Goal: Task Accomplishment & Management: Complete application form

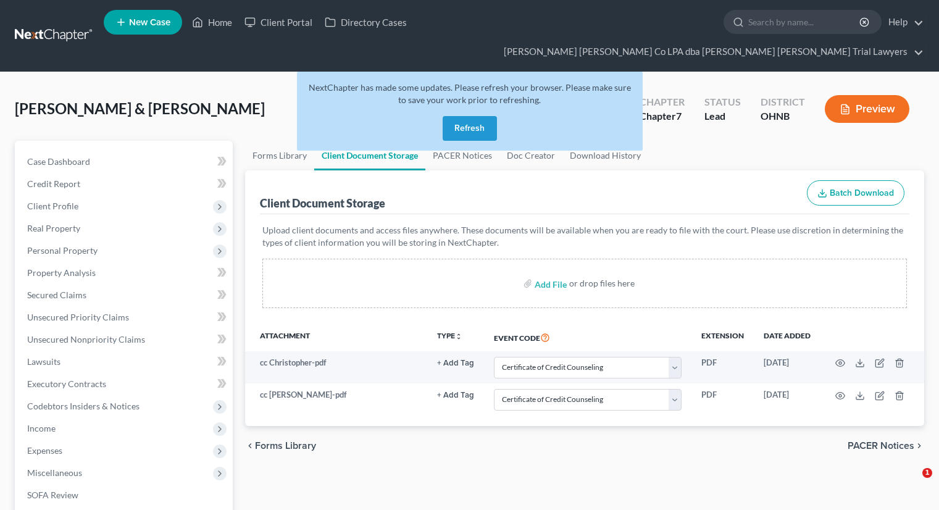
select select "5"
click at [462, 116] on button "Refresh" at bounding box center [470, 128] width 54 height 25
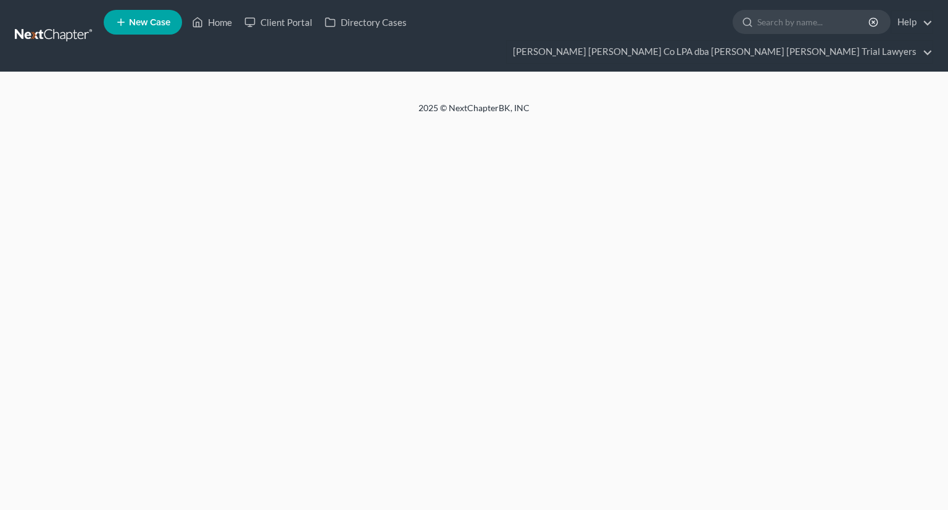
click at [222, 26] on link "Home" at bounding box center [212, 22] width 52 height 22
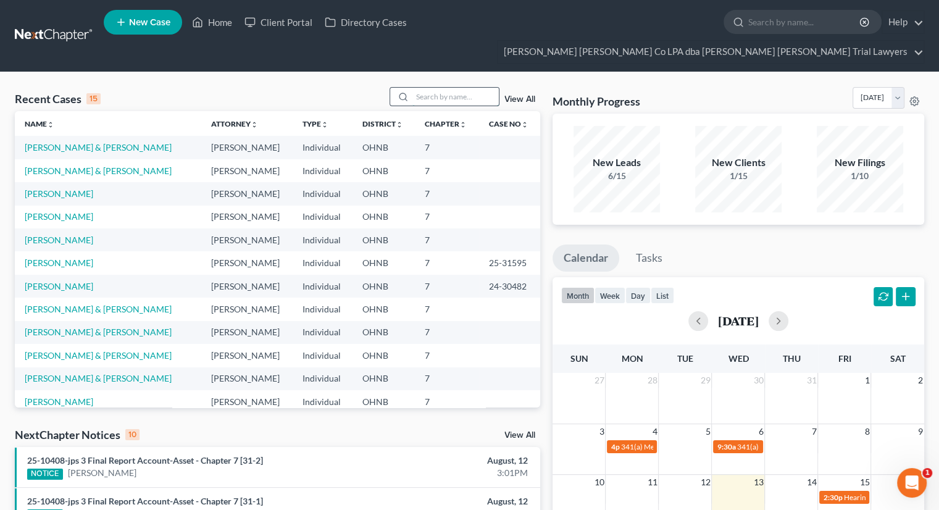
click at [441, 88] on input "search" at bounding box center [455, 97] width 86 height 18
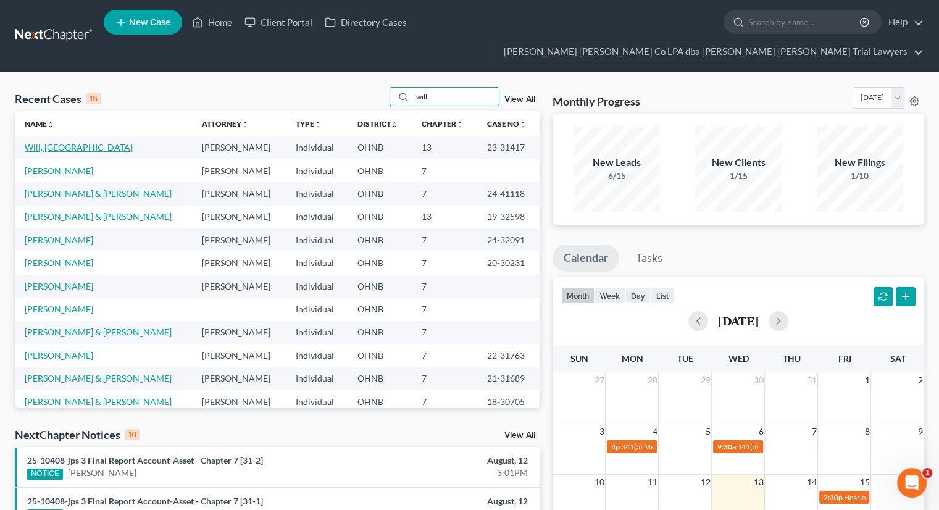
type input "will"
click at [65, 142] on link "Will, [GEOGRAPHIC_DATA]" at bounding box center [79, 147] width 108 height 10
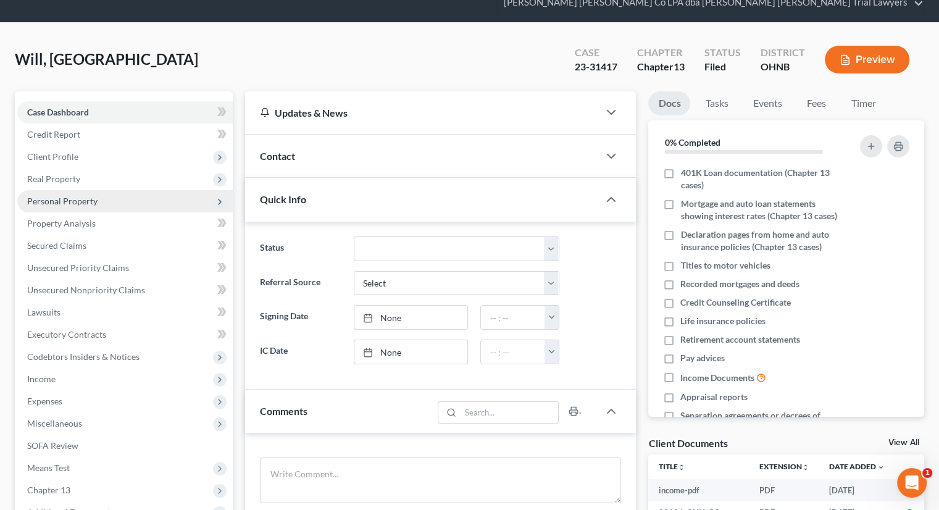
scroll to position [123, 0]
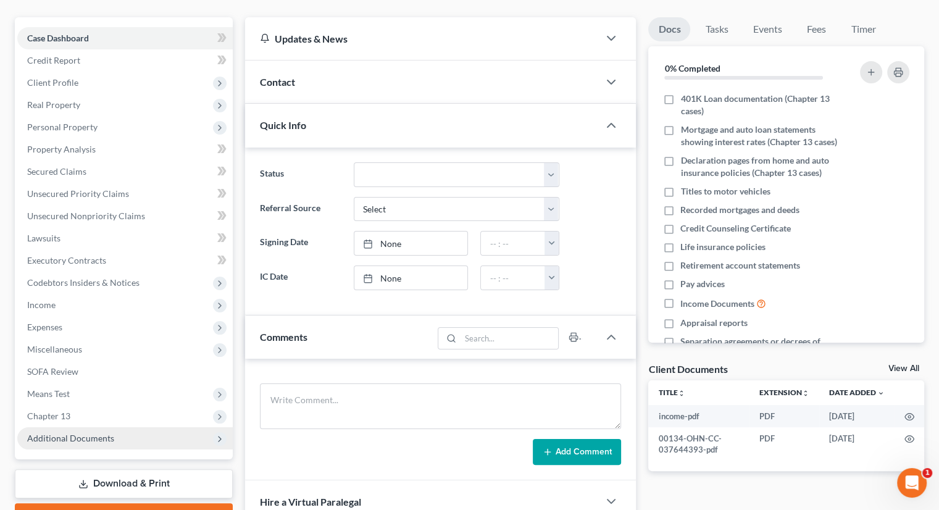
click at [114, 427] on span "Additional Documents" at bounding box center [124, 438] width 215 height 22
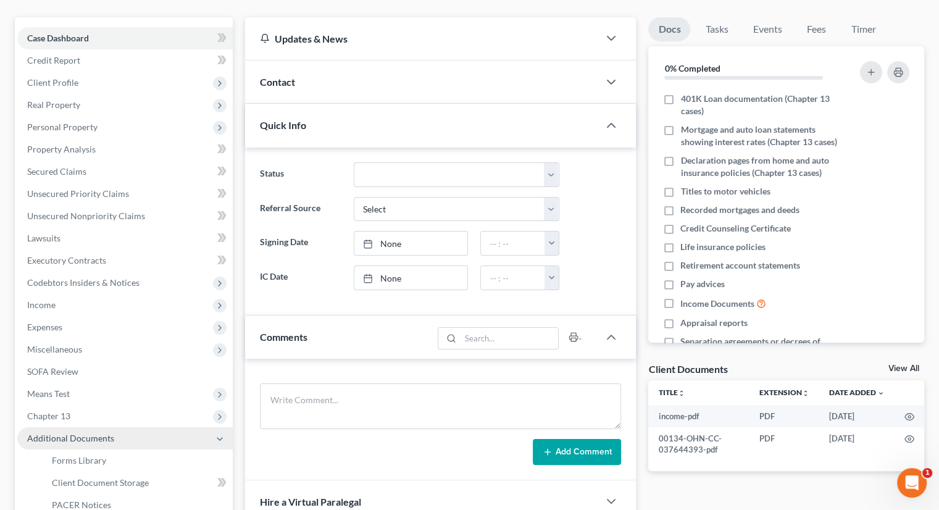
scroll to position [185, 0]
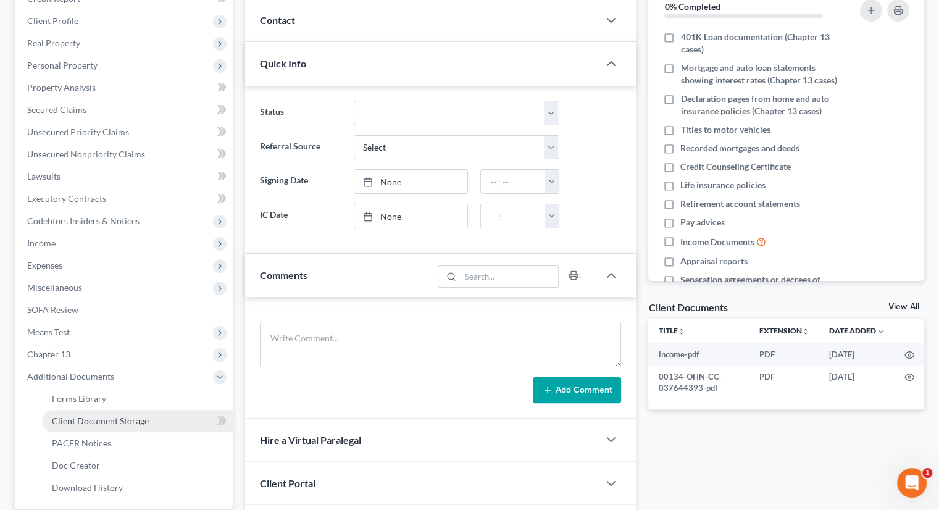
click at [111, 415] on span "Client Document Storage" at bounding box center [100, 420] width 97 height 10
select select "5"
select select "20"
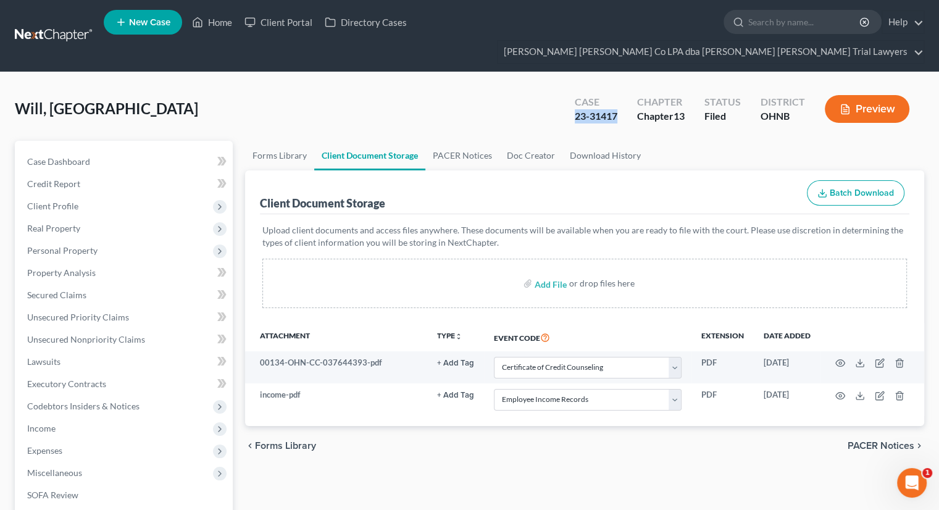
drag, startPoint x: 619, startPoint y: 95, endPoint x: 569, endPoint y: 98, distance: 49.4
click at [569, 98] on div "Case 23-31417" at bounding box center [596, 110] width 62 height 36
copy div "23-31417"
click at [214, 15] on link "Home" at bounding box center [212, 22] width 52 height 22
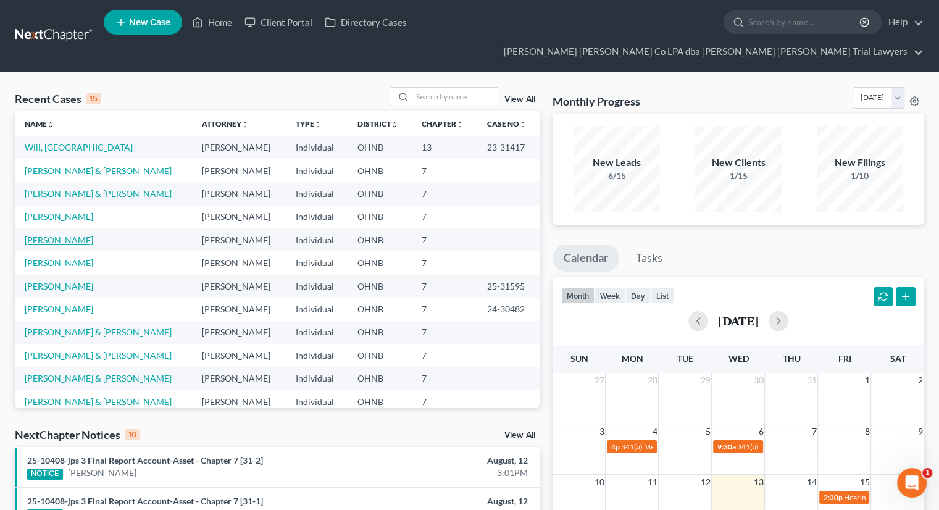
click at [67, 235] on link "Mehlow, Annalou" at bounding box center [59, 240] width 69 height 10
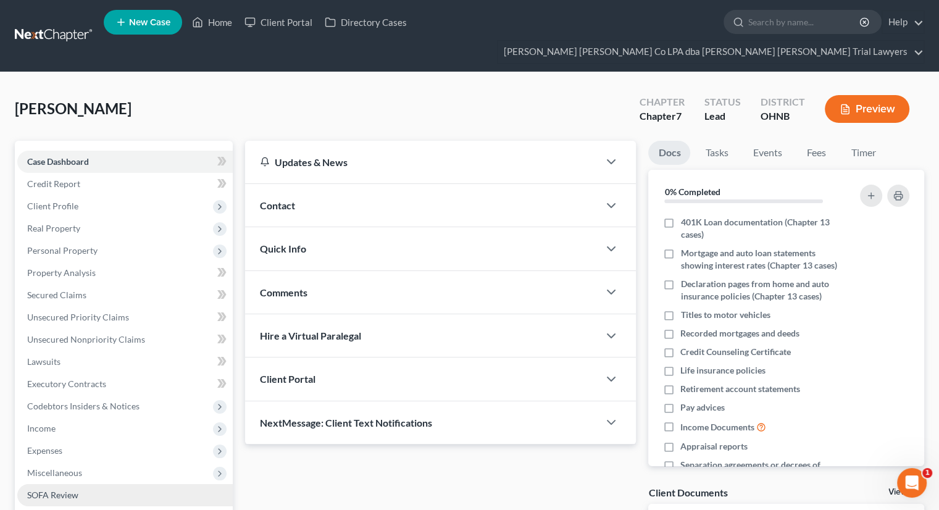
scroll to position [146, 0]
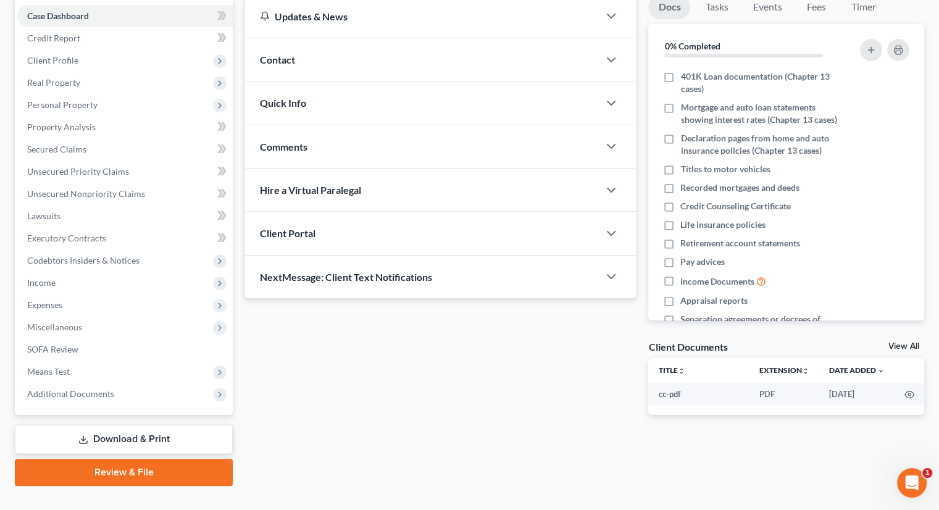
click at [104, 425] on link "Download & Print" at bounding box center [124, 439] width 218 height 29
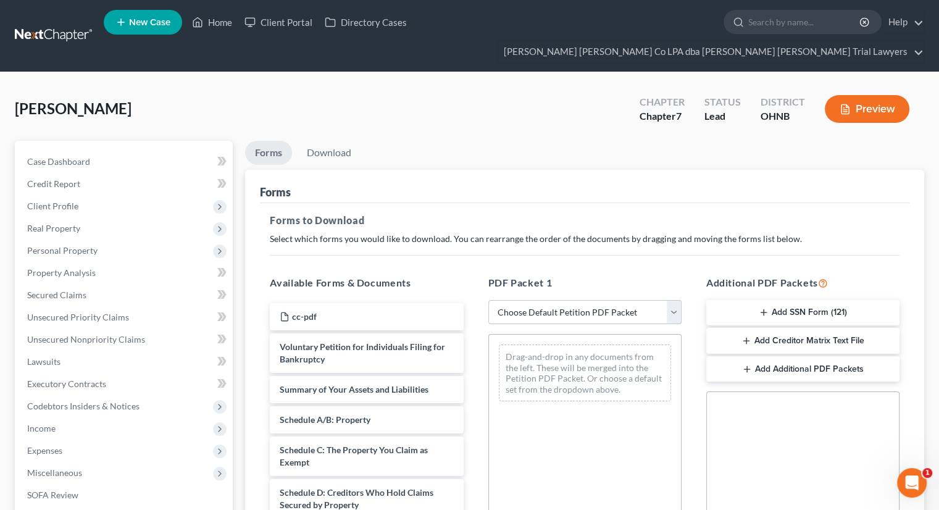
click at [519, 300] on select "Choose Default Petition PDF Packet Complete Bankruptcy Petition (all forms and …" at bounding box center [584, 312] width 193 height 25
select select "3"
click at [488, 300] on select "Choose Default Petition PDF Packet Complete Bankruptcy Petition (all forms and …" at bounding box center [584, 312] width 193 height 25
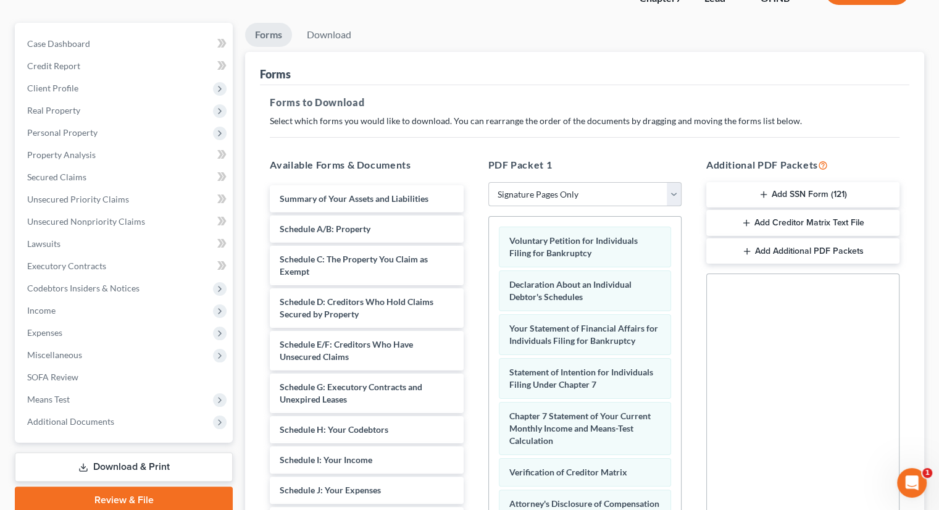
scroll to position [247, 0]
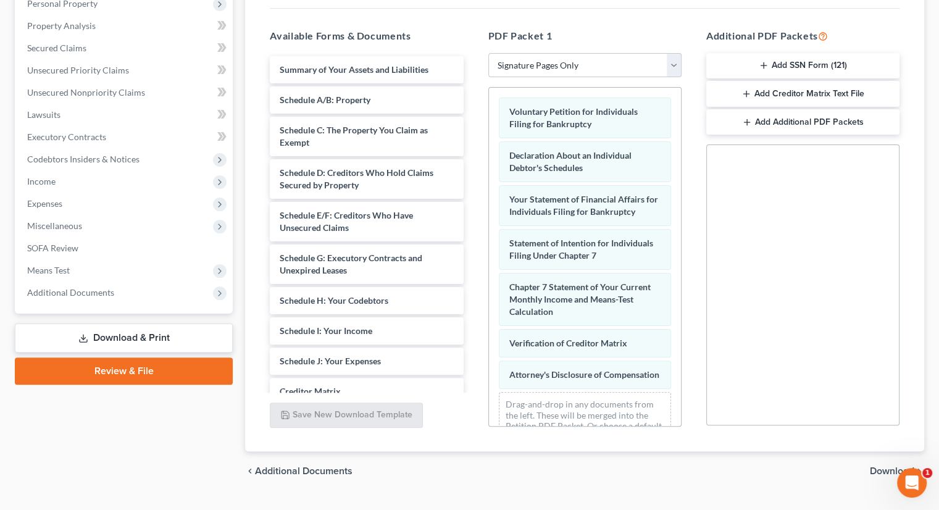
click at [834, 81] on button "Add Creditor Matrix Text File" at bounding box center [802, 94] width 193 height 26
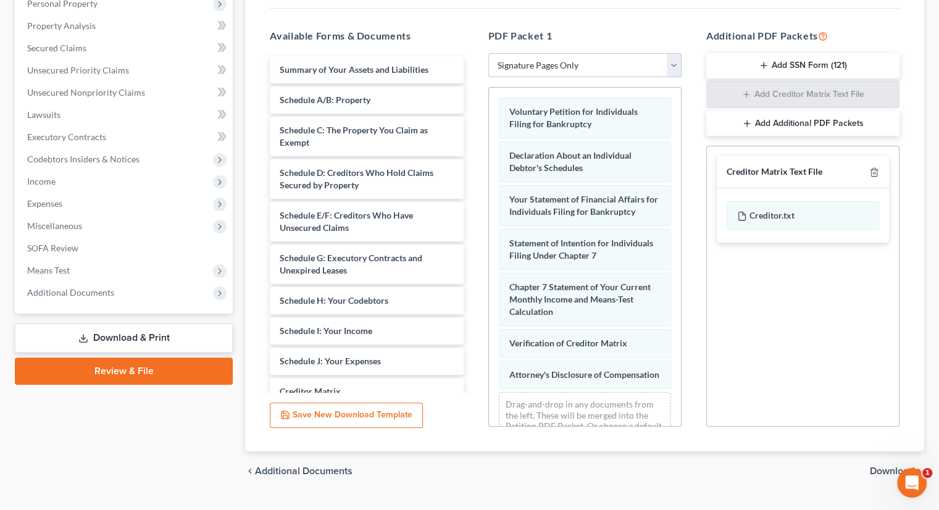
click at [894, 466] on span "Download" at bounding box center [892, 471] width 44 height 10
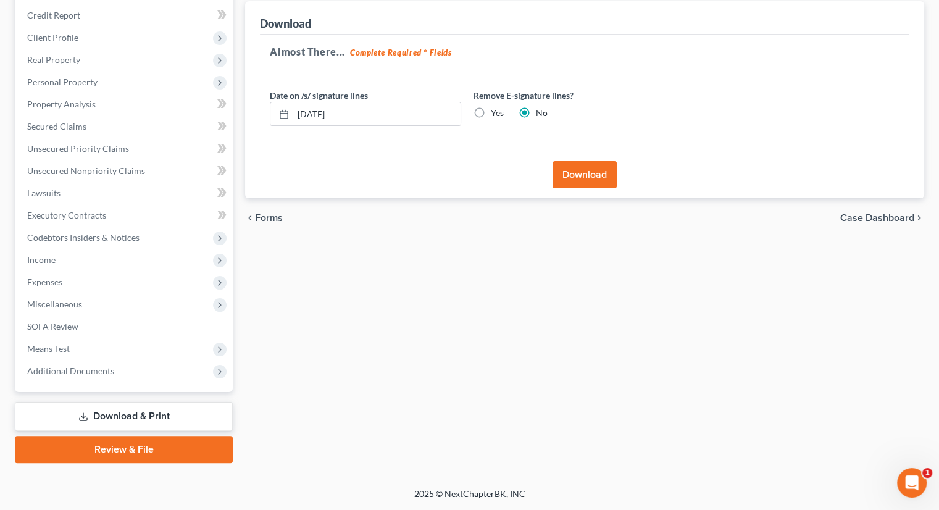
scroll to position [146, 0]
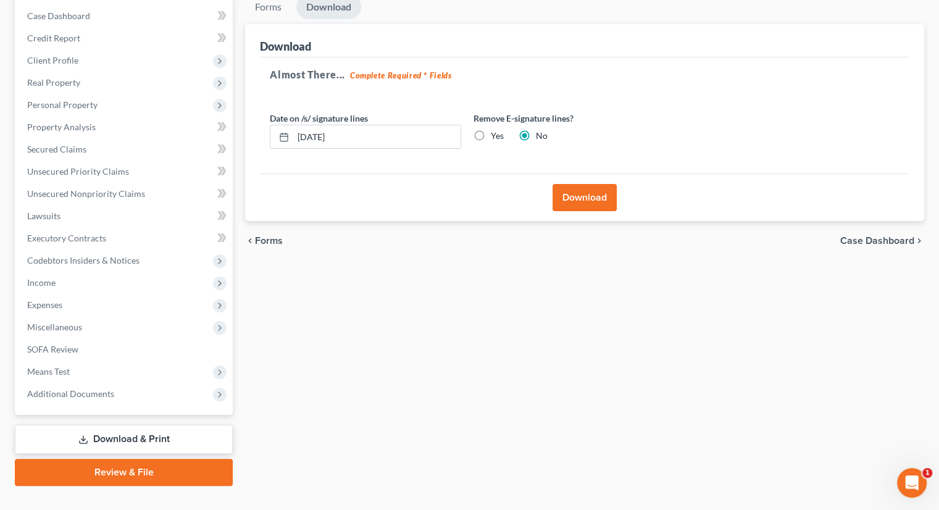
click at [567, 184] on button "Download" at bounding box center [585, 197] width 64 height 27
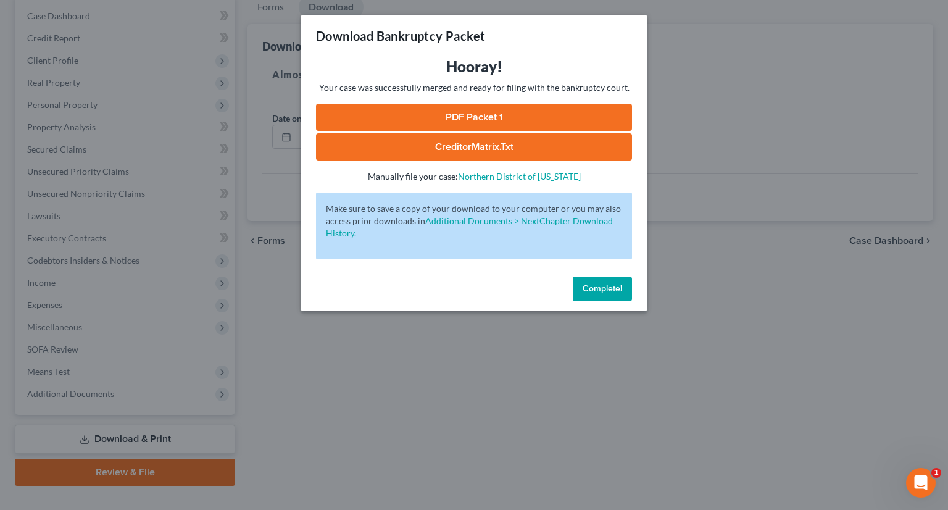
click at [483, 115] on link "PDF Packet 1" at bounding box center [474, 117] width 316 height 27
click at [435, 141] on link "CreditorMatrix.txt" at bounding box center [474, 146] width 316 height 27
click at [599, 294] on button "Complete!" at bounding box center [602, 289] width 59 height 25
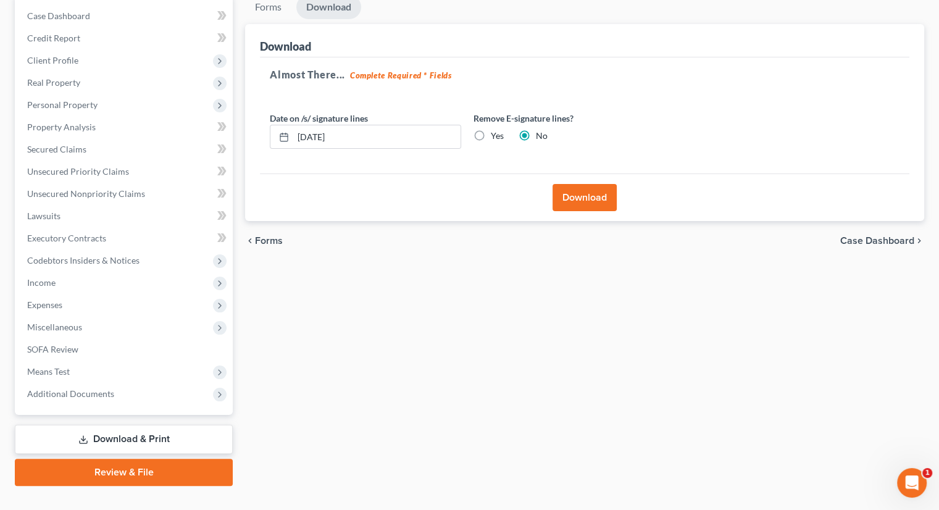
scroll to position [0, 0]
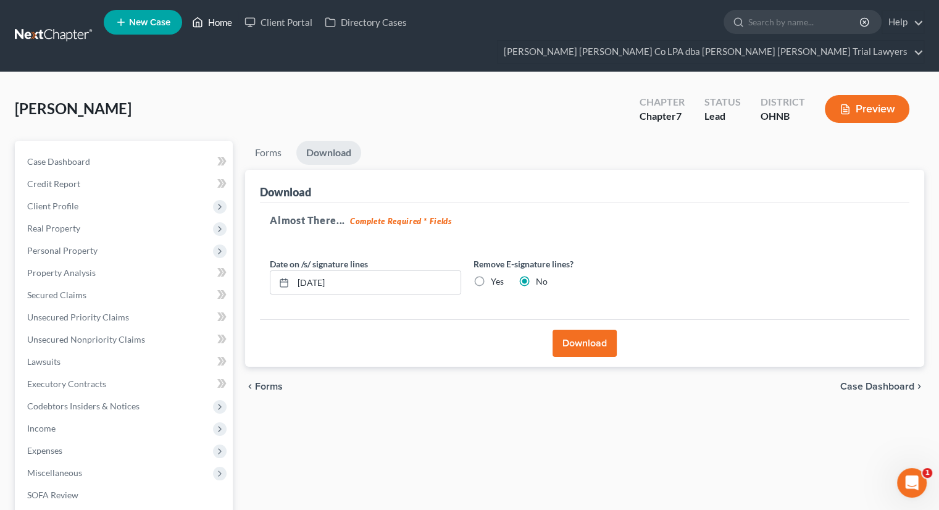
click at [207, 30] on link "Home" at bounding box center [212, 22] width 52 height 22
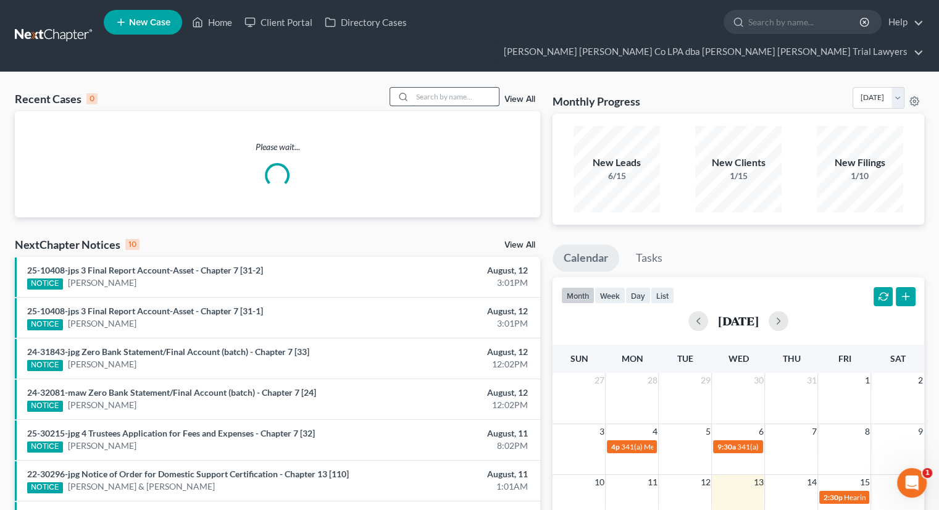
click at [477, 88] on input "search" at bounding box center [455, 97] width 86 height 18
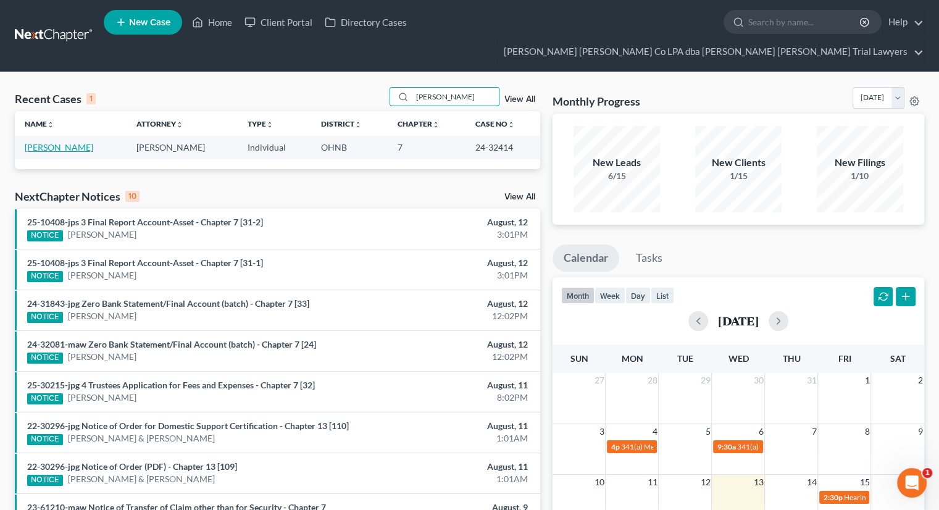
type input "raitz"
click at [45, 142] on link "Raitz, Sasha" at bounding box center [59, 147] width 69 height 10
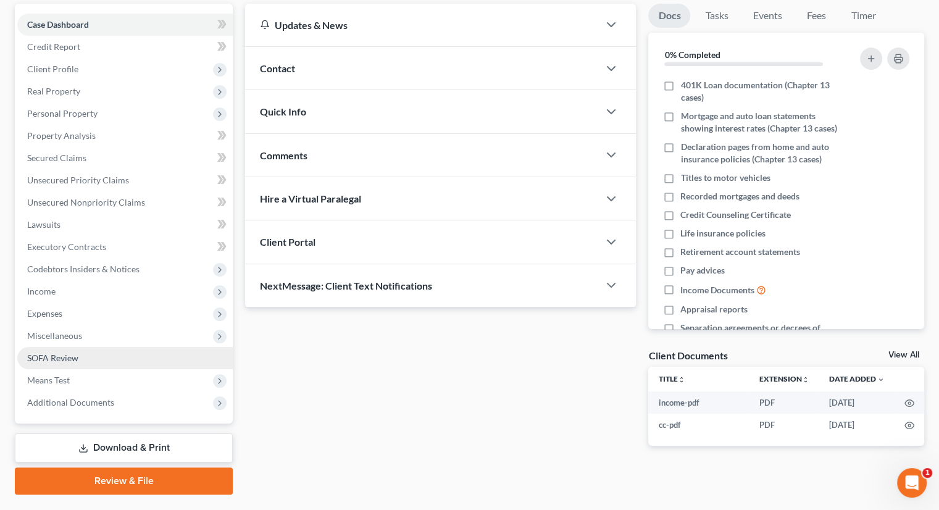
scroll to position [146, 0]
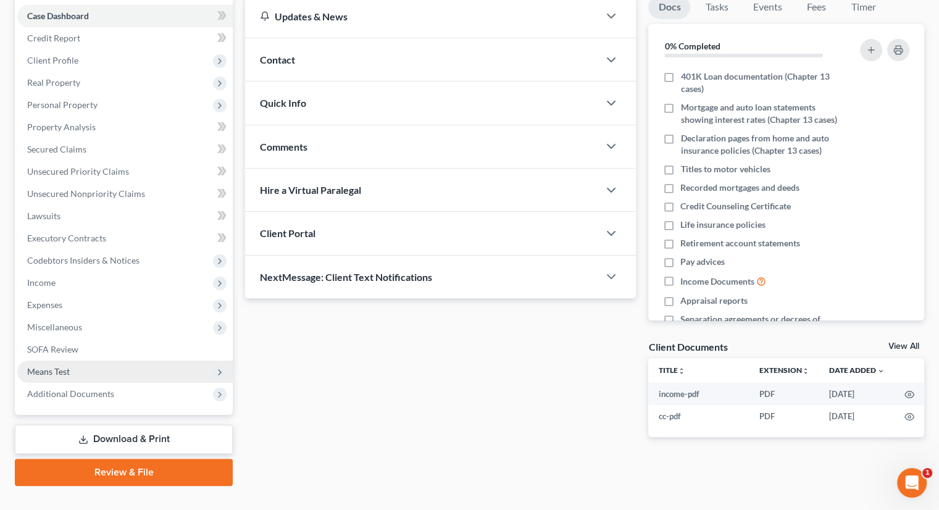
click at [107, 361] on span "Means Test" at bounding box center [124, 372] width 215 height 22
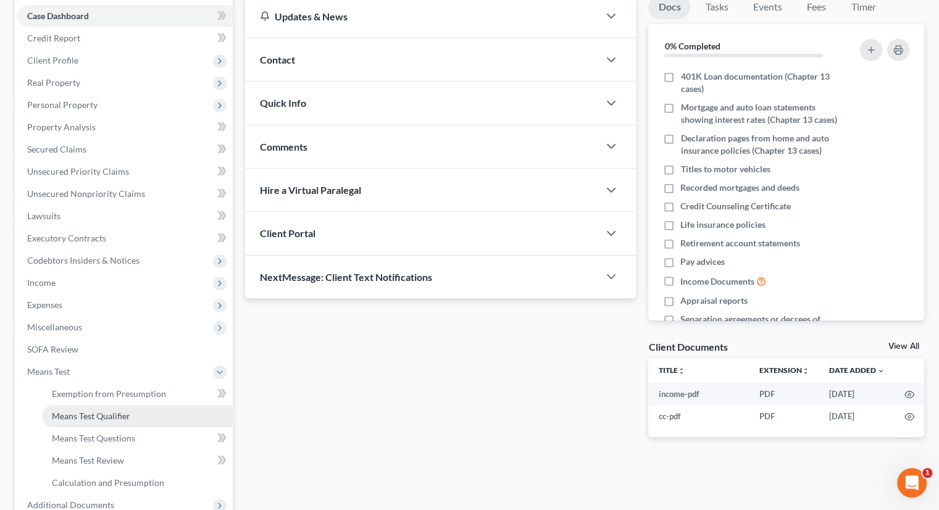
click at [115, 411] on span "Means Test Qualifier" at bounding box center [91, 416] width 78 height 10
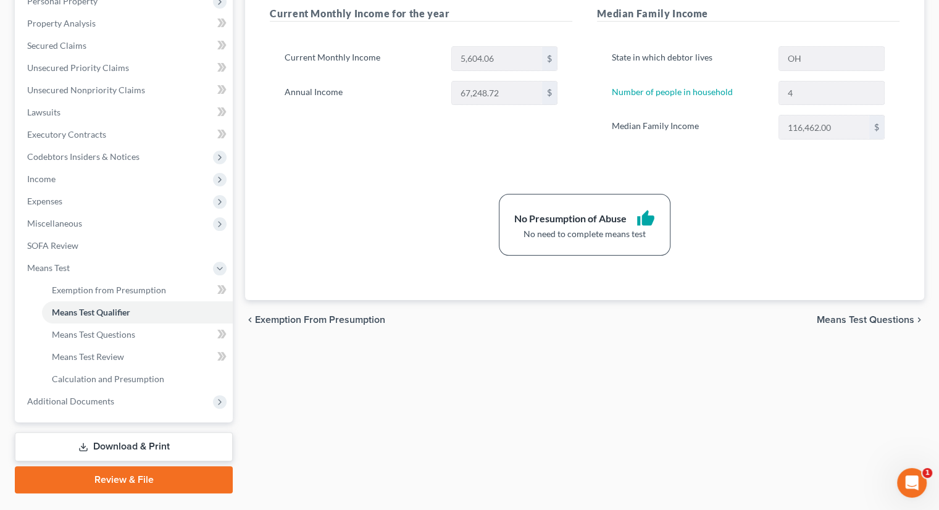
scroll to position [257, 0]
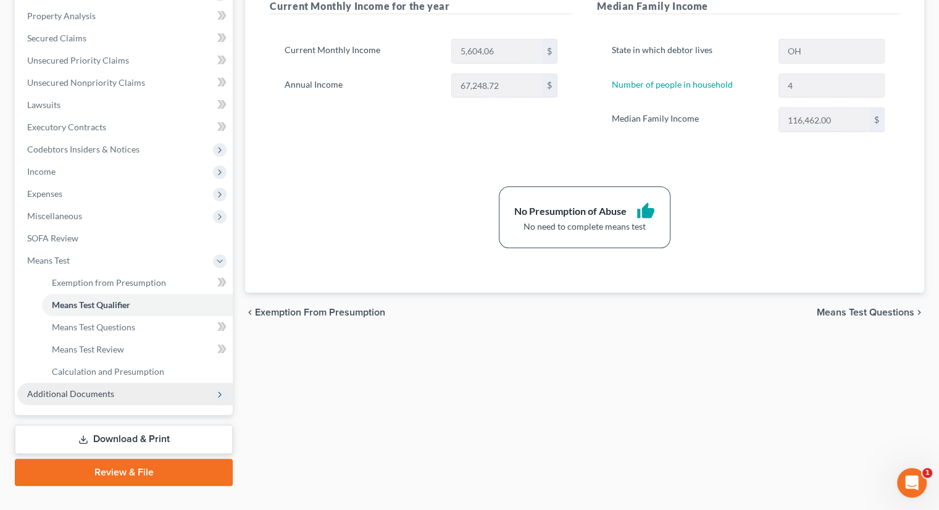
click at [49, 383] on span "Additional Documents" at bounding box center [124, 394] width 215 height 22
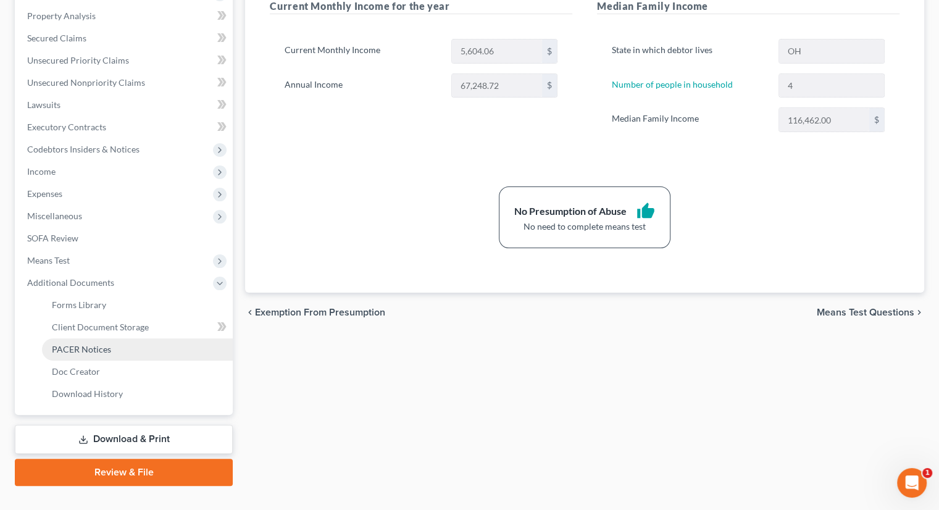
click at [76, 338] on link "PACER Notices" at bounding box center [137, 349] width 191 height 22
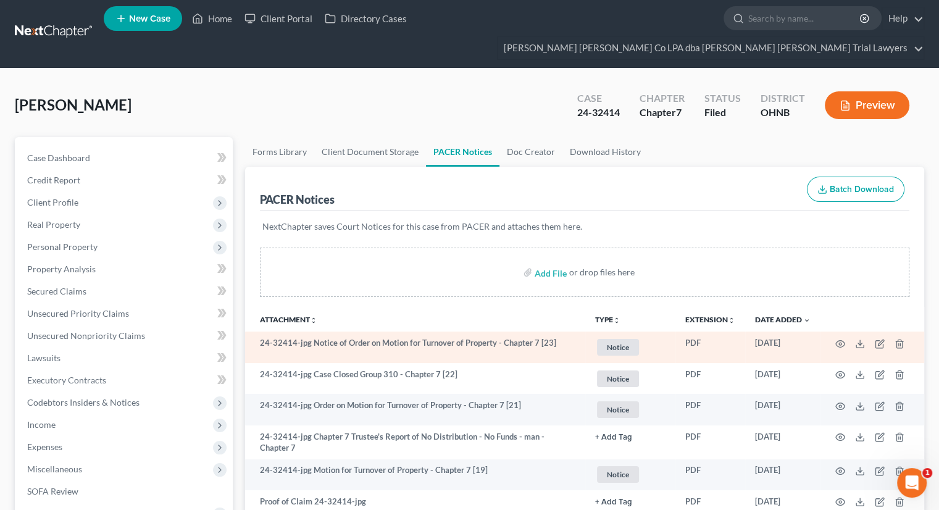
scroll to position [185, 0]
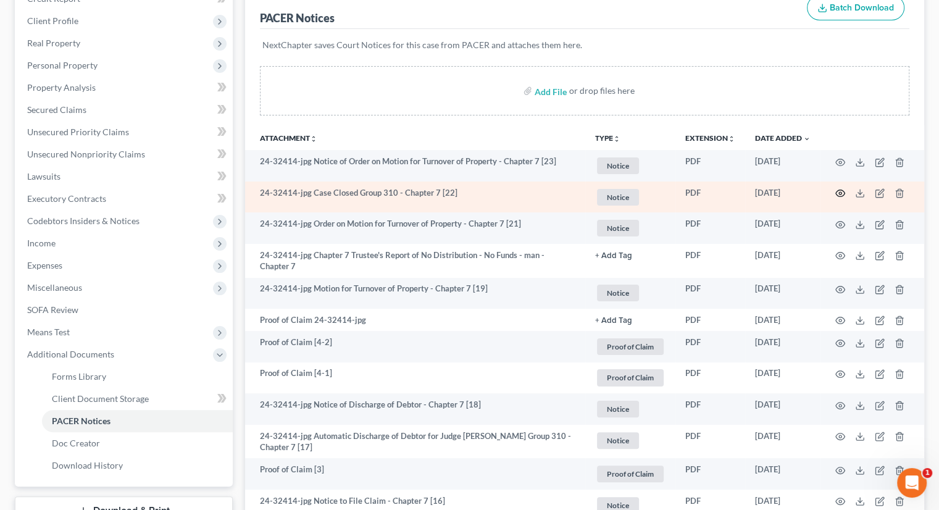
click at [839, 192] on circle "button" at bounding box center [840, 193] width 2 height 2
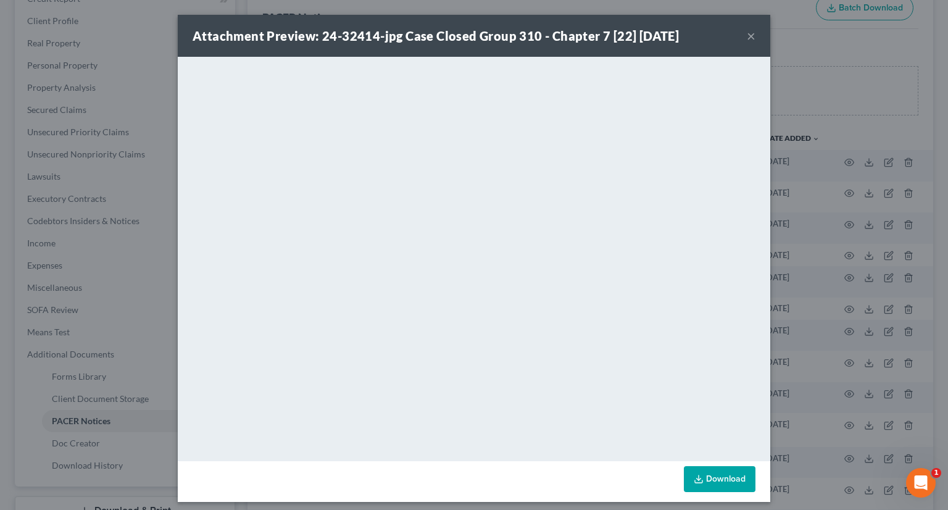
click at [747, 39] on button "×" at bounding box center [751, 35] width 9 height 15
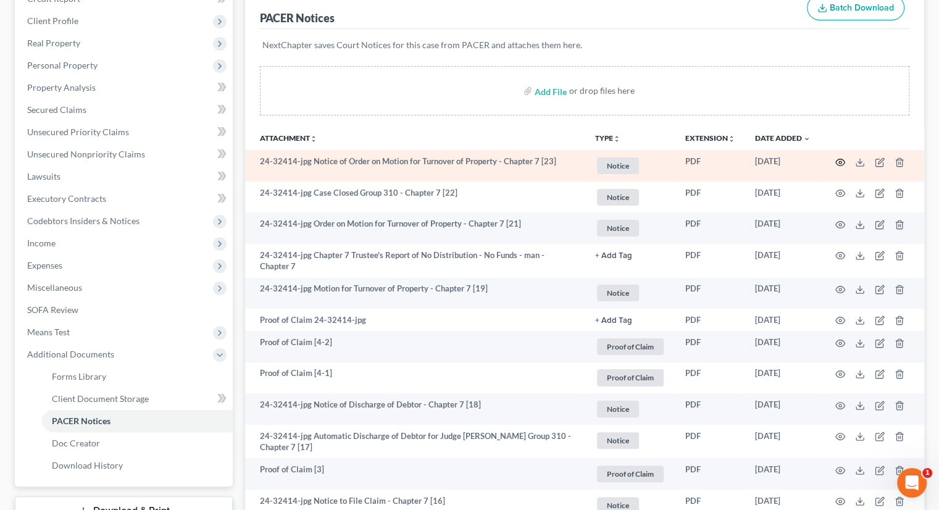
click at [836, 157] on icon "button" at bounding box center [840, 162] width 10 height 10
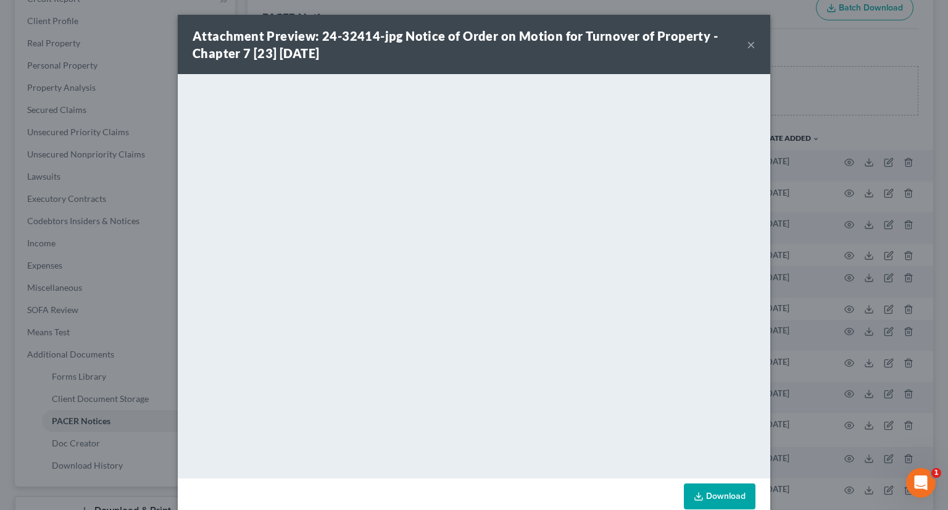
click at [748, 42] on button "×" at bounding box center [751, 44] width 9 height 15
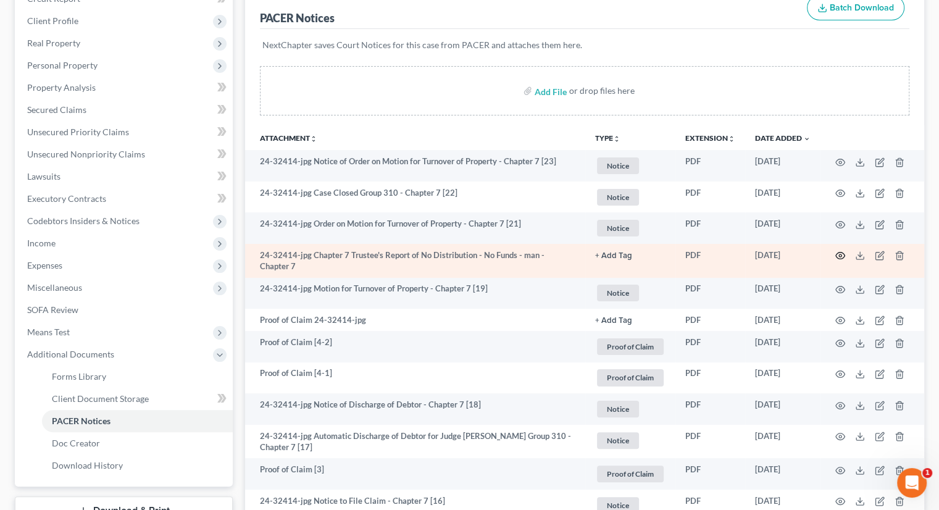
click at [841, 251] on icon "button" at bounding box center [840, 256] width 10 height 10
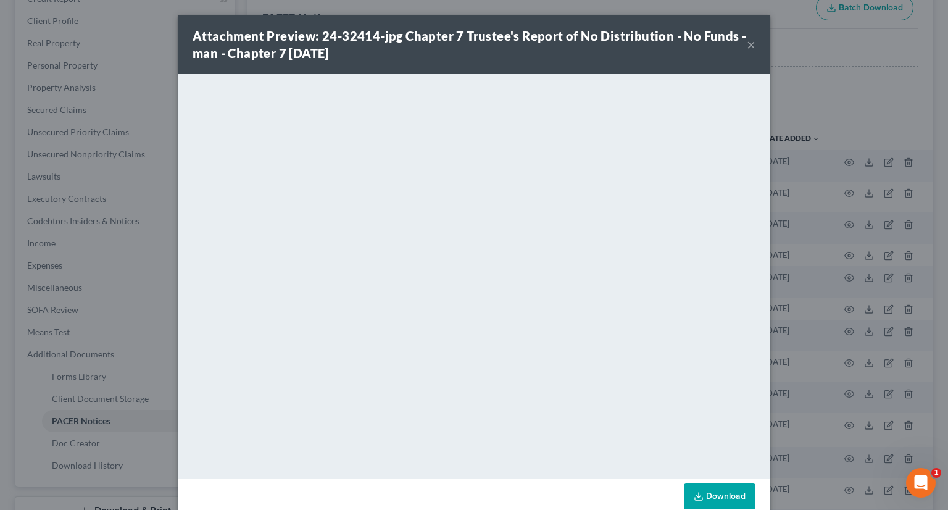
click at [747, 46] on button "×" at bounding box center [751, 44] width 9 height 15
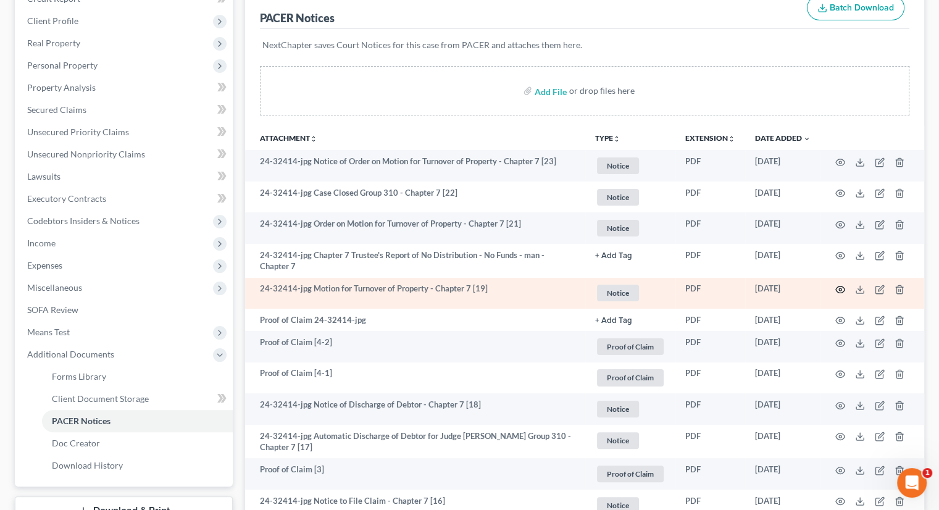
click at [840, 288] on circle "button" at bounding box center [840, 289] width 2 height 2
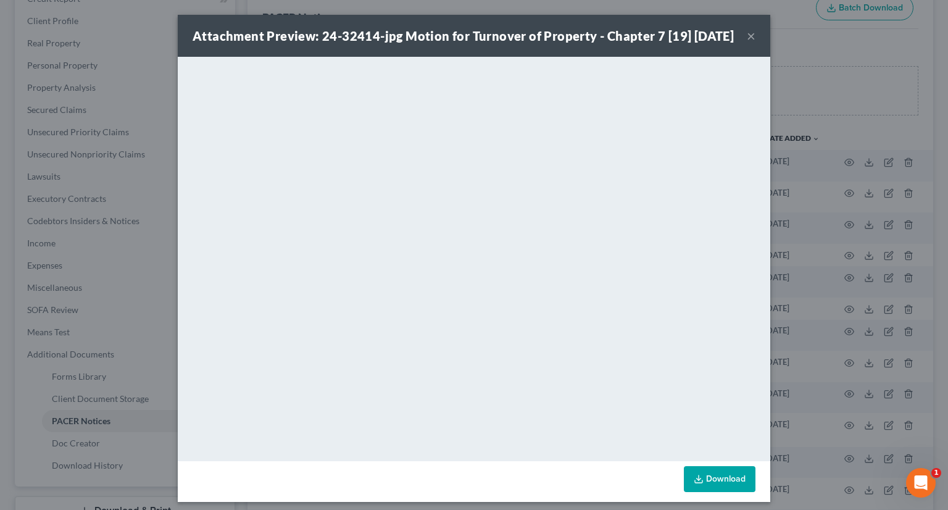
click at [748, 43] on button "×" at bounding box center [751, 35] width 9 height 15
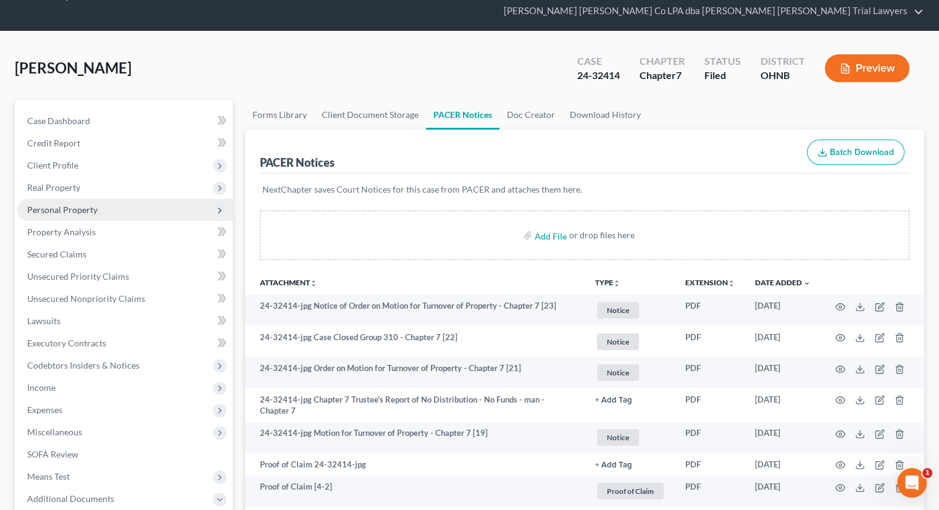
scroll to position [0, 0]
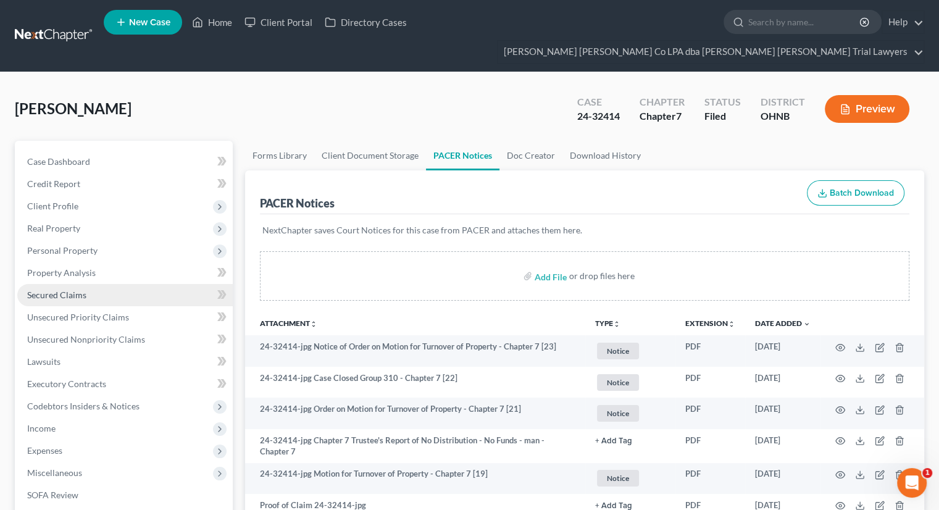
click at [96, 284] on link "Secured Claims" at bounding box center [124, 295] width 215 height 22
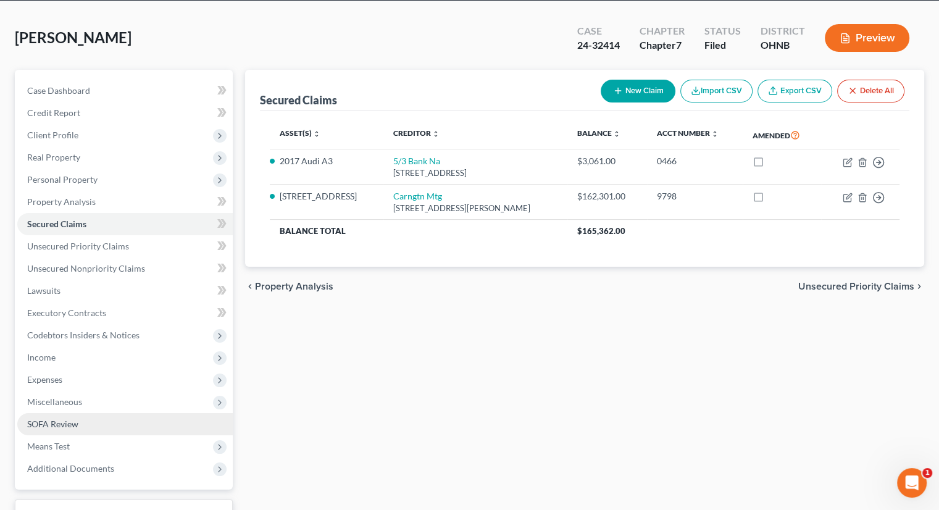
scroll to position [123, 0]
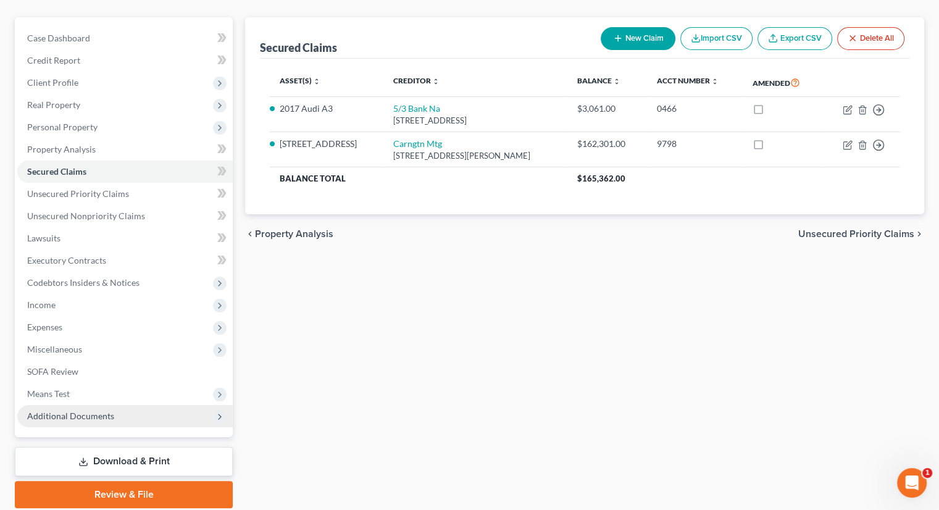
click at [98, 411] on span "Additional Documents" at bounding box center [70, 416] width 87 height 10
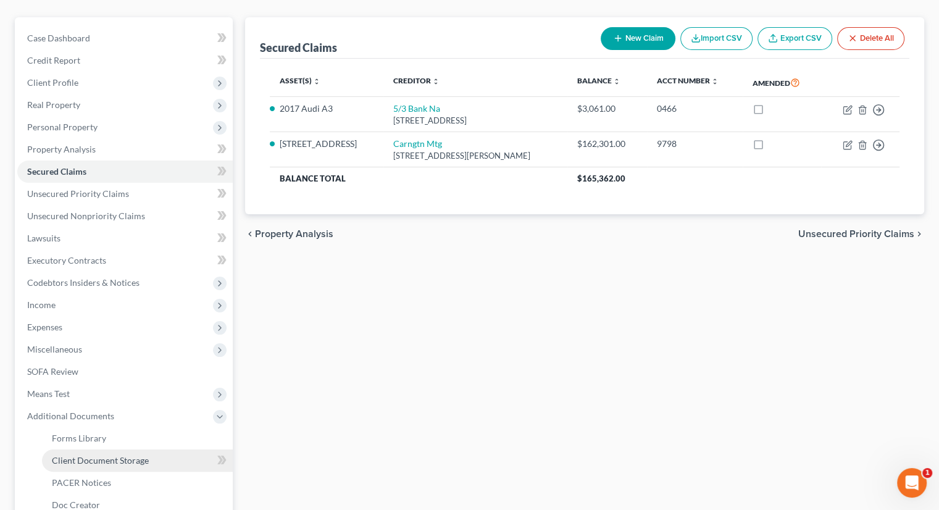
click at [106, 449] on link "Client Document Storage" at bounding box center [137, 460] width 191 height 22
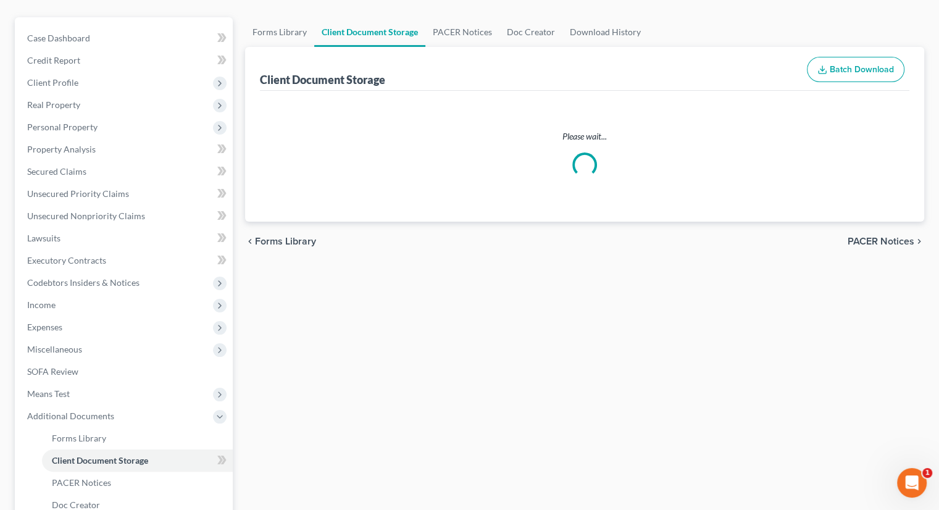
select select "5"
select select "20"
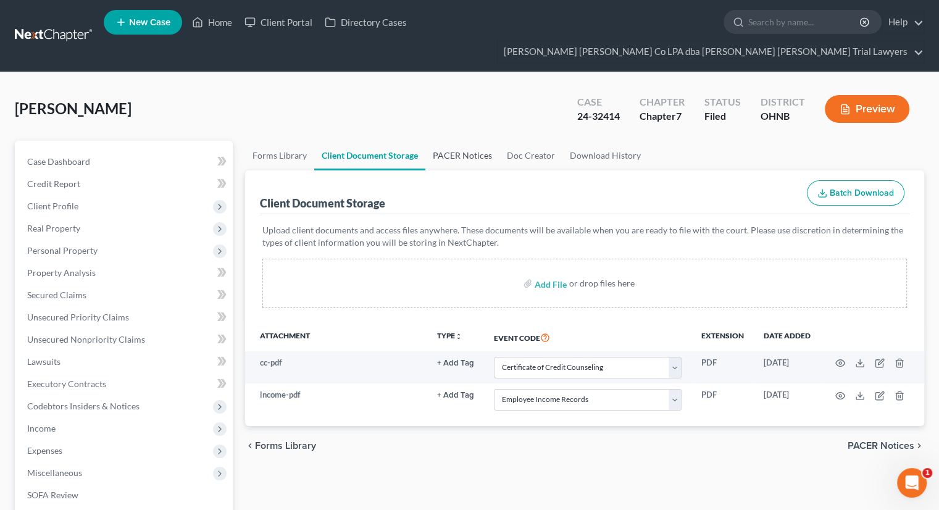
click at [450, 141] on link "PACER Notices" at bounding box center [462, 156] width 74 height 30
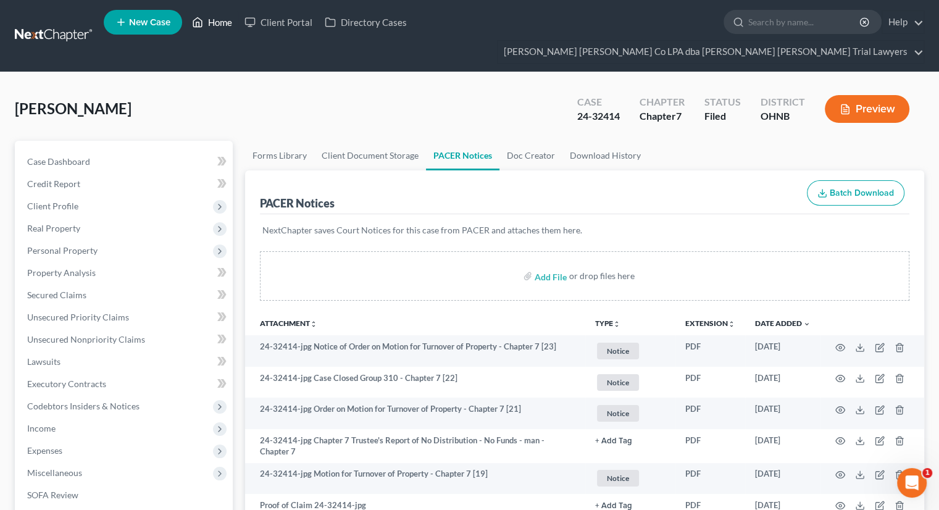
click at [220, 27] on link "Home" at bounding box center [212, 22] width 52 height 22
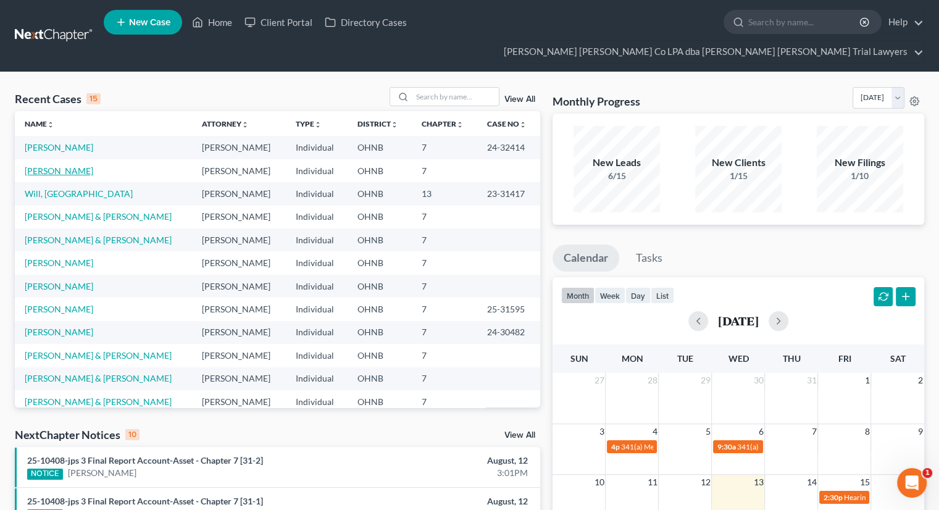
click at [79, 165] on link "Mehlow, Annalou" at bounding box center [59, 170] width 69 height 10
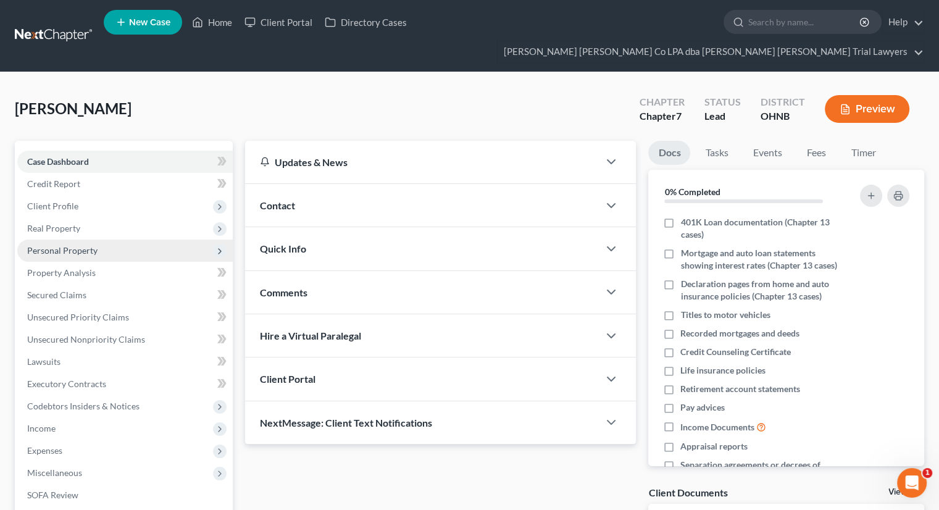
click at [64, 245] on span "Personal Property" at bounding box center [62, 250] width 70 height 10
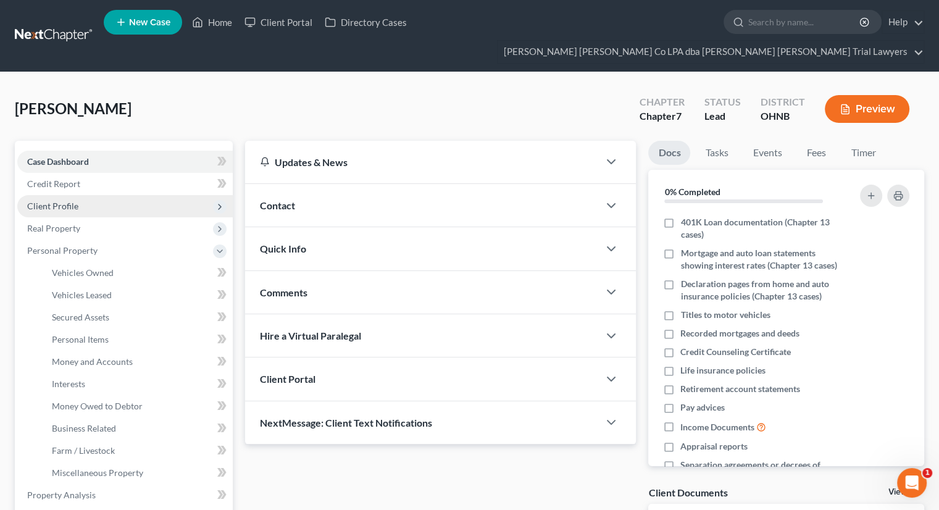
click at [76, 201] on span "Client Profile" at bounding box center [52, 206] width 51 height 10
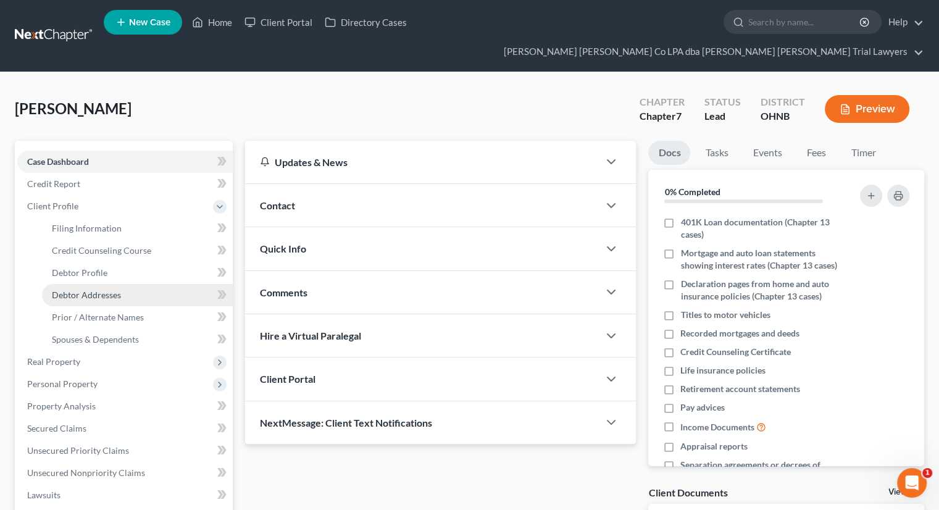
click at [102, 290] on span "Debtor Addresses" at bounding box center [86, 295] width 69 height 10
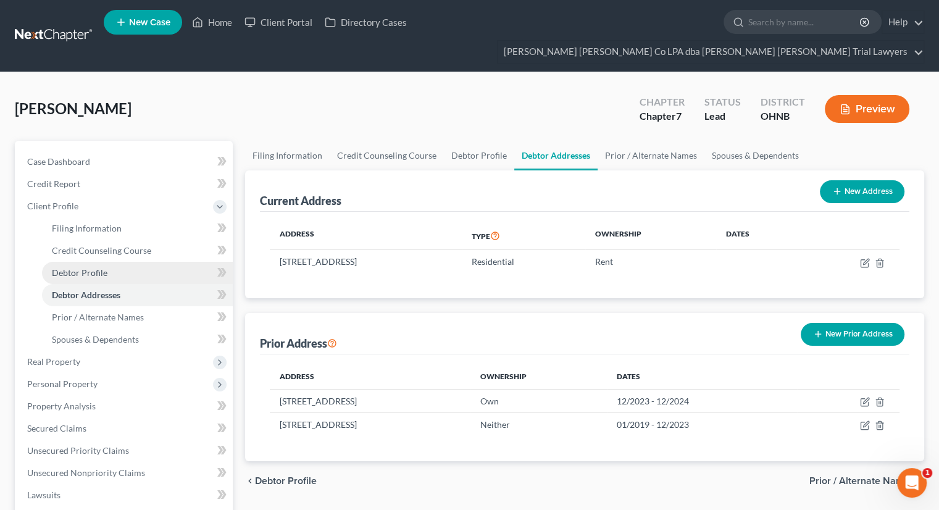
click at [132, 262] on link "Debtor Profile" at bounding box center [137, 273] width 191 height 22
select select "0"
select select "4"
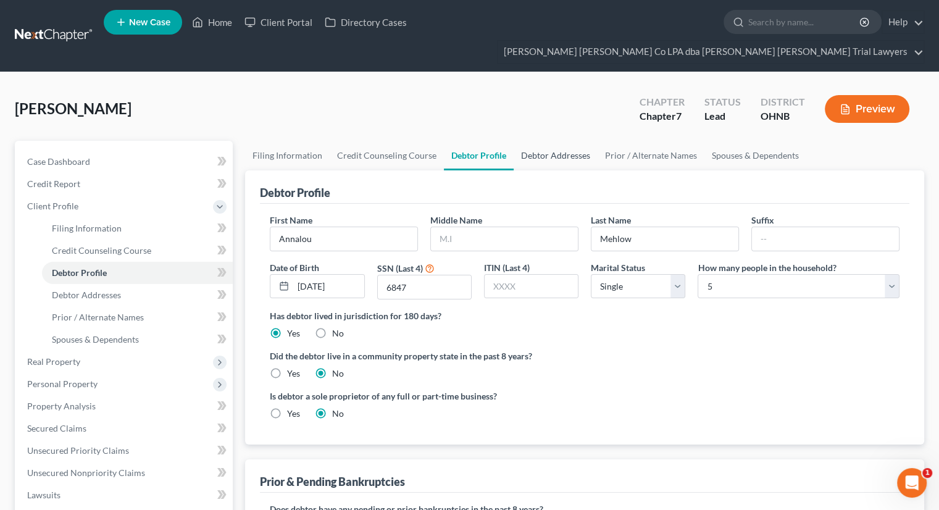
click at [547, 141] on link "Debtor Addresses" at bounding box center [556, 156] width 84 height 30
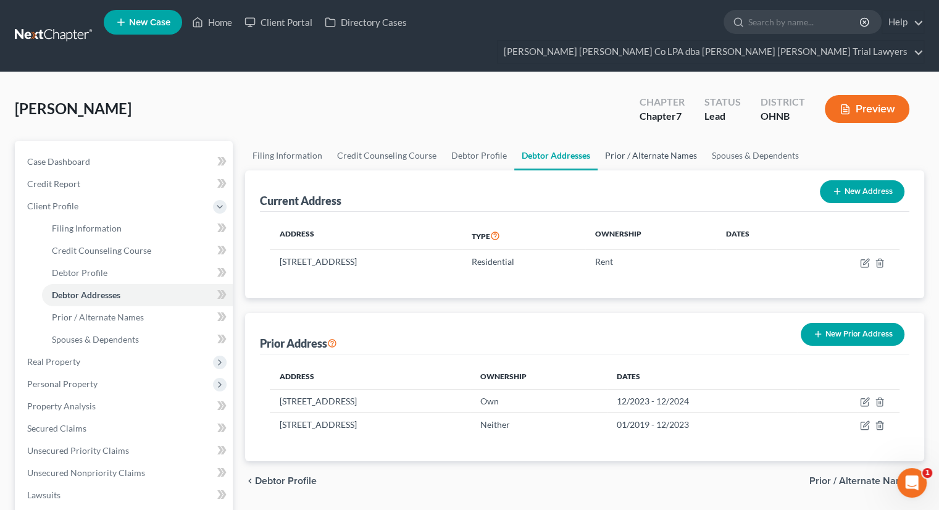
click at [642, 141] on link "Prior / Alternate Names" at bounding box center [651, 156] width 107 height 30
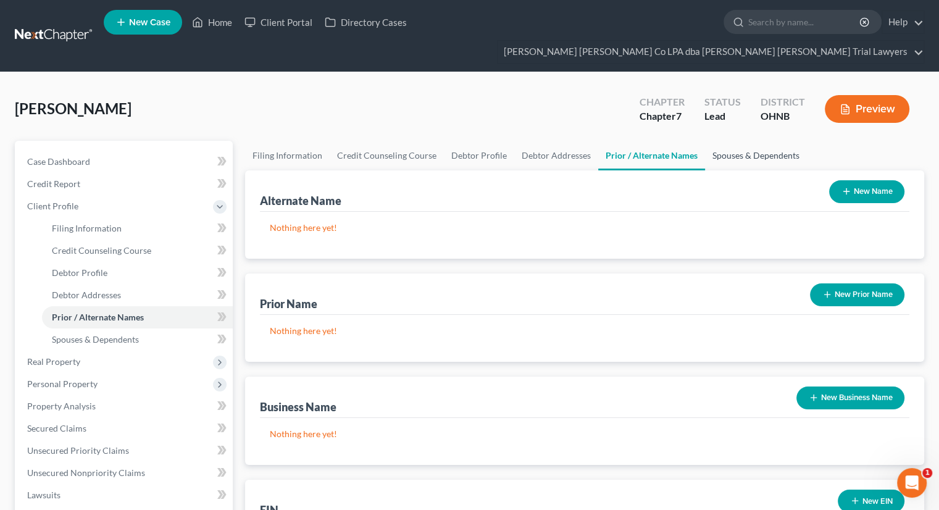
click at [724, 141] on link "Spouses & Dependents" at bounding box center [756, 156] width 102 height 30
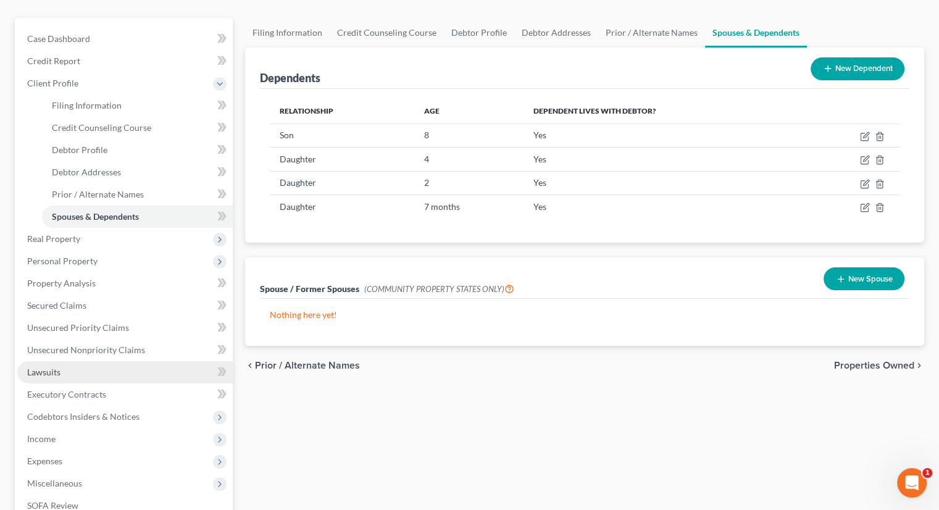
scroll to position [123, 0]
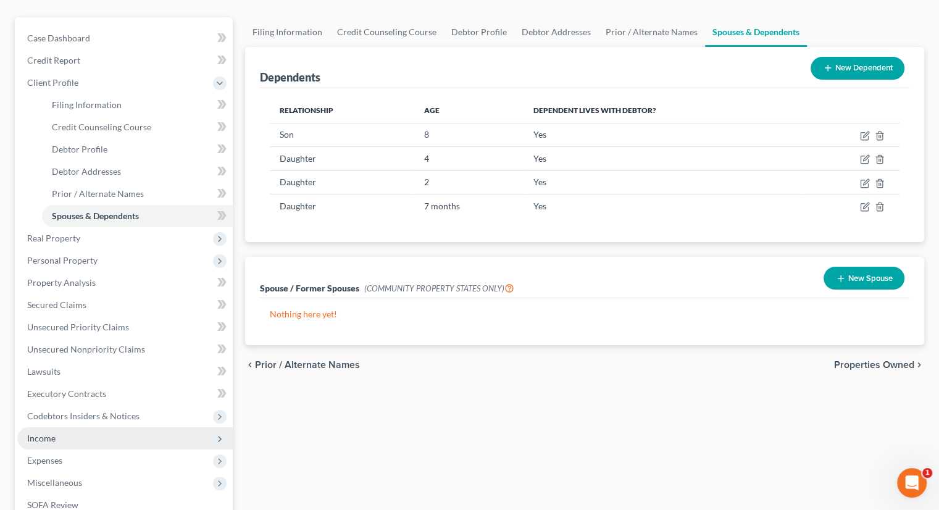
click at [61, 427] on span "Income" at bounding box center [124, 438] width 215 height 22
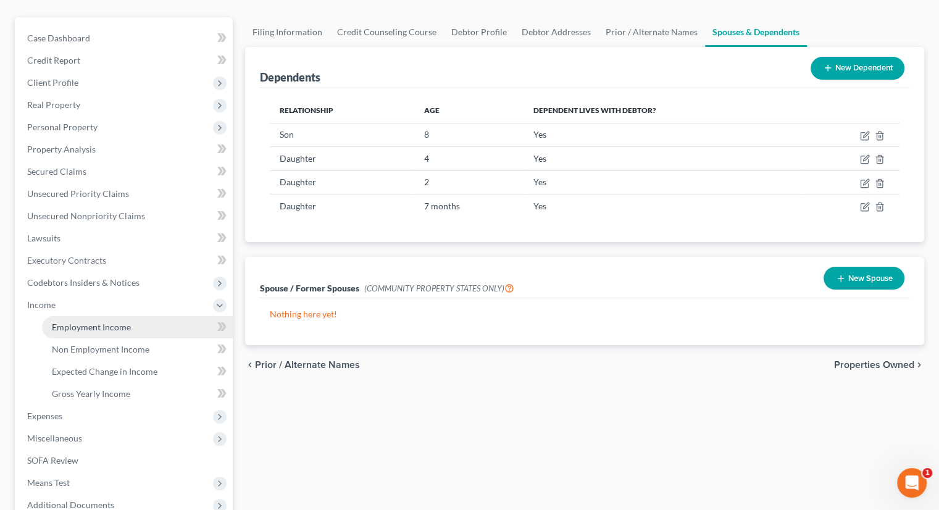
click at [77, 316] on link "Employment Income" at bounding box center [137, 327] width 191 height 22
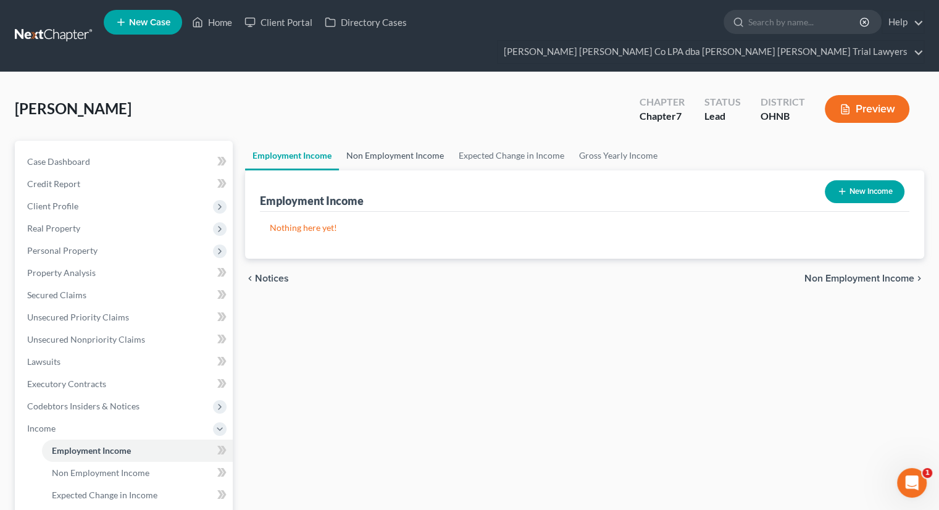
click at [398, 141] on link "Non Employment Income" at bounding box center [395, 156] width 112 height 30
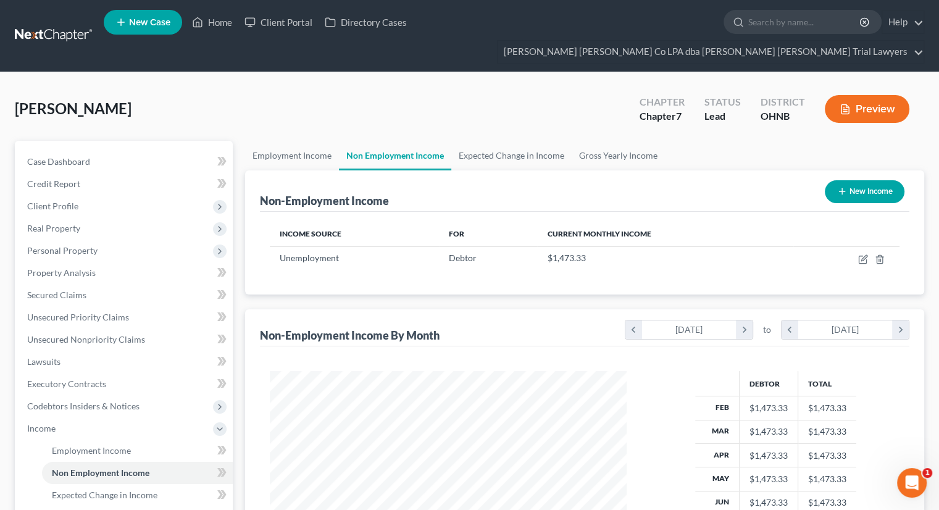
scroll to position [220, 381]
click at [494, 141] on link "Expected Change in Income" at bounding box center [511, 156] width 120 height 30
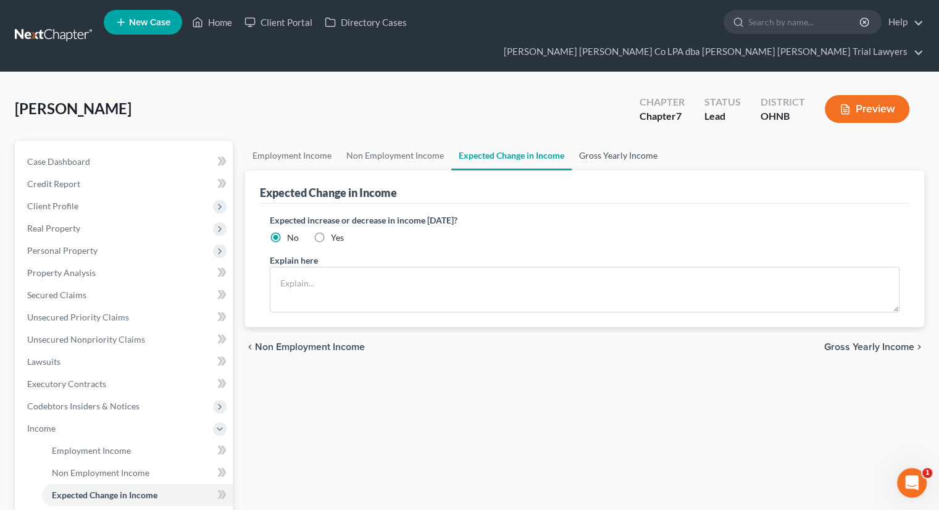
click at [603, 141] on link "Gross Yearly Income" at bounding box center [618, 156] width 93 height 30
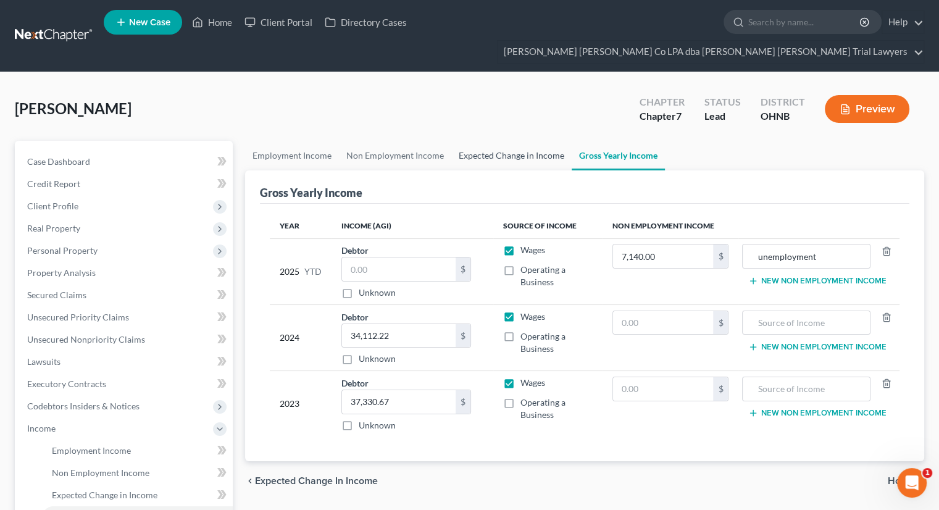
click at [520, 141] on link "Expected Change in Income" at bounding box center [511, 156] width 120 height 30
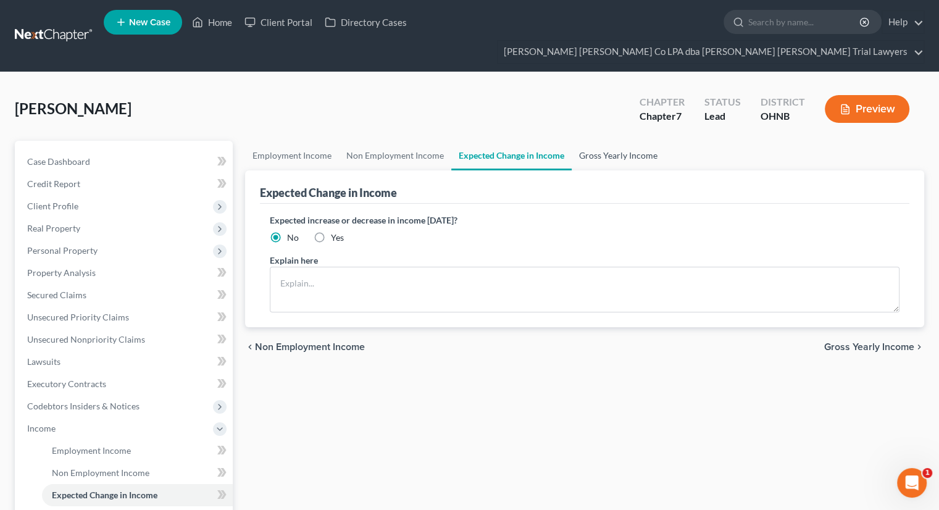
click at [594, 141] on link "Gross Yearly Income" at bounding box center [618, 156] width 93 height 30
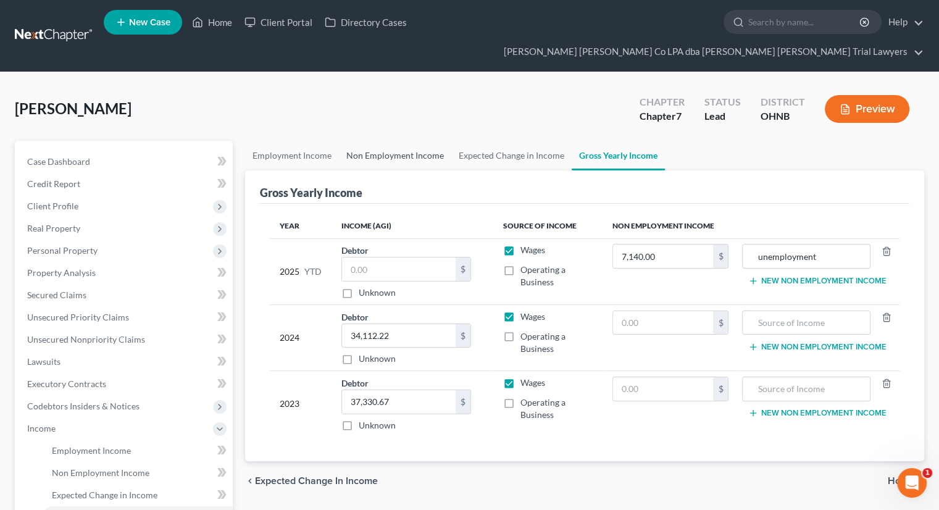
click at [405, 141] on link "Non Employment Income" at bounding box center [395, 156] width 112 height 30
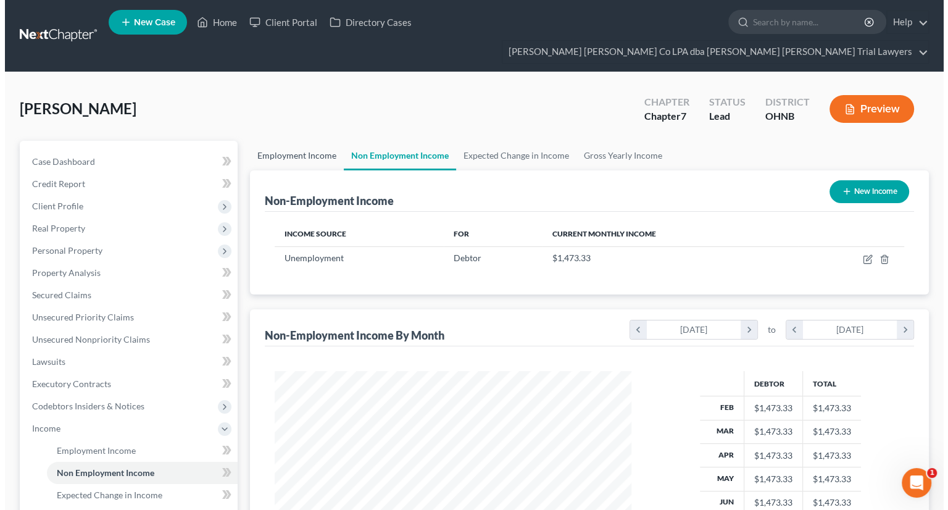
scroll to position [220, 381]
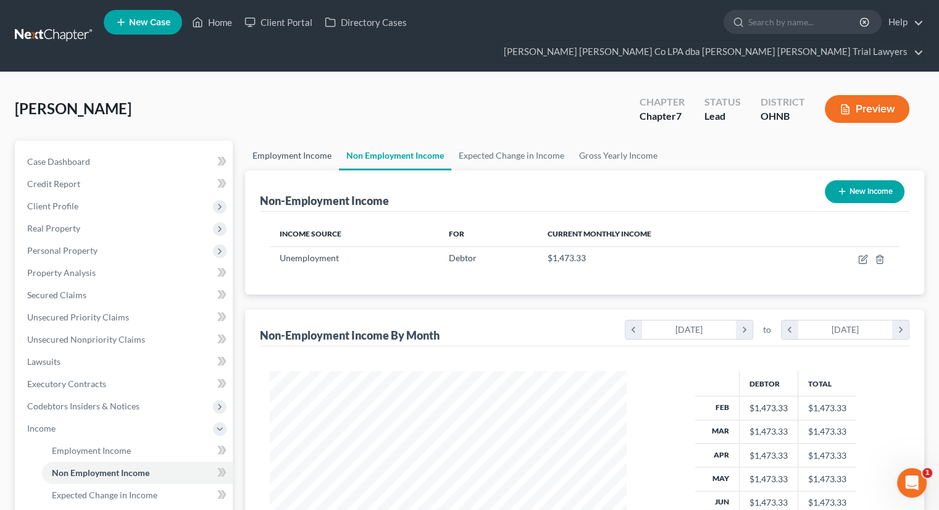
click at [321, 141] on link "Employment Income" at bounding box center [292, 156] width 94 height 30
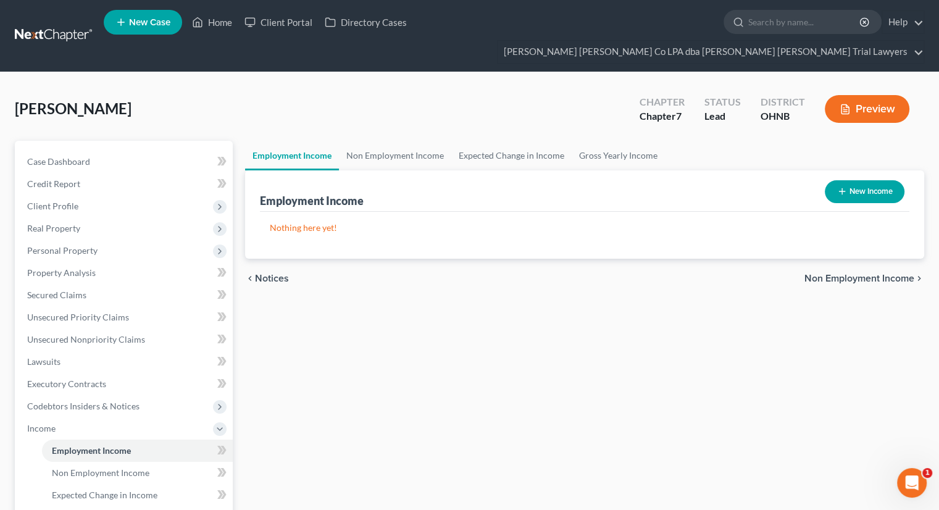
click at [864, 180] on button "New Income" at bounding box center [865, 191] width 80 height 23
select select "0"
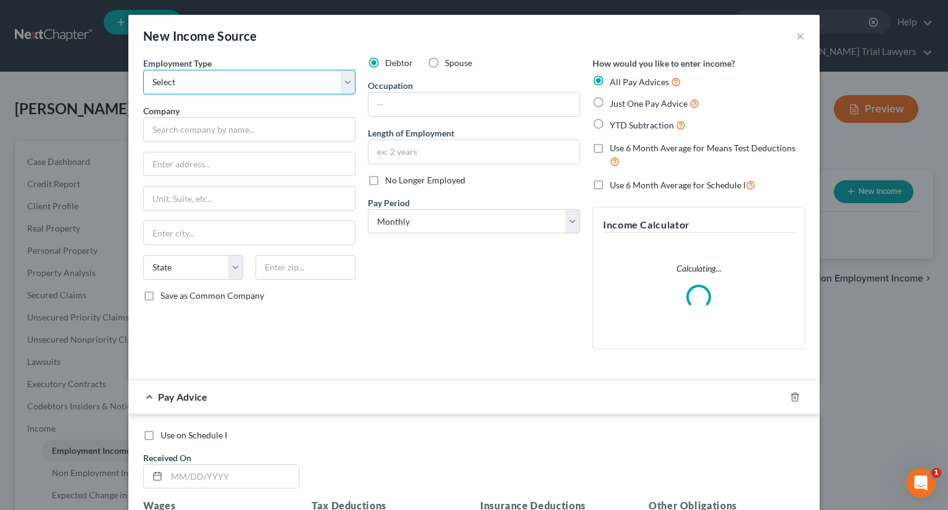
click at [202, 85] on select "Select Full or Part Time Employment Self Employment" at bounding box center [249, 82] width 212 height 25
select select "0"
click at [143, 70] on select "Select Full or Part Time Employment Self Employment" at bounding box center [249, 82] width 212 height 25
click at [194, 127] on input "text" at bounding box center [249, 129] width 212 height 25
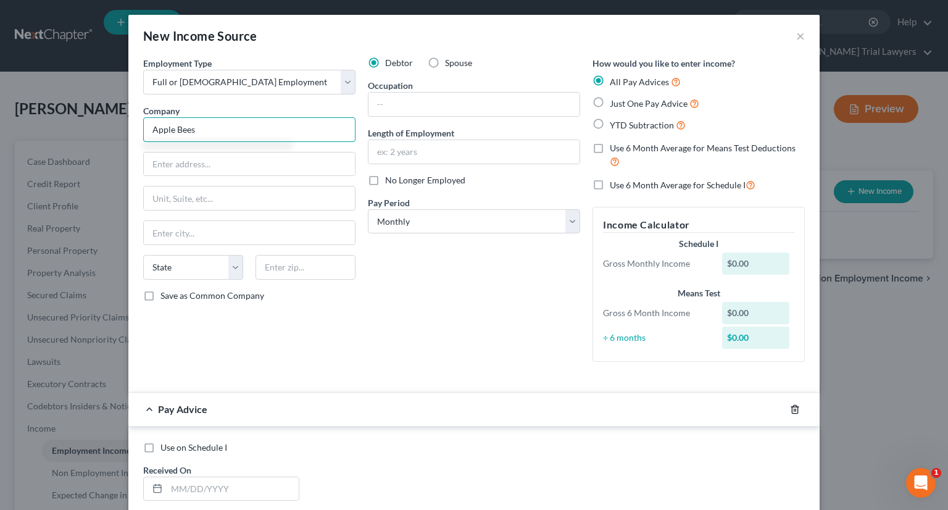
type input "Apple Bees"
click at [793, 411] on icon "button" at bounding box center [795, 409] width 10 height 10
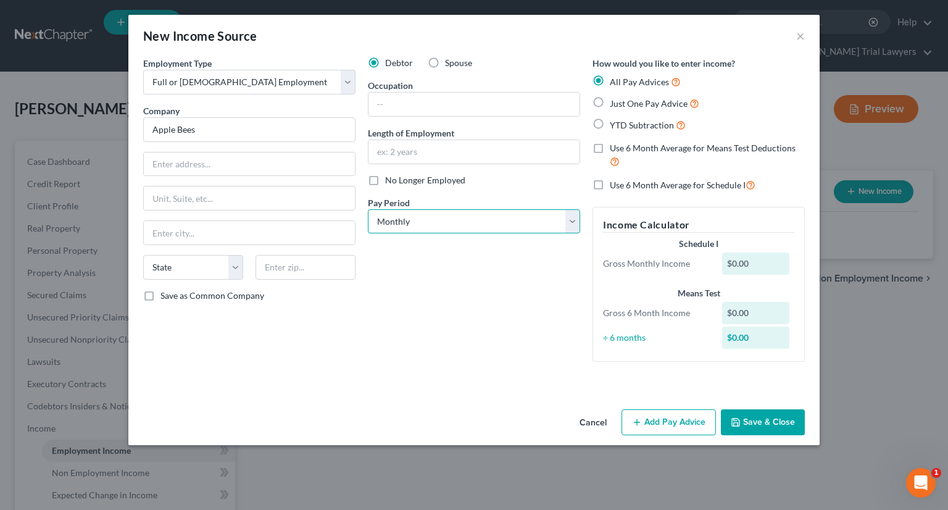
click at [452, 228] on select "Select Monthly Twice Monthly Every Other Week Weekly" at bounding box center [474, 221] width 212 height 25
click at [428, 334] on div "Debtor Spouse Occupation Length of Employment No Longer Employed Pay Period * S…" at bounding box center [474, 214] width 225 height 315
click at [760, 430] on button "Save & Close" at bounding box center [763, 422] width 84 height 26
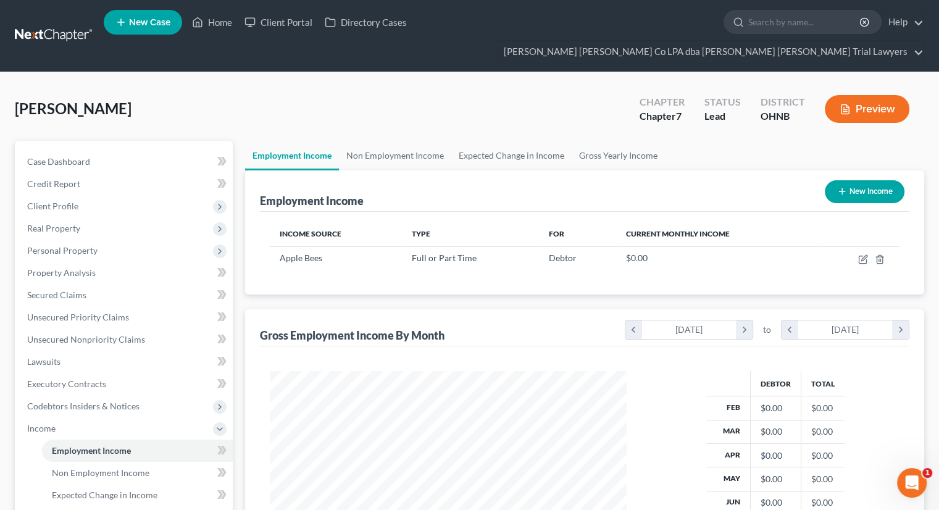
scroll to position [617128, 616967]
click at [388, 141] on link "Non Employment Income" at bounding box center [395, 156] width 112 height 30
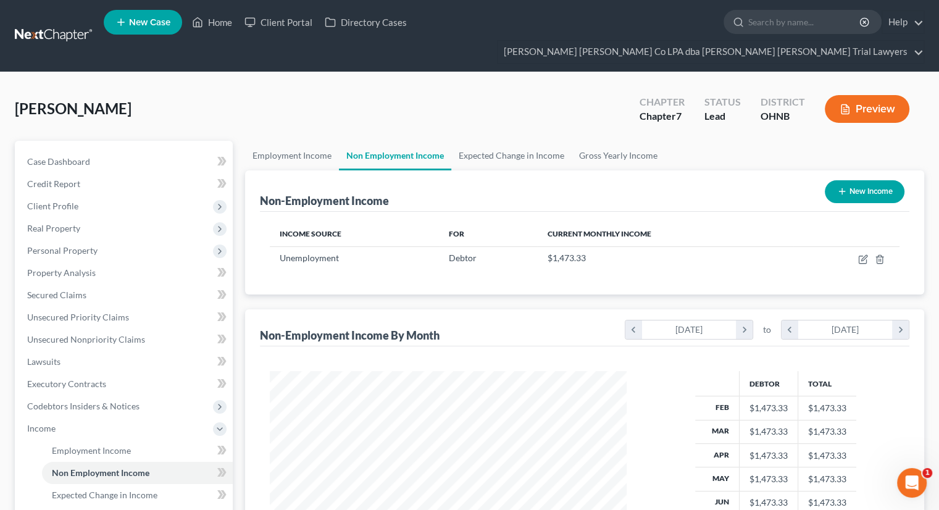
scroll to position [220, 381]
click at [278, 141] on link "Employment Income" at bounding box center [292, 156] width 94 height 30
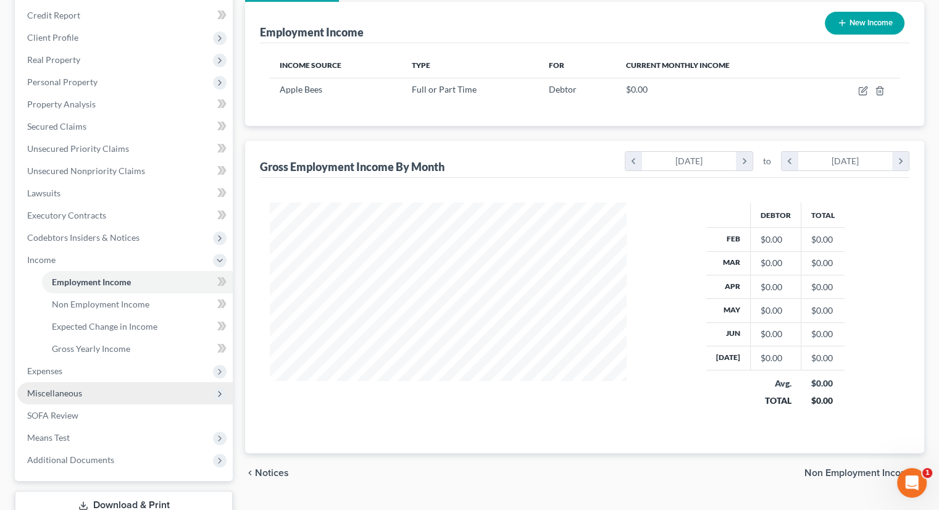
scroll to position [185, 0]
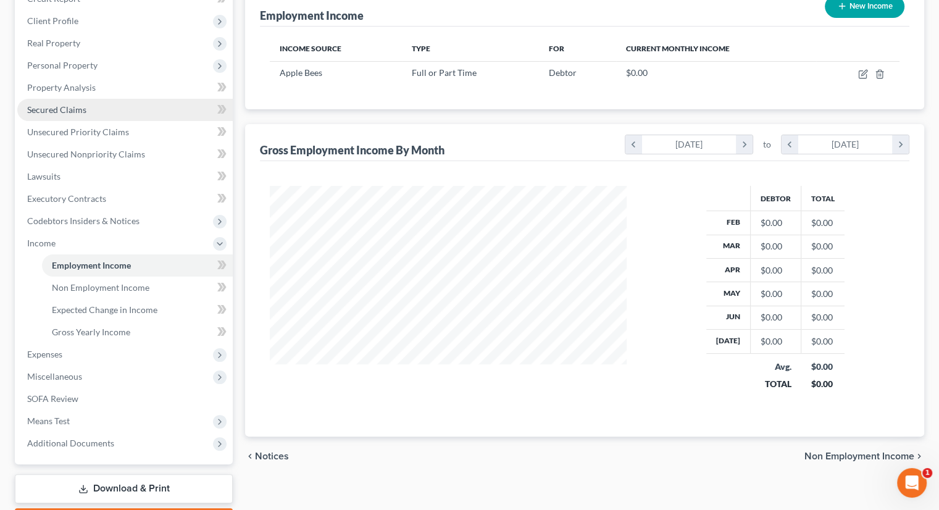
click at [78, 99] on link "Secured Claims" at bounding box center [124, 110] width 215 height 22
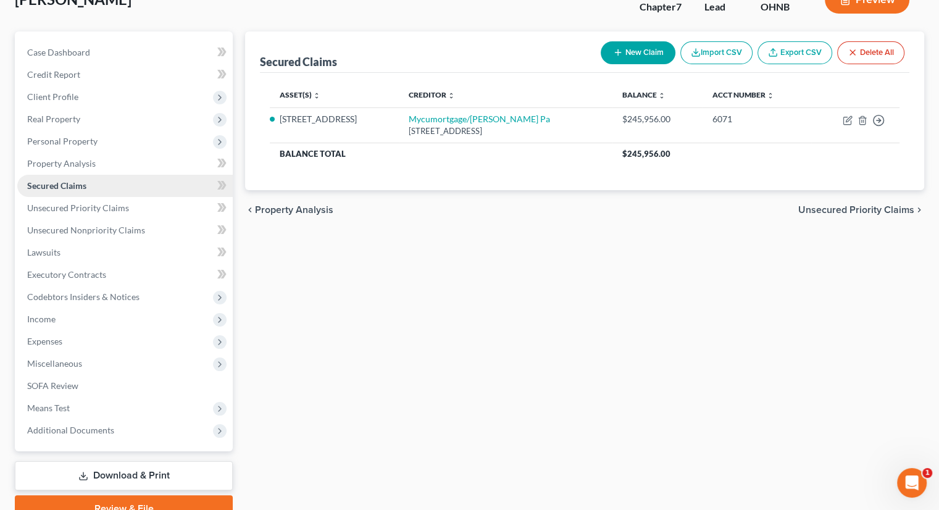
scroll to position [123, 0]
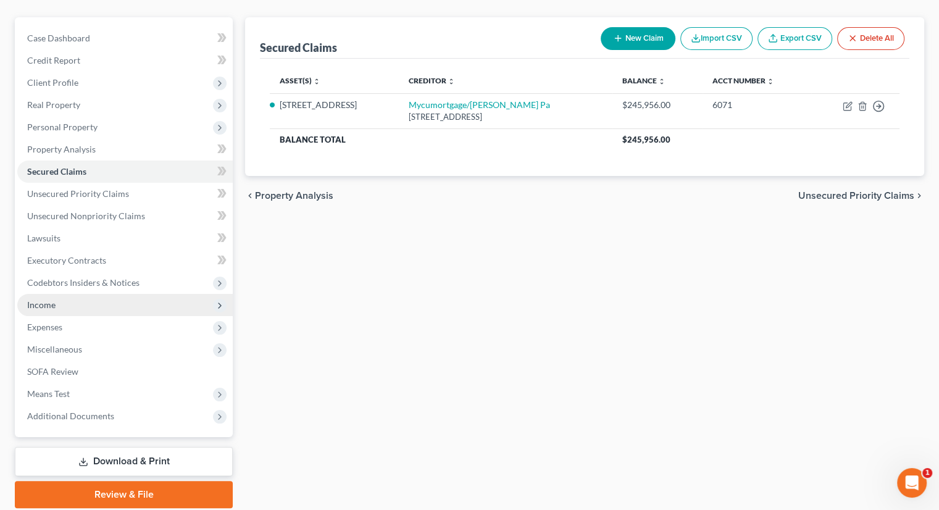
click at [99, 294] on span "Income" at bounding box center [124, 305] width 215 height 22
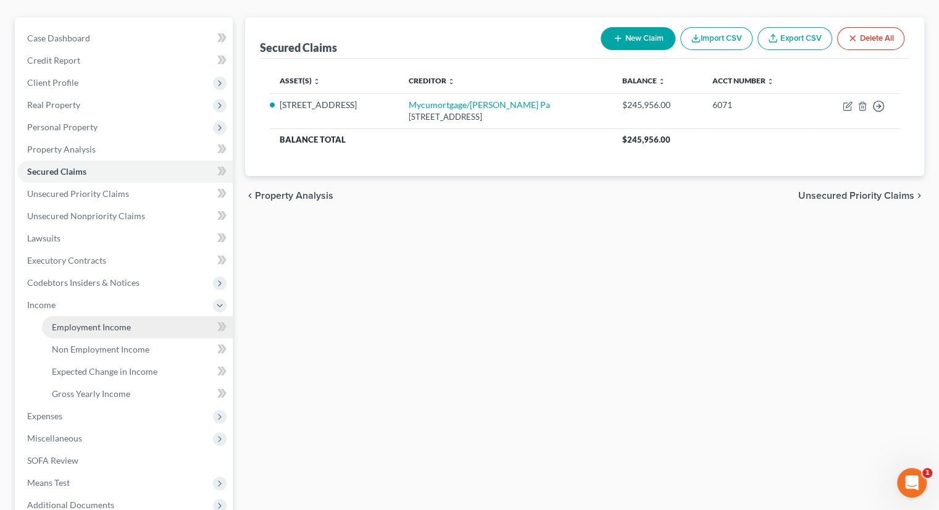
click at [104, 322] on span "Employment Income" at bounding box center [91, 327] width 79 height 10
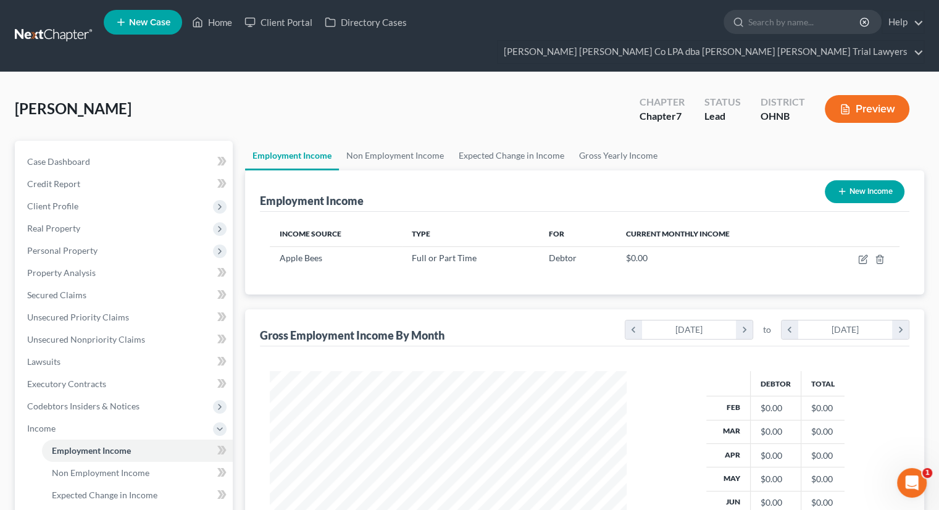
scroll to position [220, 381]
click at [370, 141] on link "Non Employment Income" at bounding box center [395, 156] width 112 height 30
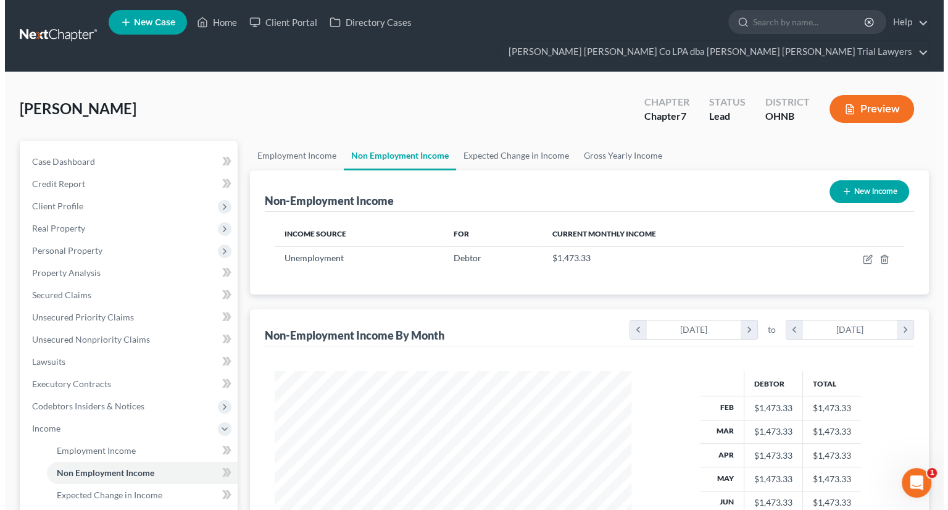
scroll to position [220, 381]
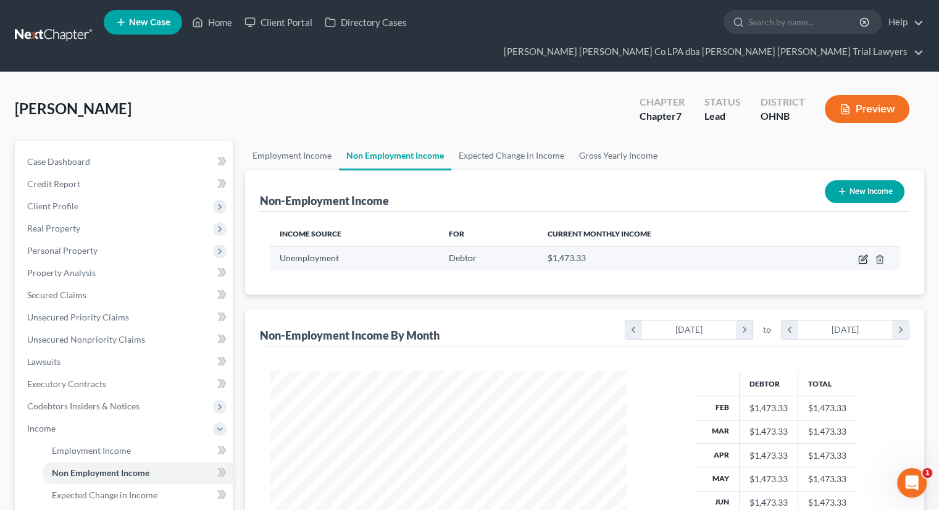
click at [864, 254] on icon "button" at bounding box center [863, 259] width 10 height 10
select select "0"
select select "3"
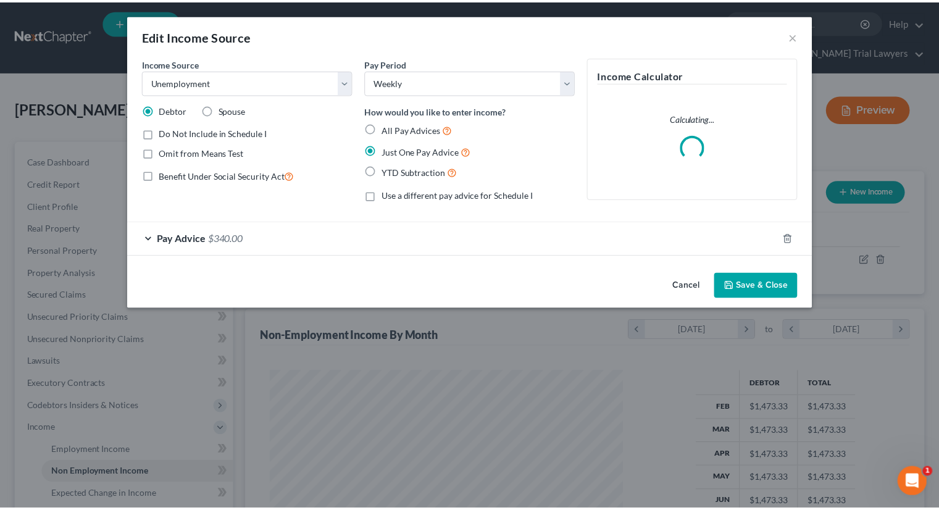
scroll to position [220, 385]
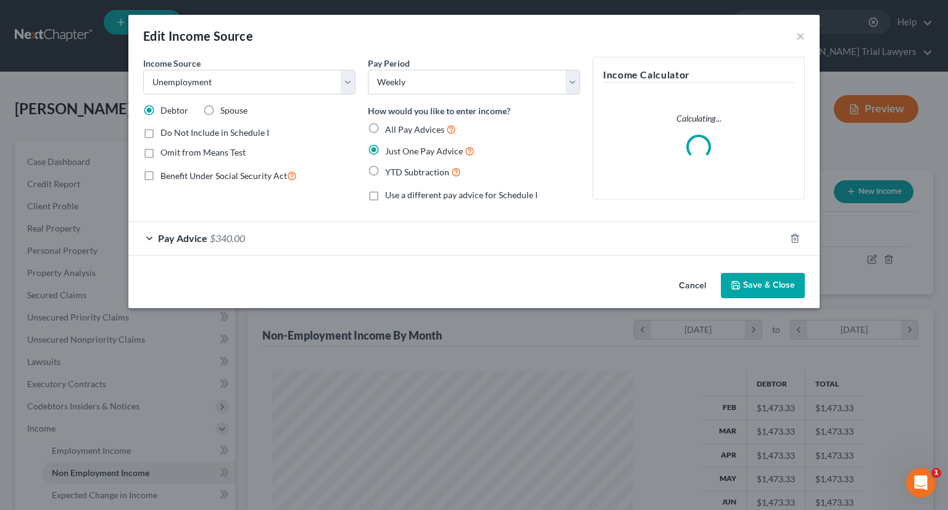
click at [307, 241] on div "Pay Advice $340.00" at bounding box center [456, 238] width 657 height 33
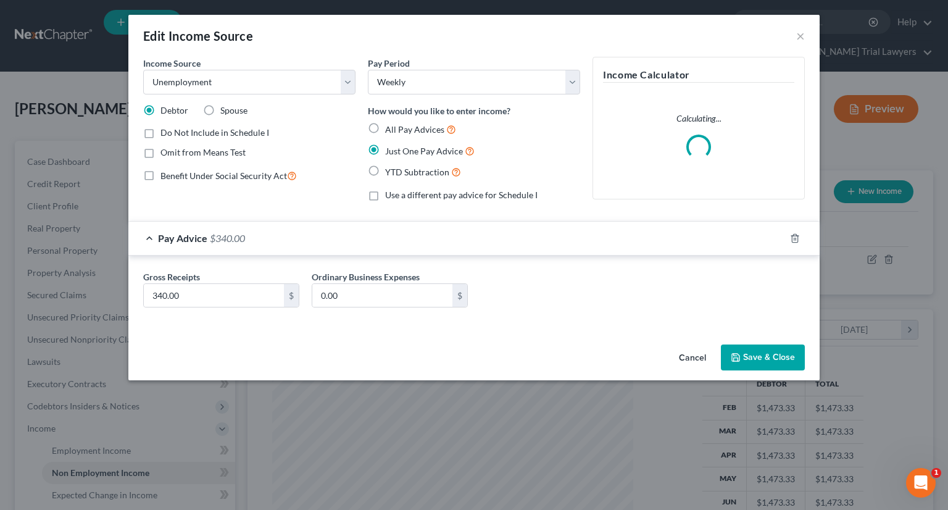
click at [307, 241] on div "Pay Advice $340.00" at bounding box center [456, 238] width 657 height 33
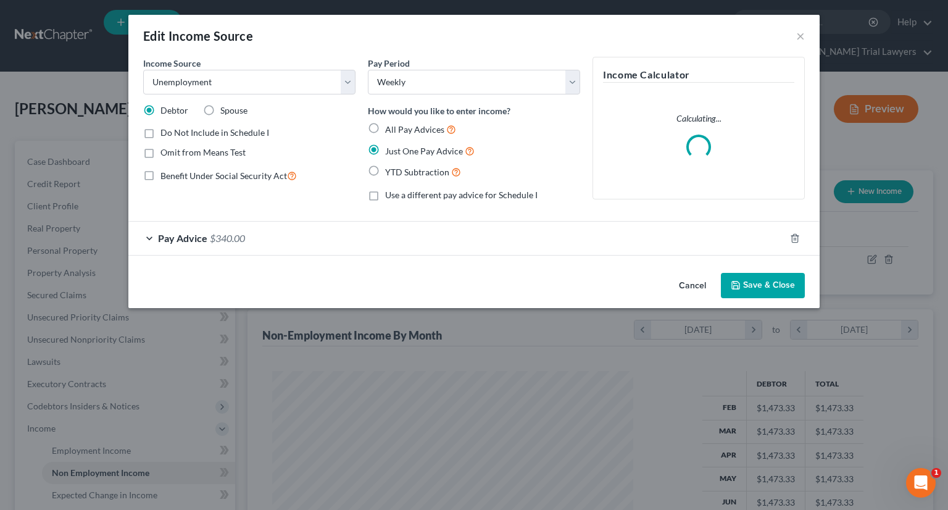
click at [761, 280] on button "Save & Close" at bounding box center [763, 286] width 84 height 26
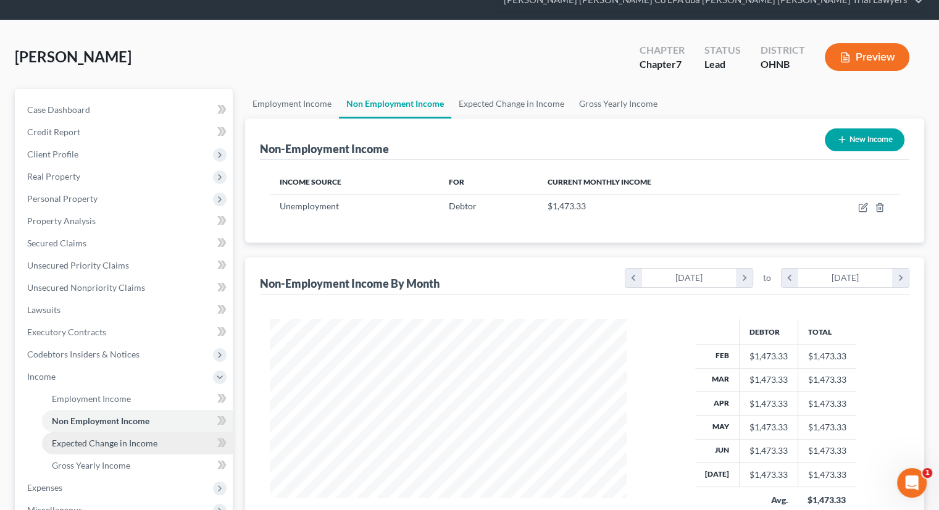
scroll to position [185, 0]
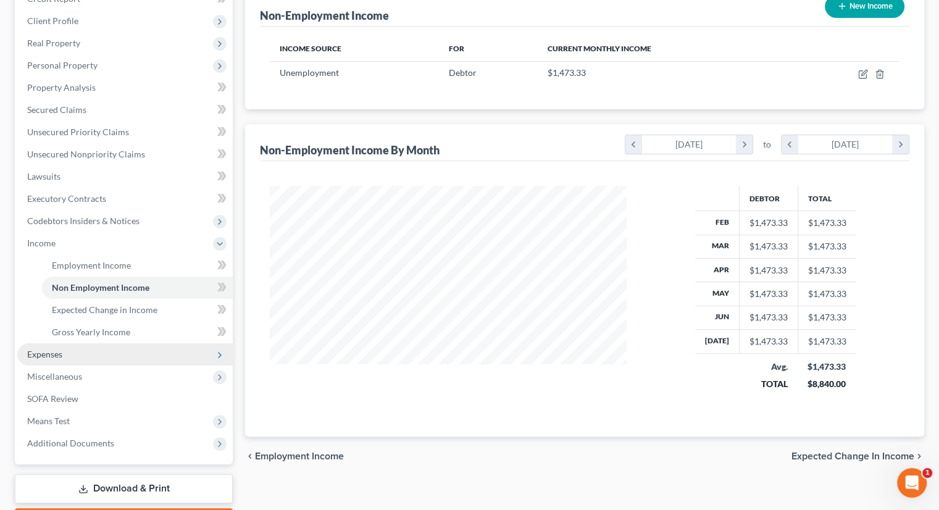
click at [85, 343] on span "Expenses" at bounding box center [124, 354] width 215 height 22
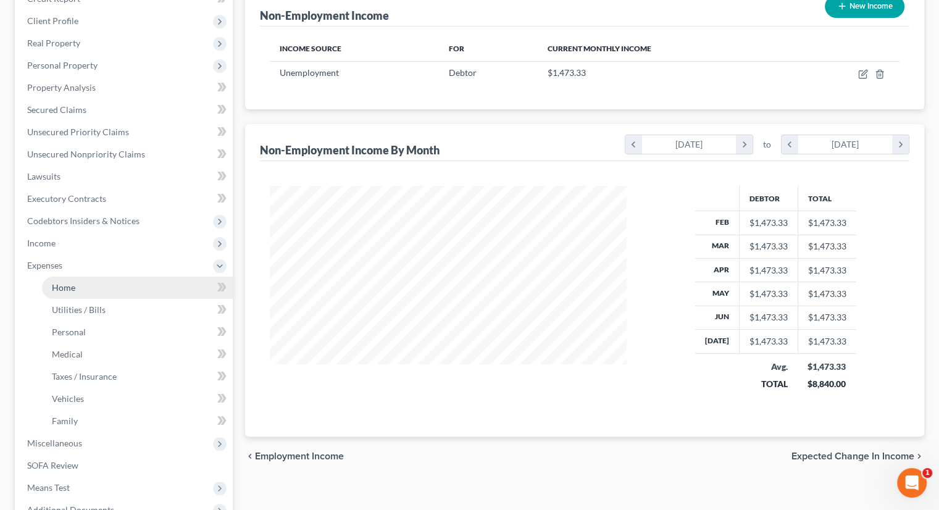
click at [91, 277] on link "Home" at bounding box center [137, 288] width 191 height 22
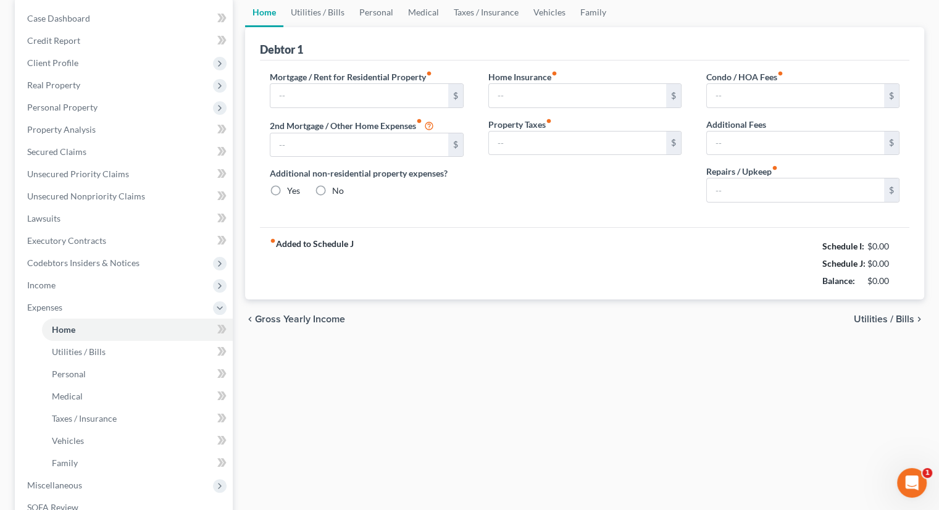
type input "1,370.00"
type input "0.00"
radio input "true"
type input "25.00"
type input "0.00"
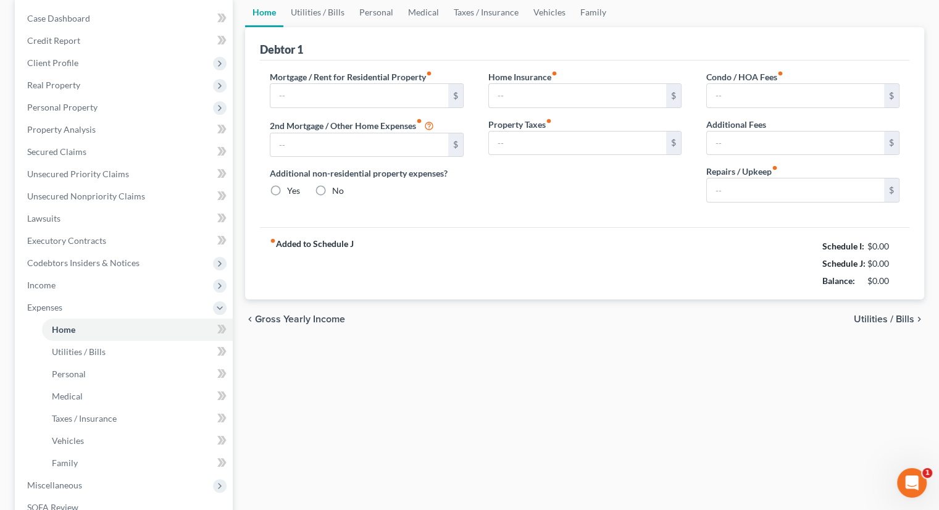
type input "0.00"
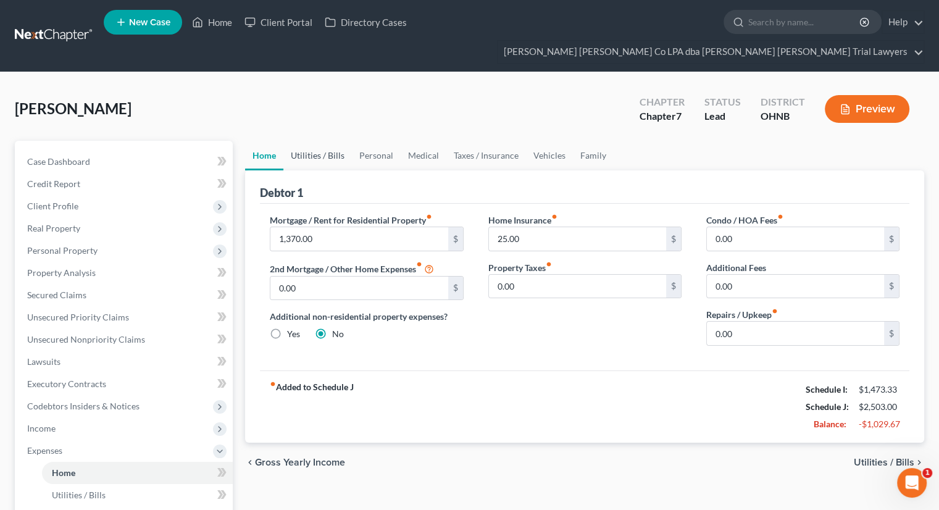
click at [335, 141] on link "Utilities / Bills" at bounding box center [317, 156] width 69 height 30
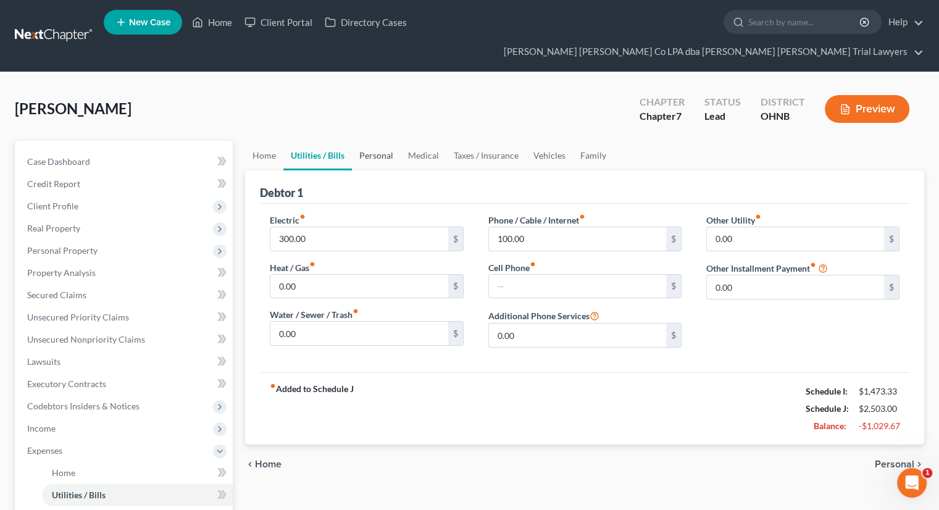
click at [378, 141] on link "Personal" at bounding box center [376, 156] width 49 height 30
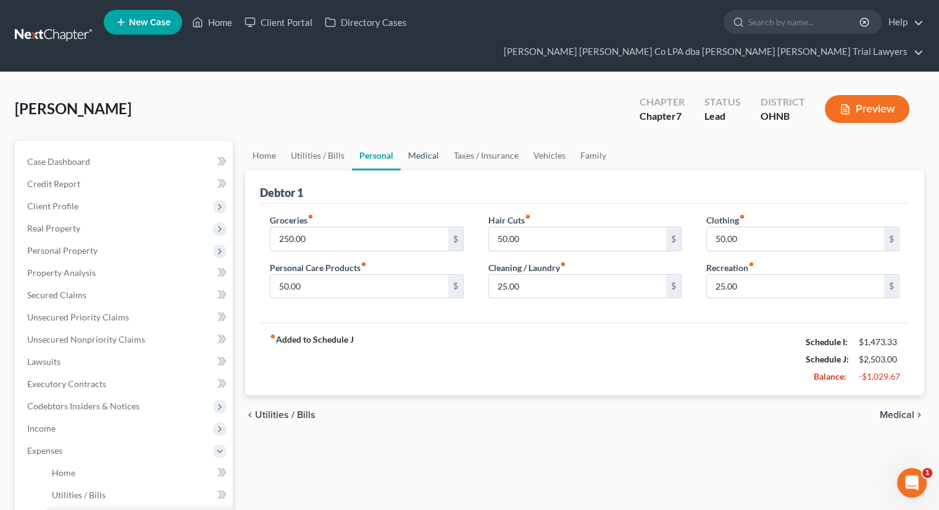
click at [428, 141] on link "Medical" at bounding box center [424, 156] width 46 height 30
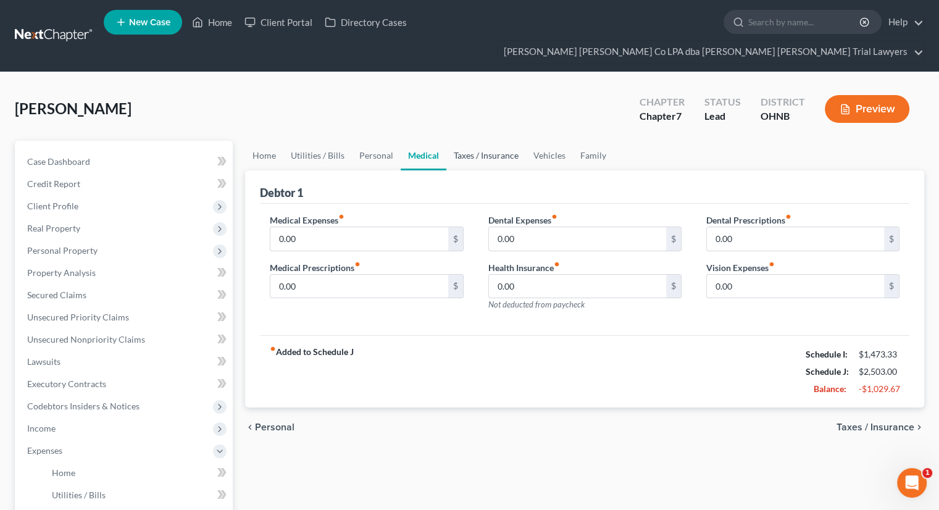
click at [494, 141] on link "Taxes / Insurance" at bounding box center [486, 156] width 80 height 30
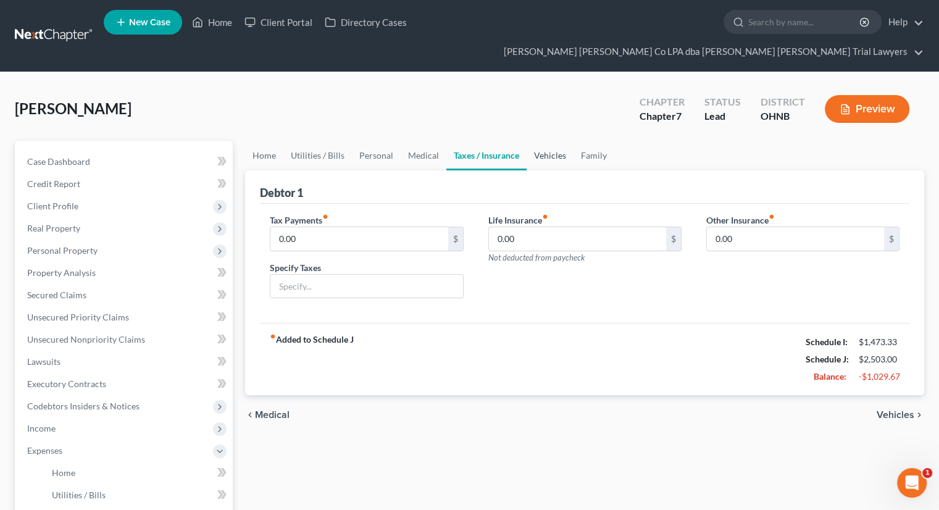
click at [553, 141] on link "Vehicles" at bounding box center [550, 156] width 47 height 30
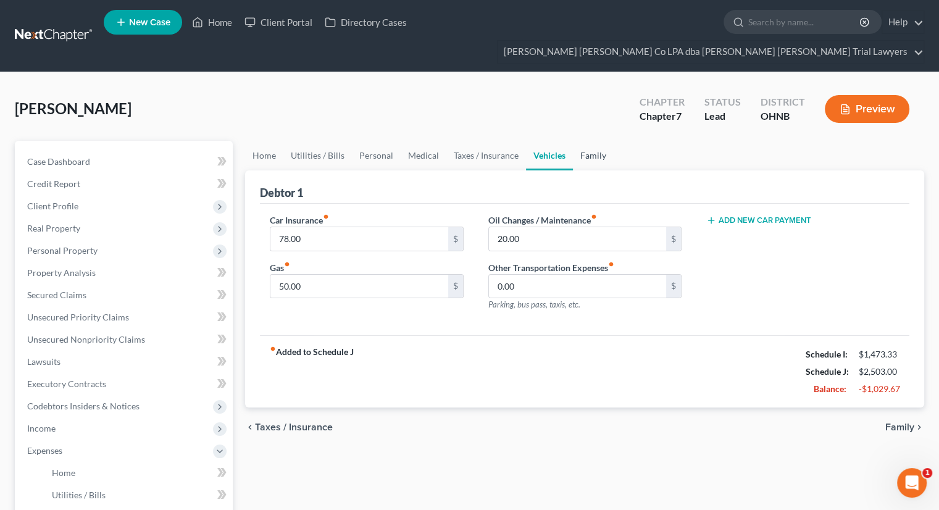
click at [579, 141] on link "Family" at bounding box center [593, 156] width 41 height 30
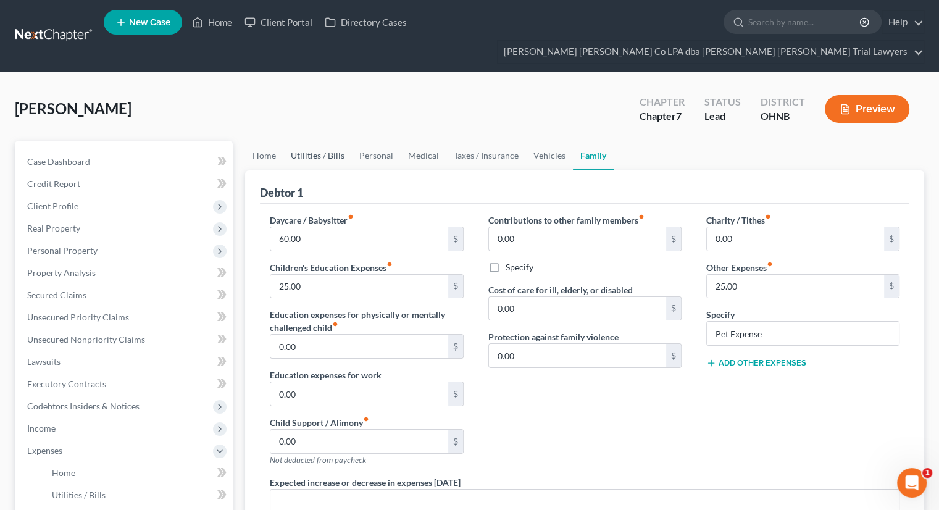
click at [316, 141] on link "Utilities / Bills" at bounding box center [317, 156] width 69 height 30
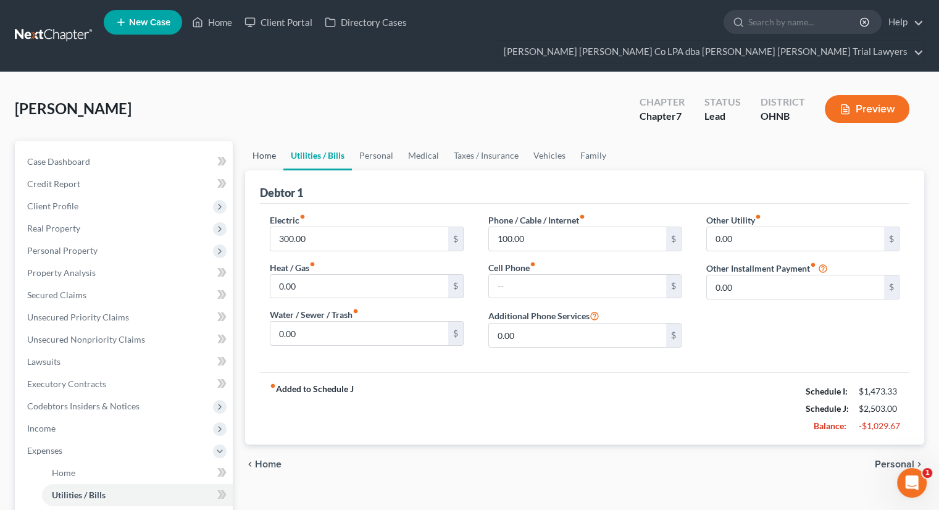
click at [271, 141] on link "Home" at bounding box center [264, 156] width 38 height 30
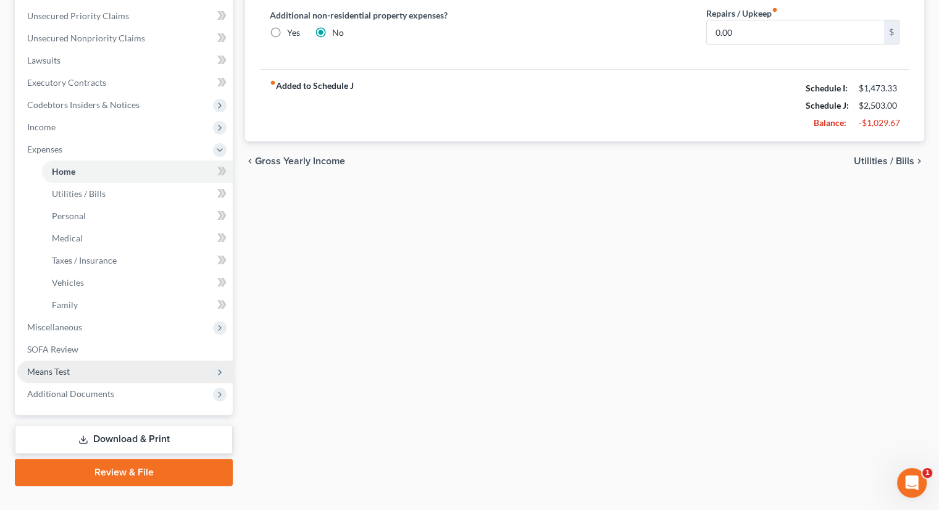
click at [84, 361] on span "Means Test" at bounding box center [124, 372] width 215 height 22
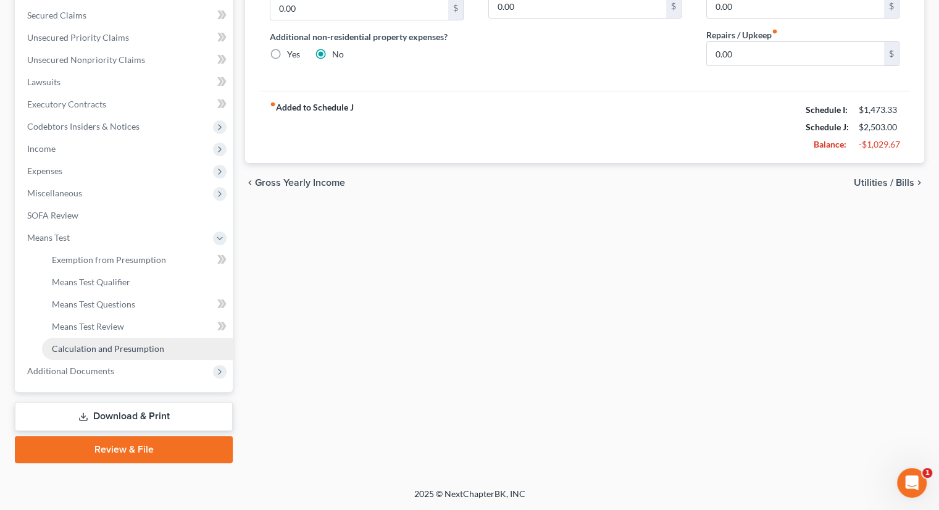
scroll to position [257, 0]
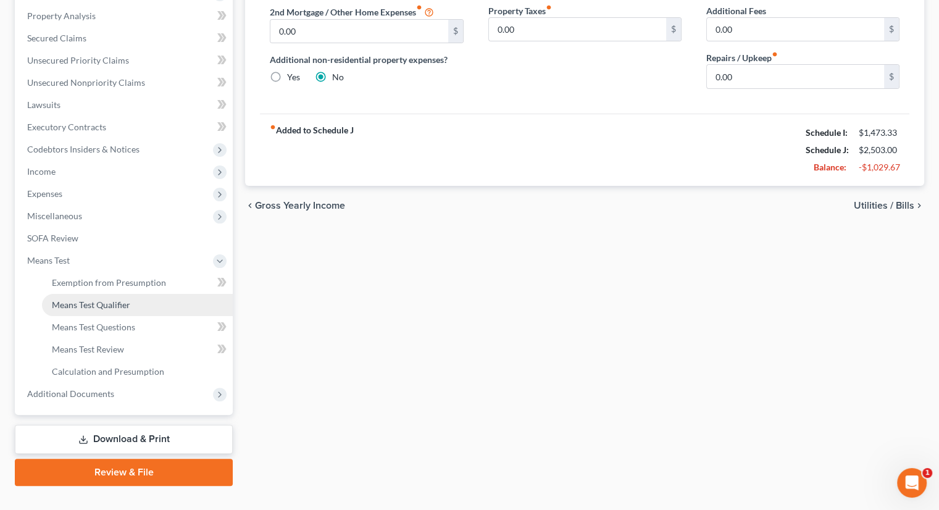
click at [101, 294] on link "Means Test Qualifier" at bounding box center [137, 305] width 191 height 22
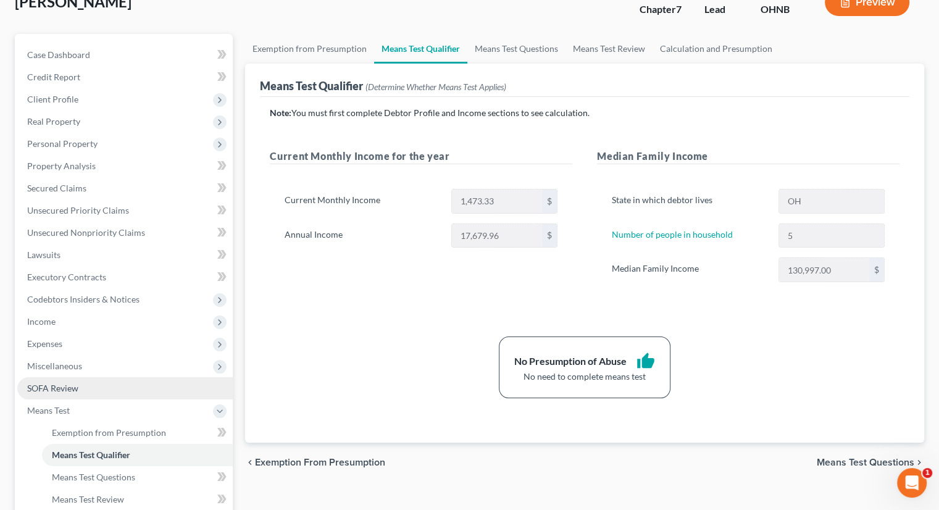
scroll to position [123, 0]
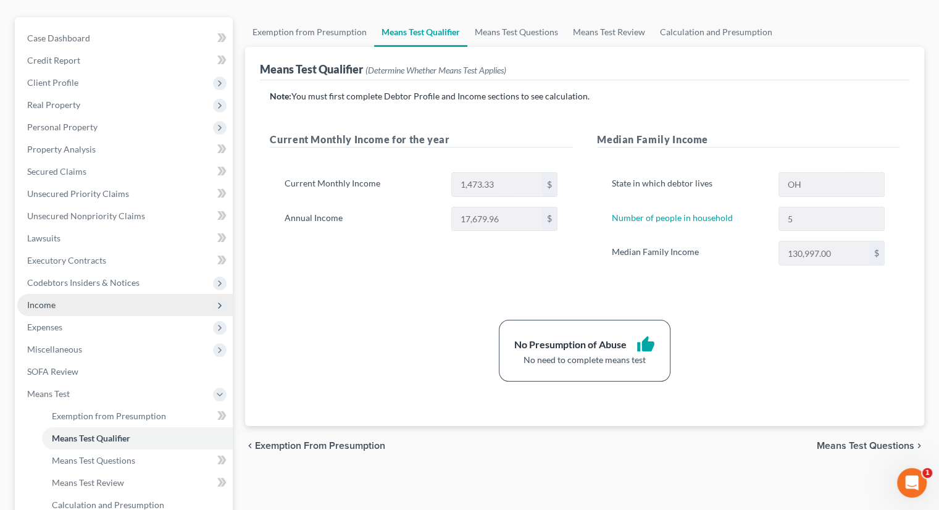
click at [57, 294] on span "Income" at bounding box center [124, 305] width 215 height 22
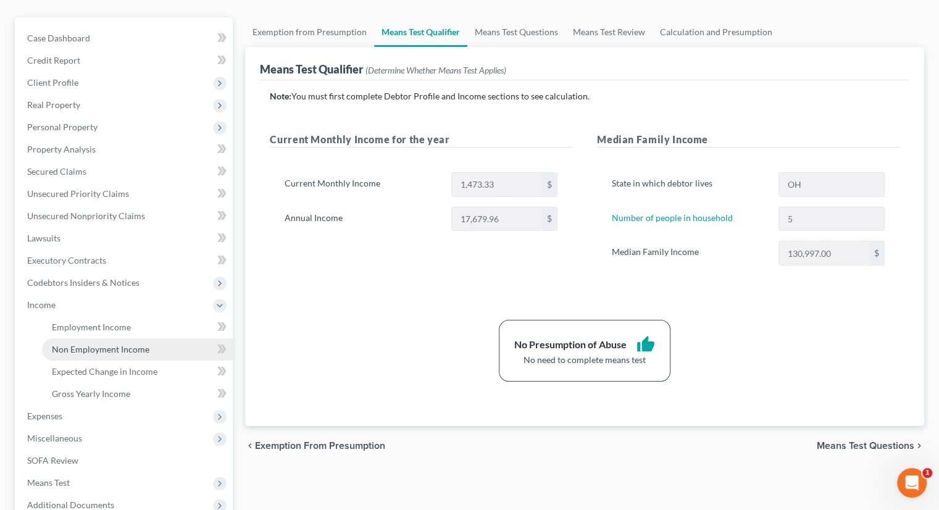
click at [84, 344] on span "Non Employment Income" at bounding box center [101, 349] width 98 height 10
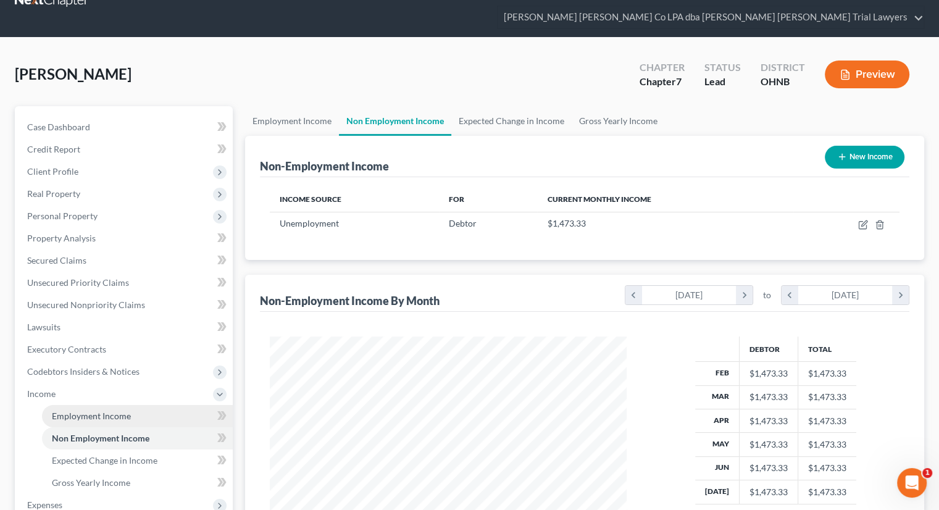
scroll to position [62, 0]
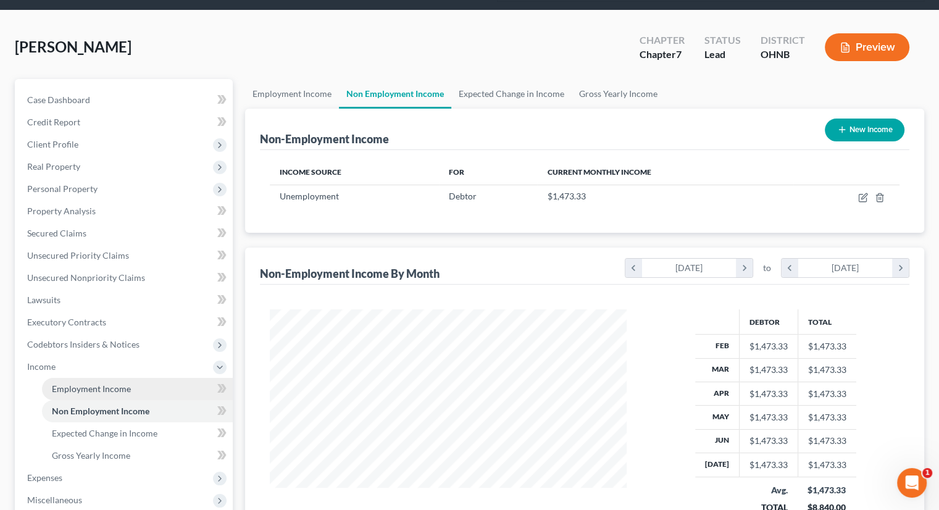
click at [69, 378] on link "Employment Income" at bounding box center [137, 389] width 191 height 22
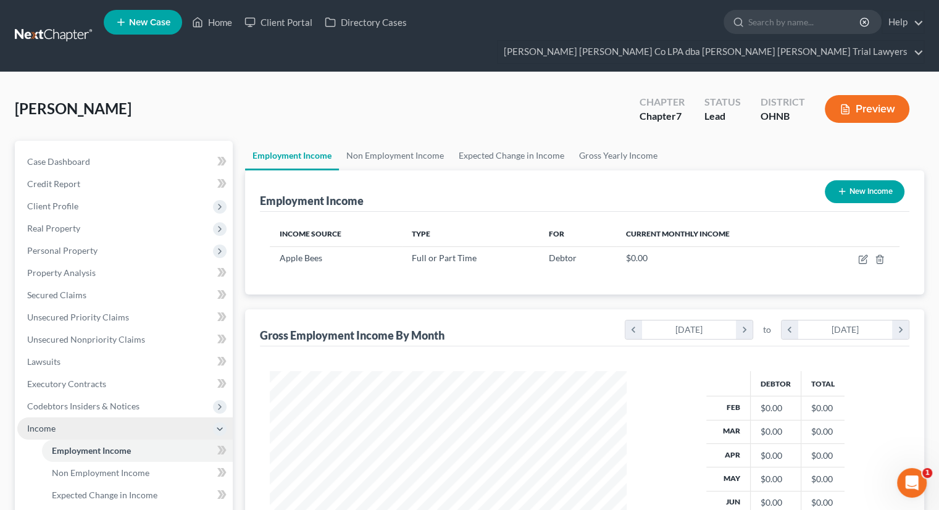
scroll to position [220, 381]
click at [42, 423] on span "Income" at bounding box center [41, 428] width 28 height 10
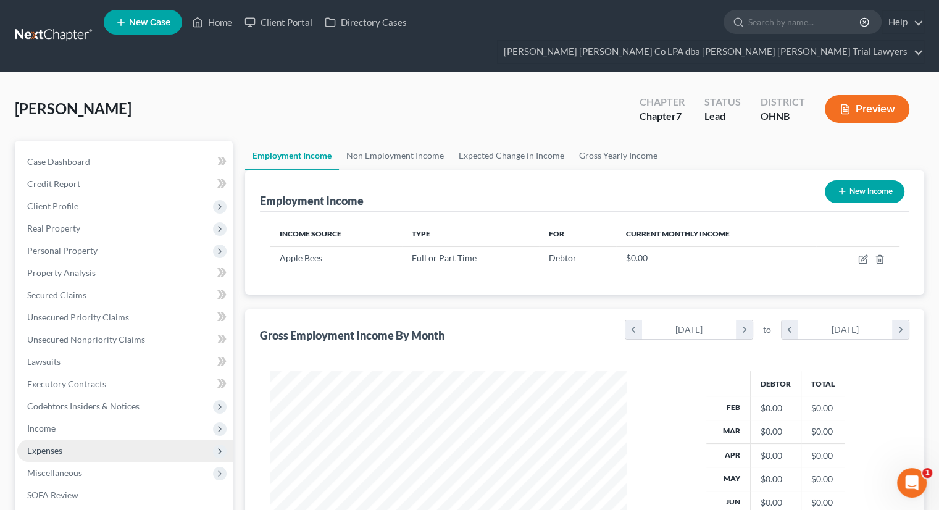
click at [57, 445] on span "Expenses" at bounding box center [44, 450] width 35 height 10
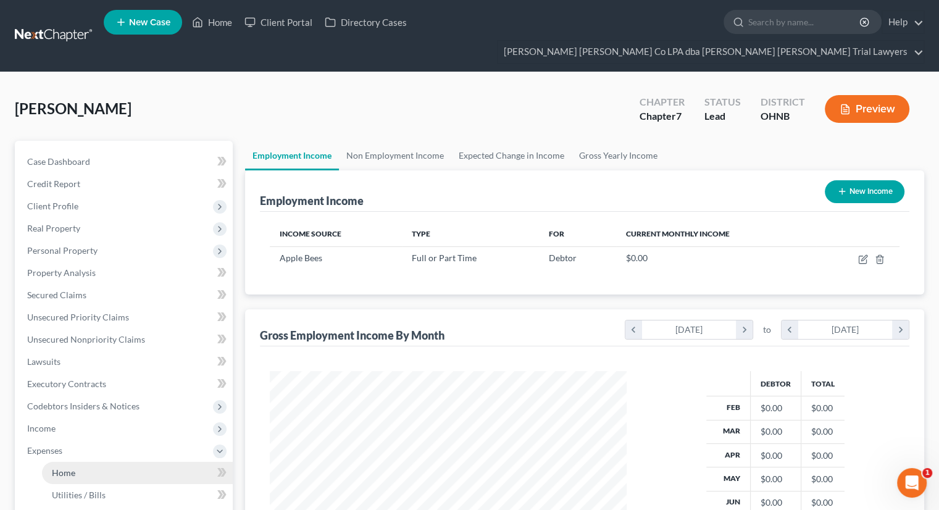
click at [64, 467] on span "Home" at bounding box center [63, 472] width 23 height 10
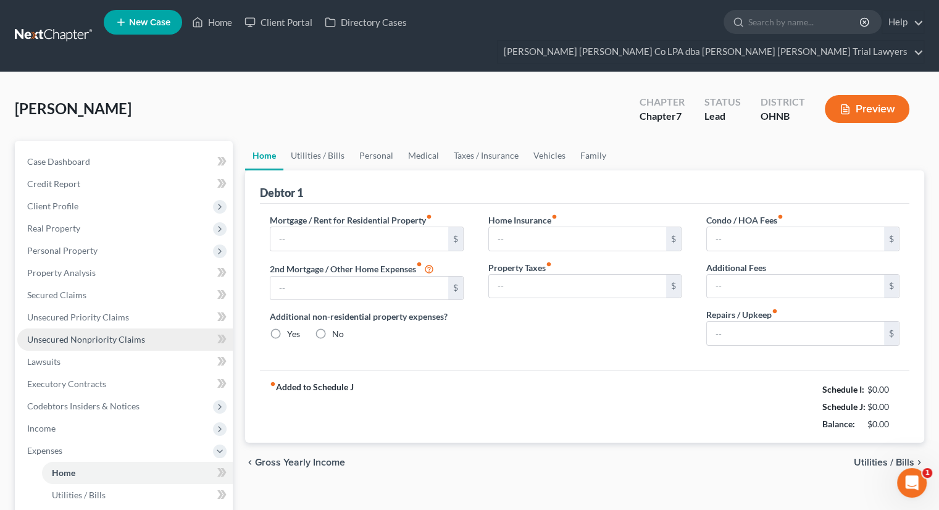
type input "1,370.00"
type input "0.00"
radio input "true"
type input "25.00"
type input "0.00"
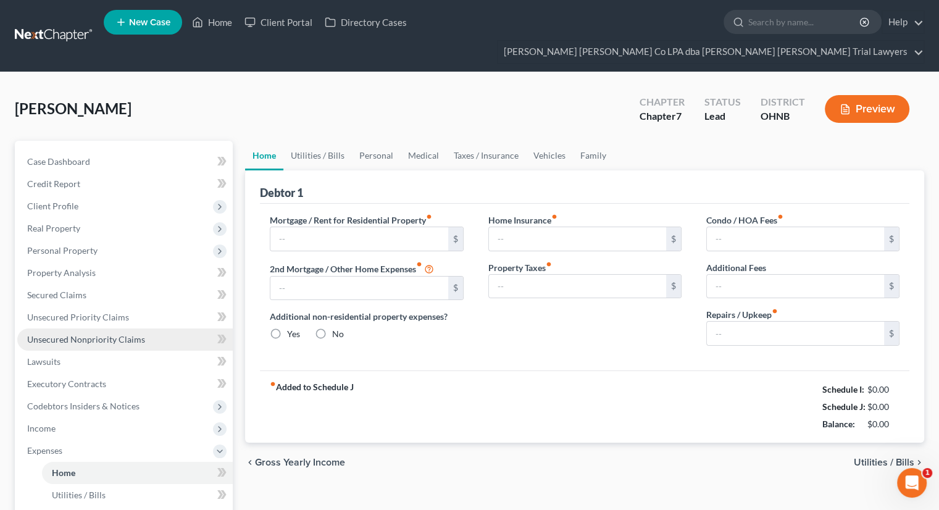
type input "0.00"
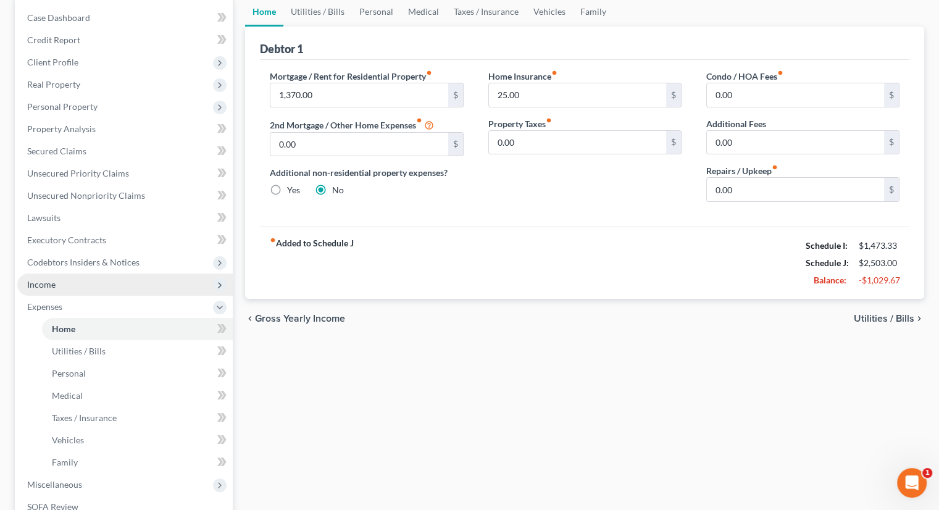
scroll to position [123, 0]
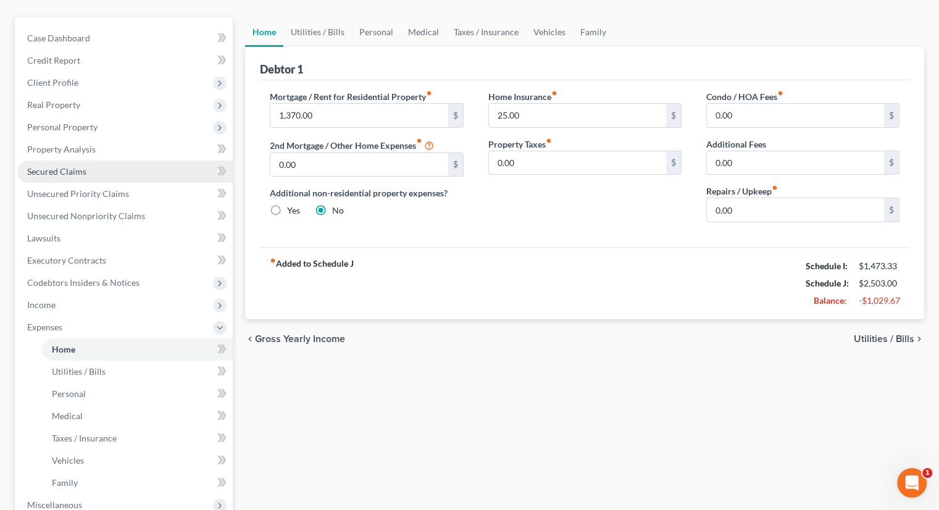
click at [91, 161] on link "Secured Claims" at bounding box center [124, 172] width 215 height 22
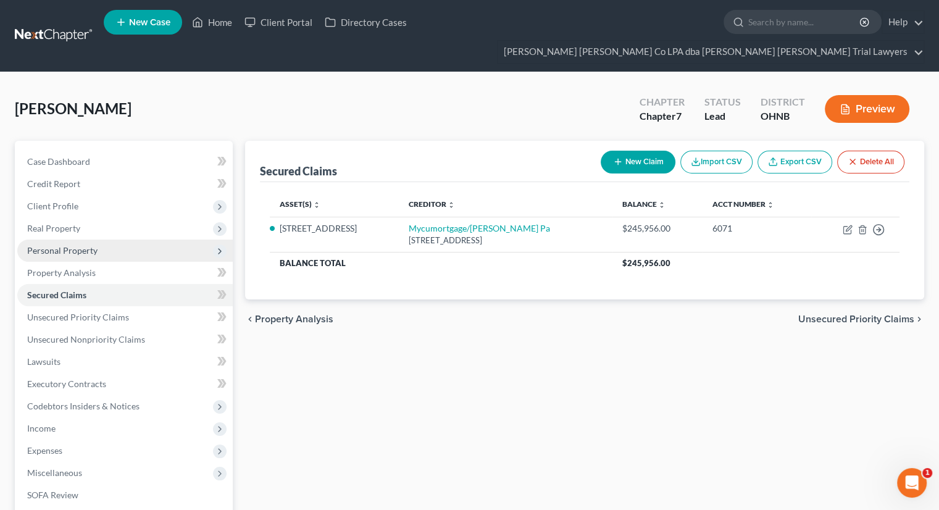
click at [57, 240] on span "Personal Property" at bounding box center [124, 251] width 215 height 22
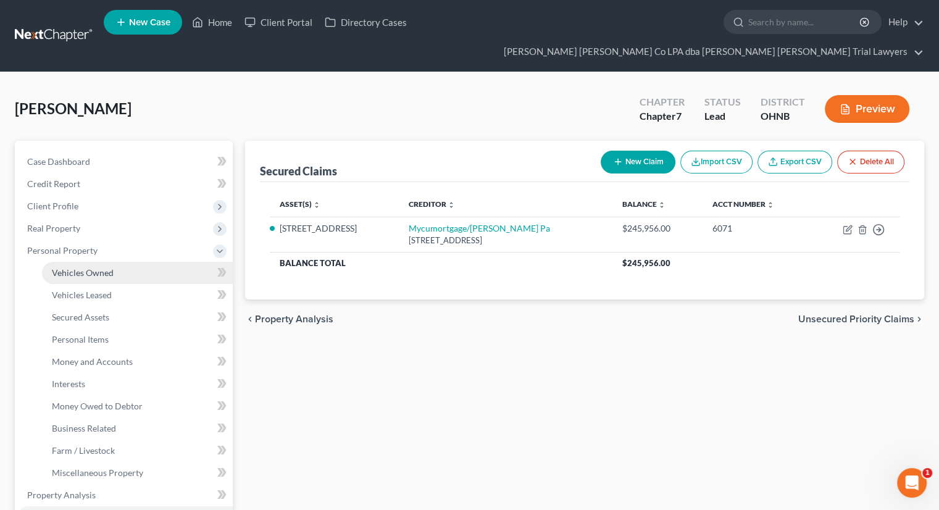
click at [96, 267] on span "Vehicles Owned" at bounding box center [83, 272] width 62 height 10
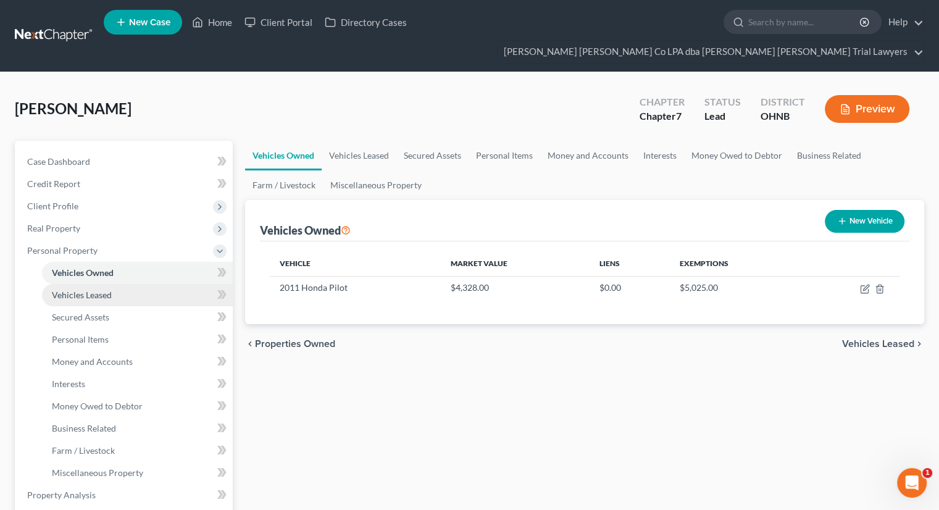
click at [104, 290] on span "Vehicles Leased" at bounding box center [82, 295] width 60 height 10
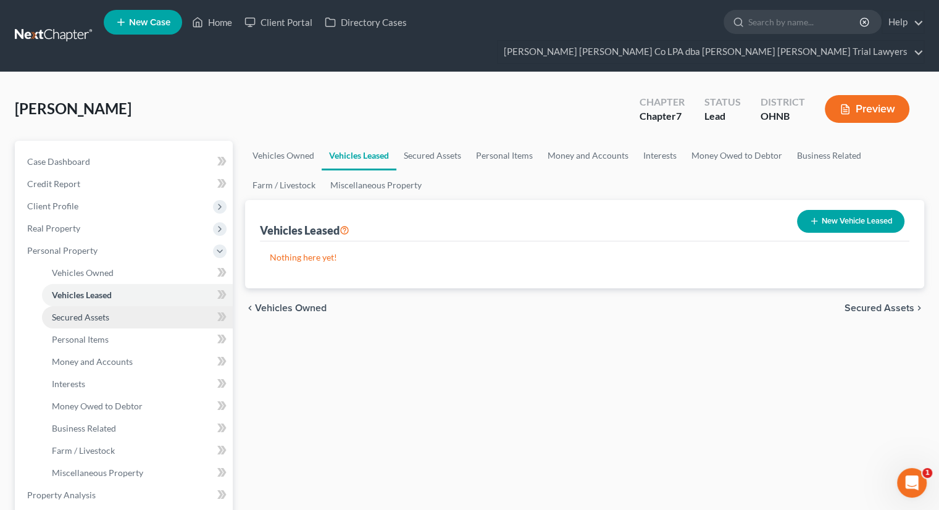
click at [109, 312] on span "Secured Assets" at bounding box center [80, 317] width 57 height 10
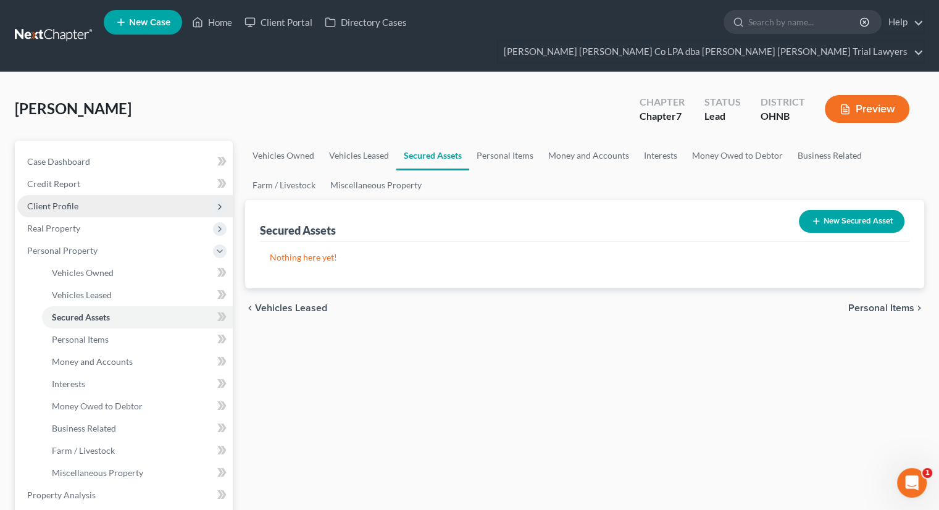
click at [81, 195] on span "Client Profile" at bounding box center [124, 206] width 215 height 22
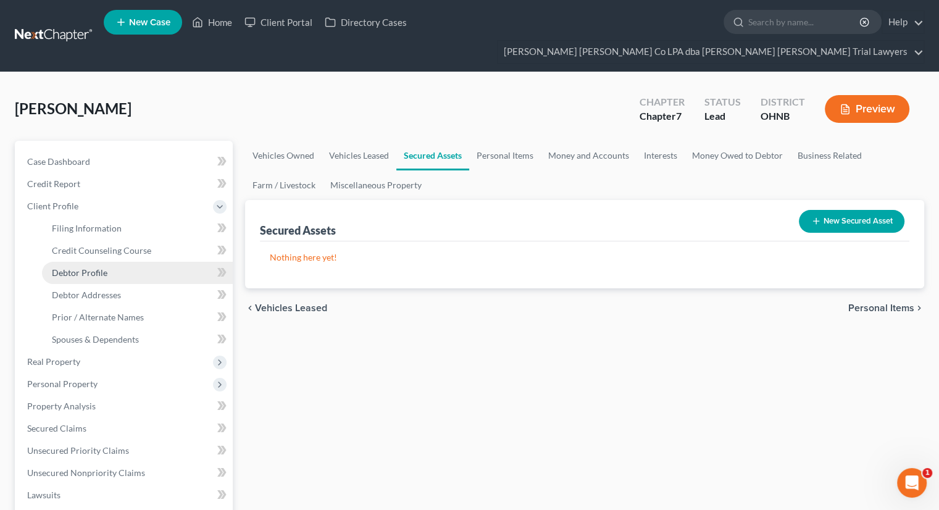
click at [94, 267] on span "Debtor Profile" at bounding box center [80, 272] width 56 height 10
select select "0"
select select "4"
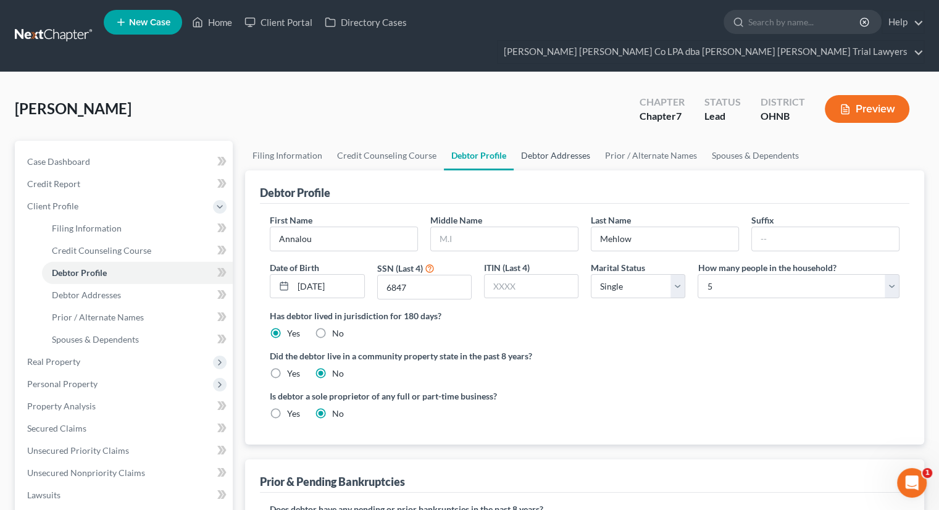
click at [528, 141] on link "Debtor Addresses" at bounding box center [556, 156] width 84 height 30
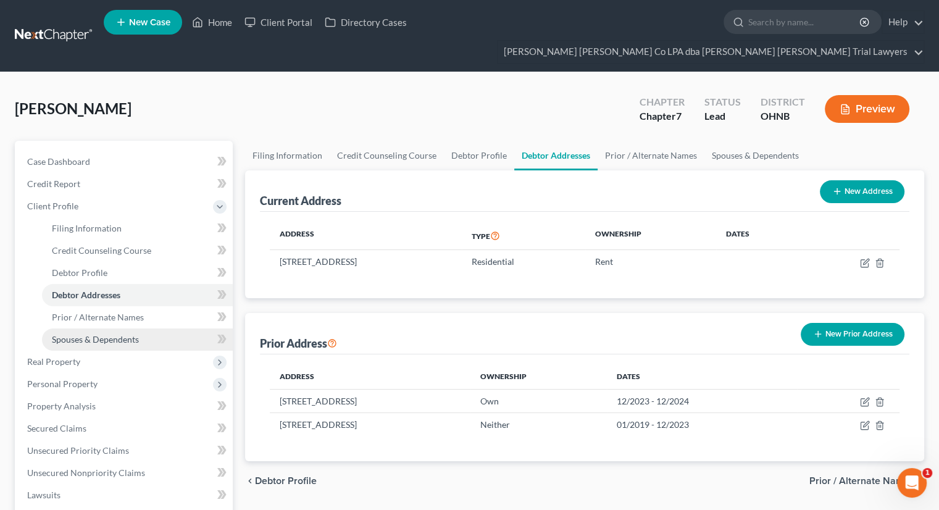
click at [133, 334] on span "Spouses & Dependents" at bounding box center [95, 339] width 87 height 10
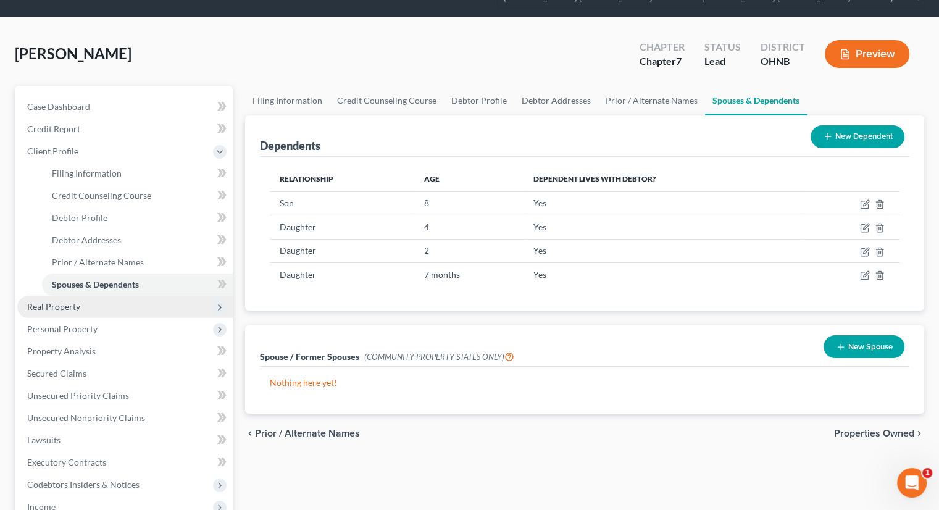
scroll to position [123, 0]
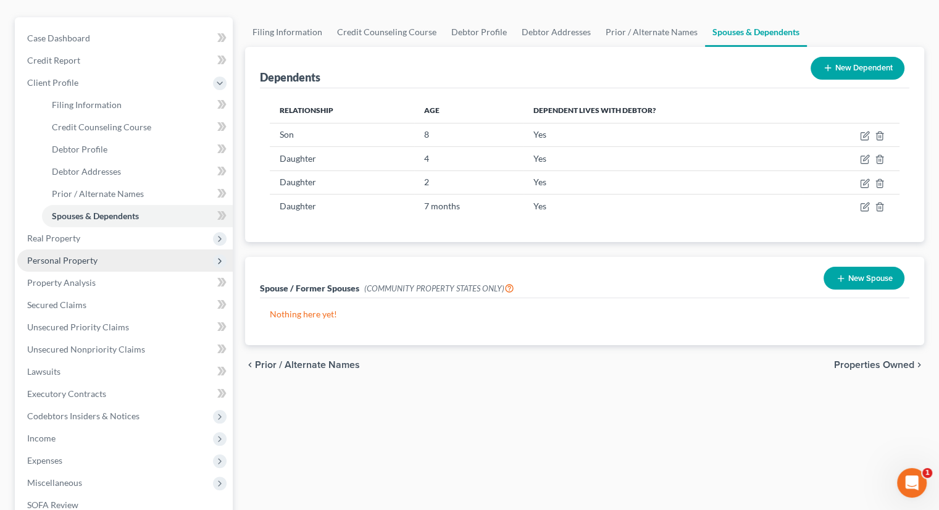
click at [70, 255] on span "Personal Property" at bounding box center [62, 260] width 70 height 10
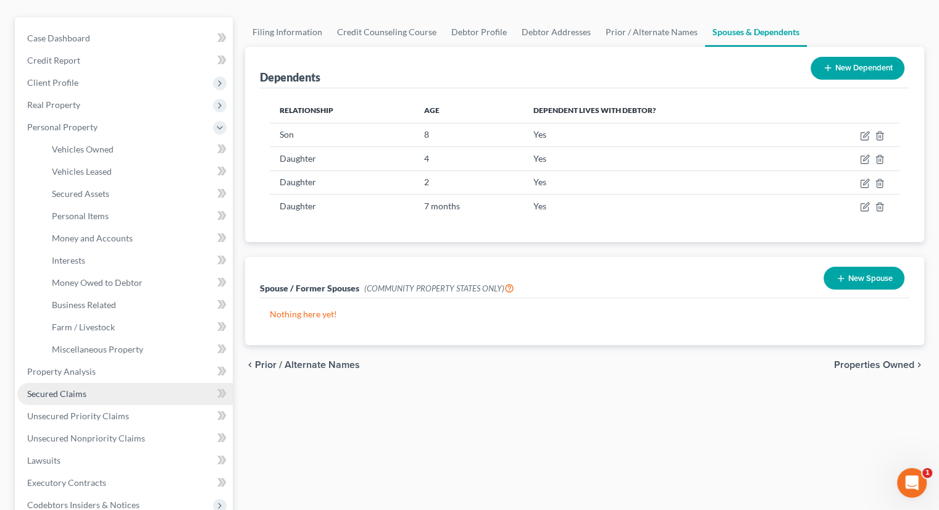
click at [133, 383] on link "Secured Claims" at bounding box center [124, 394] width 215 height 22
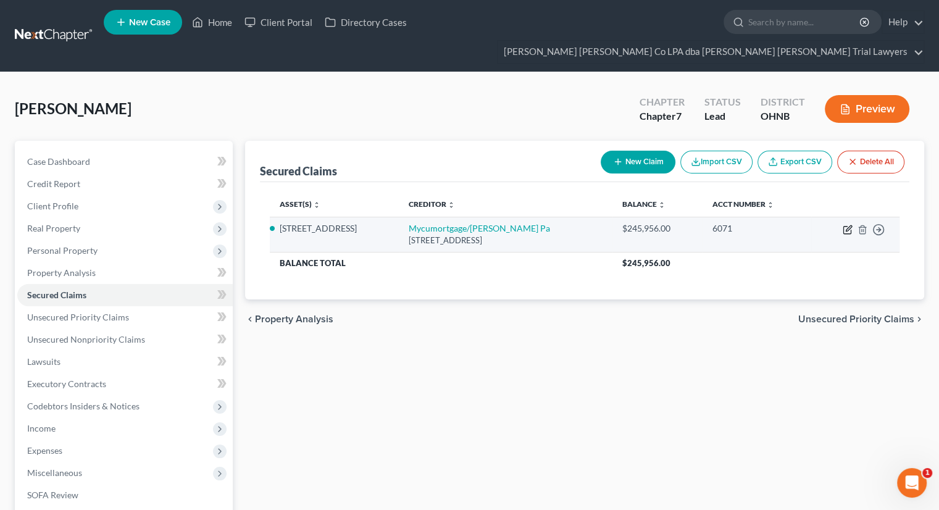
click at [850, 227] on icon "button" at bounding box center [846, 230] width 7 height 7
select select "36"
select select "14"
select select "0"
select select "3"
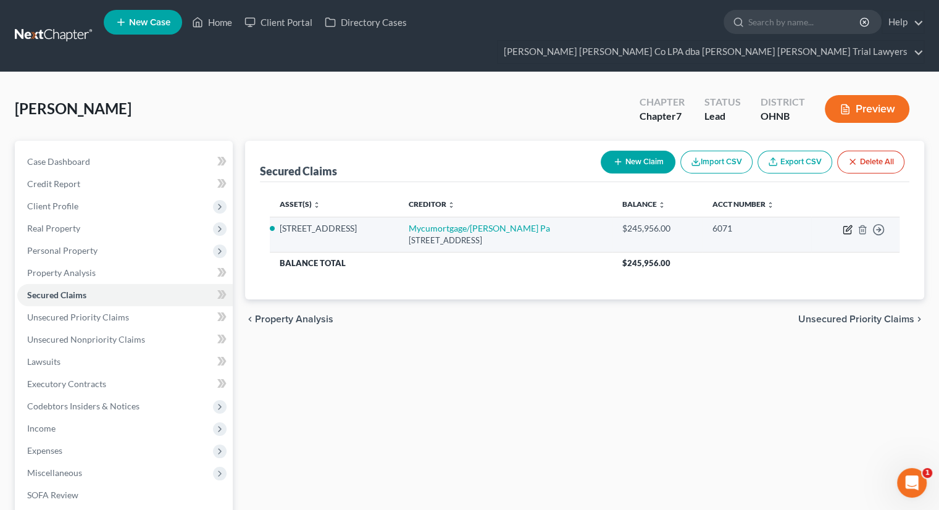
select select "0"
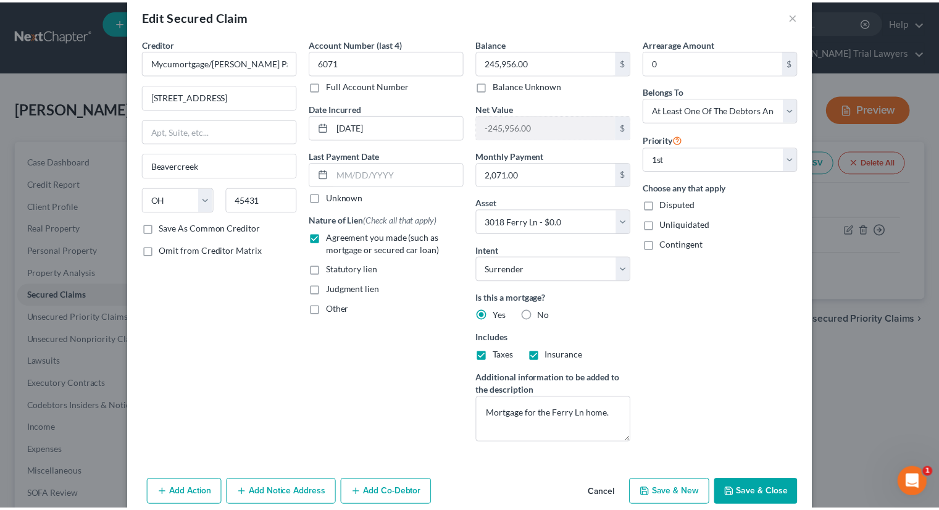
scroll to position [49, 0]
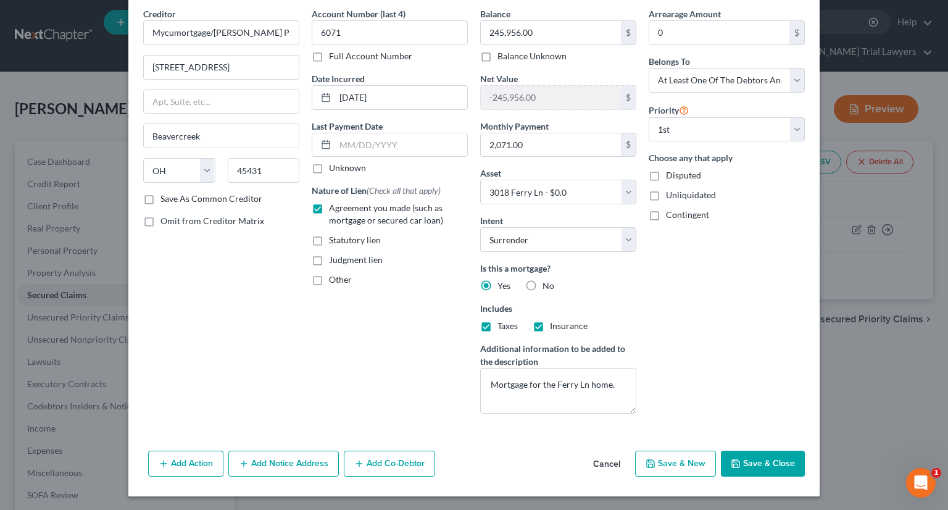
click at [740, 460] on button "Save & Close" at bounding box center [763, 464] width 84 height 26
select select
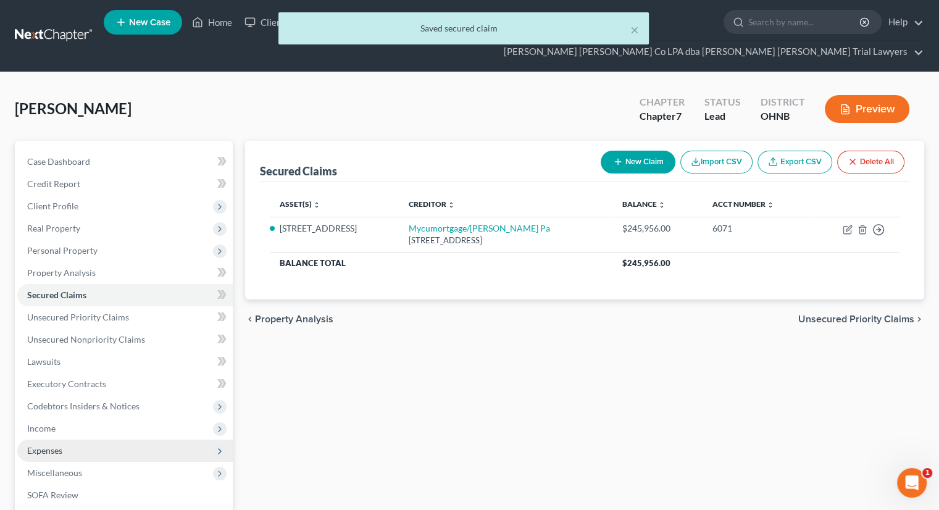
scroll to position [146, 0]
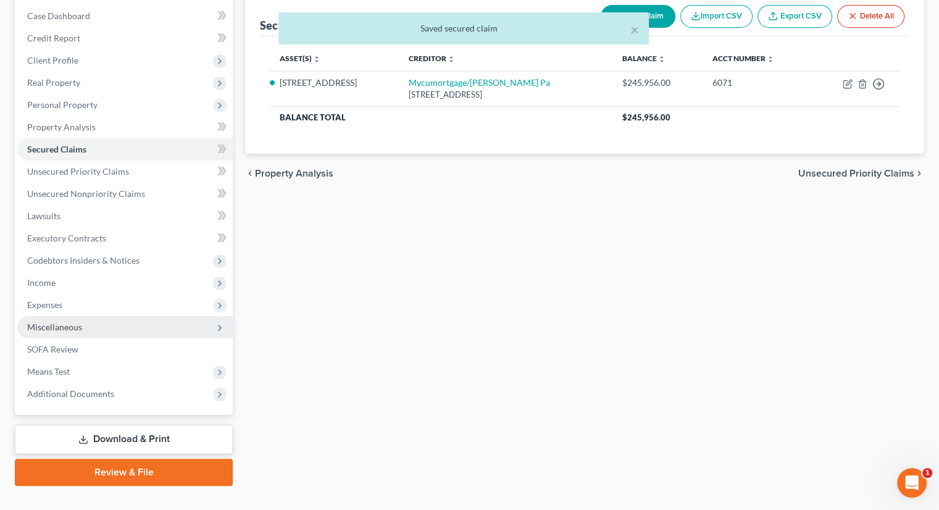
click at [77, 322] on span "Miscellaneous" at bounding box center [54, 327] width 55 height 10
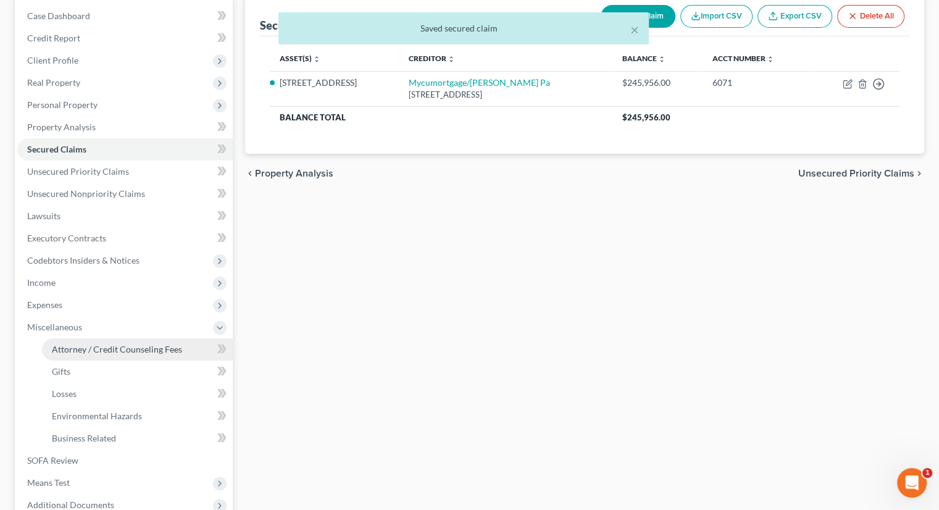
click at [88, 338] on link "Attorney / Credit Counseling Fees" at bounding box center [137, 349] width 191 height 22
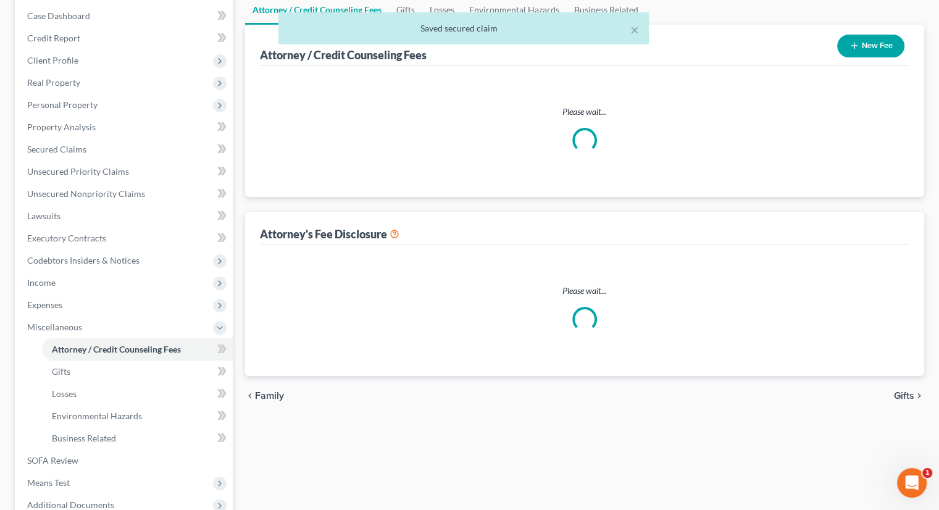
select select "0"
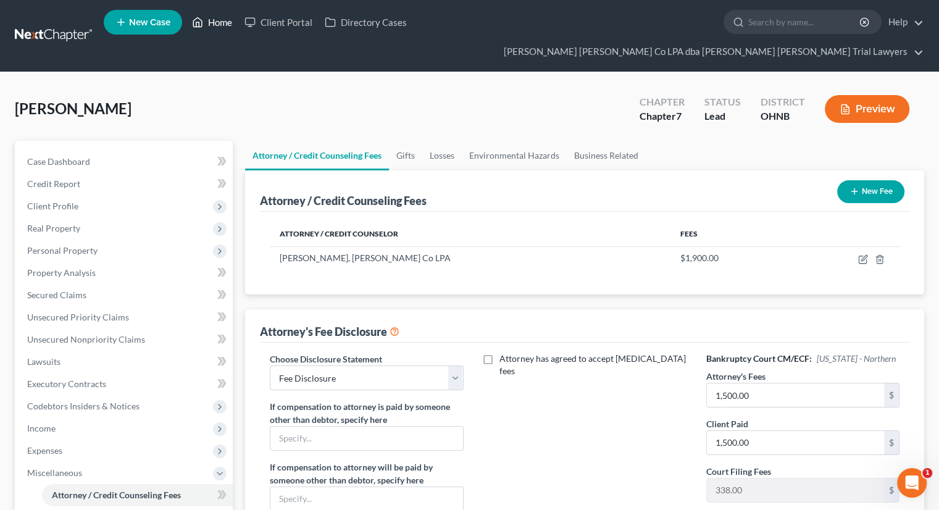
click at [220, 22] on link "Home" at bounding box center [212, 22] width 52 height 22
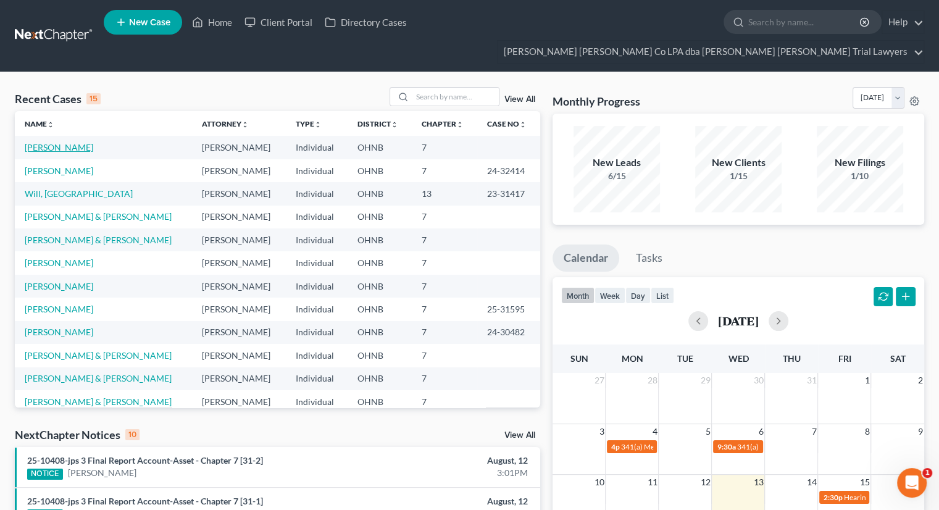
click at [72, 142] on link "Mehlow, Annalou" at bounding box center [59, 147] width 69 height 10
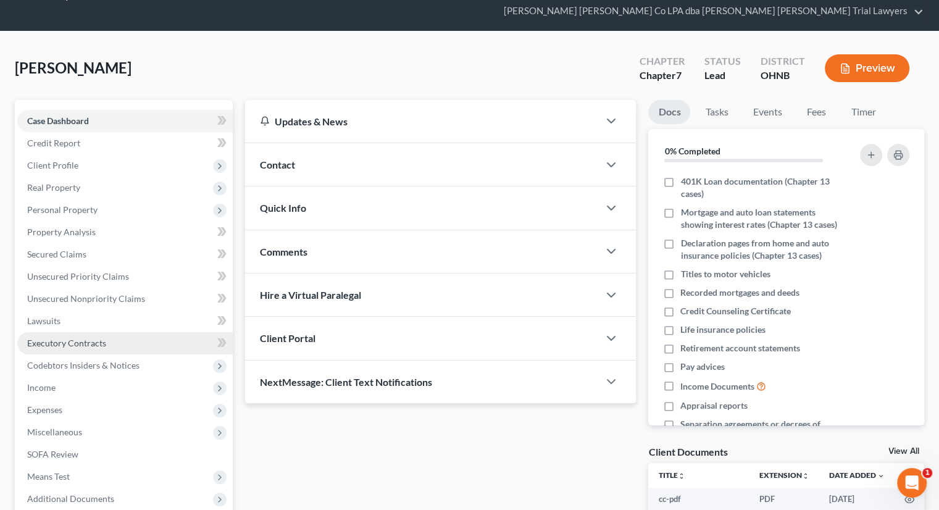
scroll to position [62, 0]
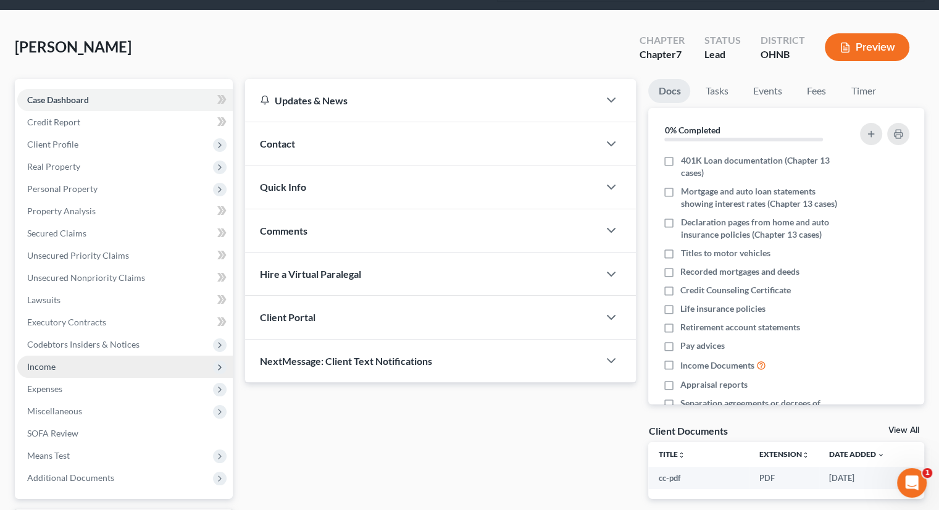
click at [67, 356] on span "Income" at bounding box center [124, 367] width 215 height 22
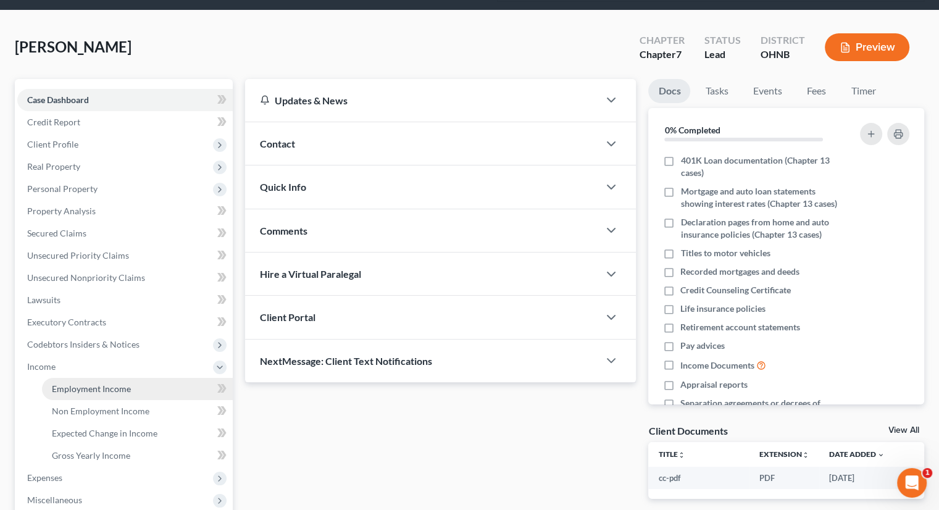
click at [78, 378] on link "Employment Income" at bounding box center [137, 389] width 191 height 22
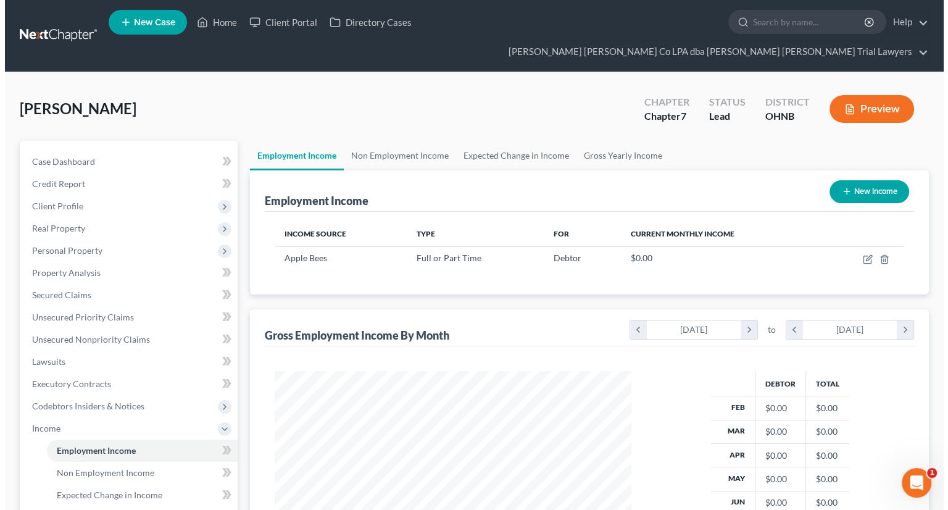
scroll to position [220, 381]
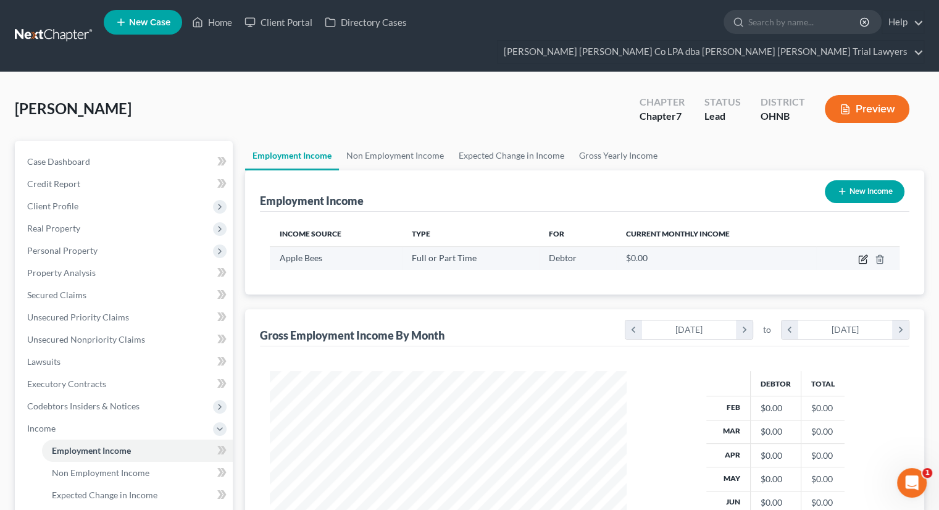
click at [861, 256] on icon "button" at bounding box center [862, 259] width 7 height 7
select select "0"
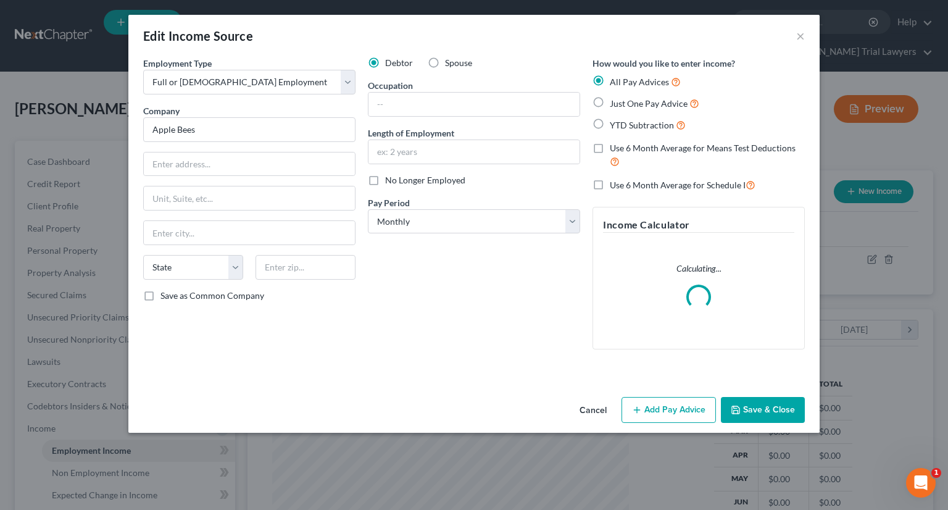
scroll to position [220, 385]
drag, startPoint x: 416, startPoint y: 223, endPoint x: 415, endPoint y: 230, distance: 6.8
click at [416, 223] on select "Select Monthly Twice Monthly Every Other Week Weekly" at bounding box center [474, 221] width 212 height 25
select select "2"
click at [368, 209] on select "Select Monthly Twice Monthly Every Other Week Weekly" at bounding box center [474, 221] width 212 height 25
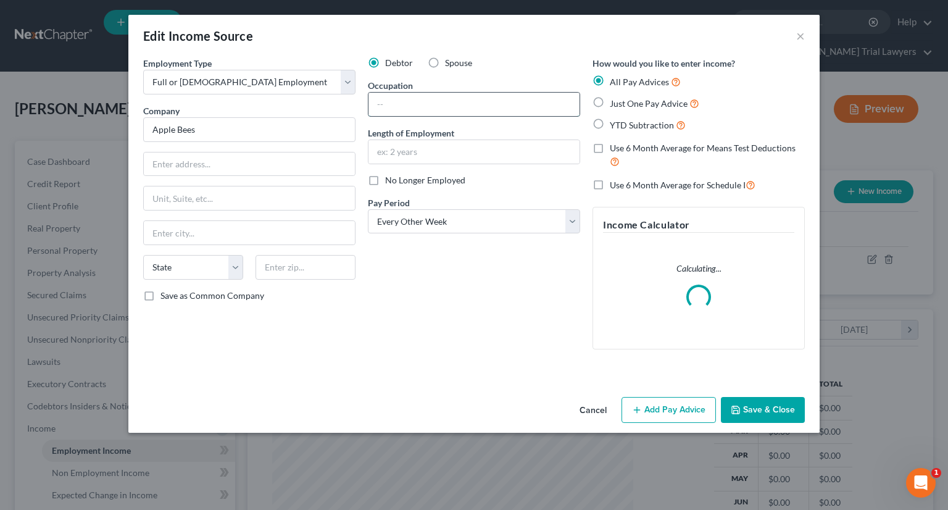
click at [399, 99] on input "text" at bounding box center [474, 104] width 211 height 23
type input "server"
click at [411, 151] on input "text" at bounding box center [474, 151] width 211 height 23
type input "2 months"
click at [610, 101] on label "Just One Pay Advice" at bounding box center [655, 103] width 90 height 14
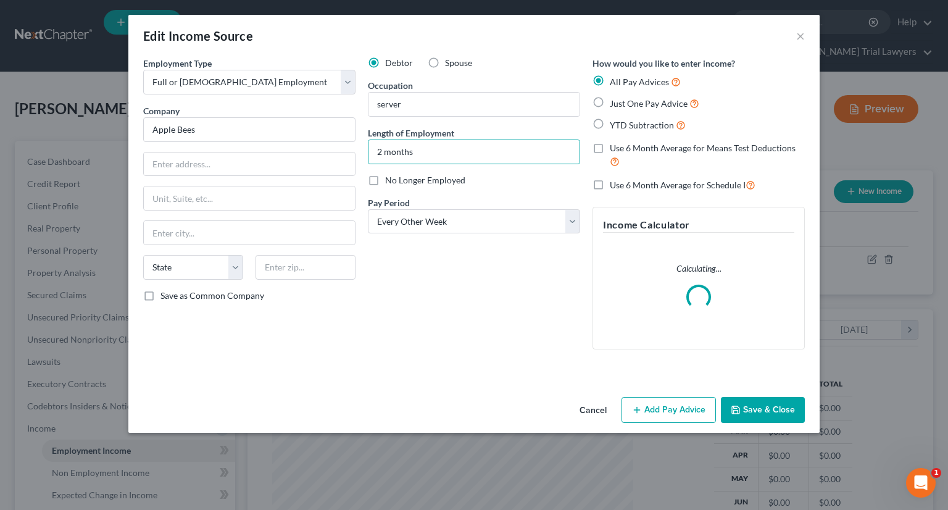
click at [615, 101] on input "Just One Pay Advice" at bounding box center [619, 100] width 8 height 8
radio input "true"
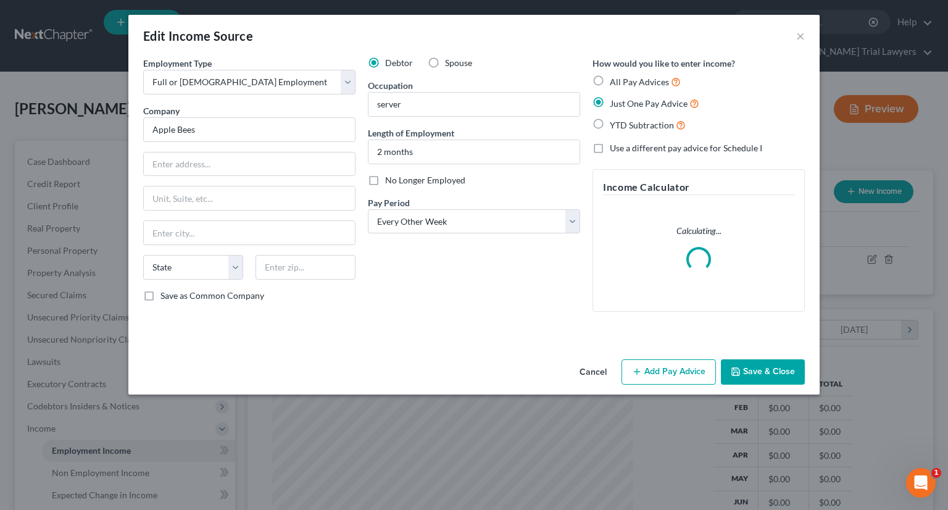
click at [674, 373] on button "Add Pay Advice" at bounding box center [669, 372] width 94 height 26
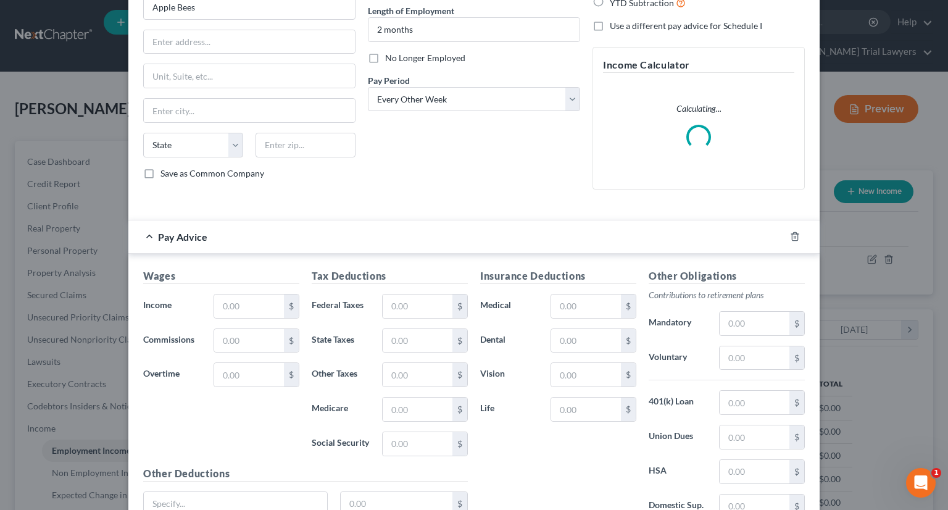
scroll to position [123, 0]
click at [249, 299] on input "text" at bounding box center [249, 304] width 70 height 23
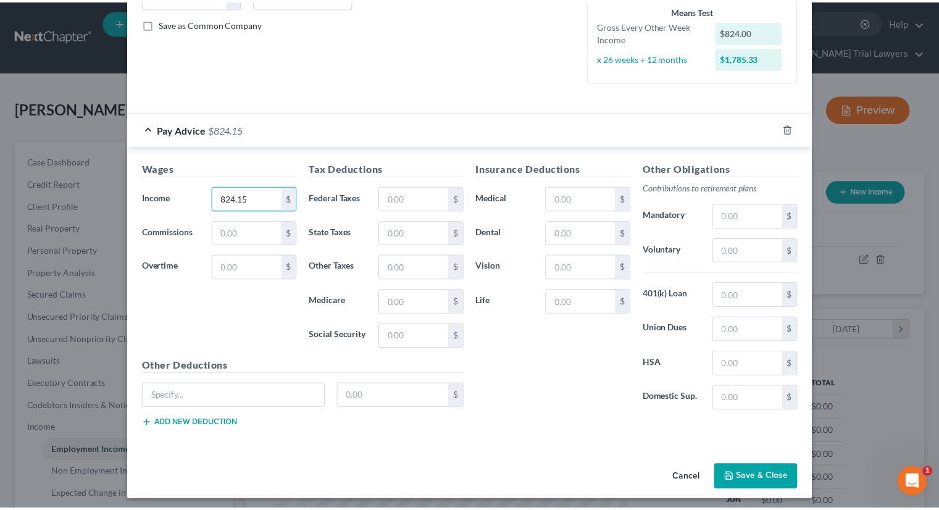
scroll to position [275, 0]
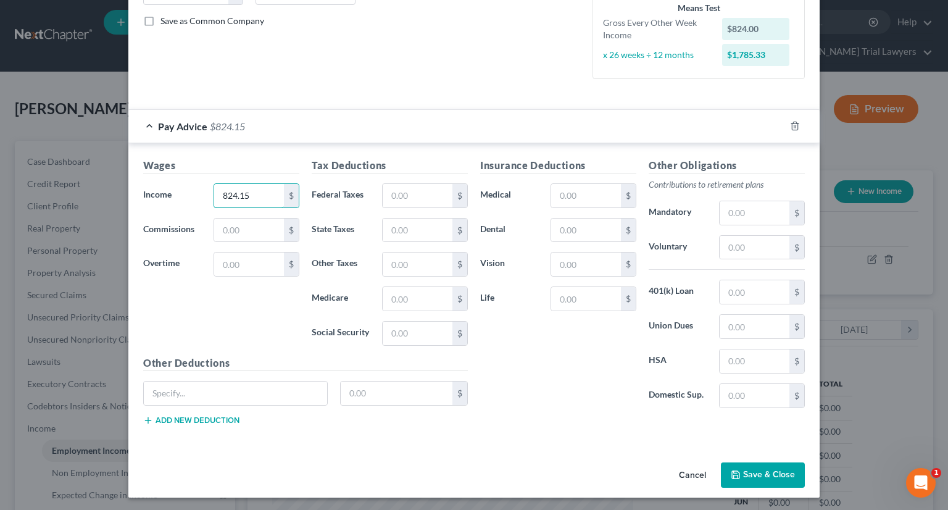
type input "824.15"
drag, startPoint x: 745, startPoint y: 467, endPoint x: 724, endPoint y: 470, distance: 21.1
click at [746, 467] on button "Save & Close" at bounding box center [763, 475] width 84 height 26
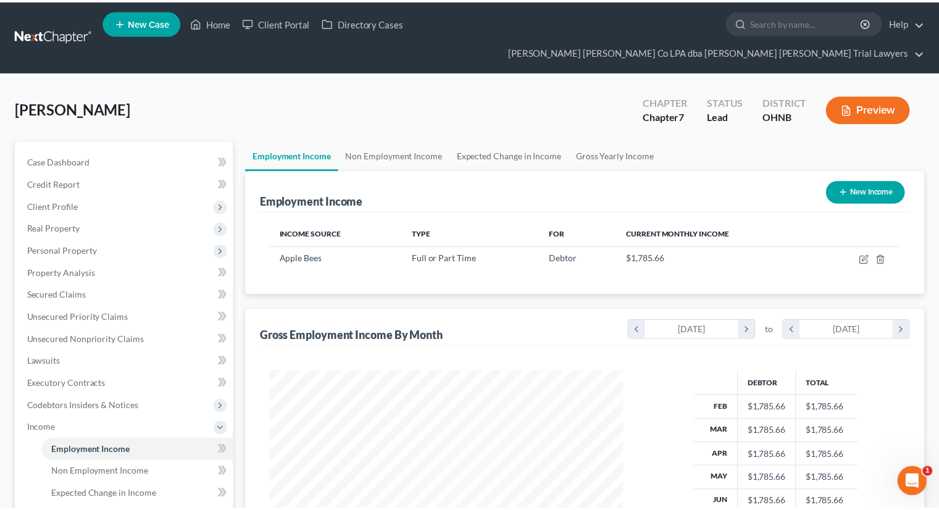
scroll to position [617128, 616967]
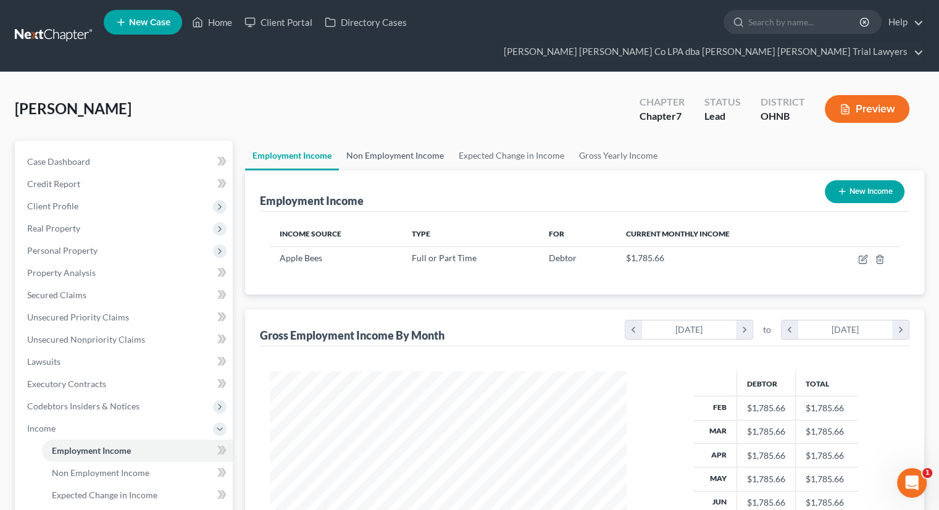
click at [404, 141] on link "Non Employment Income" at bounding box center [395, 156] width 112 height 30
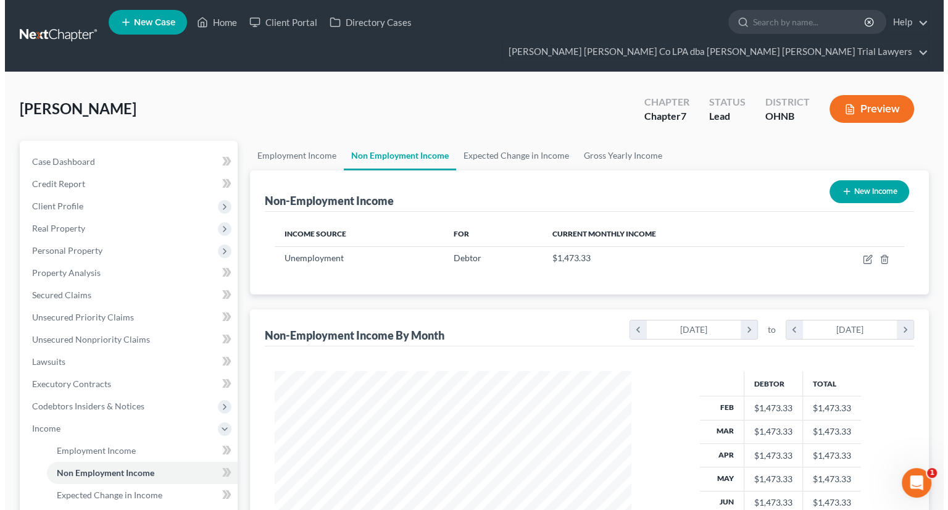
scroll to position [220, 381]
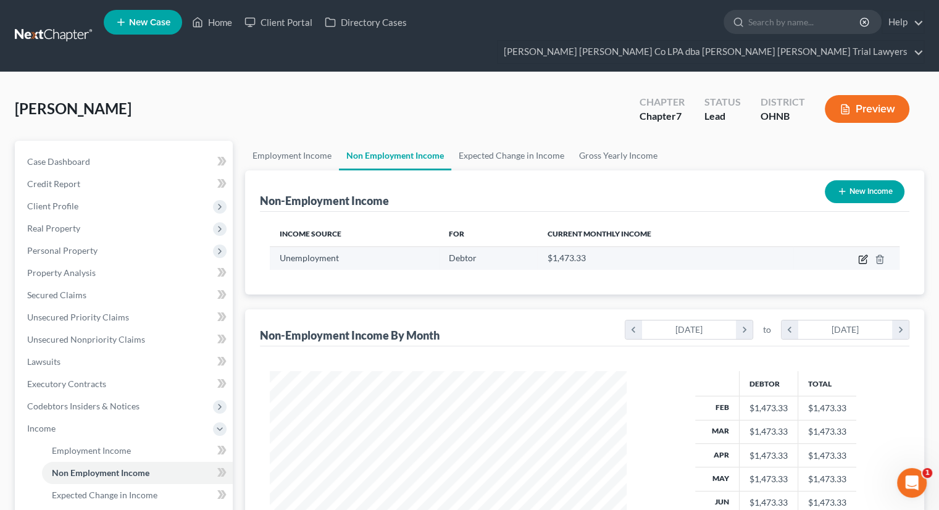
click at [862, 254] on icon "button" at bounding box center [863, 259] width 10 height 10
select select "0"
select select "3"
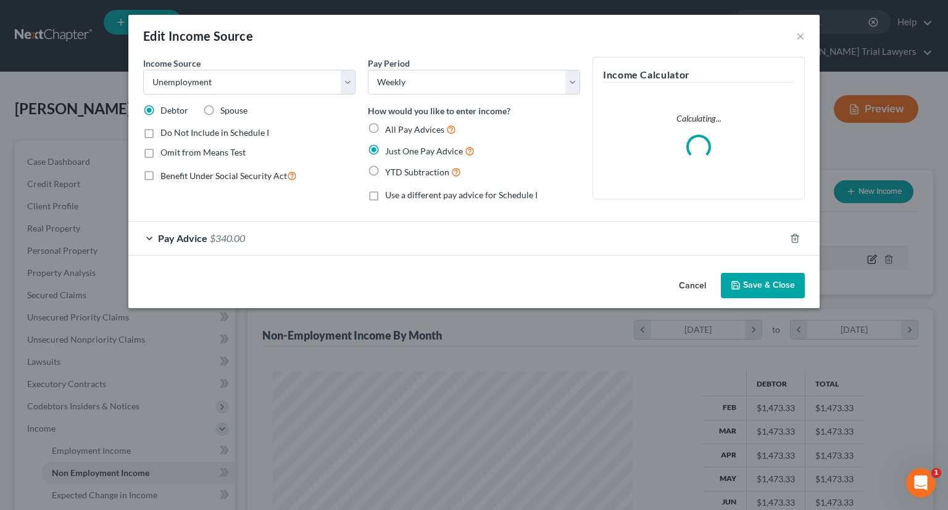
scroll to position [220, 385]
click at [767, 283] on button "Save & Close" at bounding box center [763, 286] width 84 height 26
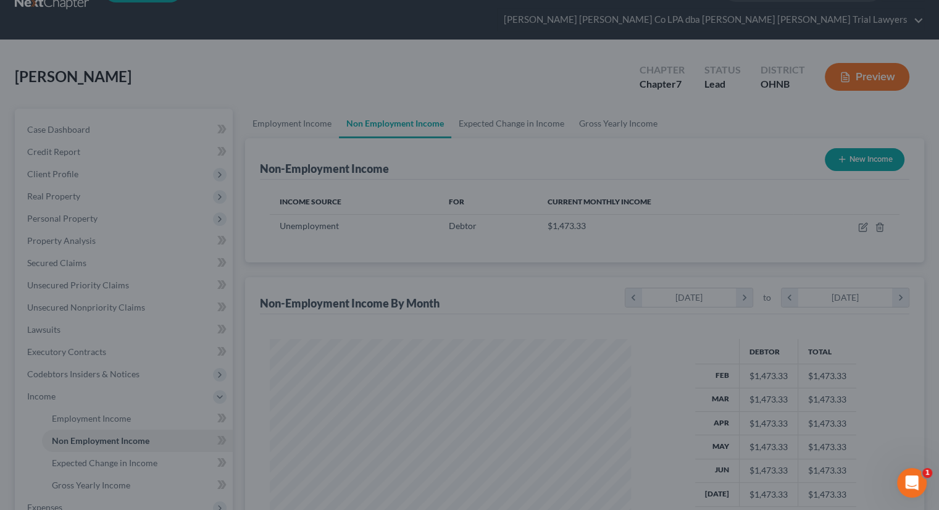
scroll to position [62, 0]
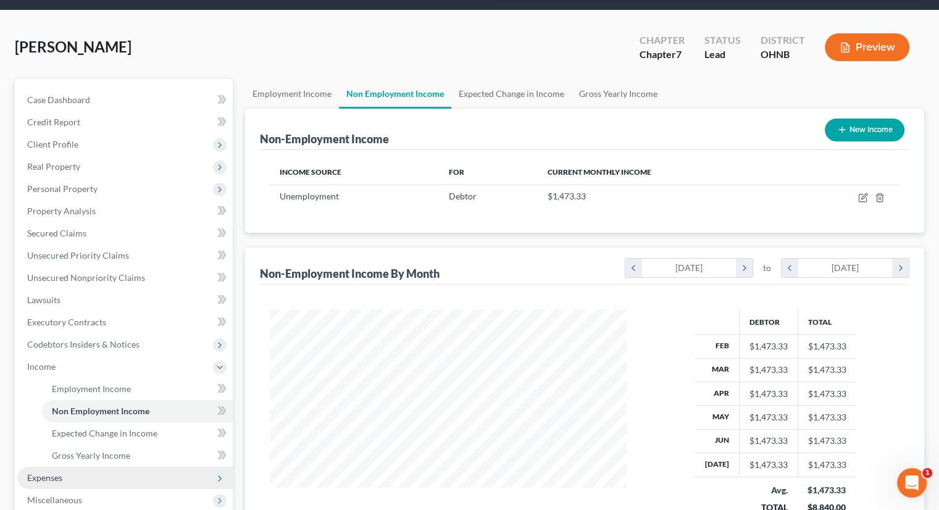
click at [92, 467] on span "Expenses" at bounding box center [124, 478] width 215 height 22
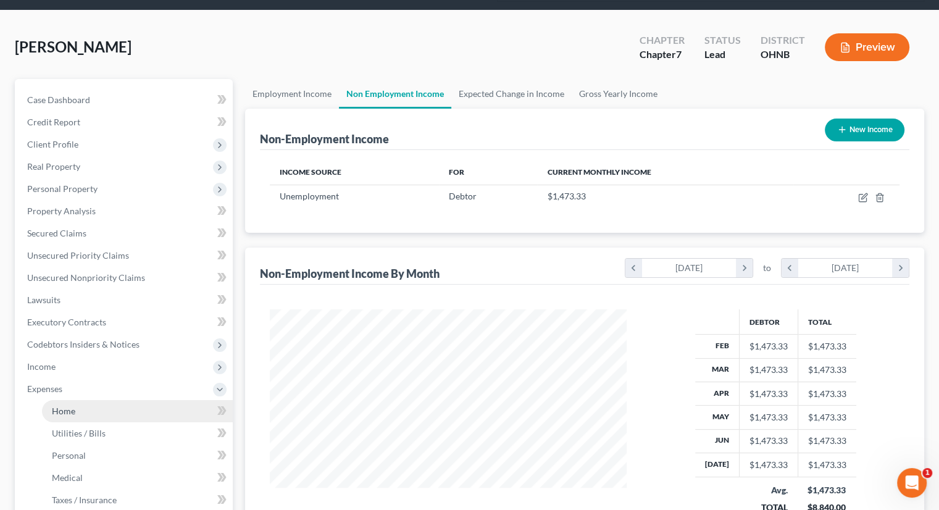
click at [90, 400] on link "Home" at bounding box center [137, 411] width 191 height 22
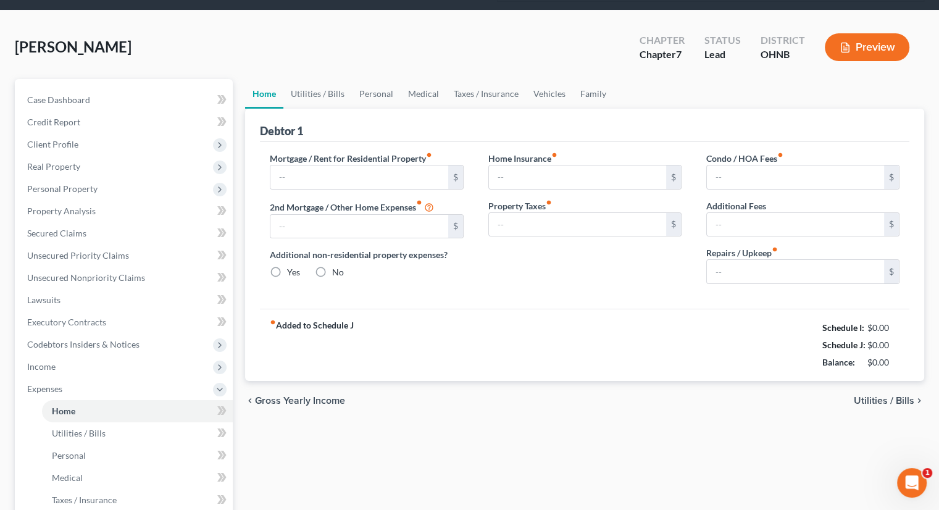
scroll to position [17, 0]
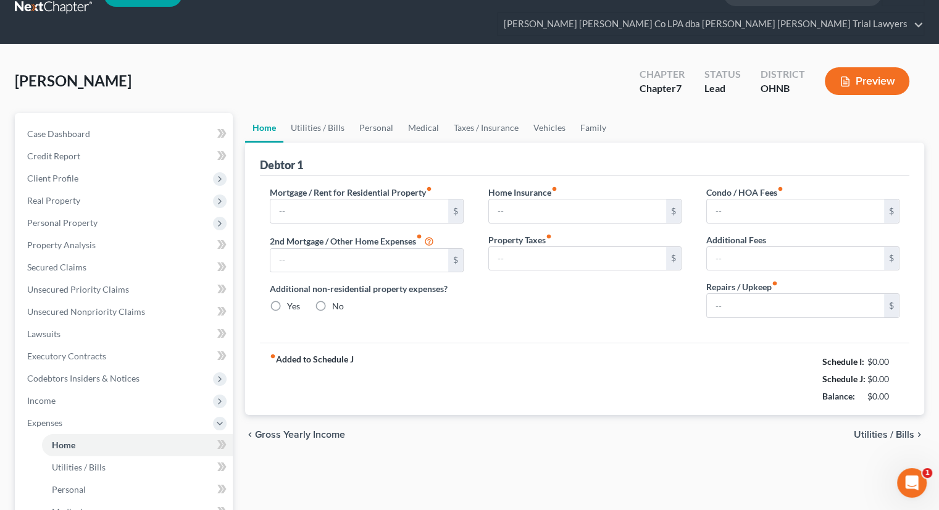
type input "1,370.00"
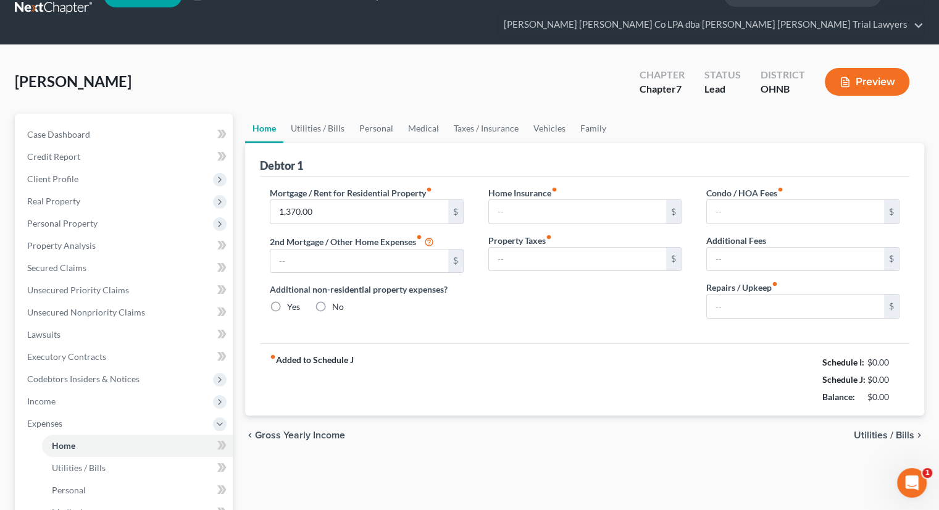
type input "0.00"
radio input "true"
type input "25.00"
type input "0.00"
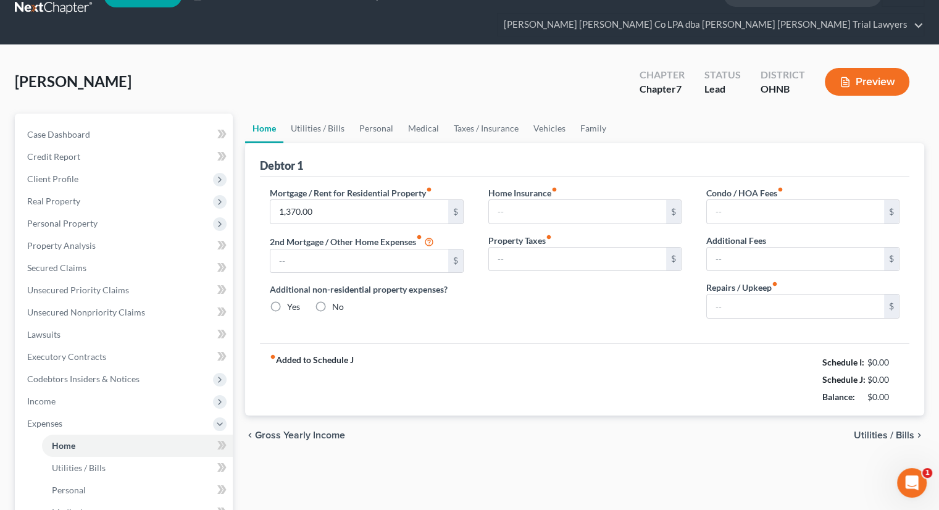
type input "0.00"
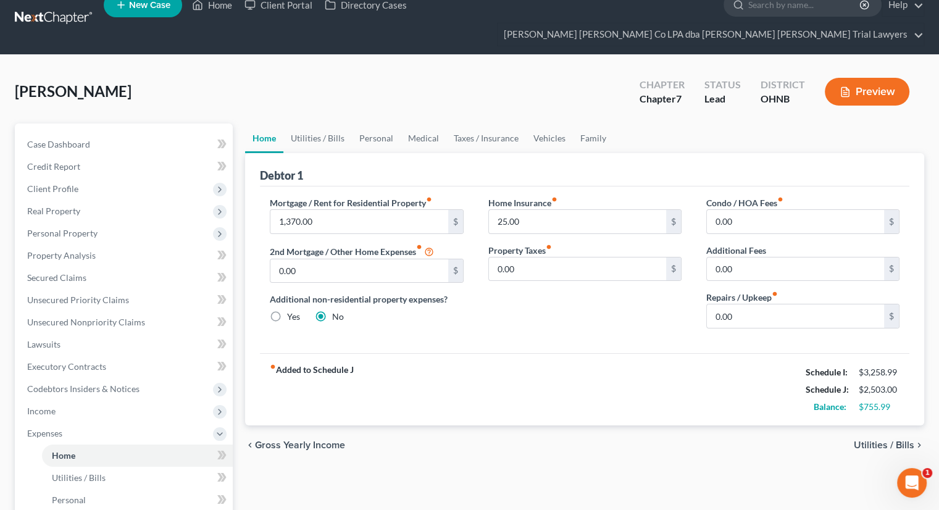
scroll to position [0, 0]
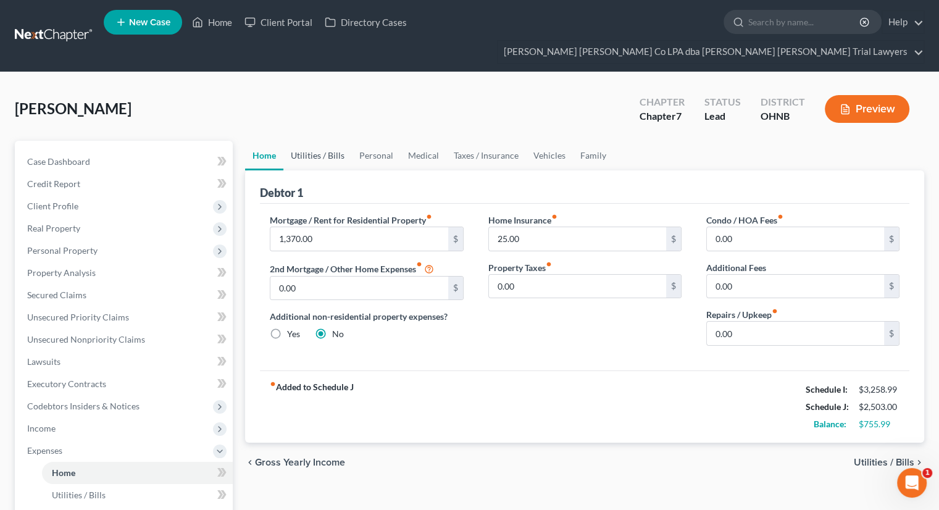
click at [320, 141] on link "Utilities / Bills" at bounding box center [317, 156] width 69 height 30
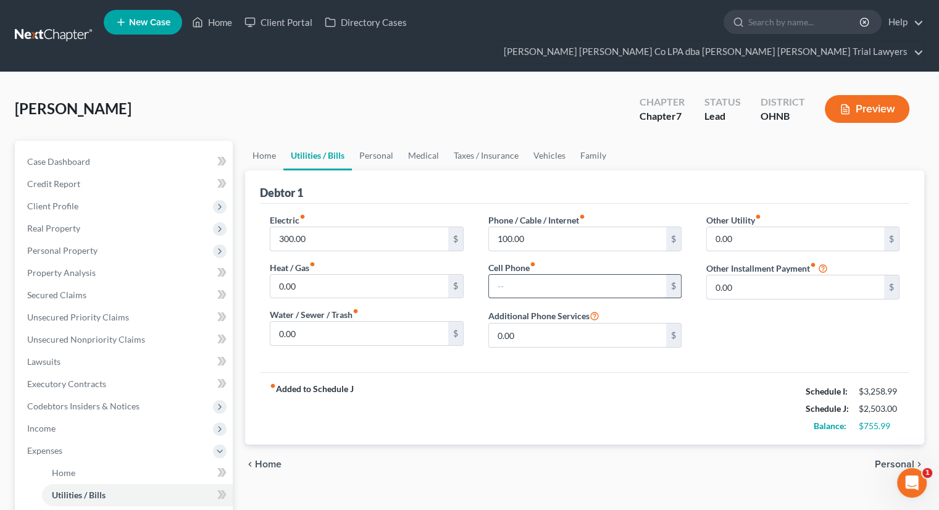
click at [527, 275] on input "text" at bounding box center [577, 286] width 177 height 23
type input "250"
drag, startPoint x: 383, startPoint y: 138, endPoint x: 358, endPoint y: 220, distance: 86.5
click at [383, 141] on link "Personal" at bounding box center [376, 156] width 49 height 30
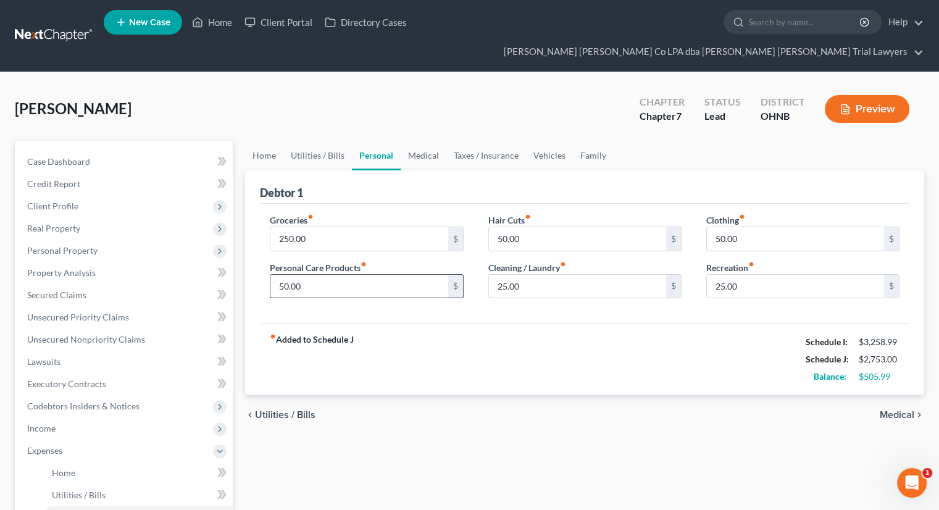
click at [332, 275] on input "50.00" at bounding box center [358, 286] width 177 height 23
type input "100"
click at [527, 275] on input "25.00" at bounding box center [577, 286] width 177 height 23
type input "100"
click at [425, 141] on link "Medical" at bounding box center [424, 156] width 46 height 30
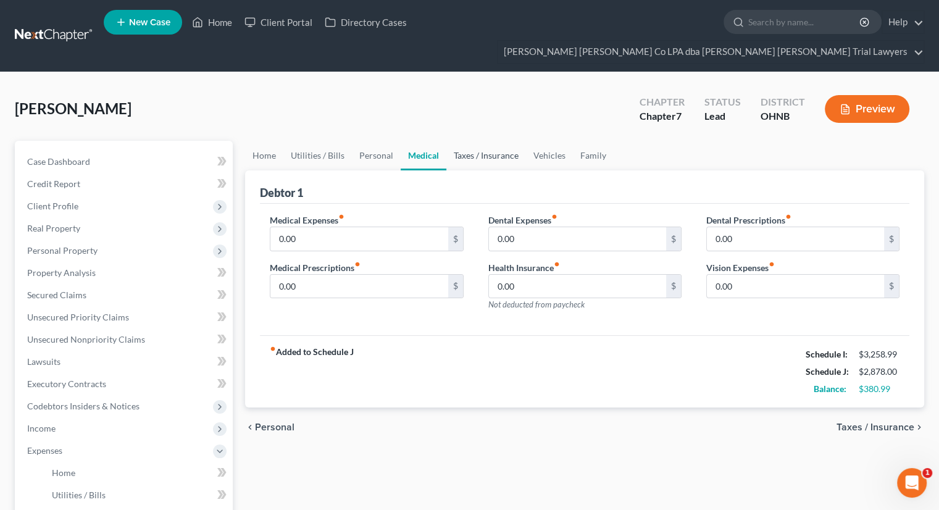
click at [467, 141] on link "Taxes / Insurance" at bounding box center [486, 156] width 80 height 30
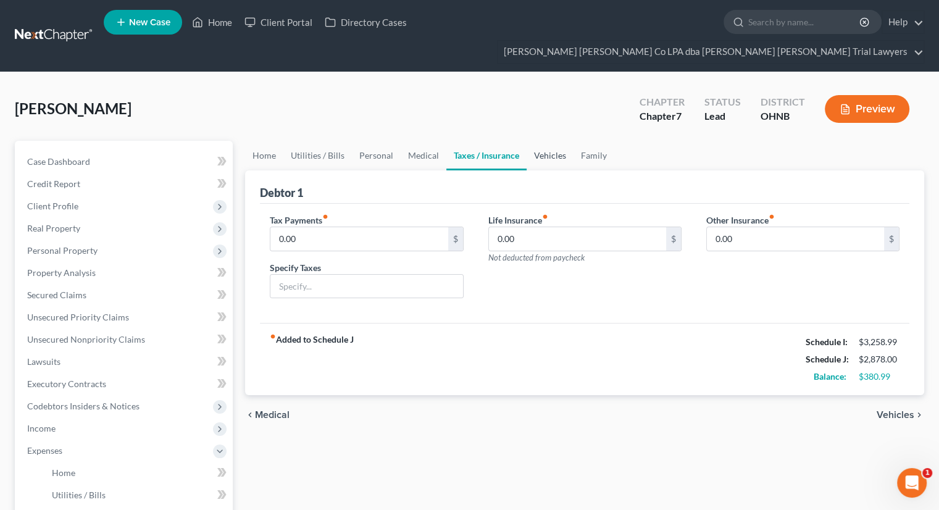
click at [549, 141] on link "Vehicles" at bounding box center [550, 156] width 47 height 30
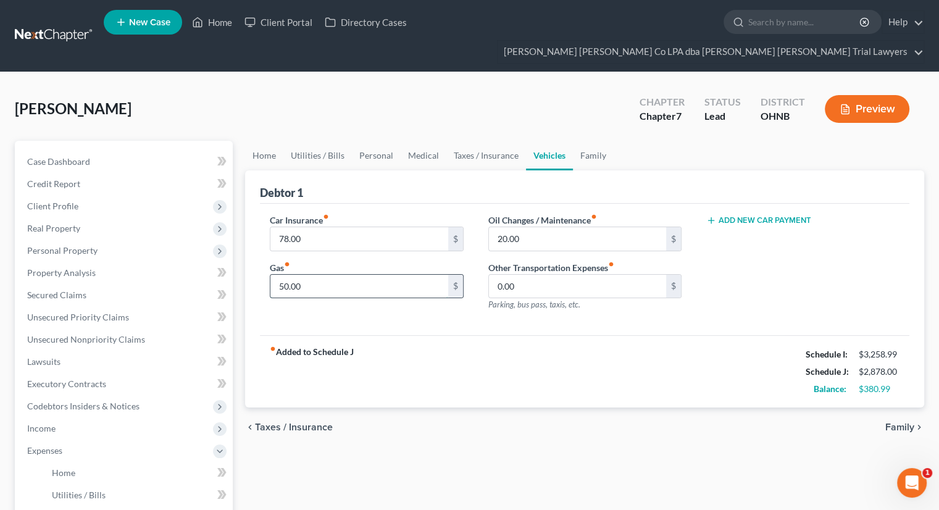
click at [341, 275] on input "50.00" at bounding box center [358, 286] width 177 height 23
type input "250"
click at [532, 227] on input "20.00" at bounding box center [577, 238] width 177 height 23
type input "200"
click at [422, 364] on div "fiber_manual_record Added to Schedule J Schedule I: $3,258.99 Schedule J: $3,25…" at bounding box center [584, 371] width 649 height 72
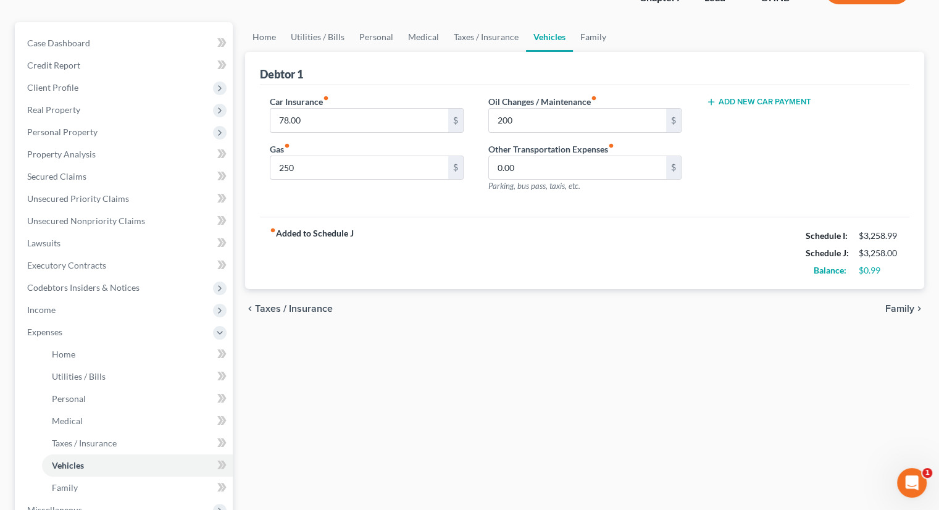
scroll to position [301, 0]
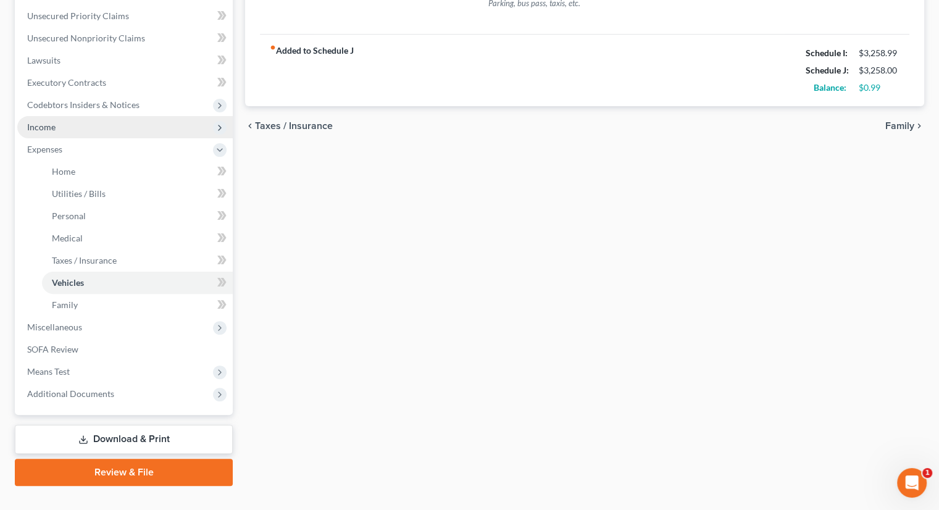
click at [88, 116] on span "Income" at bounding box center [124, 127] width 215 height 22
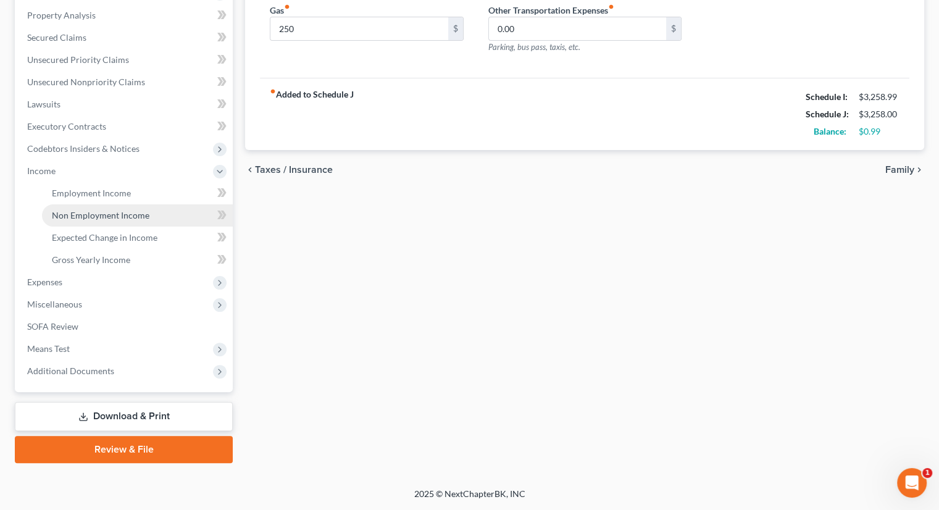
scroll to position [235, 0]
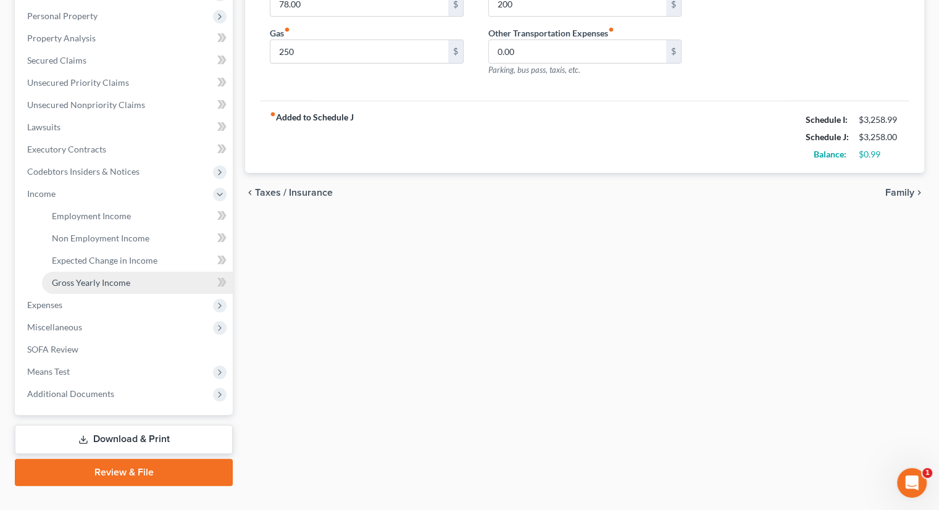
click at [99, 277] on span "Gross Yearly Income" at bounding box center [91, 282] width 78 height 10
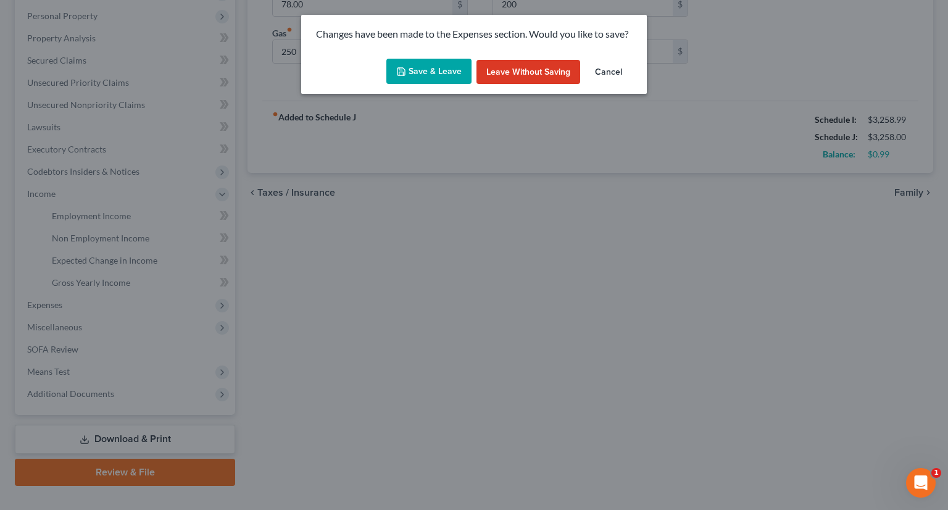
click at [427, 75] on button "Save & Leave" at bounding box center [428, 72] width 85 height 26
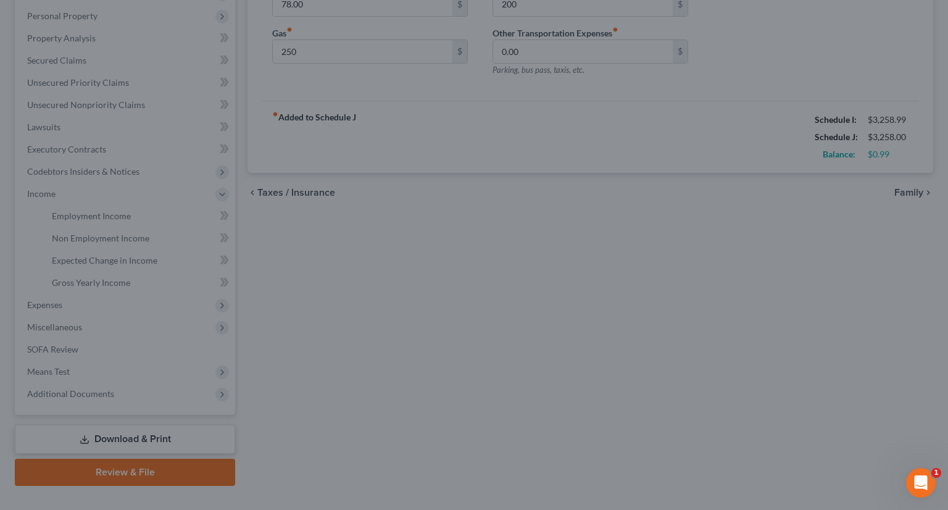
type input "250.00"
type input "200.00"
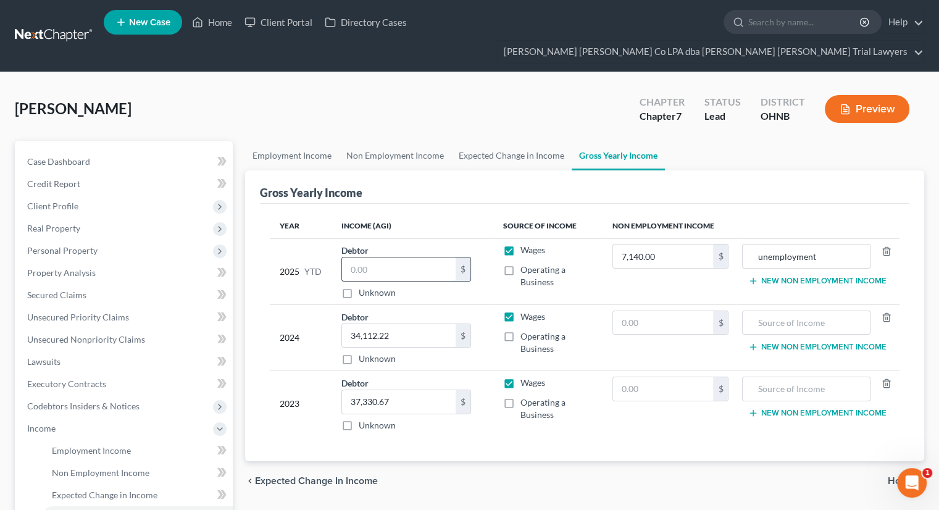
click at [378, 257] on input "text" at bounding box center [399, 268] width 114 height 23
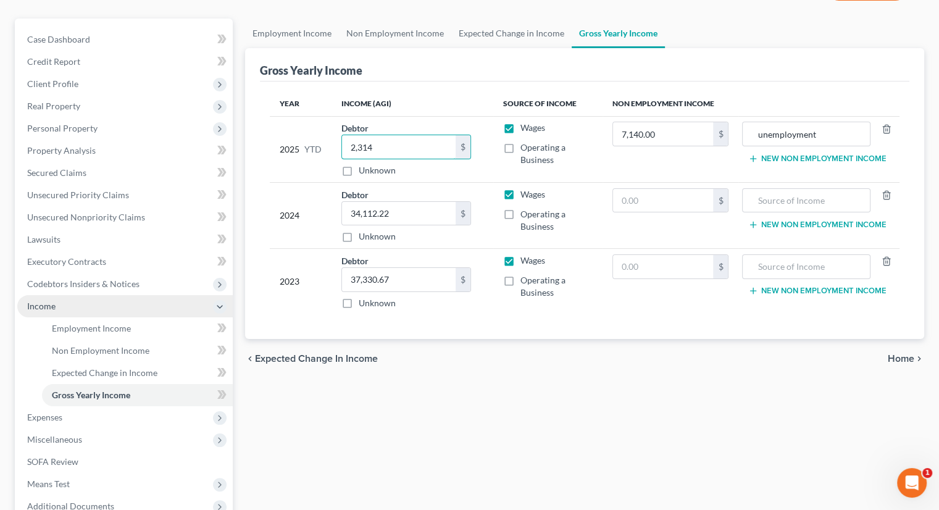
scroll to position [123, 0]
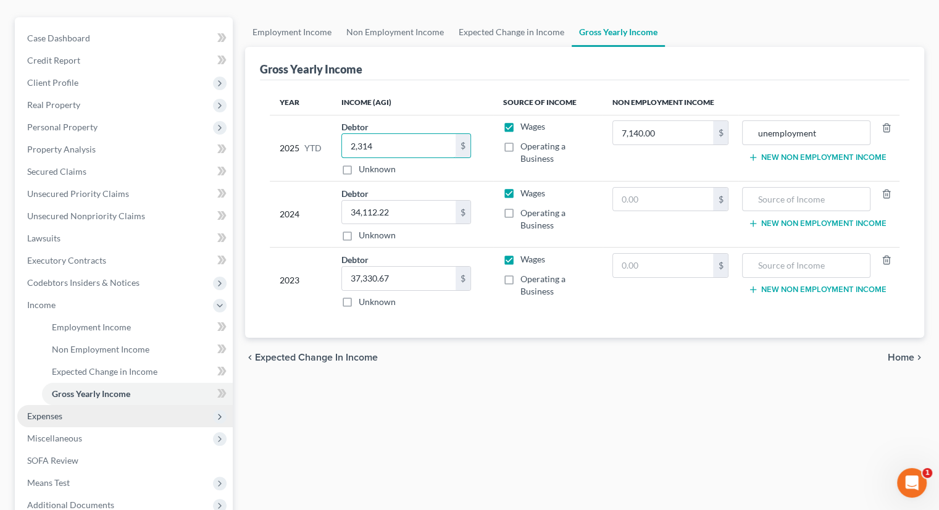
type input "2,314"
click at [84, 405] on span "Expenses" at bounding box center [124, 416] width 215 height 22
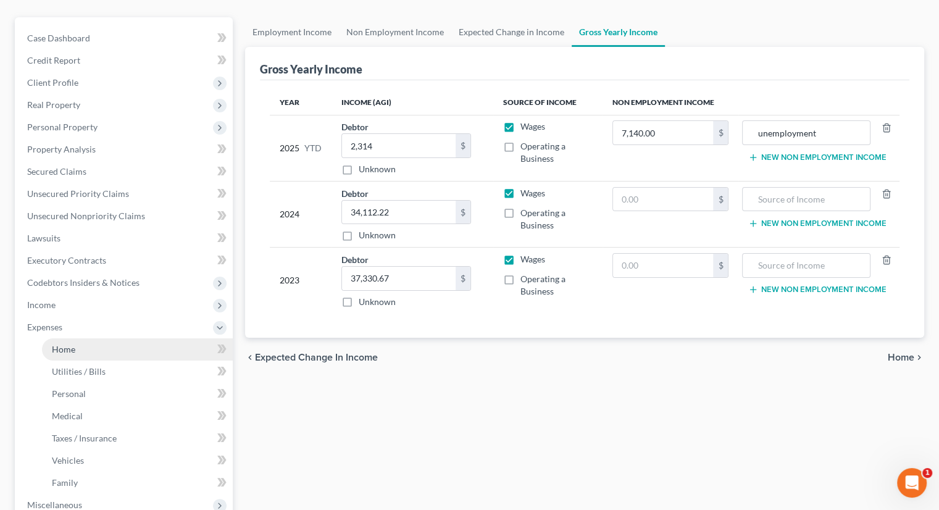
click at [81, 338] on link "Home" at bounding box center [137, 349] width 191 height 22
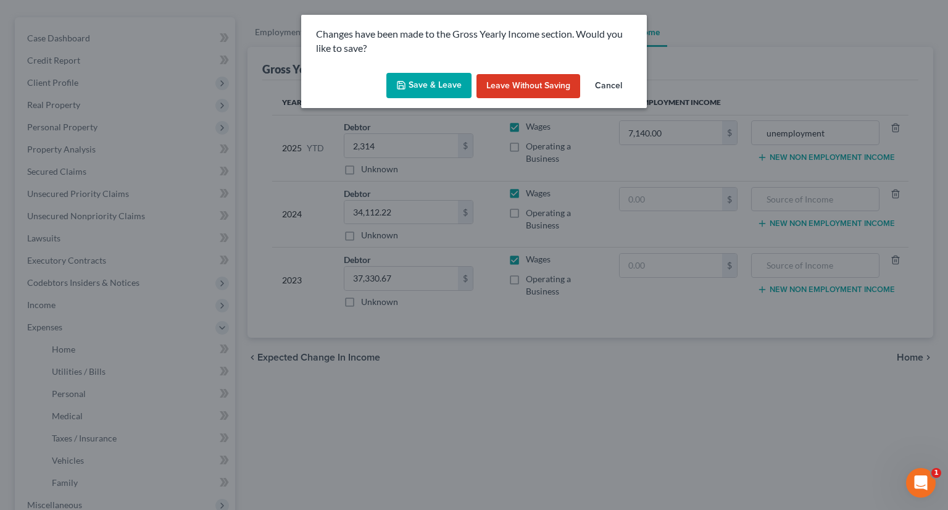
click at [419, 90] on button "Save & Leave" at bounding box center [428, 86] width 85 height 26
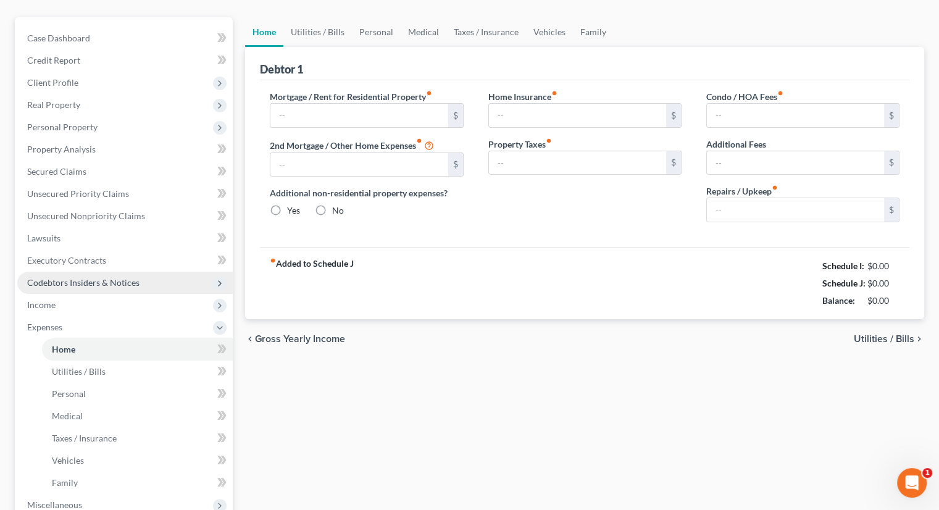
type input "1,370.00"
type input "0.00"
radio input "true"
type input "25.00"
type input "0.00"
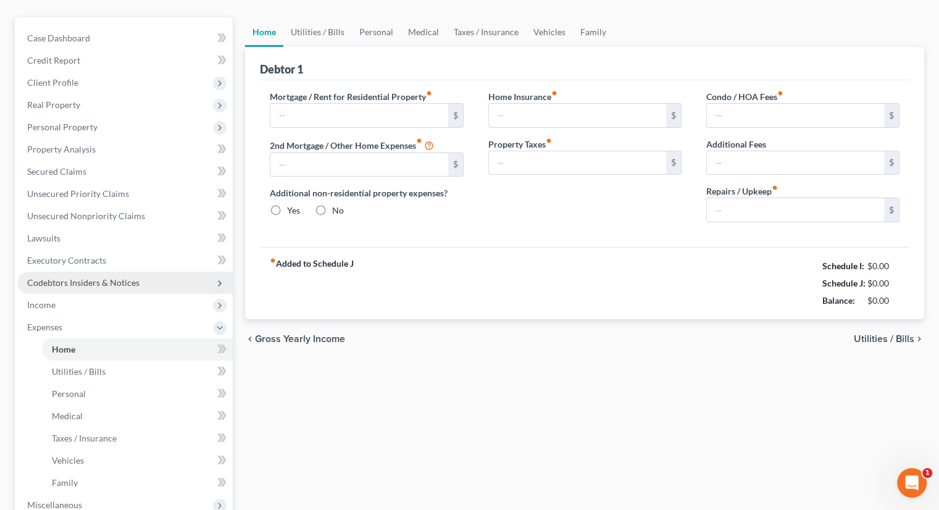
type input "0.00"
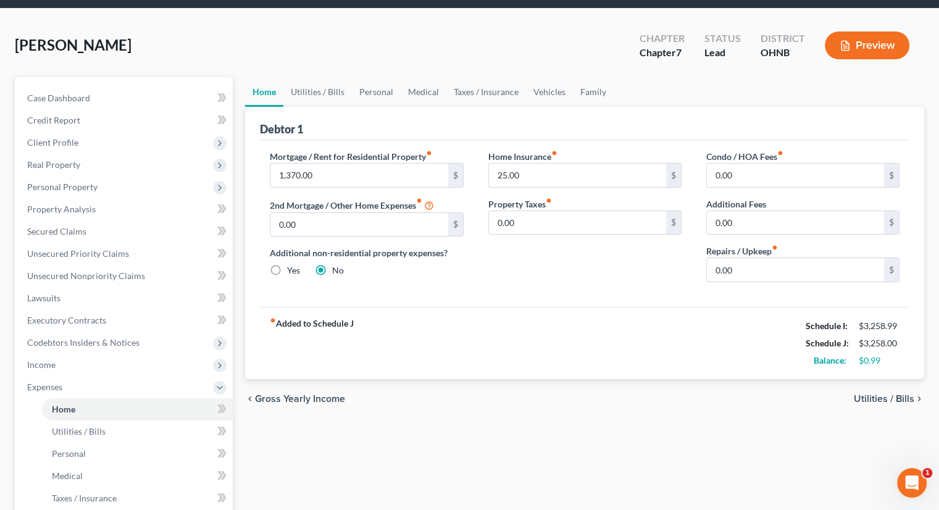
scroll to position [62, 0]
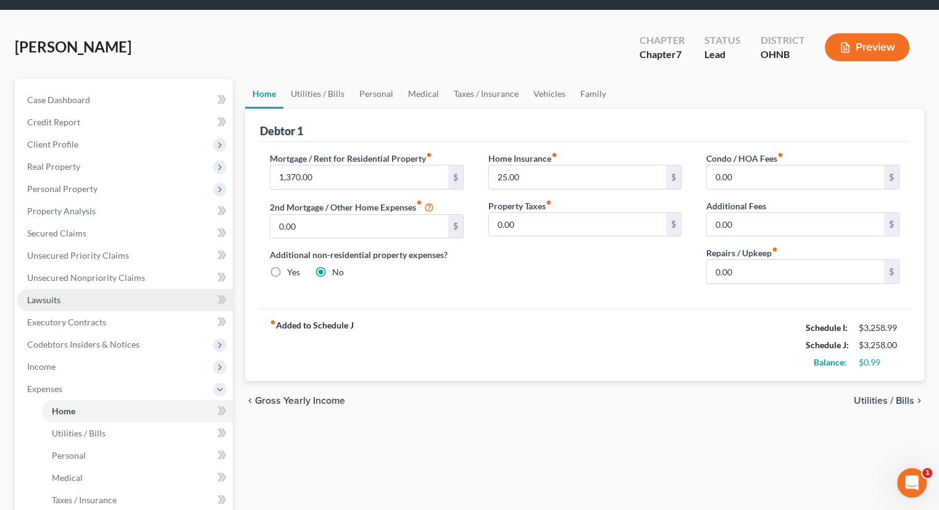
click at [89, 289] on link "Lawsuits" at bounding box center [124, 300] width 215 height 22
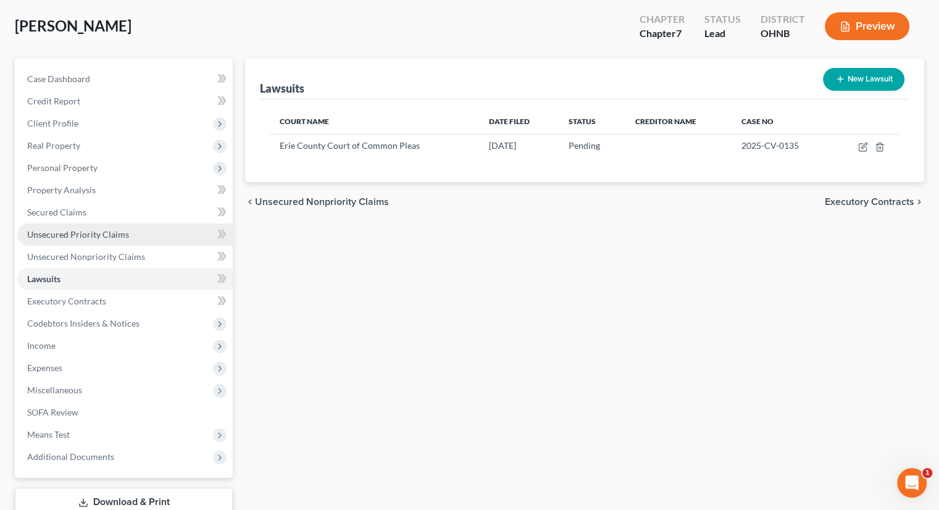
scroll to position [62, 0]
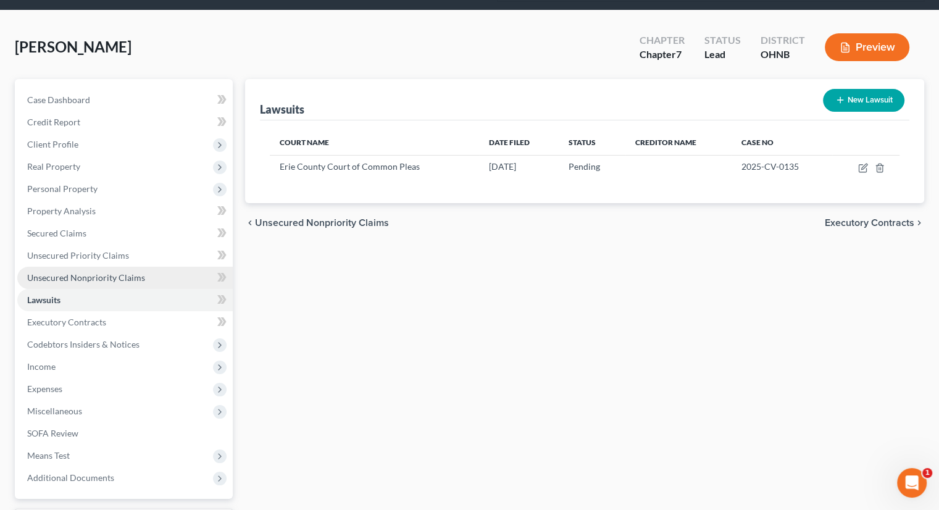
click at [94, 272] on span "Unsecured Nonpriority Claims" at bounding box center [86, 277] width 118 height 10
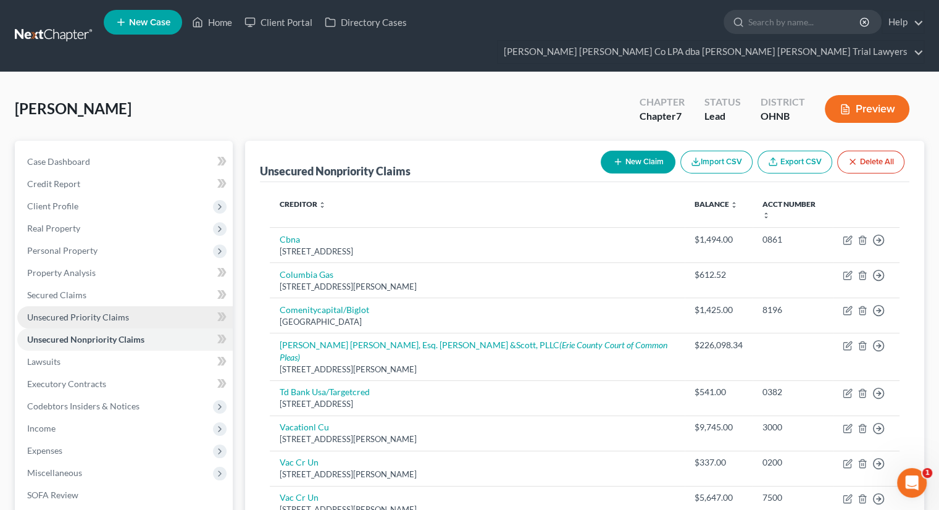
click at [106, 306] on link "Unsecured Priority Claims" at bounding box center [124, 317] width 215 height 22
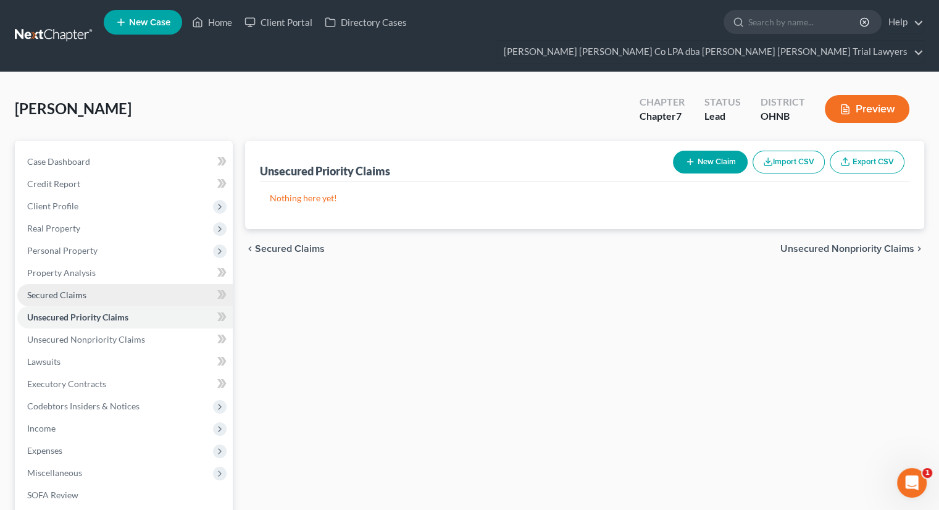
click at [88, 284] on link "Secured Claims" at bounding box center [124, 295] width 215 height 22
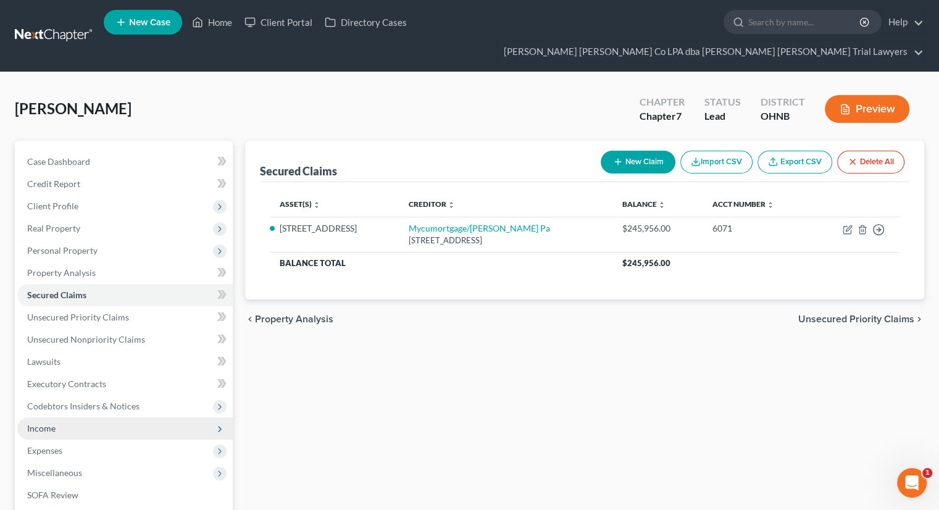
scroll to position [62, 0]
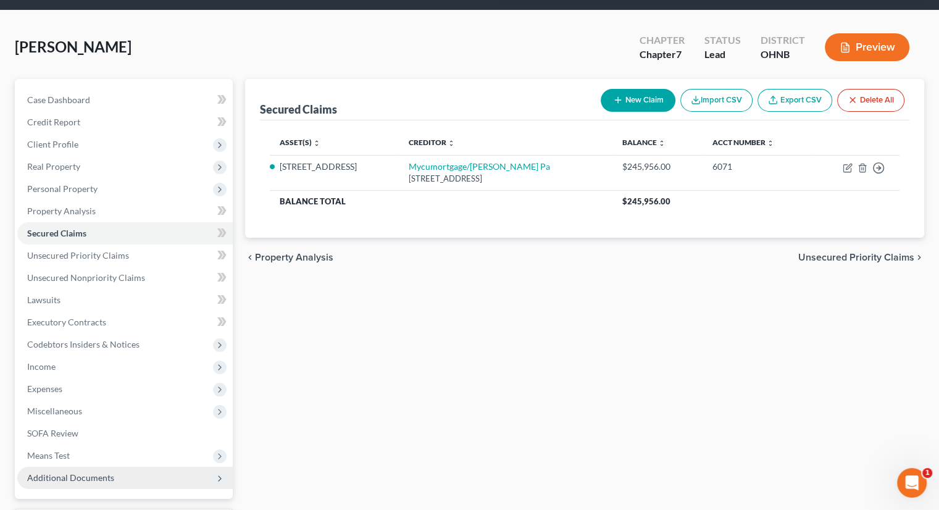
click at [94, 472] on span "Additional Documents" at bounding box center [70, 477] width 87 height 10
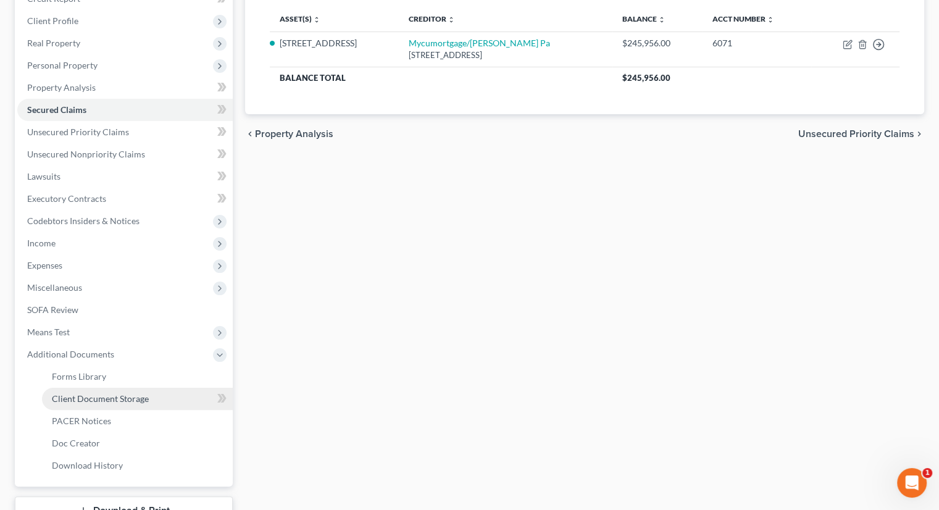
click at [106, 393] on span "Client Document Storage" at bounding box center [100, 398] width 97 height 10
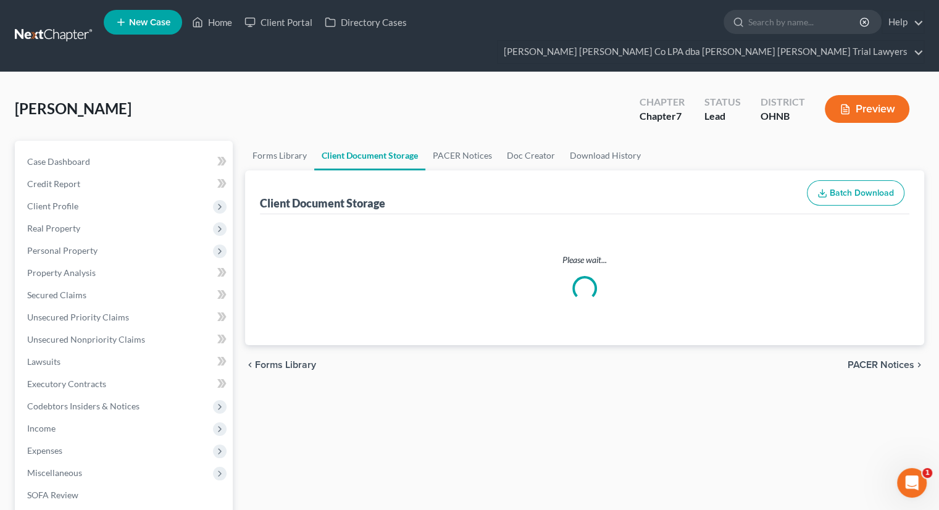
select select "5"
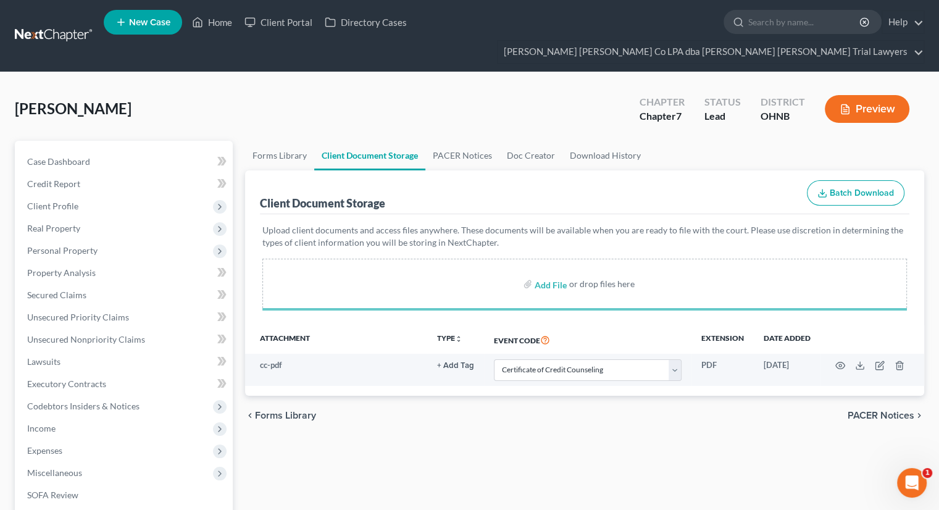
select select "5"
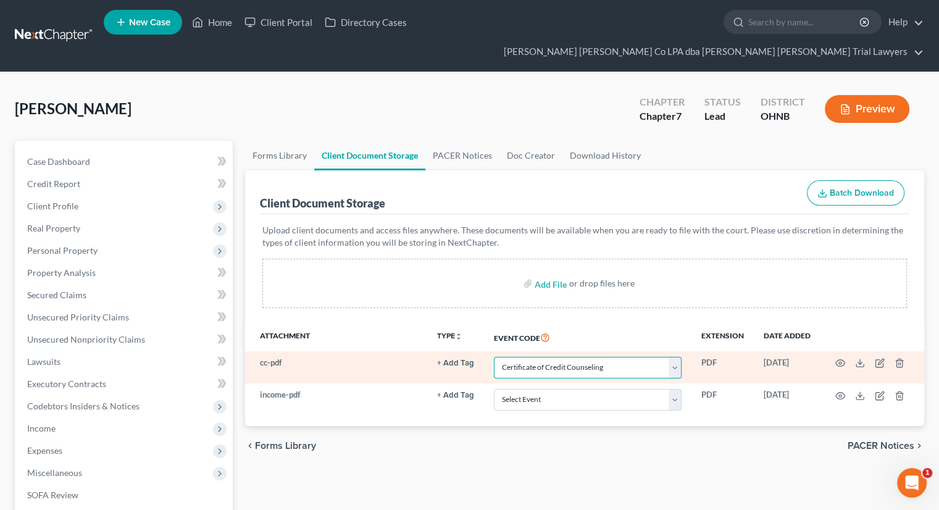
click at [600, 357] on select "Select Event 20 Largest Unsecured Creditors Amended List of Creditors (Fee) Ame…" at bounding box center [588, 368] width 188 height 22
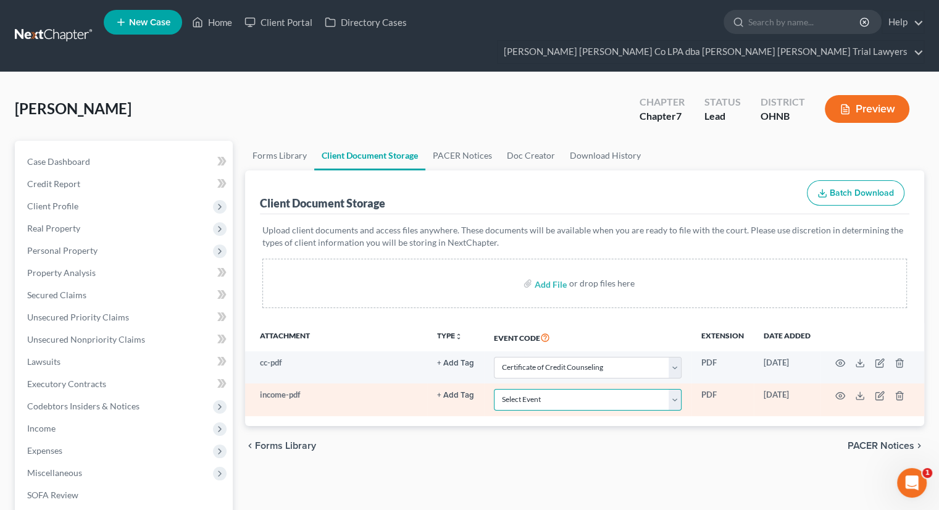
click at [593, 389] on select "Select Event 20 Largest Unsecured Creditors Amended List of Creditors (Fee) Ame…" at bounding box center [588, 400] width 188 height 22
select select "20"
click at [494, 389] on select "Select Event 20 Largest Unsecured Creditors Amended List of Creditors (Fee) Ame…" at bounding box center [588, 400] width 188 height 22
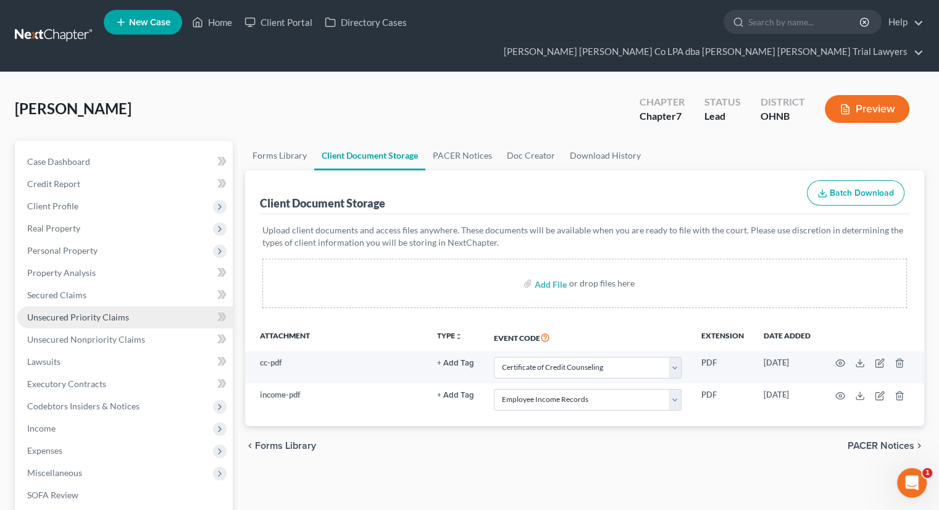
click at [511, 436] on div "chevron_left Forms Library PACER Notices chevron_right" at bounding box center [584, 446] width 679 height 40
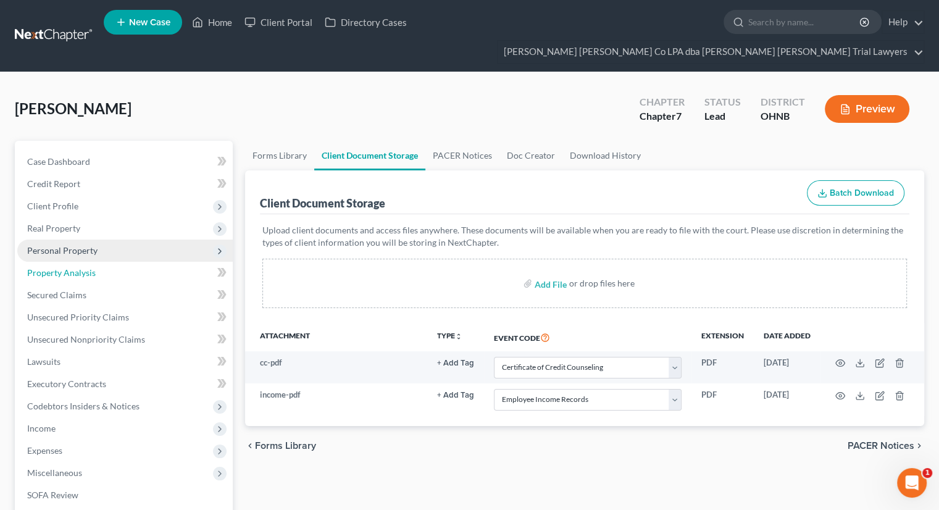
click at [56, 267] on span "Property Analysis" at bounding box center [61, 272] width 69 height 10
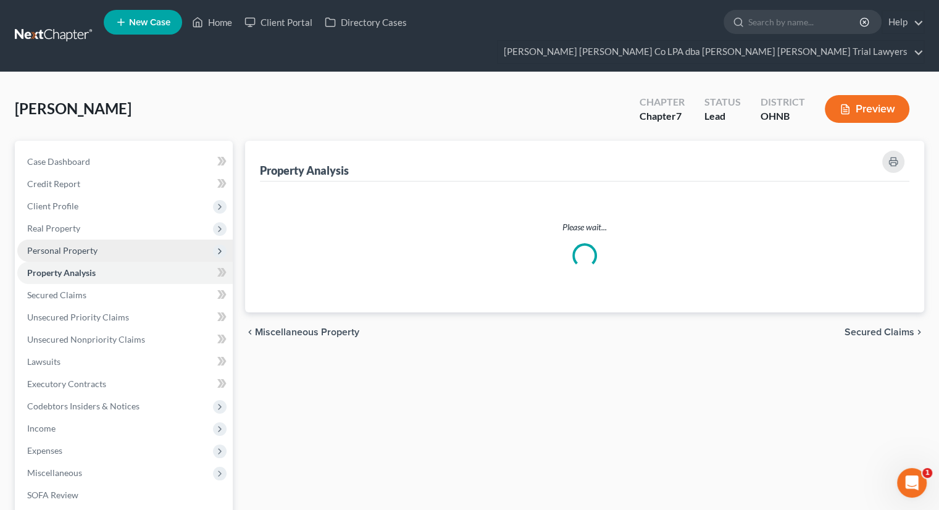
click at [65, 245] on span "Personal Property" at bounding box center [62, 250] width 70 height 10
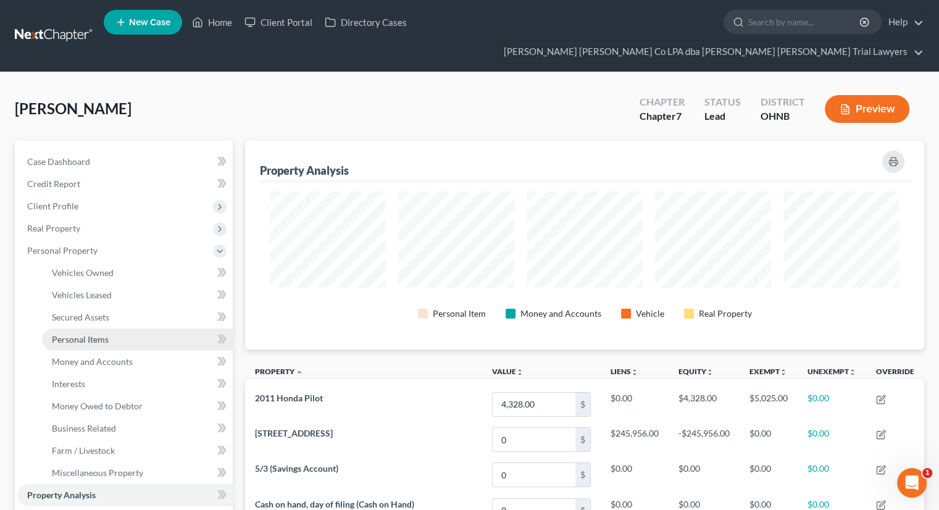
scroll to position [209, 678]
click at [98, 356] on span "Money and Accounts" at bounding box center [92, 361] width 81 height 10
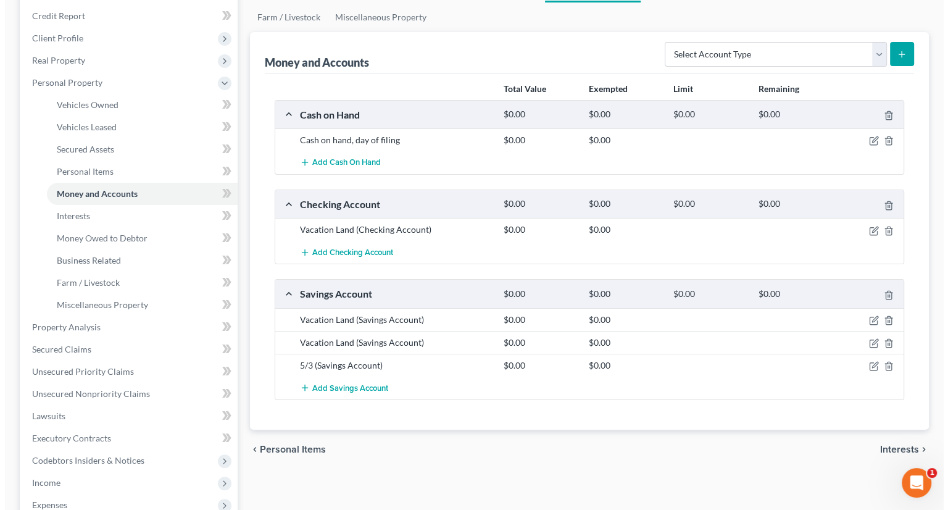
scroll to position [185, 0]
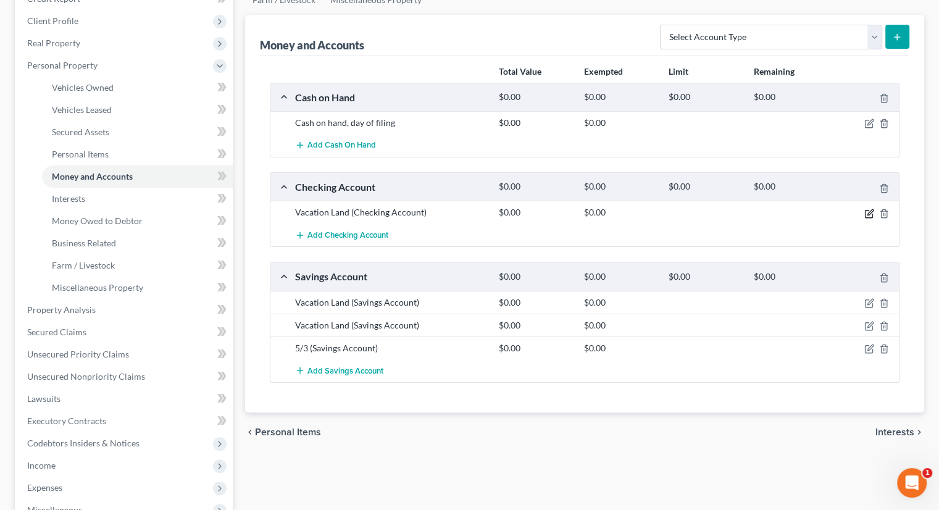
click at [869, 209] on icon "button" at bounding box center [869, 214] width 10 height 10
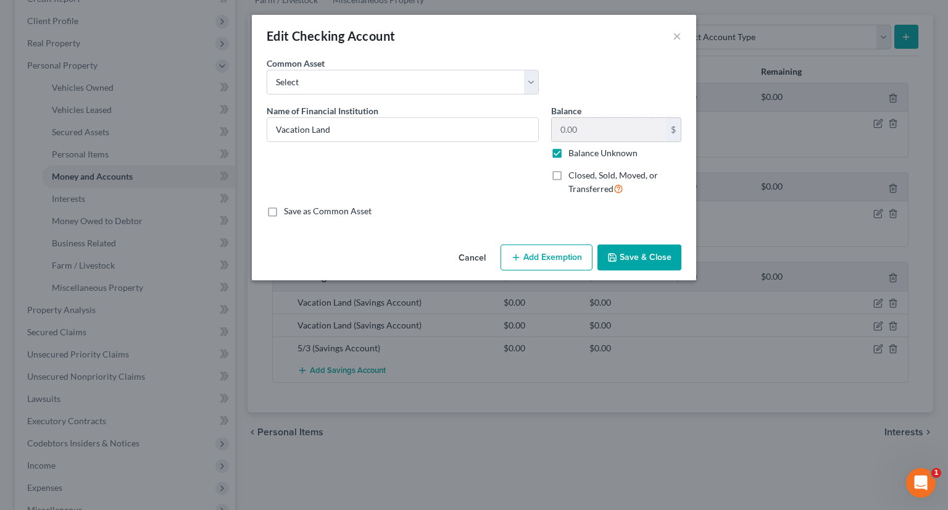
drag, startPoint x: 556, startPoint y: 148, endPoint x: 593, endPoint y: 131, distance: 40.1
click at [569, 149] on label "Balance Unknown" at bounding box center [603, 153] width 69 height 12
click at [574, 149] on input "Balance Unknown" at bounding box center [578, 151] width 8 height 8
checkbox input "false"
type input "4.93"
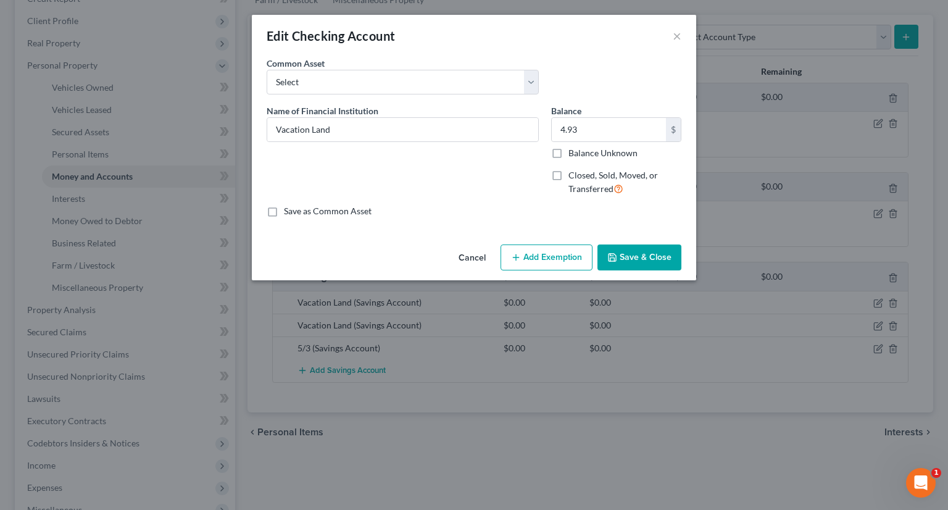
click at [553, 252] on button "Add Exemption" at bounding box center [547, 257] width 92 height 26
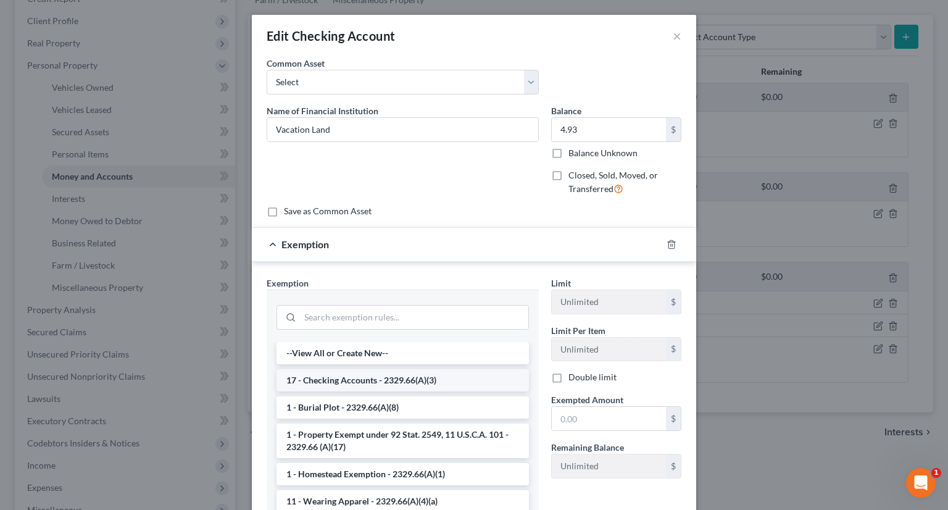
click at [384, 377] on li "17 - Checking Accounts - 2329.66(A)(3)" at bounding box center [403, 380] width 252 height 22
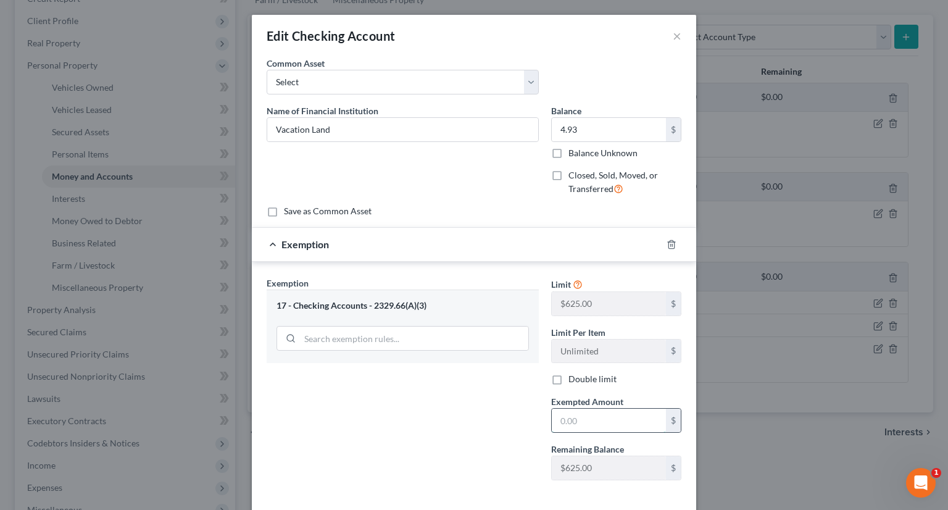
click at [585, 425] on input "text" at bounding box center [609, 420] width 114 height 23
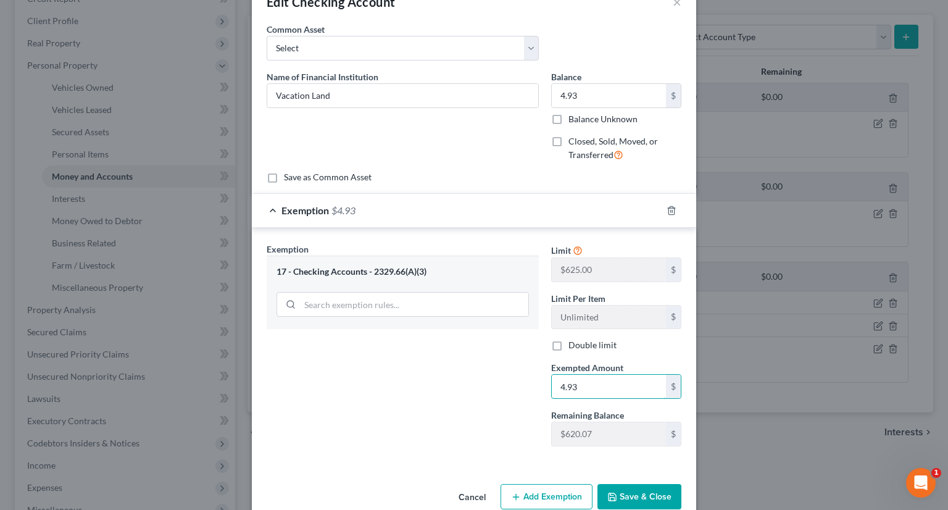
scroll to position [57, 0]
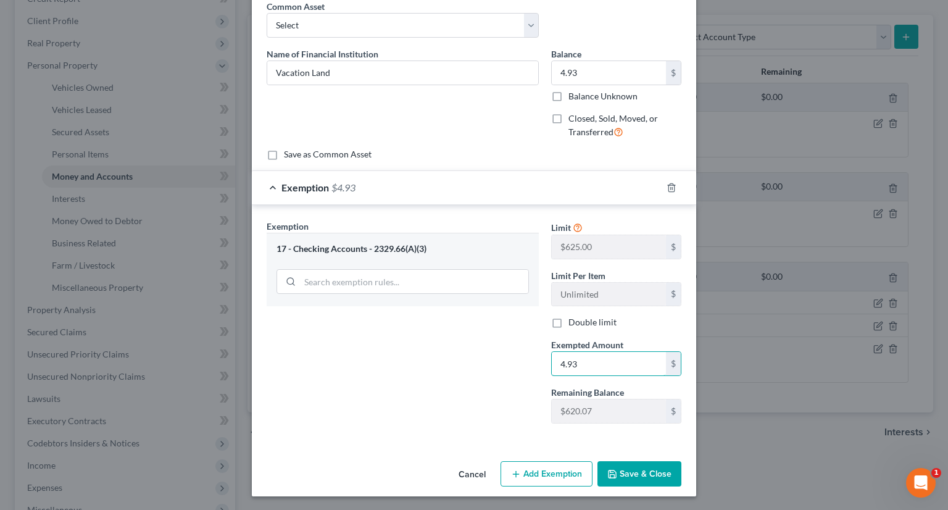
type input "4.93"
click at [649, 472] on button "Save & Close" at bounding box center [640, 474] width 84 height 26
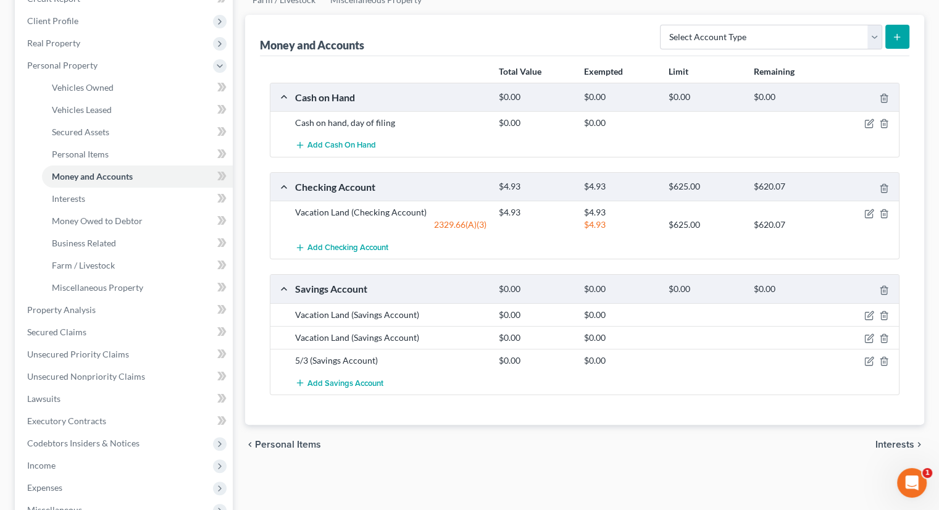
click at [870, 206] on div at bounding box center [866, 212] width 68 height 12
click at [867, 209] on icon "button" at bounding box center [869, 214] width 10 height 10
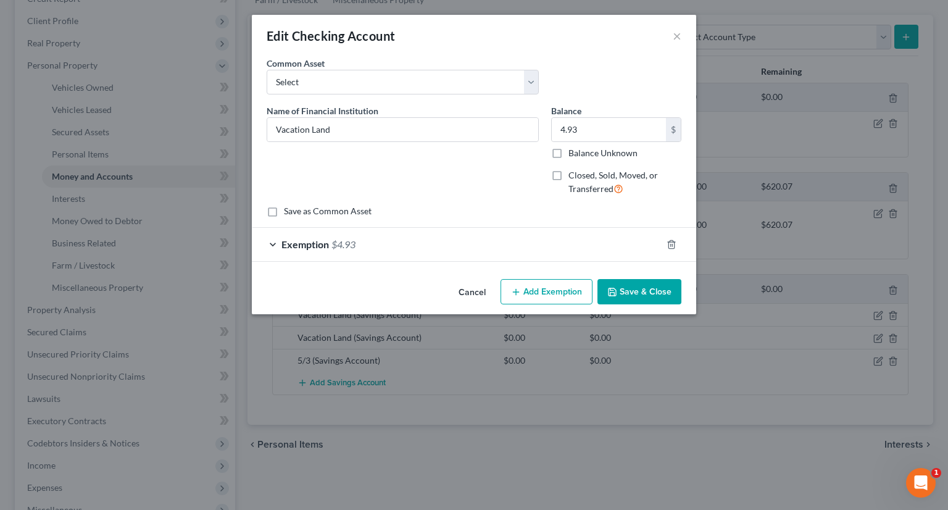
click at [619, 283] on button "Save & Close" at bounding box center [640, 292] width 84 height 26
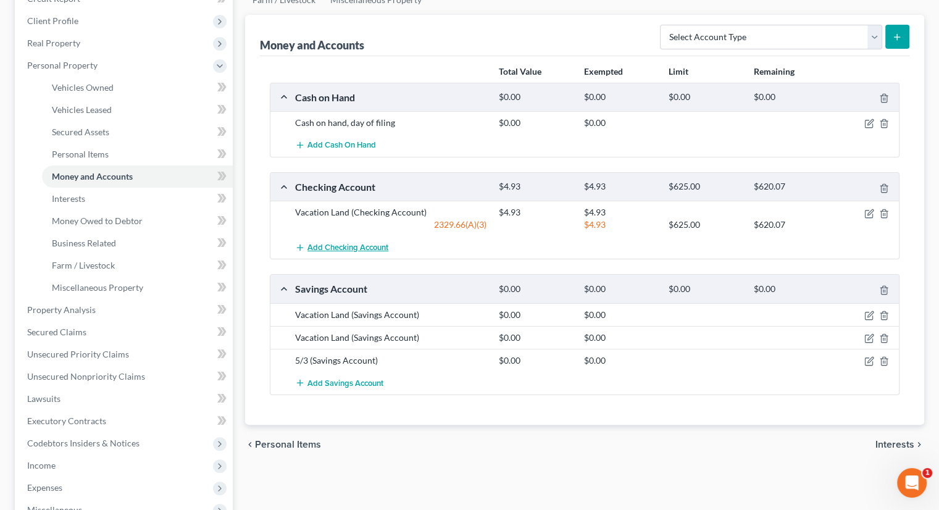
click at [359, 243] on span "Add Checking Account" at bounding box center [347, 248] width 81 height 10
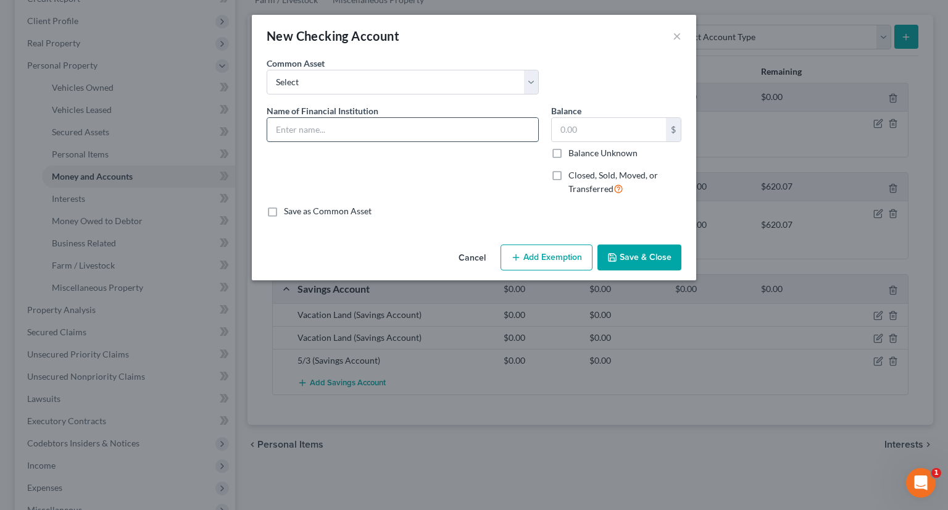
click at [323, 133] on input "text" at bounding box center [402, 129] width 271 height 23
type input "5/3rd"
click at [578, 127] on input "text" at bounding box center [609, 129] width 114 height 23
click at [546, 261] on button "Add Exemption" at bounding box center [547, 257] width 92 height 26
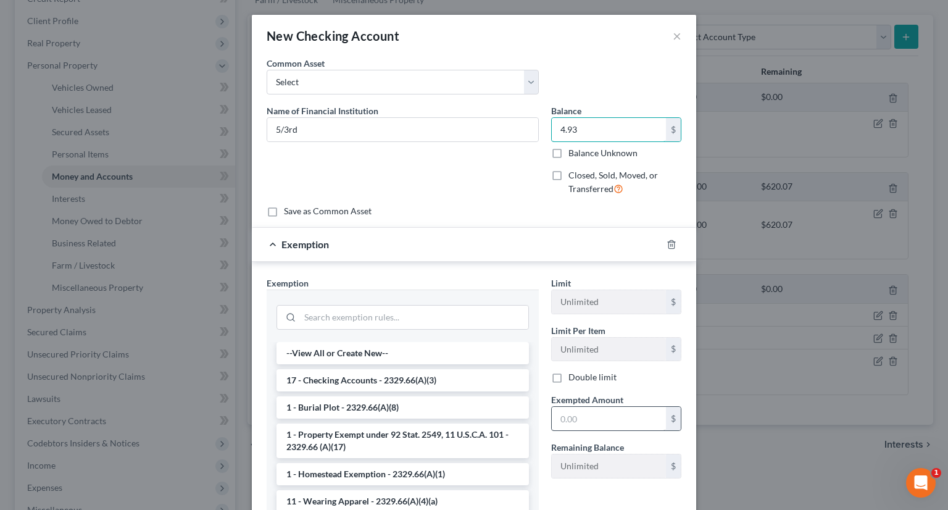
type input "4.93"
click at [580, 419] on input "text" at bounding box center [609, 418] width 114 height 23
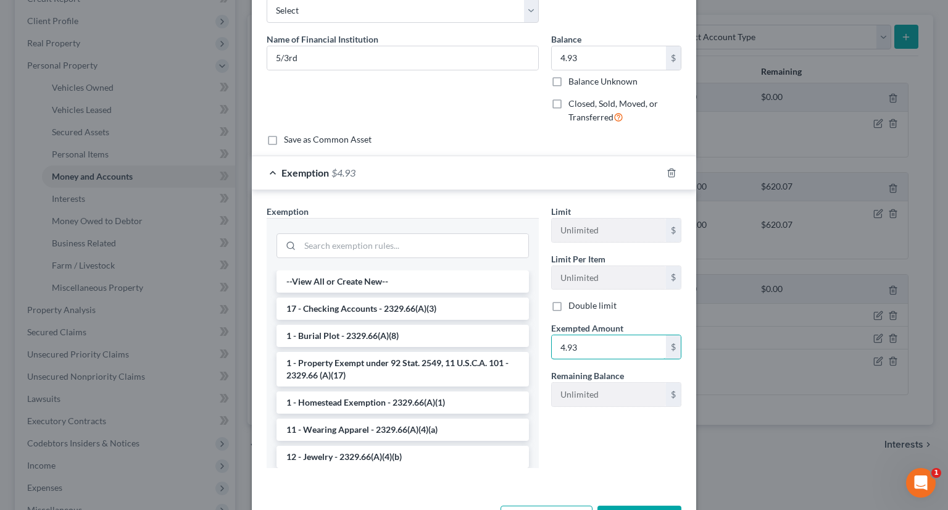
scroll to position [116, 0]
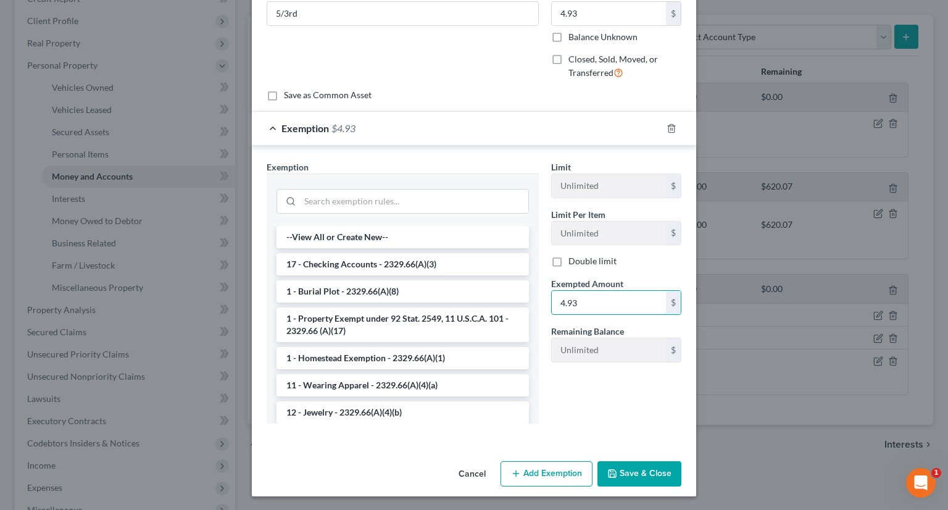
type input "4.93"
click at [645, 475] on button "Save & Close" at bounding box center [640, 474] width 84 height 26
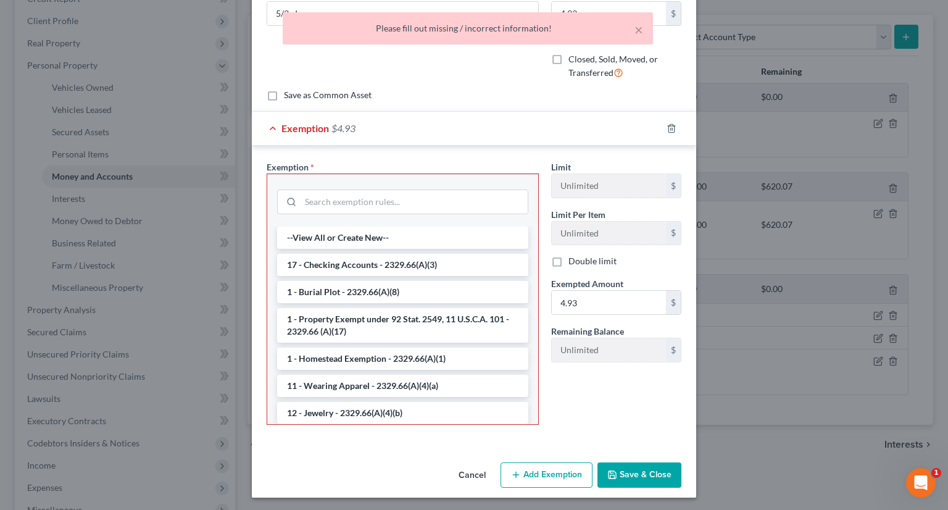
drag, startPoint x: 366, startPoint y: 256, endPoint x: 666, endPoint y: 439, distance: 351.6
click at [366, 257] on li "17 - Checking Accounts - 2329.66(A)(3)" at bounding box center [402, 265] width 251 height 22
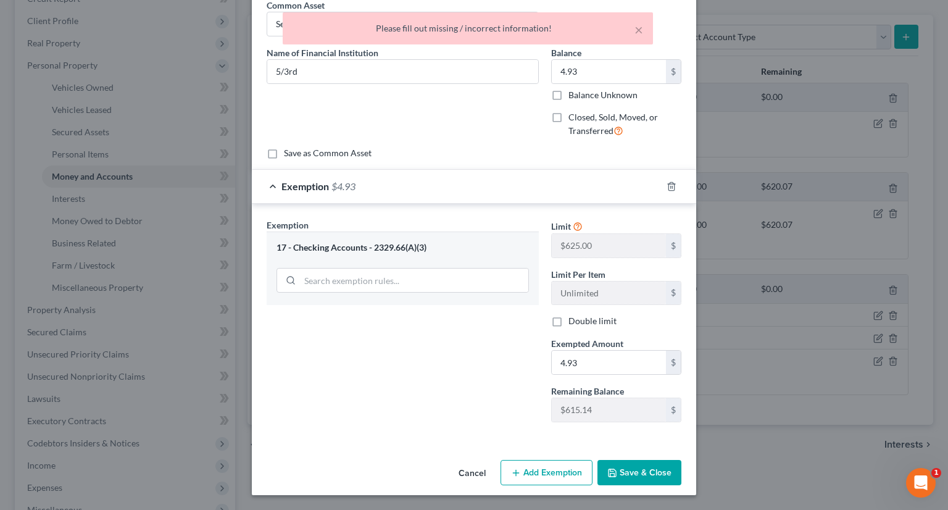
scroll to position [57, 0]
drag, startPoint x: 653, startPoint y: 474, endPoint x: 636, endPoint y: 469, distance: 17.6
click at [653, 474] on button "Save & Close" at bounding box center [640, 474] width 84 height 26
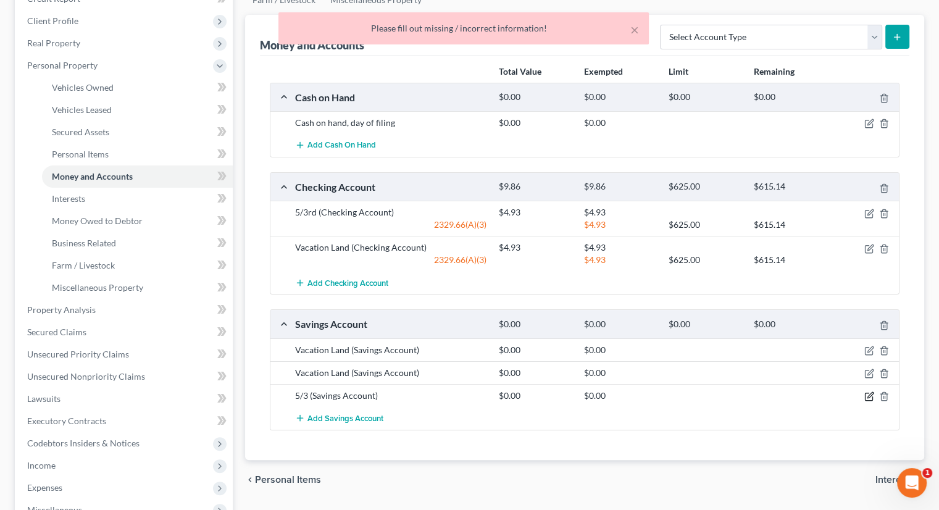
drag, startPoint x: 867, startPoint y: 374, endPoint x: 749, endPoint y: 380, distance: 118.7
click at [868, 391] on icon "button" at bounding box center [869, 396] width 10 height 10
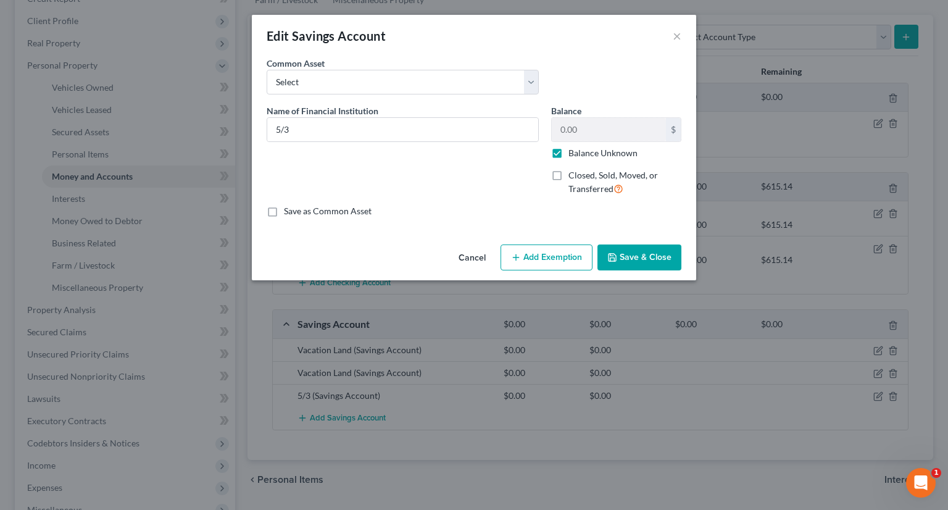
click at [569, 152] on label "Balance Unknown" at bounding box center [603, 153] width 69 height 12
click at [574, 152] on input "Balance Unknown" at bounding box center [578, 151] width 8 height 8
checkbox input "false"
click at [580, 130] on input "0.00" at bounding box center [609, 129] width 114 height 23
type input "4"
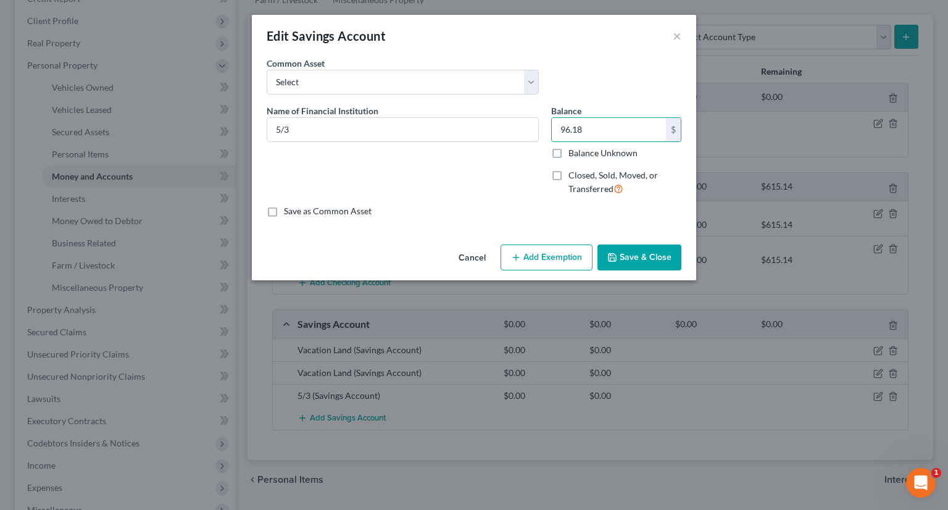
type input "96.18"
click at [543, 249] on button "Add Exemption" at bounding box center [547, 257] width 92 height 26
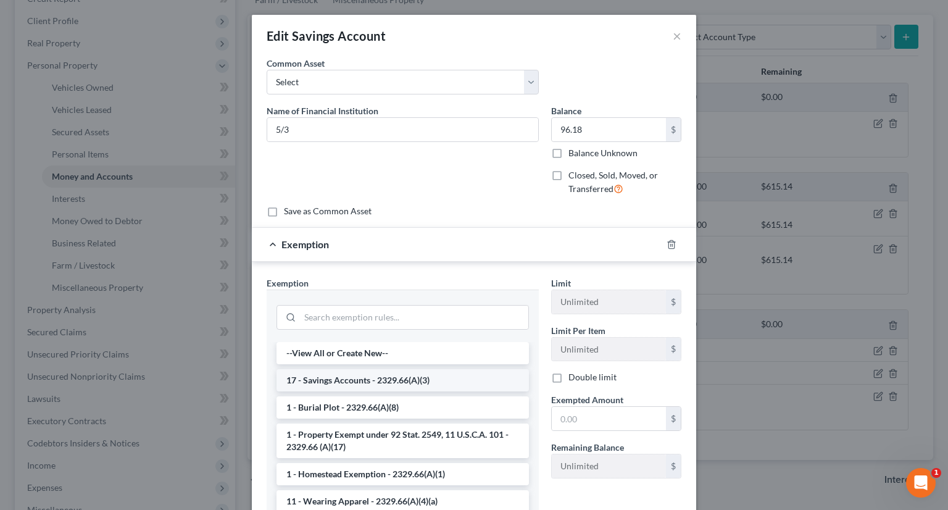
click at [412, 375] on li "17 - Savings Accounts - 2329.66(A)(3)" at bounding box center [403, 380] width 252 height 22
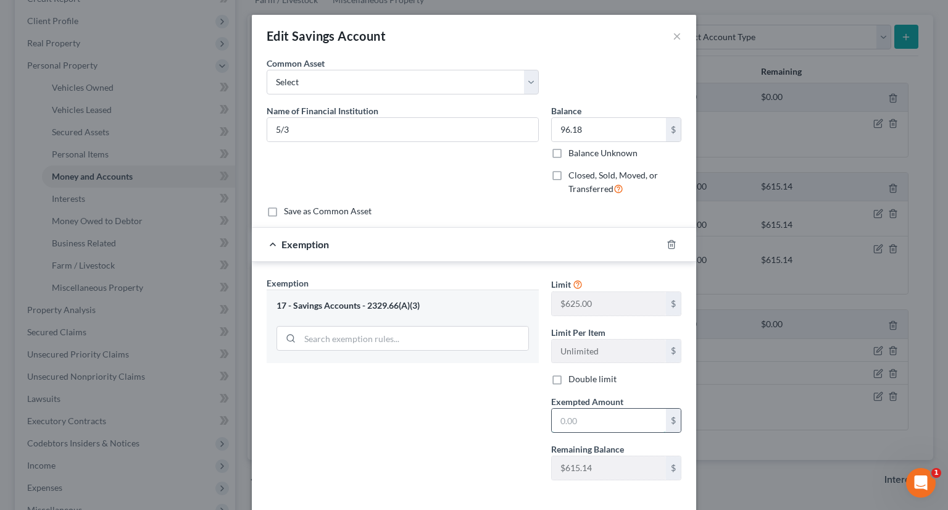
click at [570, 411] on input "text" at bounding box center [609, 420] width 114 height 23
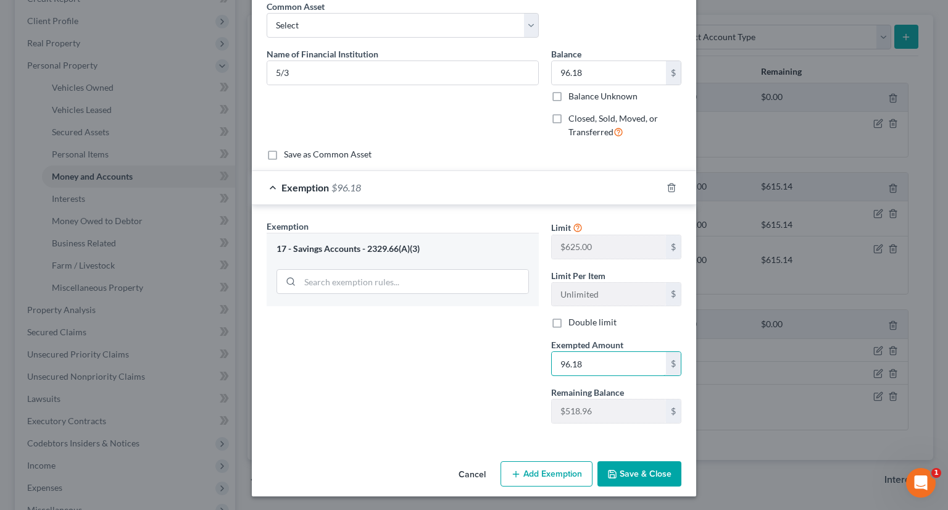
type input "96.18"
click at [630, 474] on button "Save & Close" at bounding box center [640, 474] width 84 height 26
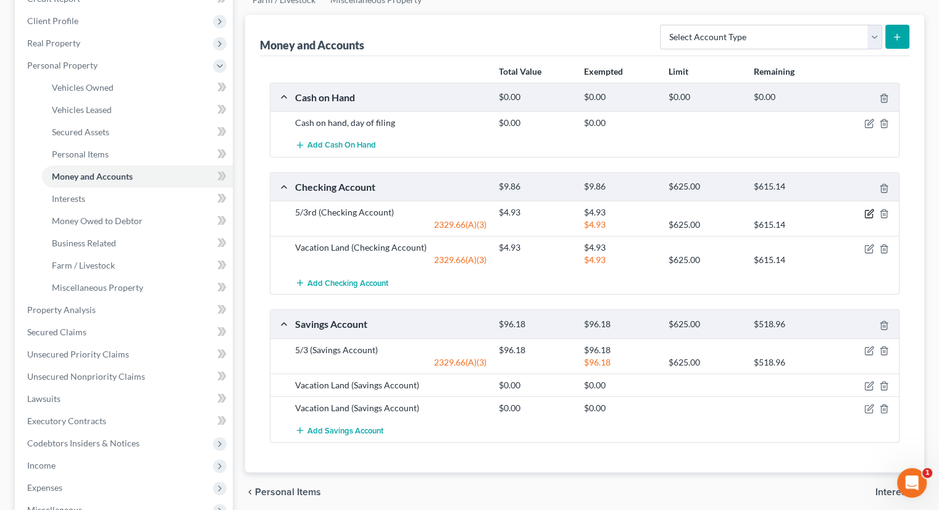
click at [869, 209] on icon "button" at bounding box center [869, 214] width 10 height 10
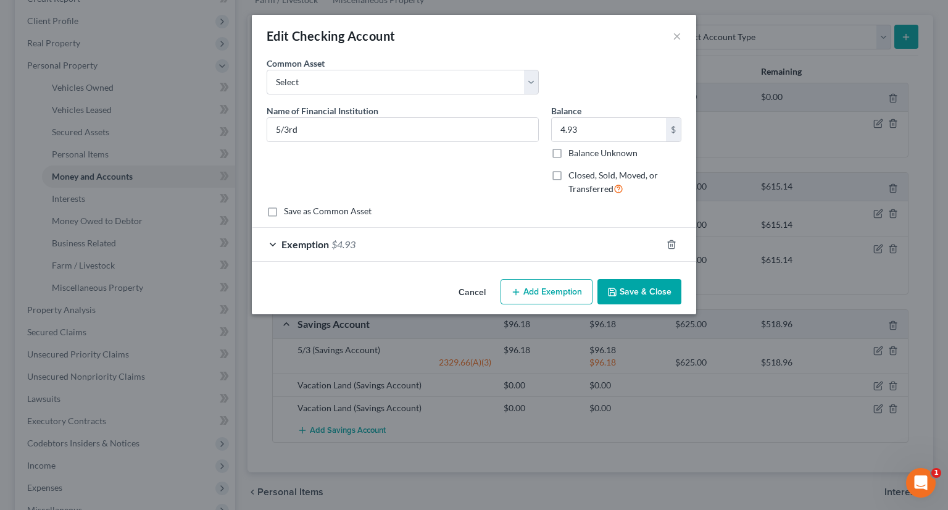
click at [632, 290] on button "Save & Close" at bounding box center [640, 292] width 84 height 26
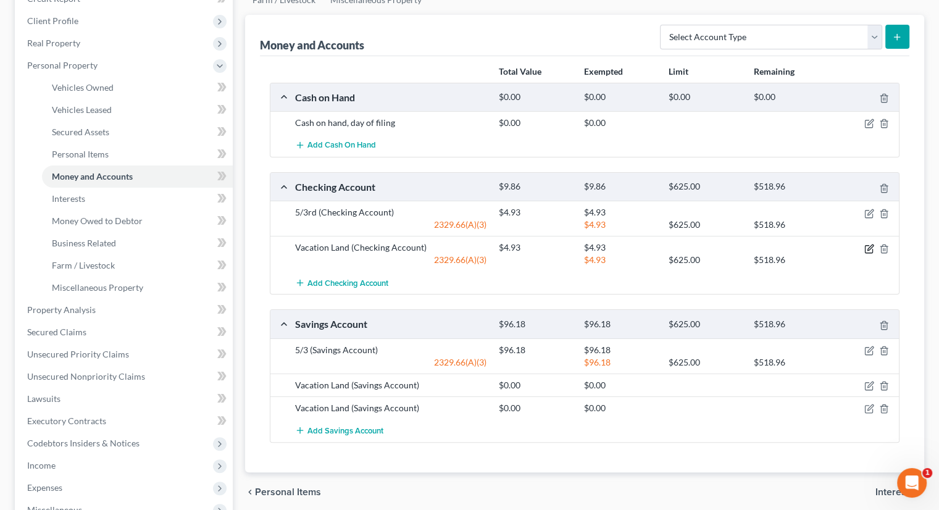
click at [867, 244] on icon "button" at bounding box center [869, 249] width 10 height 10
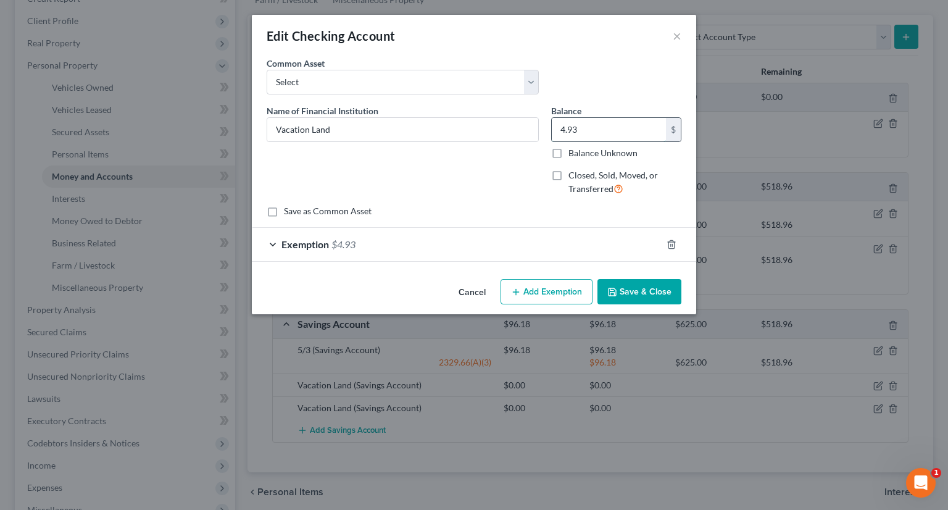
click at [583, 133] on input "4.93" at bounding box center [609, 129] width 114 height 23
type input "0"
click at [671, 244] on line "button" at bounding box center [671, 245] width 0 height 2
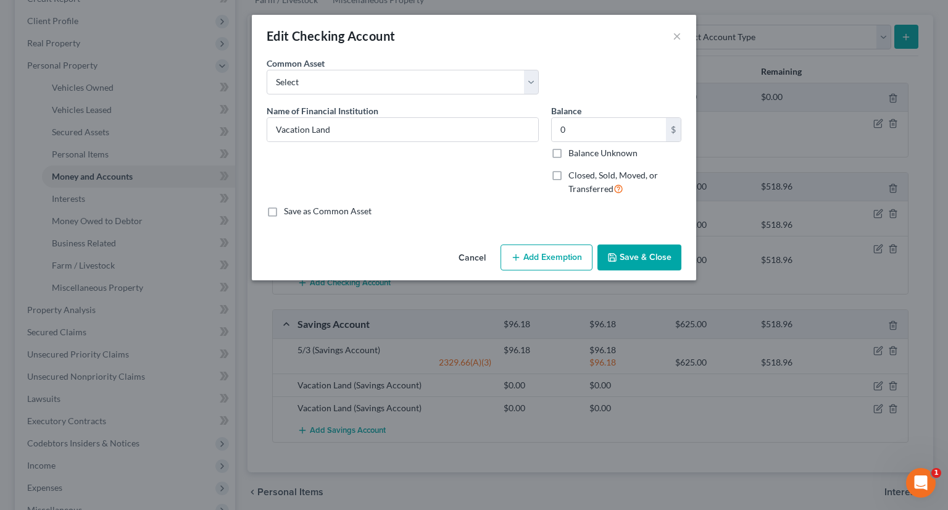
click at [654, 259] on button "Save & Close" at bounding box center [640, 257] width 84 height 26
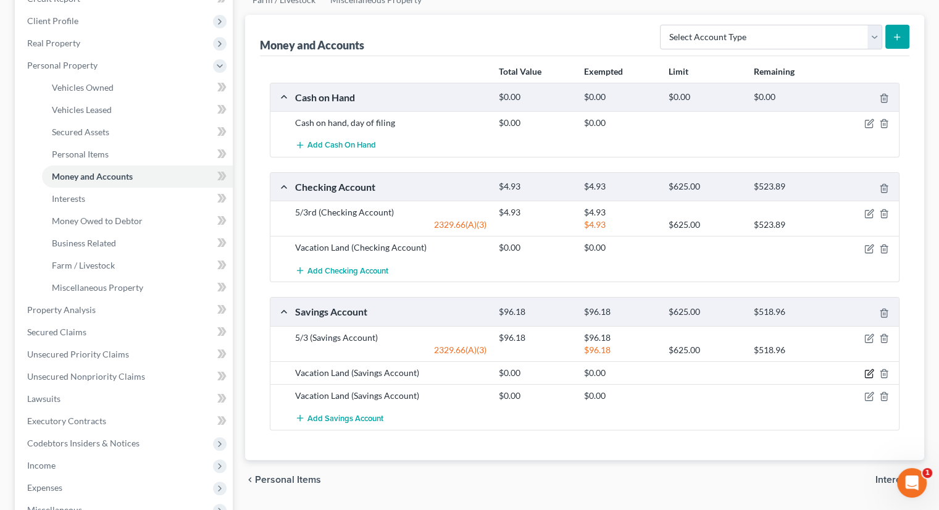
click at [870, 369] on icon "button" at bounding box center [869, 374] width 10 height 10
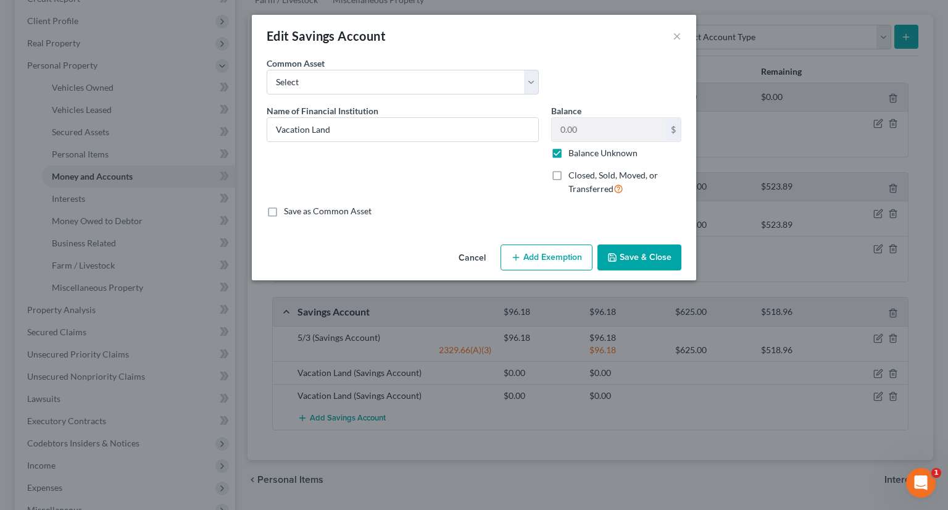
click at [569, 151] on label "Balance Unknown" at bounding box center [603, 153] width 69 height 12
click at [574, 151] on input "Balance Unknown" at bounding box center [578, 151] width 8 height 8
checkbox input "false"
click at [636, 252] on button "Save & Close" at bounding box center [640, 257] width 84 height 26
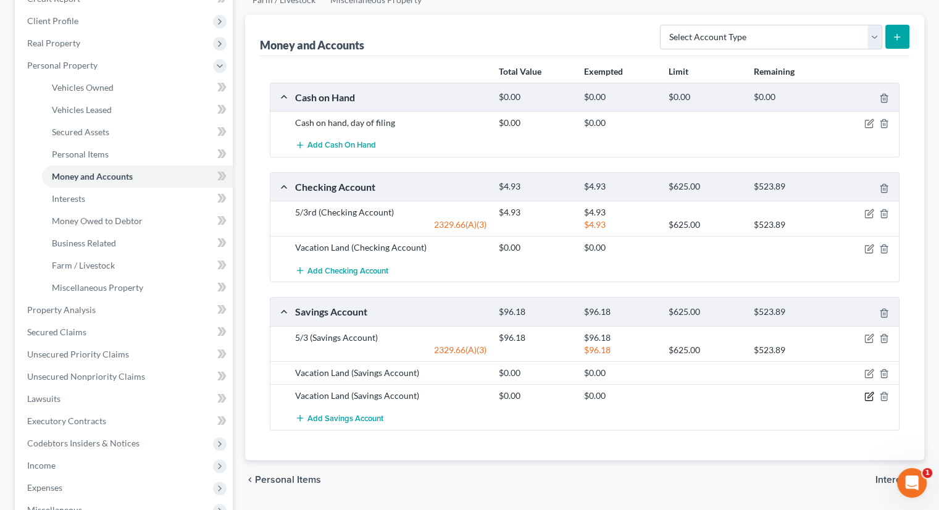
click at [869, 391] on icon "button" at bounding box center [869, 396] width 10 height 10
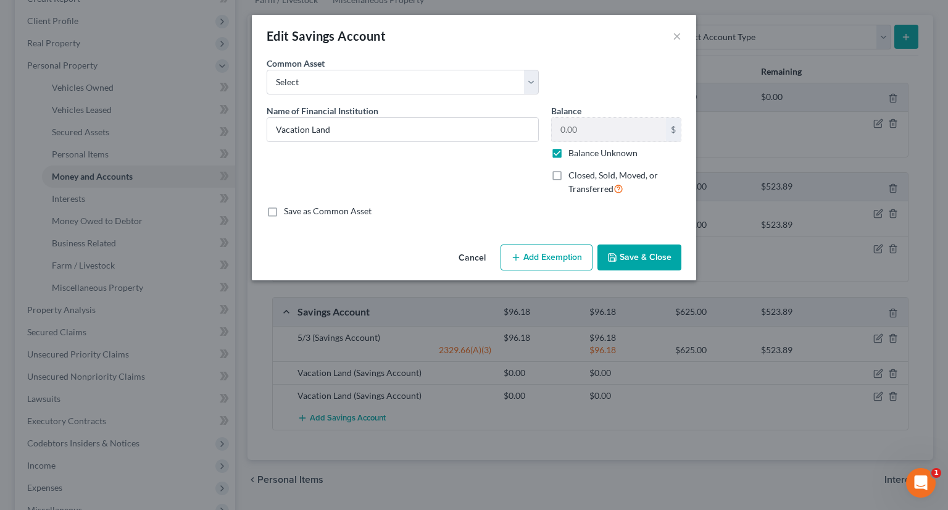
click at [569, 154] on label "Balance Unknown" at bounding box center [603, 153] width 69 height 12
click at [574, 154] on input "Balance Unknown" at bounding box center [578, 151] width 8 height 8
checkbox input "false"
click at [640, 257] on button "Save & Close" at bounding box center [640, 257] width 84 height 26
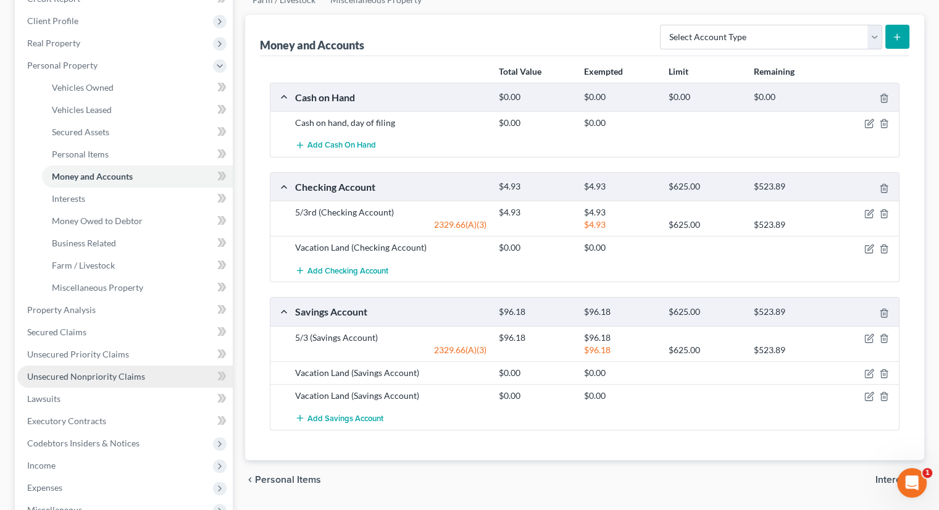
click at [101, 365] on link "Unsecured Nonpriority Claims" at bounding box center [124, 376] width 215 height 22
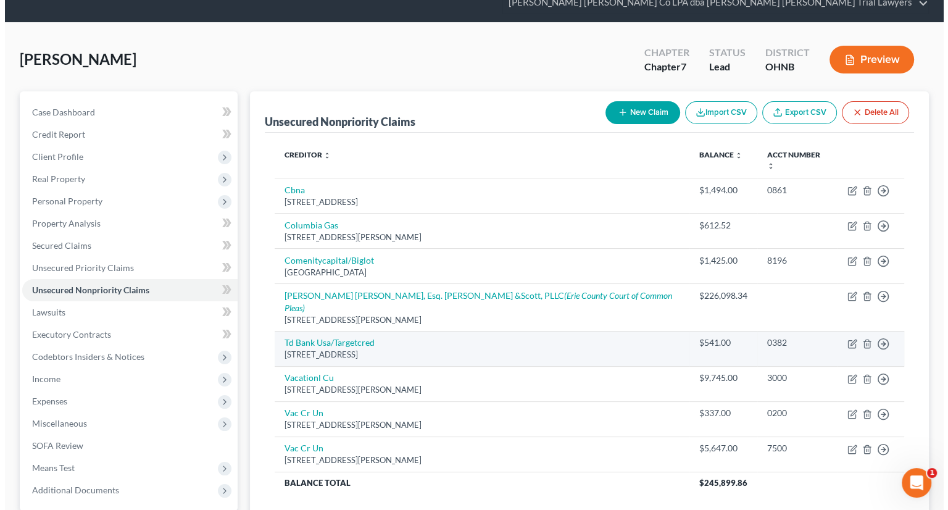
scroll to position [22, 0]
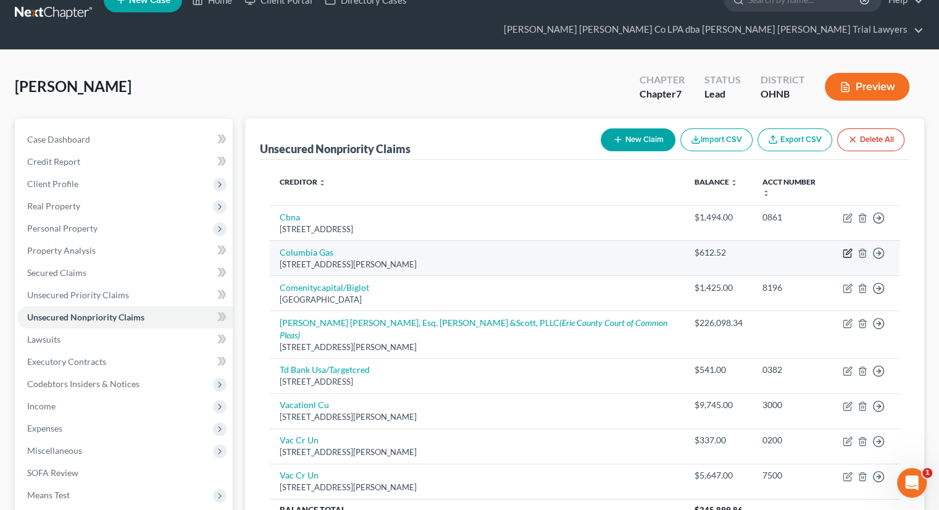
click at [846, 248] on icon "button" at bounding box center [848, 253] width 10 height 10
select select "14"
select select "20"
select select "0"
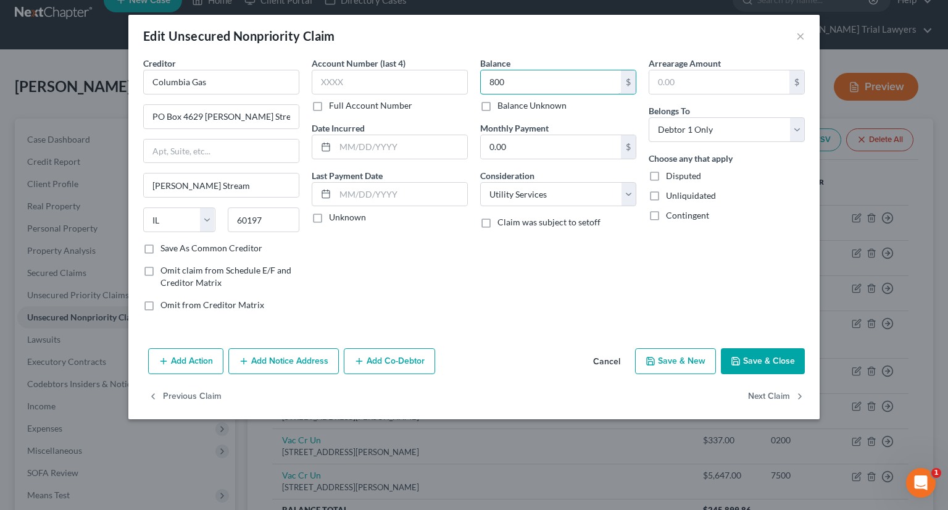
type input "800"
click at [758, 357] on button "Save & Close" at bounding box center [763, 361] width 84 height 26
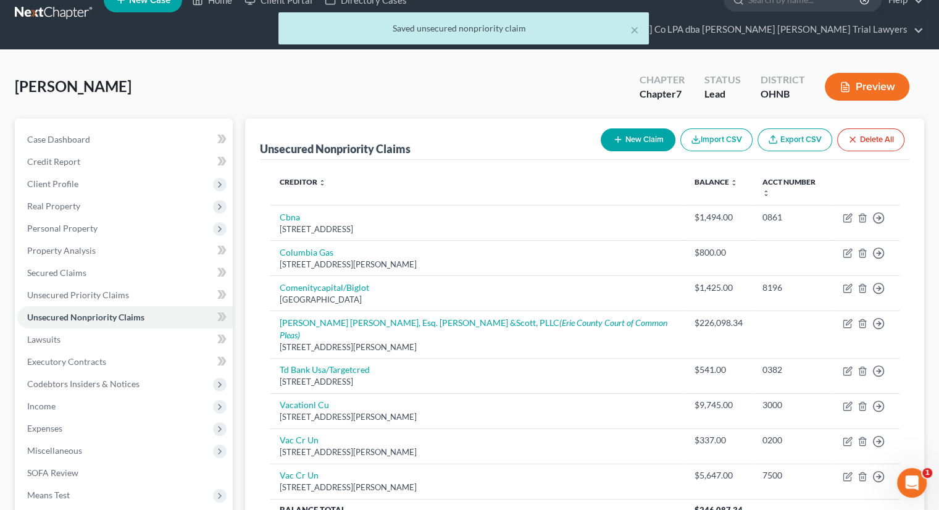
click at [620, 128] on button "New Claim" at bounding box center [638, 139] width 75 height 23
select select "0"
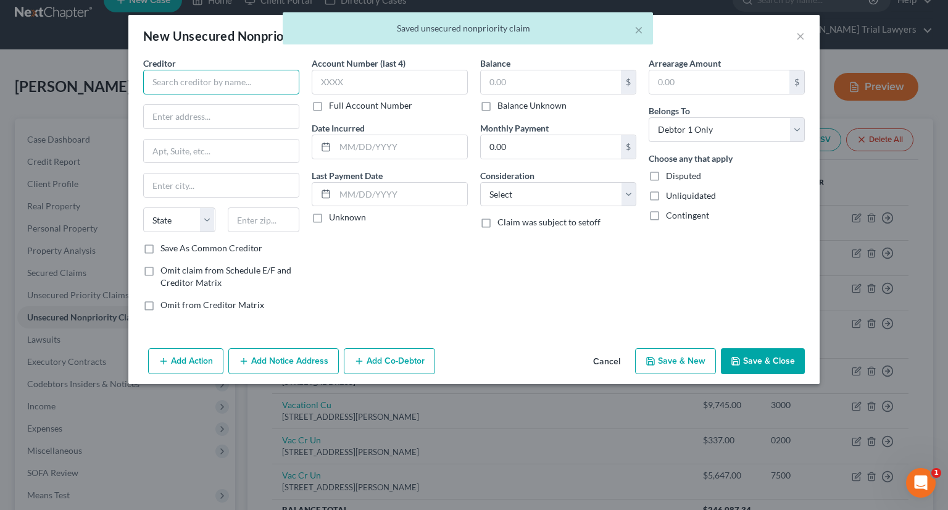
click at [214, 80] on input "text" at bounding box center [221, 82] width 156 height 25
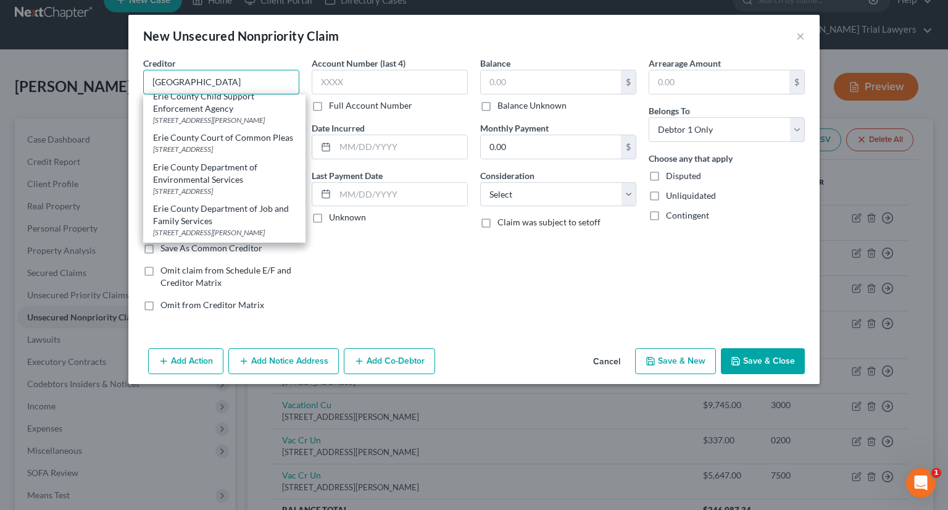
scroll to position [185, 0]
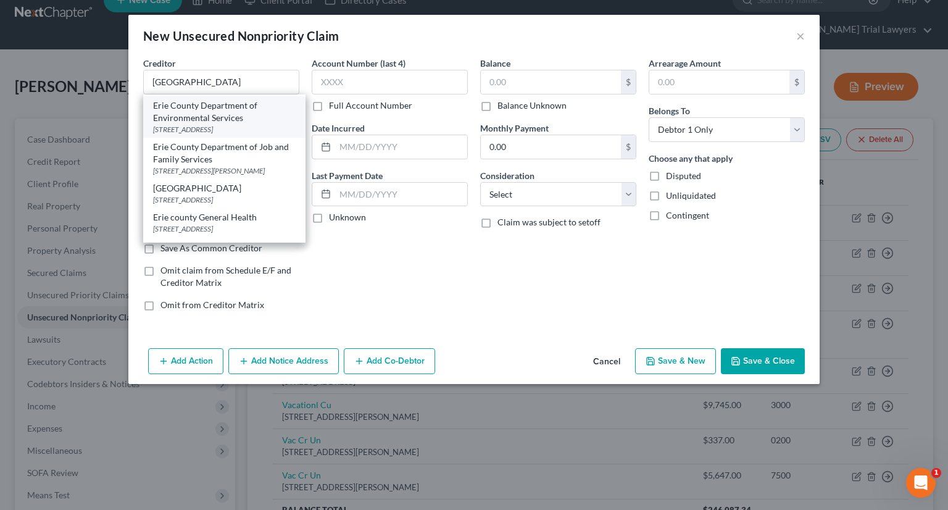
click at [238, 124] on div "Erie County Department of Environmental Services" at bounding box center [224, 111] width 143 height 25
type input "Erie County Department of Environmental Services"
type input "PO box 549"
type input "Huron"
select select "36"
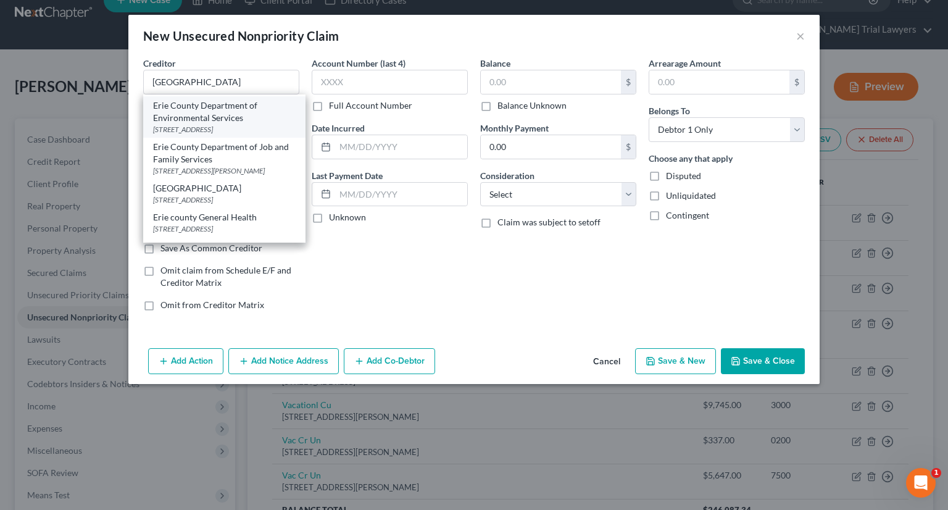
type input "44839"
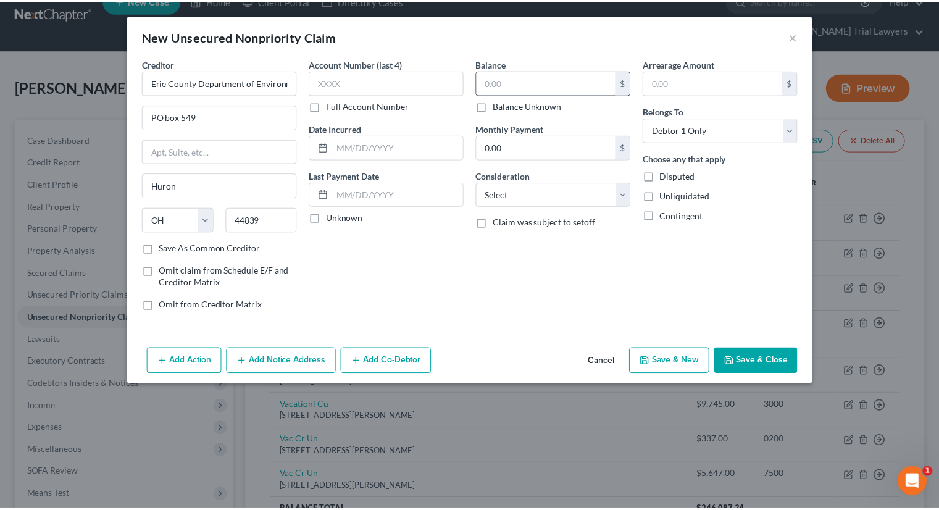
scroll to position [0, 0]
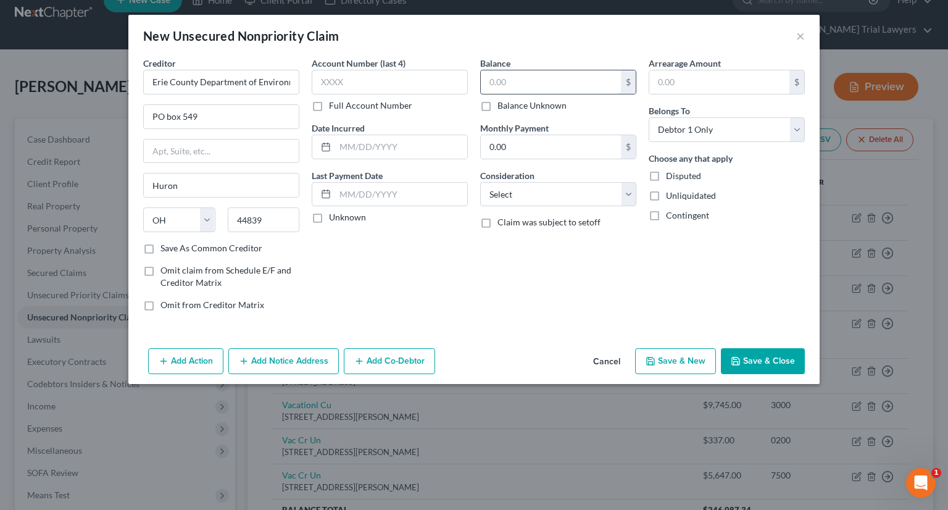
click at [538, 82] on input "text" at bounding box center [551, 81] width 140 height 23
type input "446"
click at [533, 196] on select "Select Cable / Satellite Services Collection Agency Credit Card Debt Debt Couns…" at bounding box center [558, 194] width 156 height 25
select select "20"
click at [480, 182] on select "Select Cable / Satellite Services Collection Agency Credit Card Debt Debt Couns…" at bounding box center [558, 194] width 156 height 25
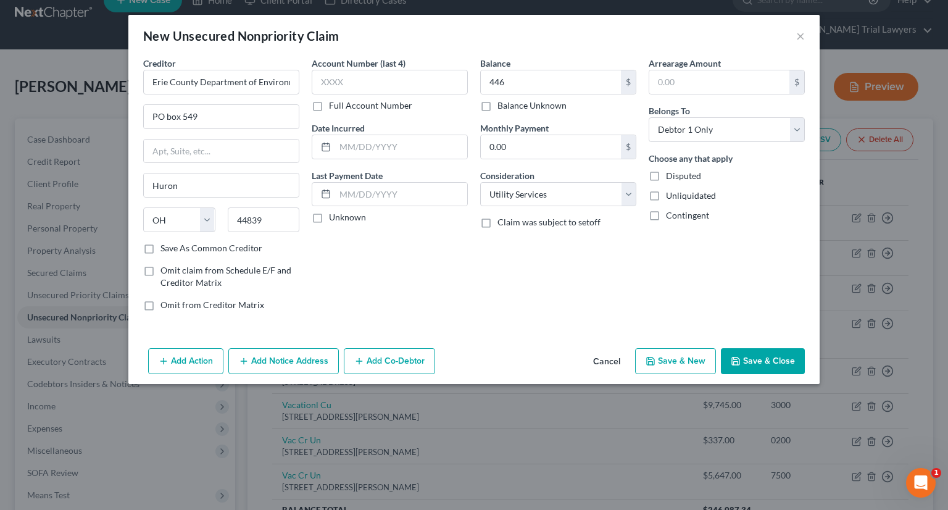
click at [745, 361] on button "Save & Close" at bounding box center [763, 361] width 84 height 26
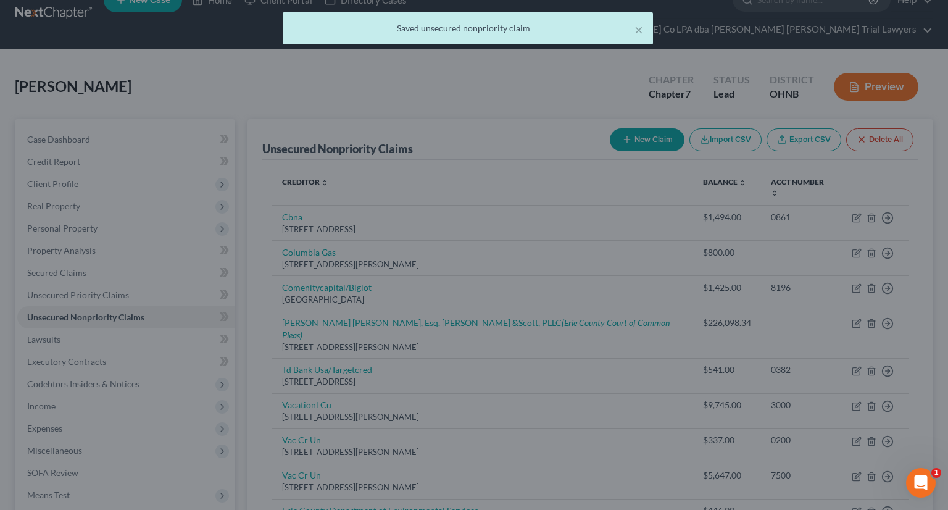
type input "446.00"
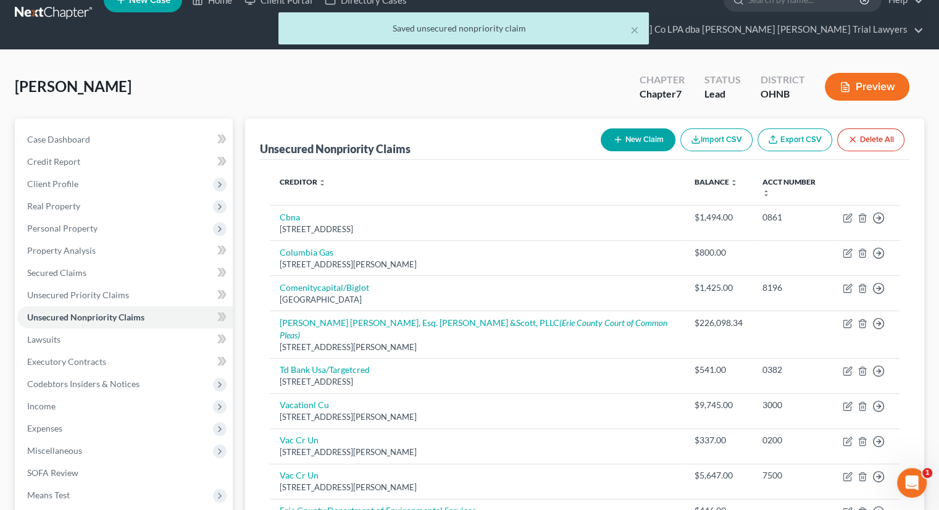
click at [631, 128] on button "New Claim" at bounding box center [638, 139] width 75 height 23
select select "0"
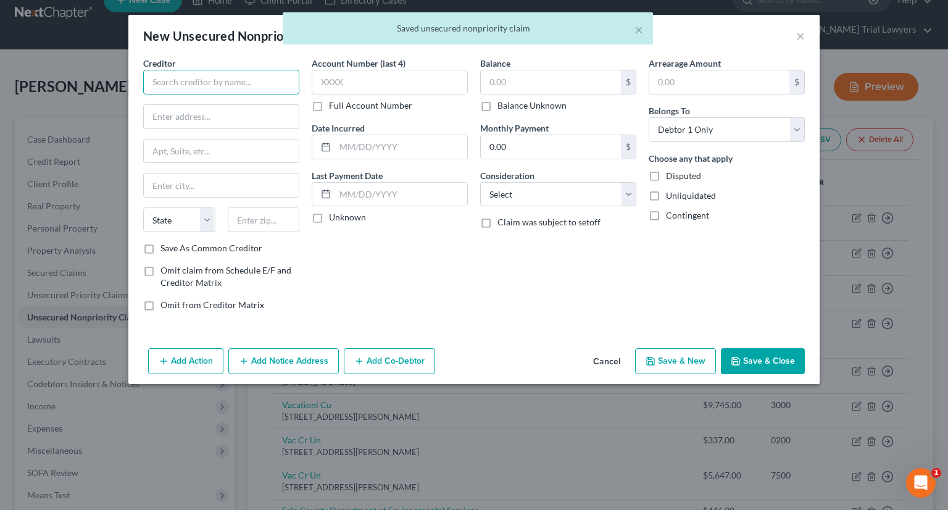
click at [261, 80] on input "text" at bounding box center [221, 82] width 156 height 25
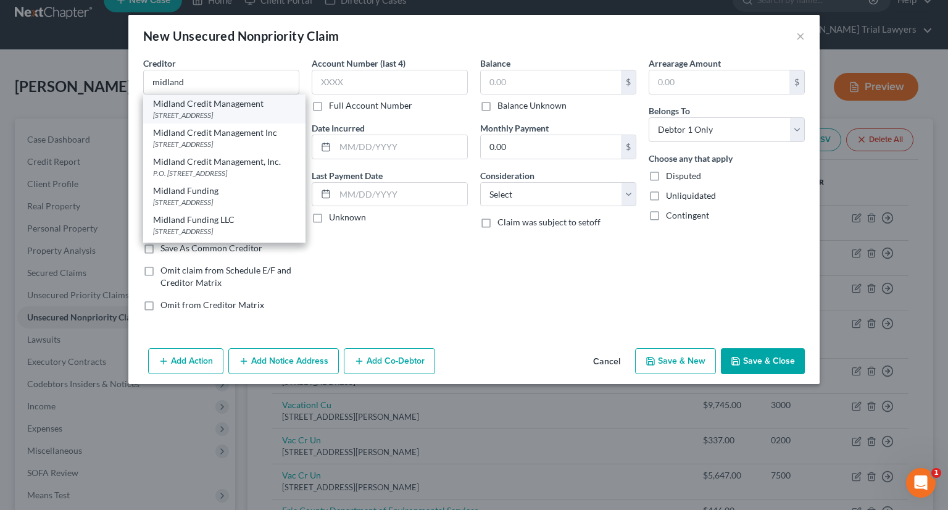
click at [231, 114] on div "2365 Northside Drive, Suite 300, San Diego, CA 92108-0000" at bounding box center [224, 115] width 143 height 10
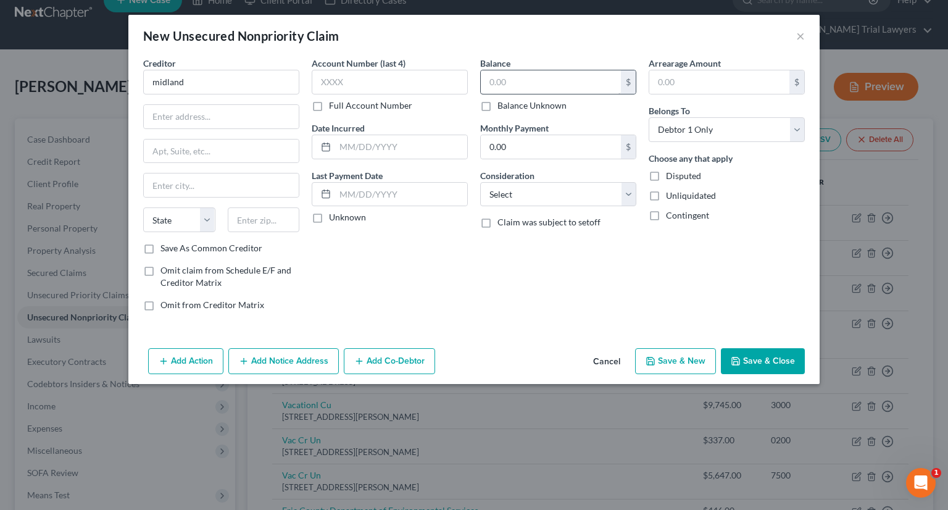
type input "Midland Credit Management"
type input "2365 Northside Drive, Suite 300"
type input "San Diego"
select select "4"
type input "92108-0000"
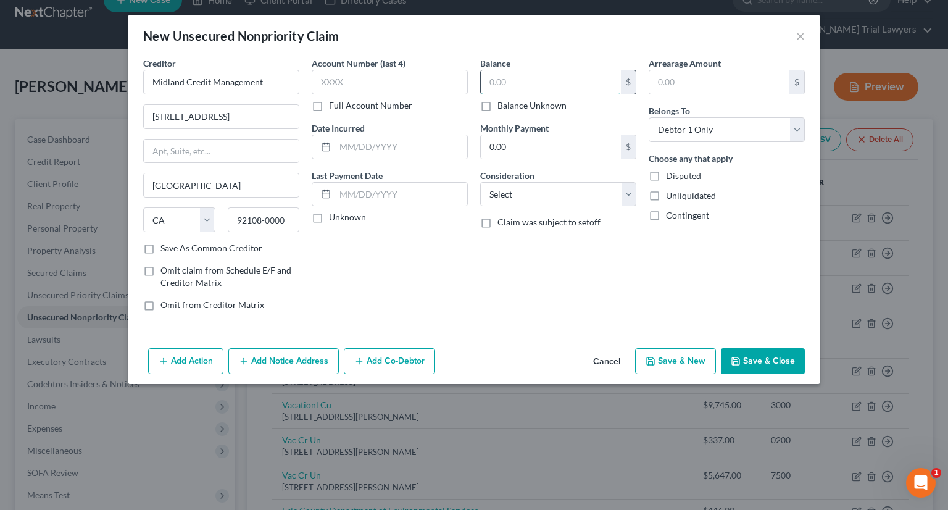
click at [569, 85] on input "text" at bounding box center [551, 81] width 140 height 23
drag, startPoint x: 783, startPoint y: 361, endPoint x: 768, endPoint y: 332, distance: 32.6
click at [783, 361] on button "Save & Close" at bounding box center [763, 361] width 84 height 26
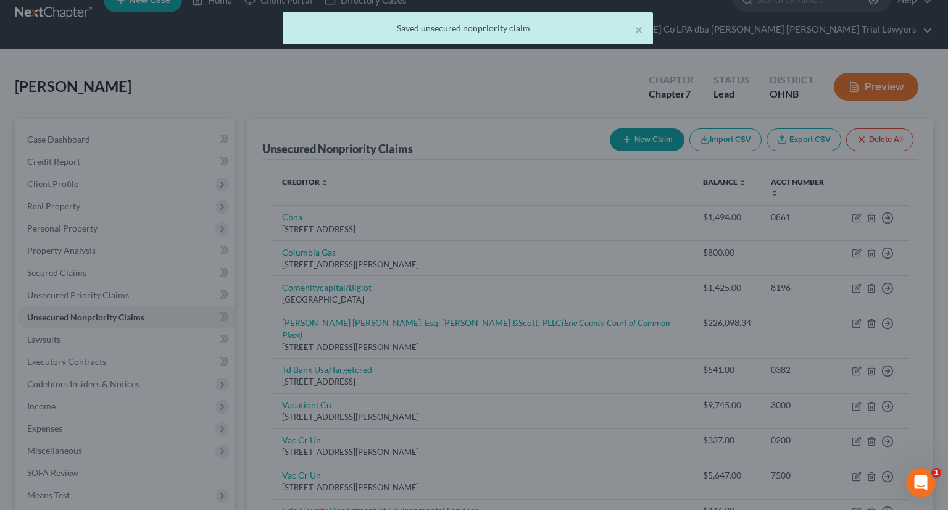
type input "1,494.00"
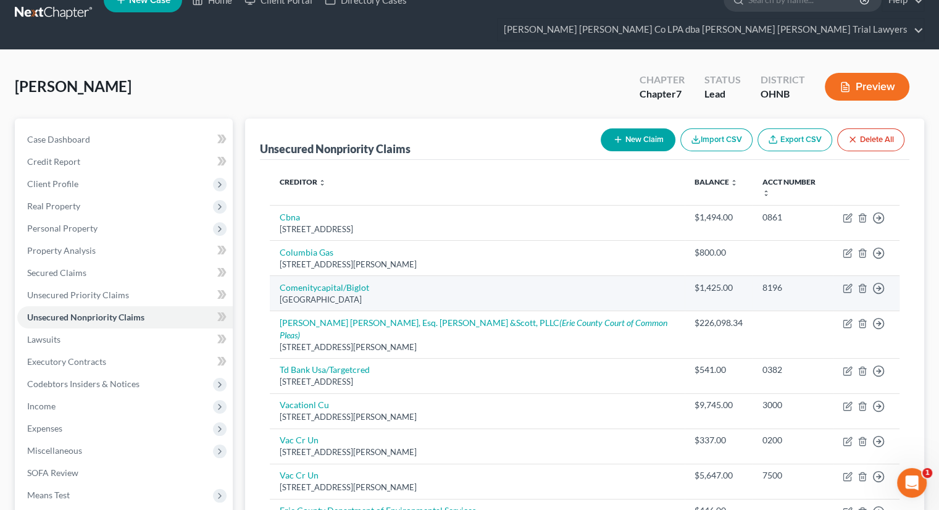
click at [695, 282] on div "$1,425.00" at bounding box center [719, 288] width 48 height 12
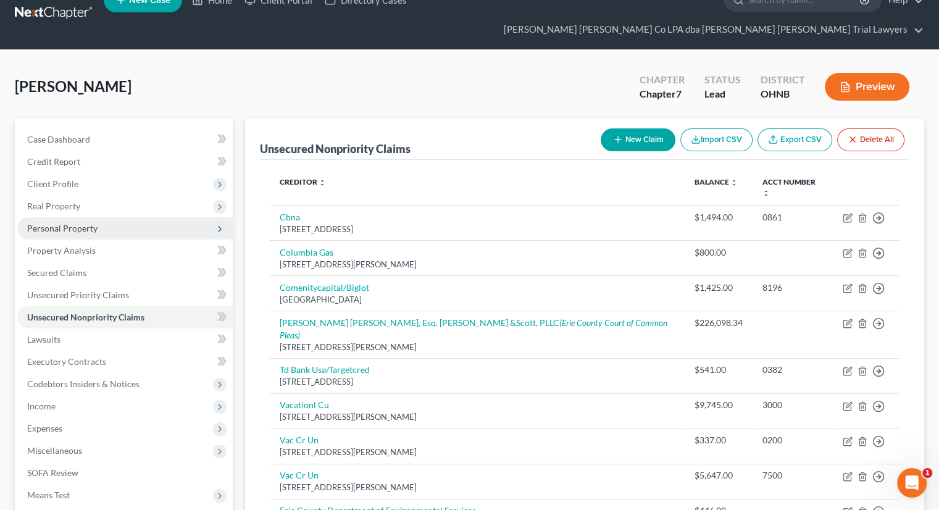
click at [94, 223] on span "Personal Property" at bounding box center [62, 228] width 70 height 10
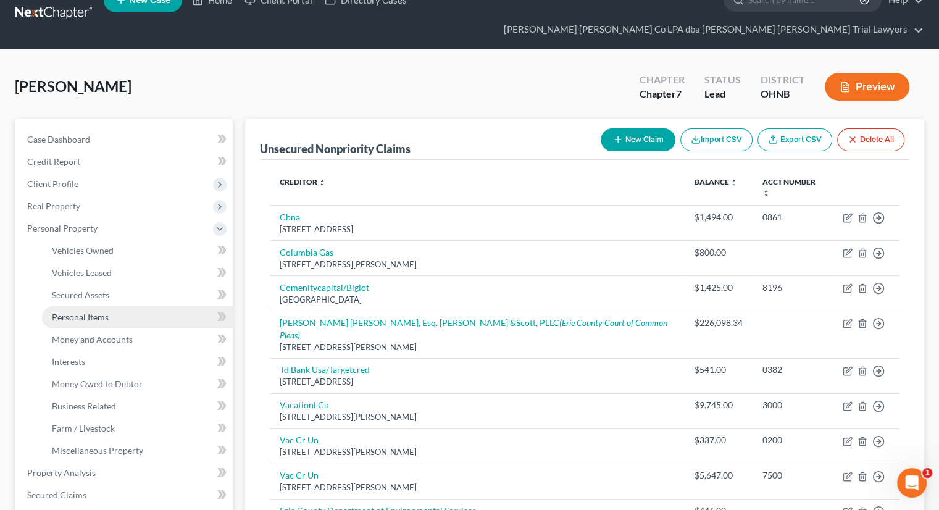
click at [108, 306] on link "Personal Items" at bounding box center [137, 317] width 191 height 22
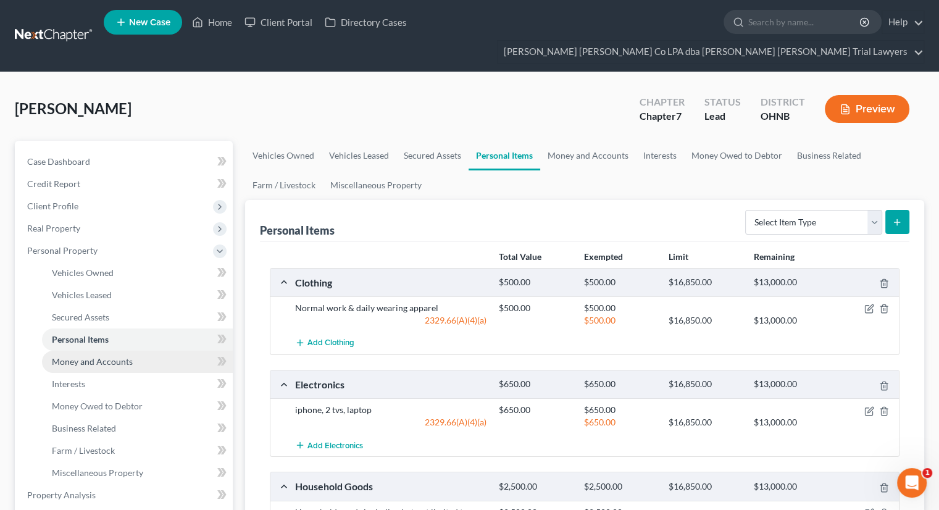
click at [123, 356] on span "Money and Accounts" at bounding box center [92, 361] width 81 height 10
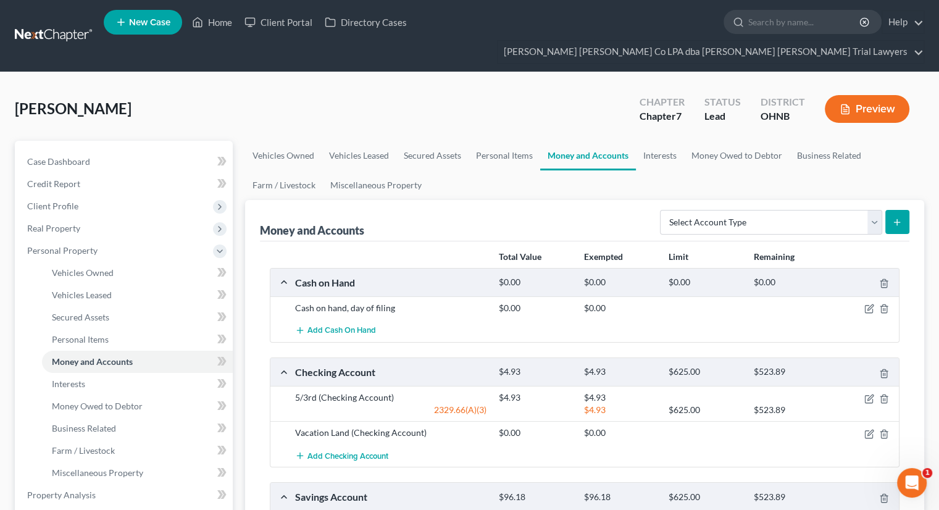
scroll to position [185, 0]
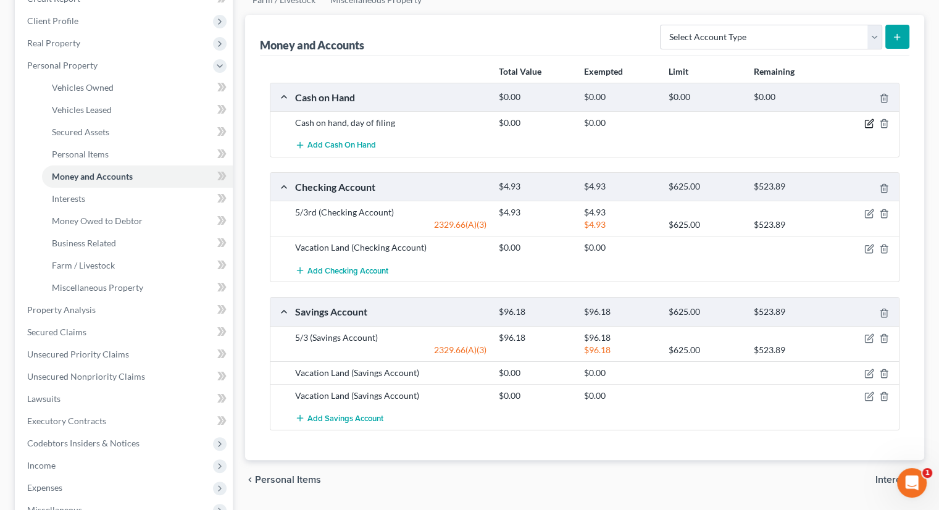
click at [867, 119] on icon "button" at bounding box center [869, 124] width 10 height 10
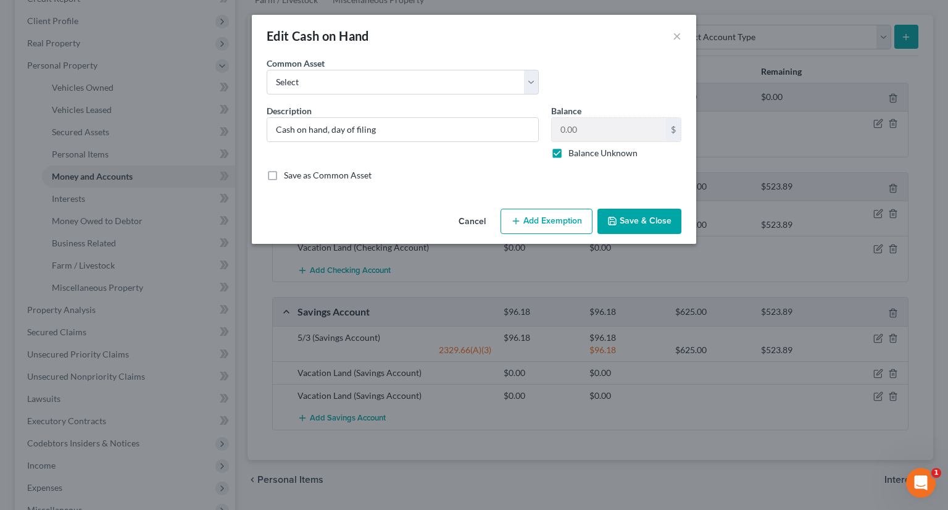
click at [569, 154] on label "Balance Unknown" at bounding box center [603, 153] width 69 height 12
click at [574, 154] on input "Balance Unknown" at bounding box center [578, 151] width 8 height 8
checkbox input "false"
click at [650, 229] on button "Save & Close" at bounding box center [640, 222] width 84 height 26
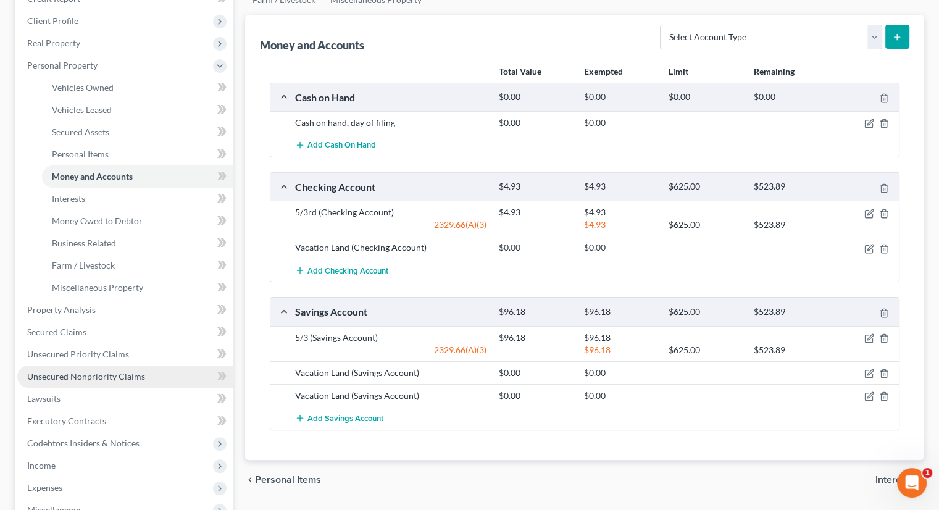
click at [87, 371] on span "Unsecured Nonpriority Claims" at bounding box center [86, 376] width 118 height 10
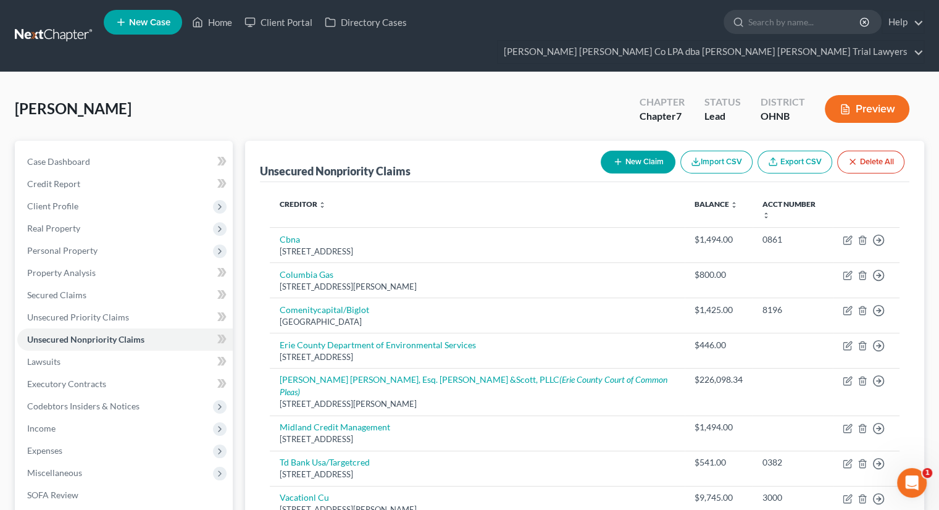
click at [632, 151] on button "New Claim" at bounding box center [638, 162] width 75 height 23
select select "0"
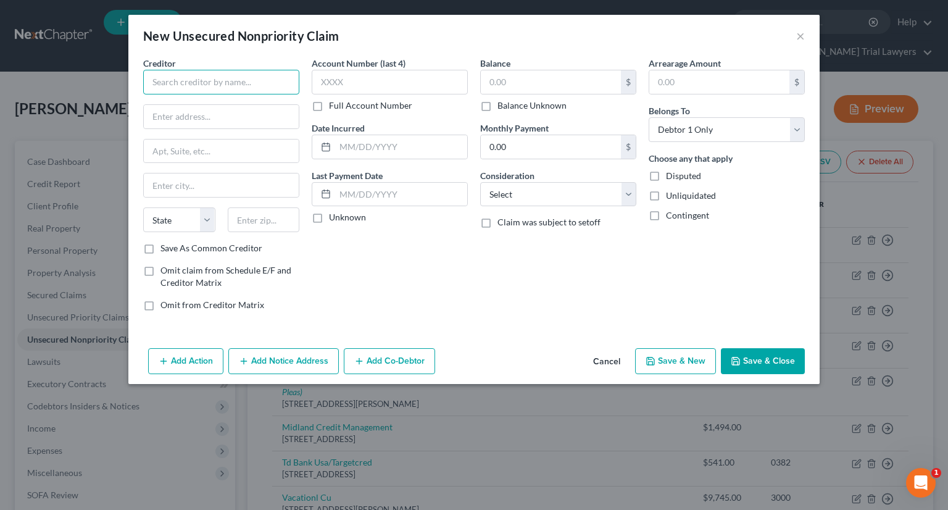
click at [269, 87] on input "text" at bounding box center [221, 82] width 156 height 25
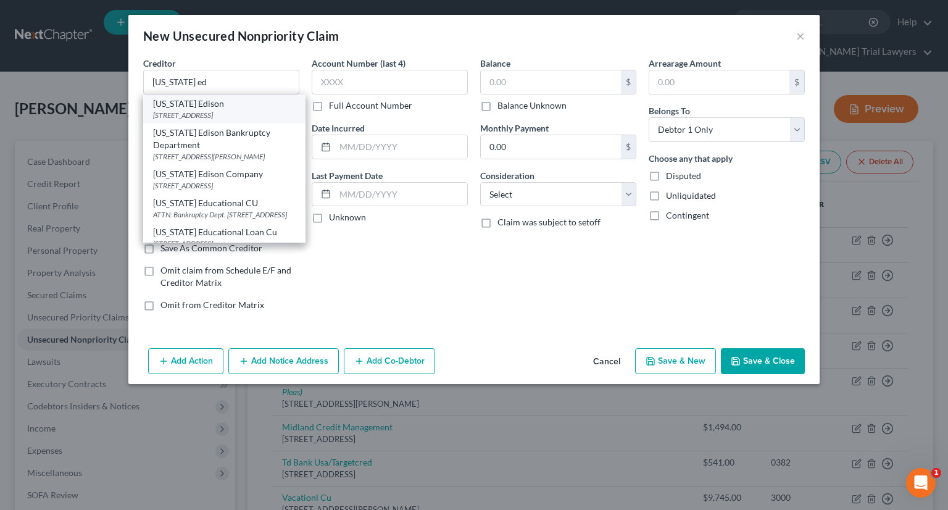
click at [225, 120] on div "Ohio Edison PO Box 3687, Akron, OH 44309" at bounding box center [224, 108] width 162 height 29
type input "Ohio Edison"
type input "PO Box 3687"
type input "Akron"
select select "36"
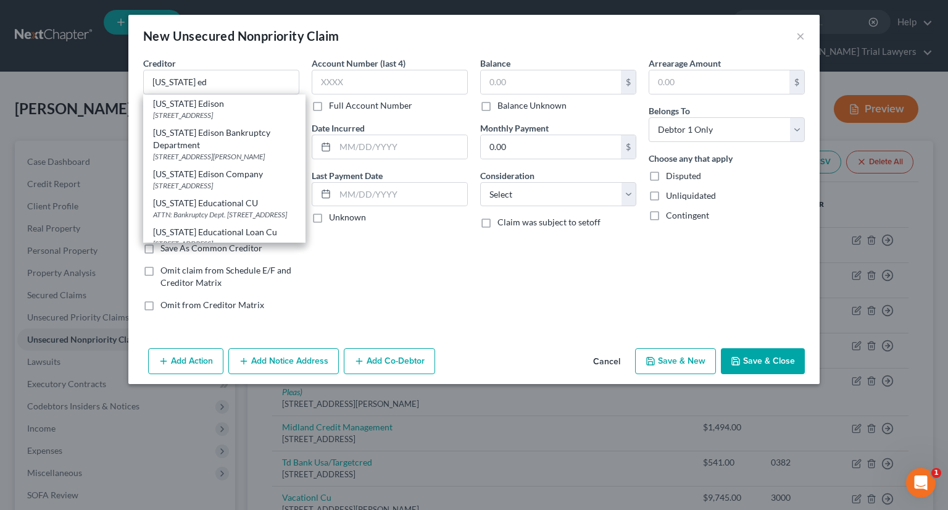
type input "44309"
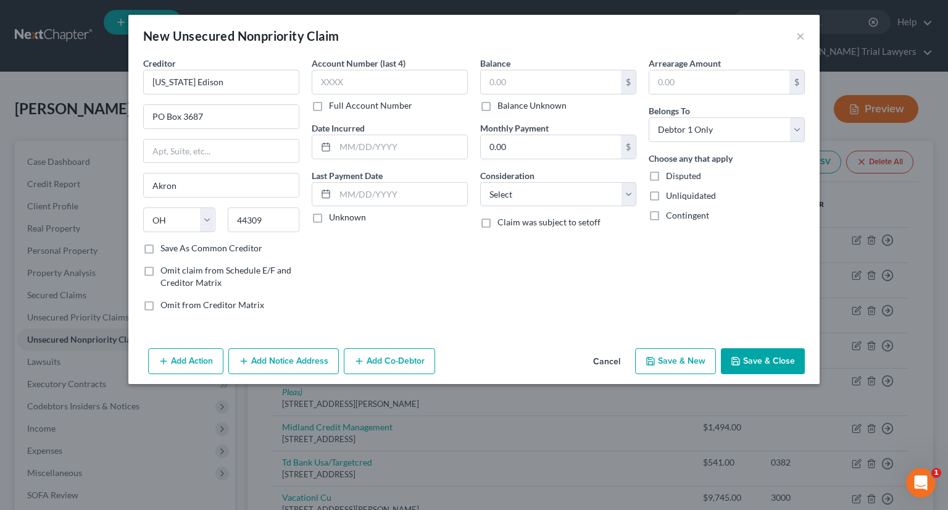
click at [498, 106] on label "Balance Unknown" at bounding box center [532, 105] width 69 height 12
click at [503, 106] on input "Balance Unknown" at bounding box center [507, 103] width 8 height 8
checkbox input "true"
type input "0.00"
click at [516, 190] on select "Select Cable / Satellite Services Collection Agency Credit Card Debt Debt Couns…" at bounding box center [558, 194] width 156 height 25
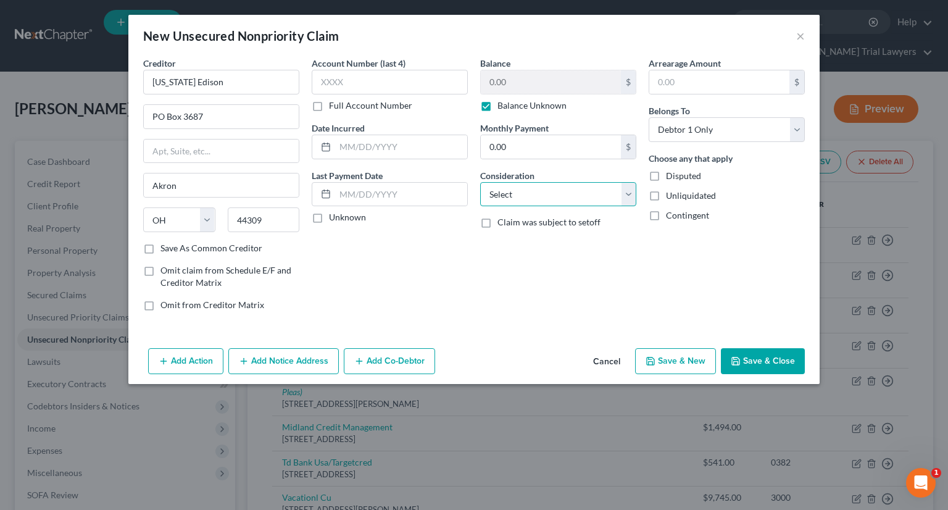
select select "20"
click at [480, 182] on select "Select Cable / Satellite Services Collection Agency Credit Card Debt Debt Couns…" at bounding box center [558, 194] width 156 height 25
drag, startPoint x: 790, startPoint y: 362, endPoint x: 366, endPoint y: 453, distance: 433.7
click at [790, 362] on button "Save & Close" at bounding box center [763, 361] width 84 height 26
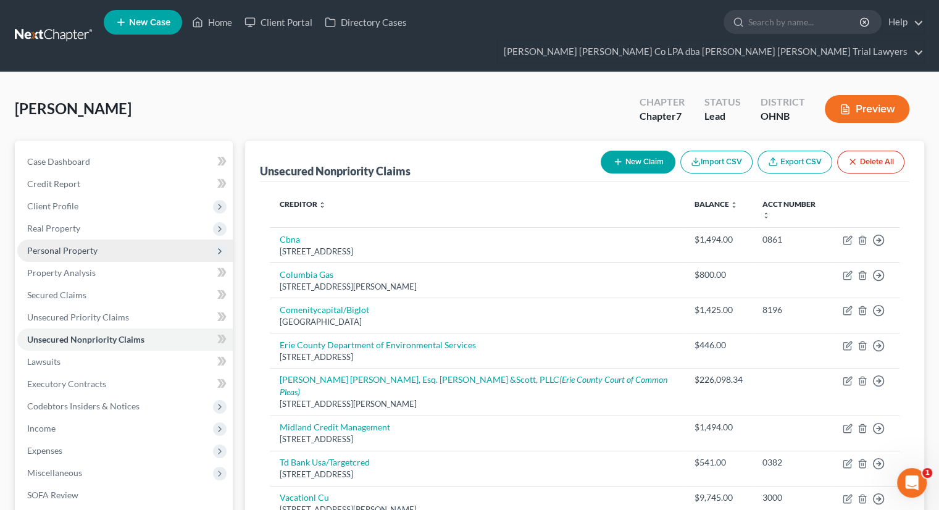
click at [77, 245] on span "Personal Property" at bounding box center [62, 250] width 70 height 10
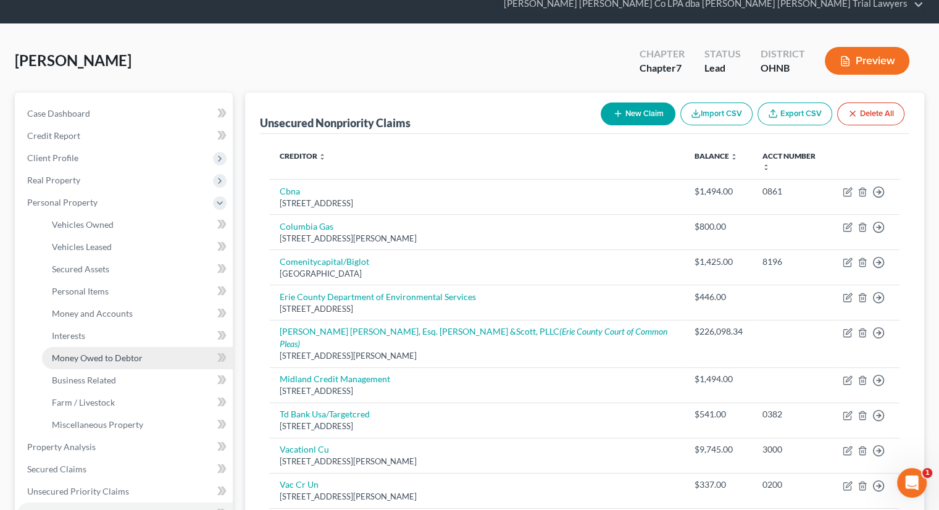
scroll to position [123, 0]
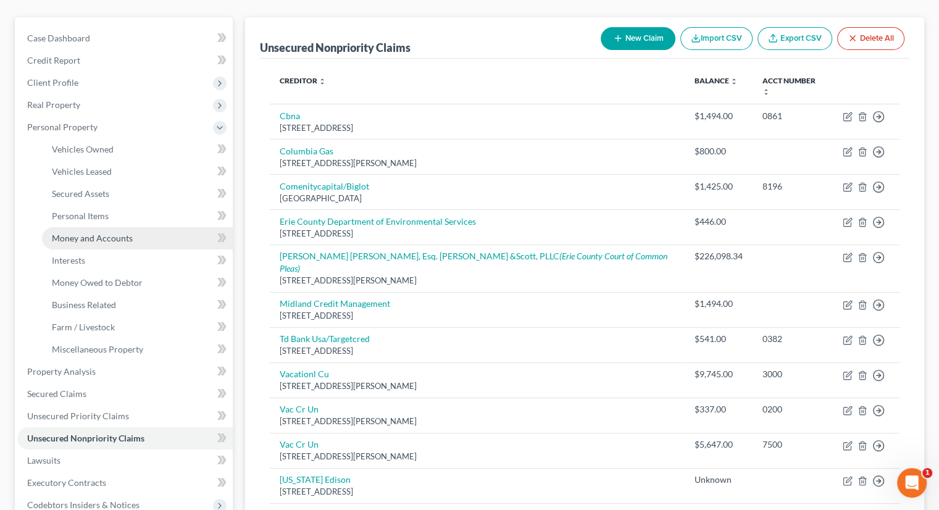
click at [102, 233] on span "Money and Accounts" at bounding box center [92, 238] width 81 height 10
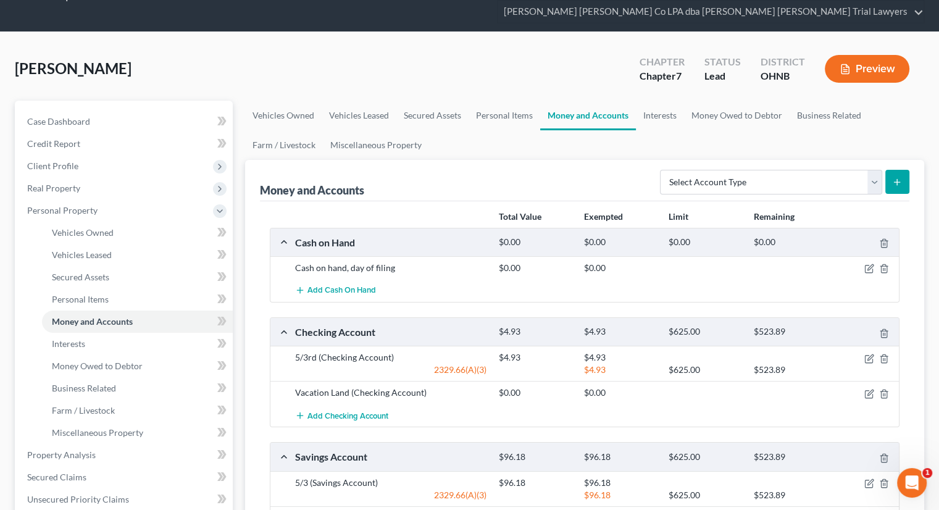
scroll to position [62, 0]
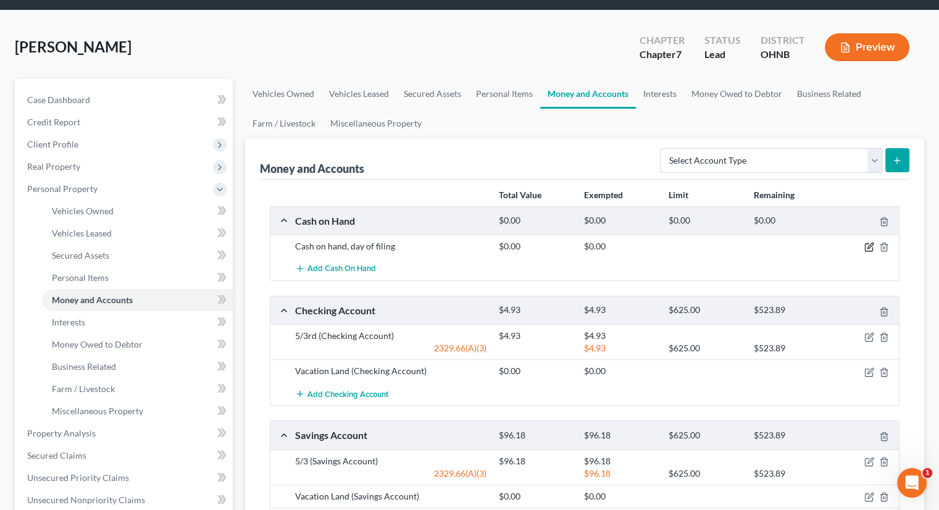
click at [873, 242] on icon "button" at bounding box center [869, 247] width 10 height 10
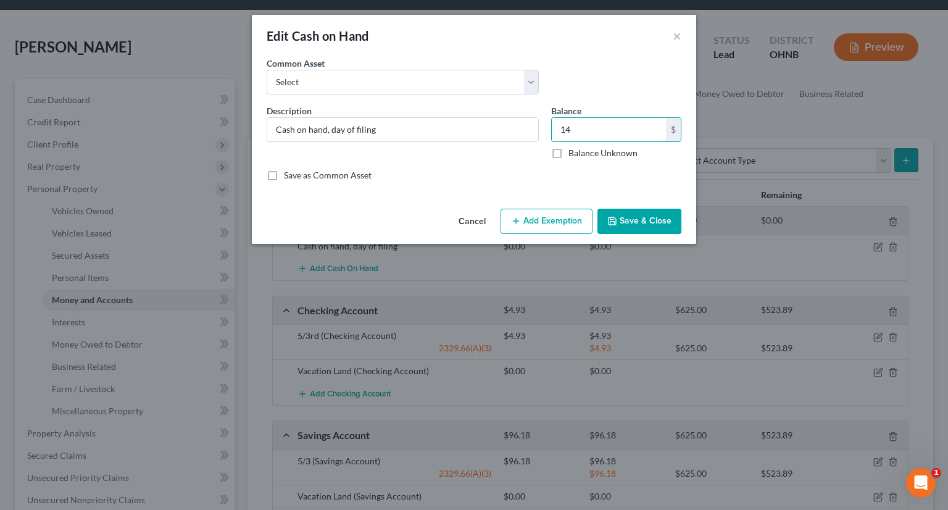
type input "14"
drag, startPoint x: 570, startPoint y: 216, endPoint x: 506, endPoint y: 240, distance: 68.6
click at [569, 219] on button "Add Exemption" at bounding box center [547, 222] width 92 height 26
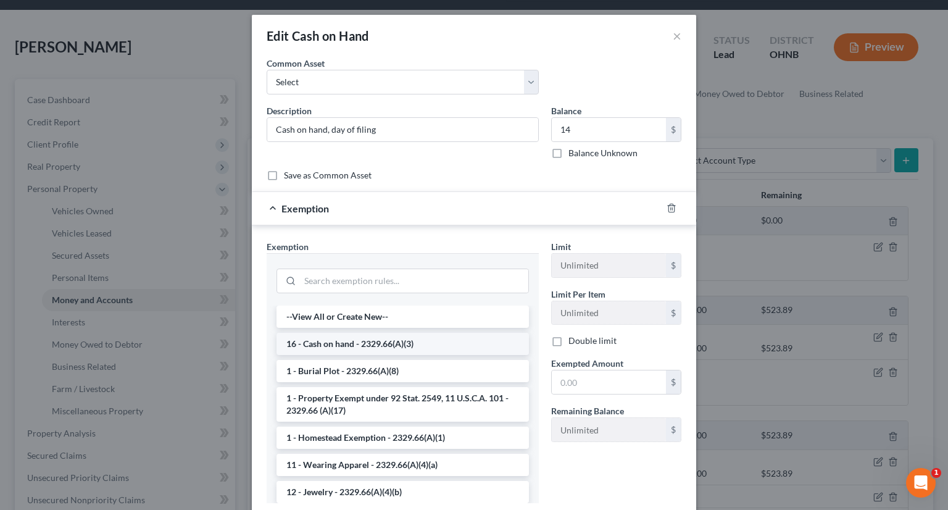
click at [378, 341] on li "16 - Cash on hand - 2329.66(A)(3)" at bounding box center [403, 344] width 252 height 22
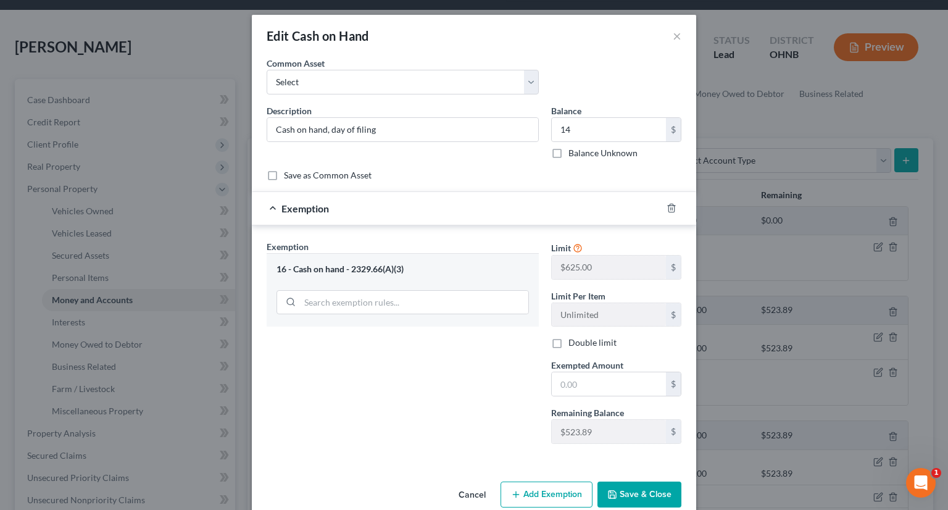
click at [627, 396] on div "Limit $625.00 $ Limit Per Item Unlimited $ Double limit Exempted Amount * $ Rem…" at bounding box center [616, 347] width 143 height 214
click at [622, 390] on input "text" at bounding box center [609, 383] width 114 height 23
type input "14"
click at [612, 490] on icon "button" at bounding box center [612, 495] width 10 height 10
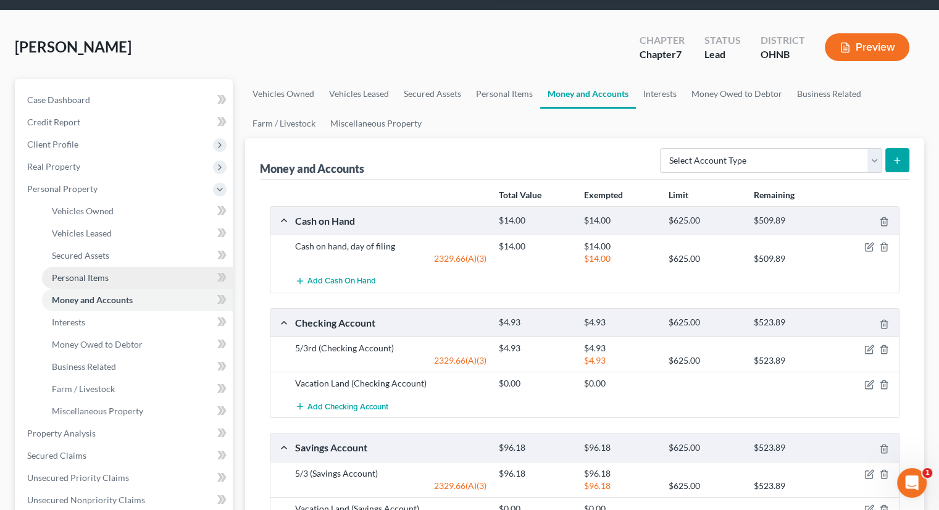
click at [98, 267] on link "Personal Items" at bounding box center [137, 278] width 191 height 22
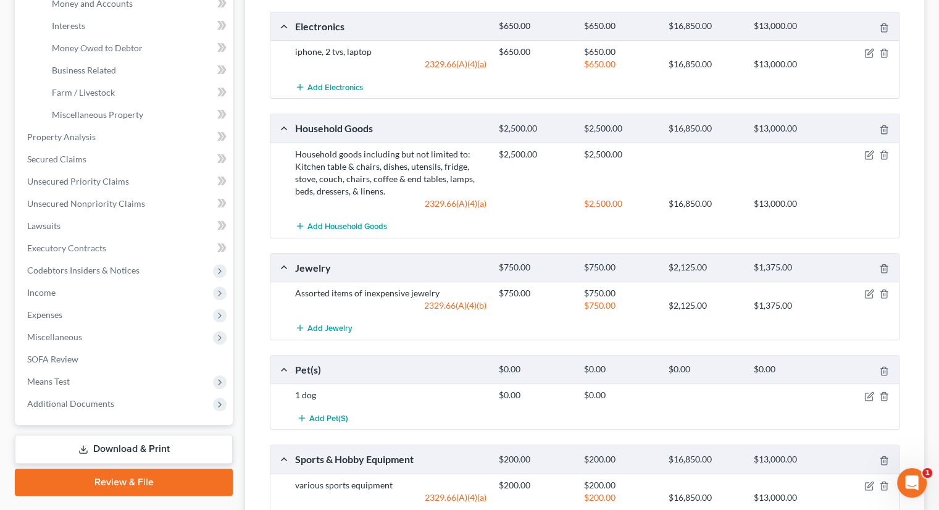
scroll to position [432, 0]
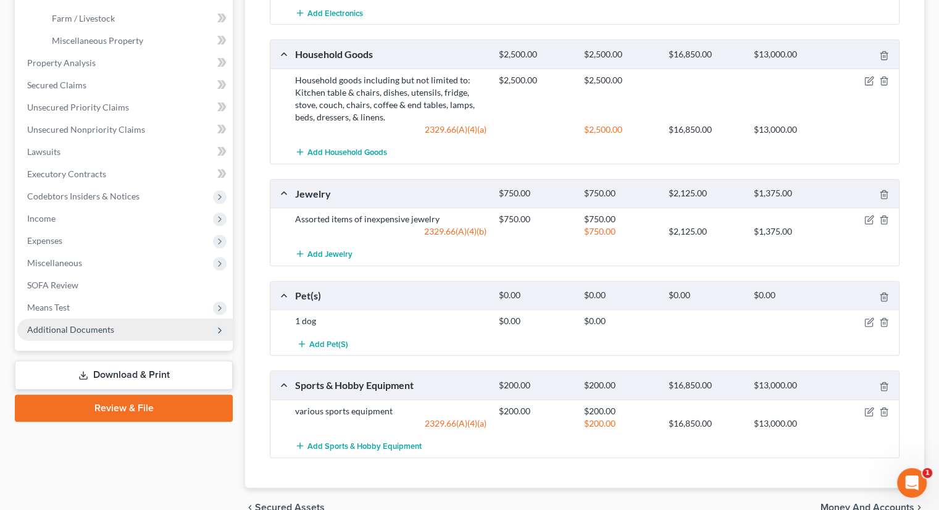
click at [61, 324] on span "Additional Documents" at bounding box center [70, 329] width 87 height 10
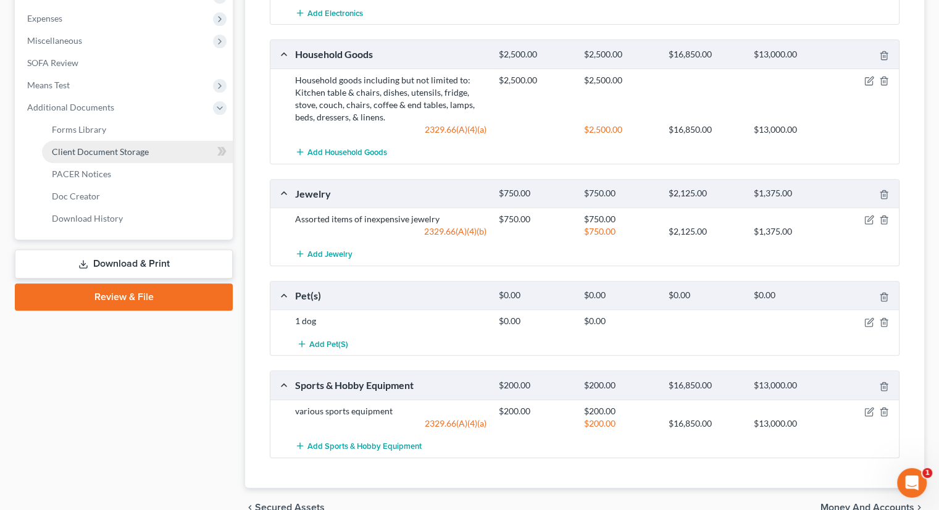
click at [104, 146] on span "Client Document Storage" at bounding box center [100, 151] width 97 height 10
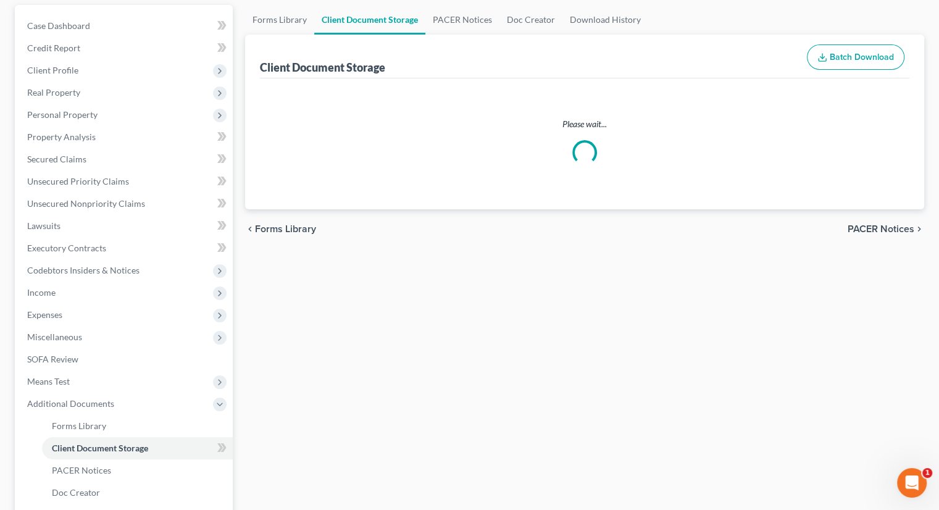
scroll to position [23, 0]
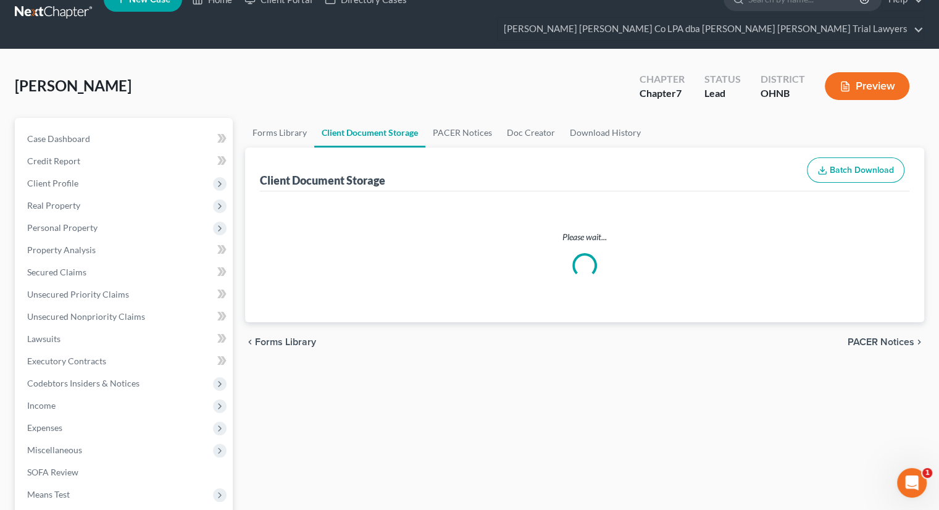
select select "5"
select select "20"
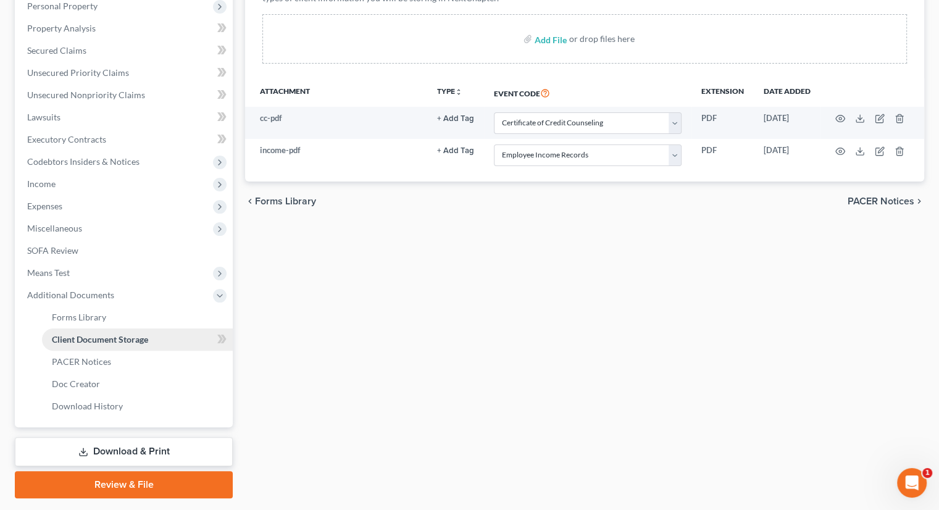
scroll to position [257, 0]
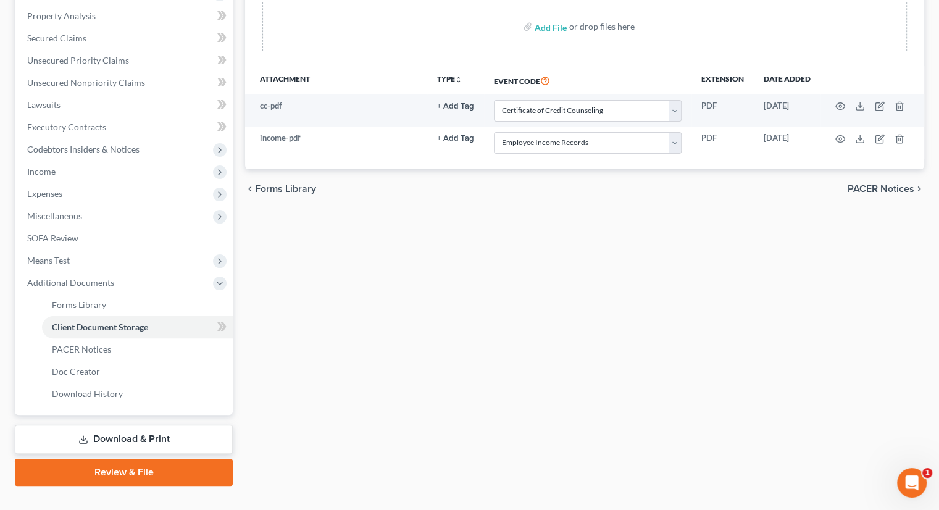
click at [127, 459] on link "Review & File" at bounding box center [124, 472] width 218 height 27
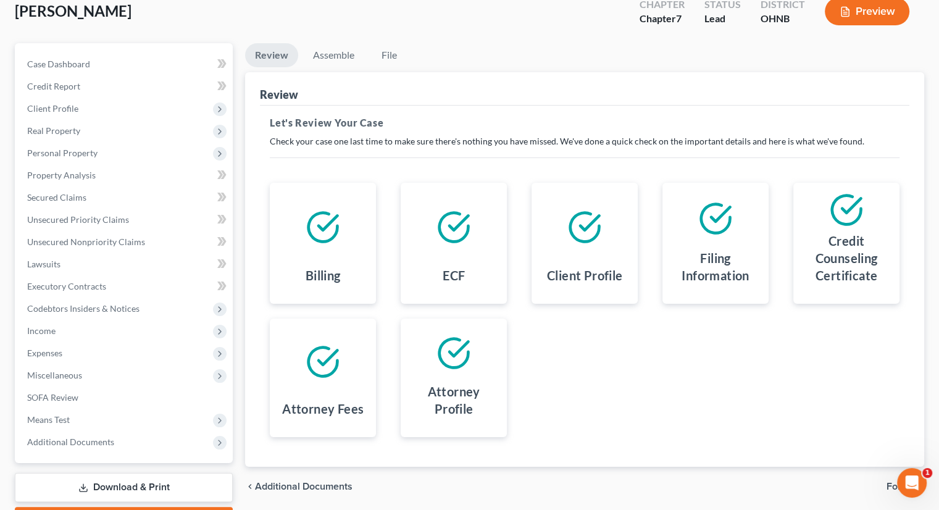
scroll to position [146, 0]
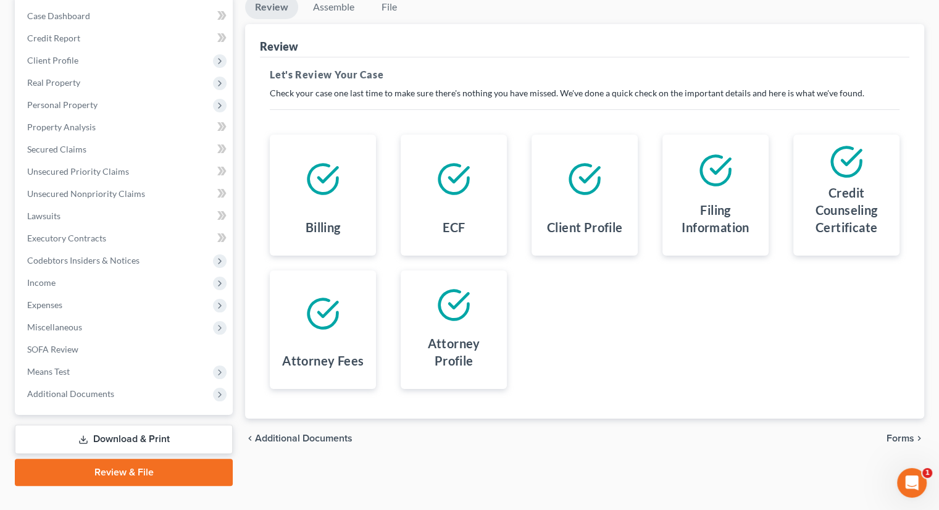
drag, startPoint x: 892, startPoint y: 416, endPoint x: 690, endPoint y: 419, distance: 201.9
click at [893, 433] on span "Forms" at bounding box center [901, 438] width 28 height 10
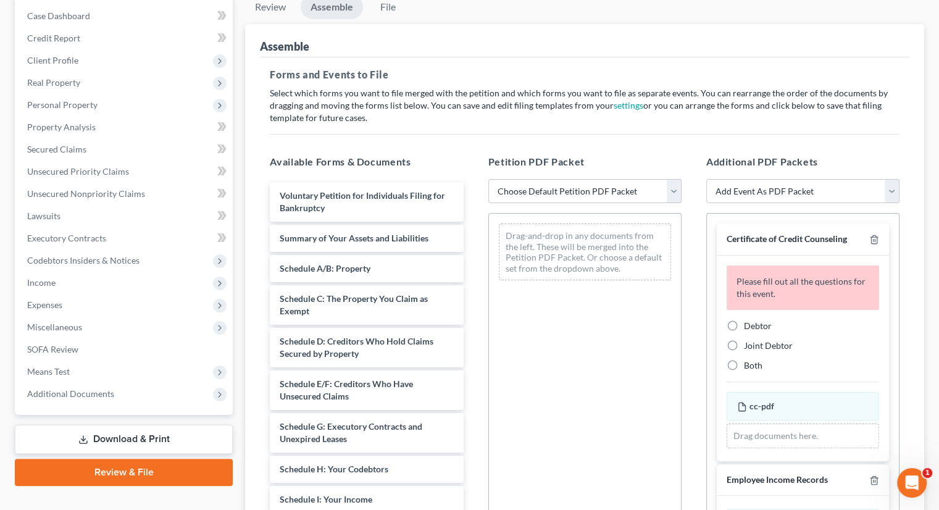
drag, startPoint x: 530, startPoint y: 164, endPoint x: 533, endPoint y: 177, distance: 13.5
click at [530, 179] on select "Choose Default Petition PDF Packet Complete Bankruptcy Petition (all forms and …" at bounding box center [584, 191] width 193 height 25
select select "0"
click at [488, 179] on select "Choose Default Petition PDF Packet Complete Bankruptcy Petition (all forms and …" at bounding box center [584, 191] width 193 height 25
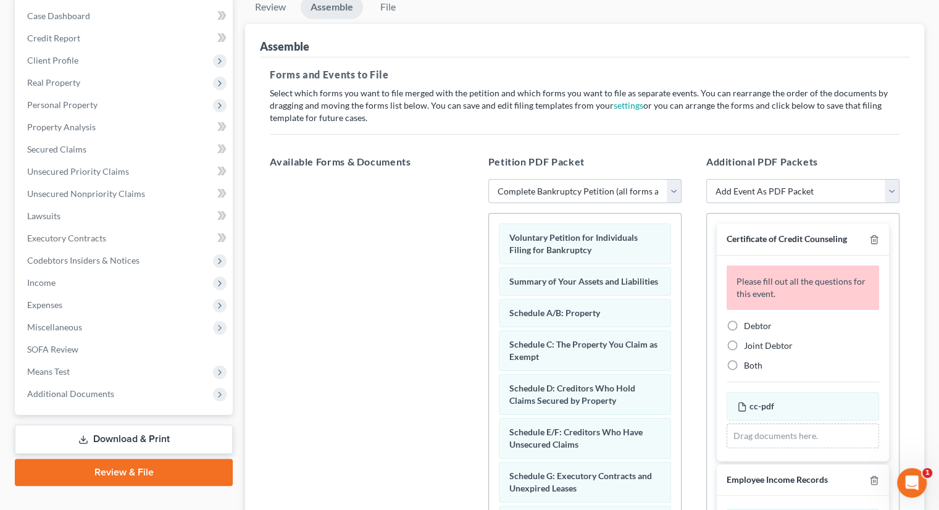
click at [744, 320] on label "Debtor" at bounding box center [758, 326] width 28 height 12
click at [749, 320] on input "Debtor" at bounding box center [753, 324] width 8 height 8
radio input "true"
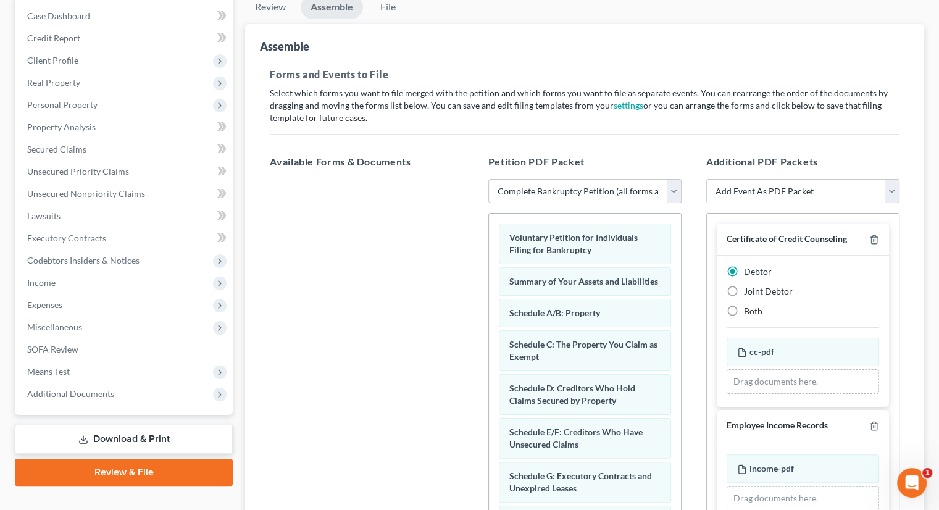
scroll to position [277, 0]
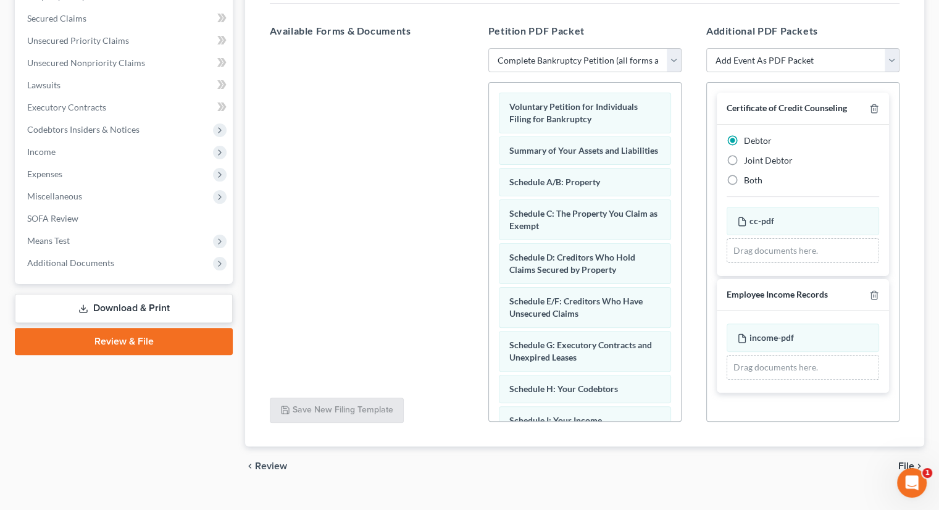
click at [901, 461] on span "File" at bounding box center [906, 466] width 16 height 10
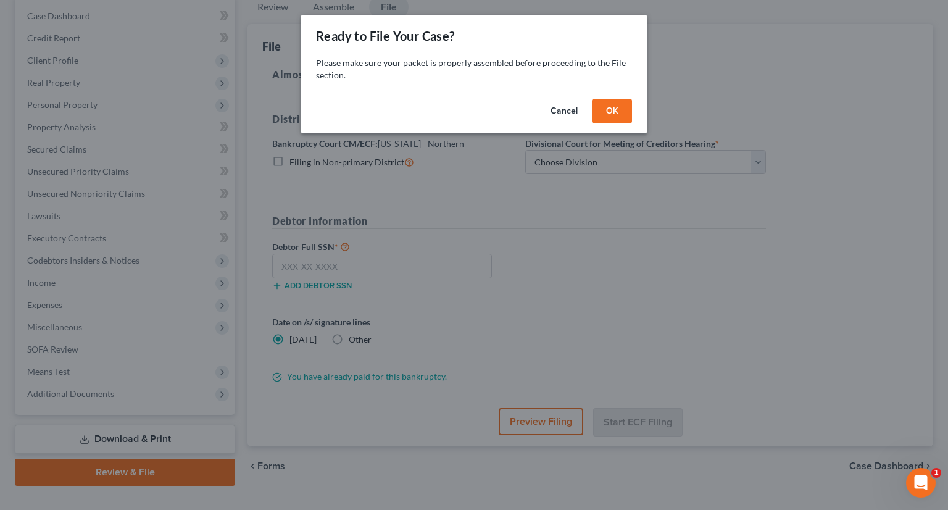
click at [610, 117] on button "OK" at bounding box center [613, 111] width 40 height 25
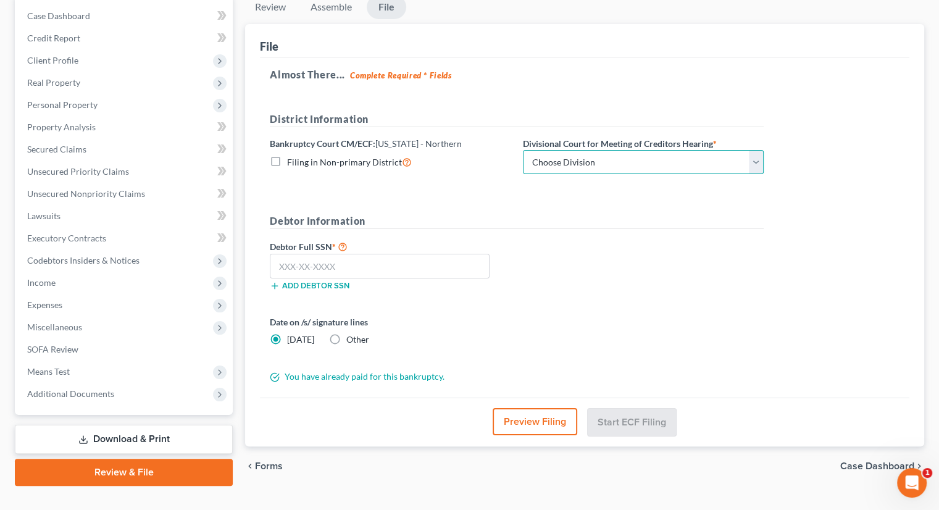
drag, startPoint x: 604, startPoint y: 144, endPoint x: 599, endPoint y: 149, distance: 6.6
click at [604, 150] on select "Choose Division Akron Canton Cleveland Toledo Youngstown" at bounding box center [643, 162] width 241 height 25
select select "3"
click at [523, 150] on select "Choose Division Akron Canton Cleveland Toledo Youngstown" at bounding box center [643, 162] width 241 height 25
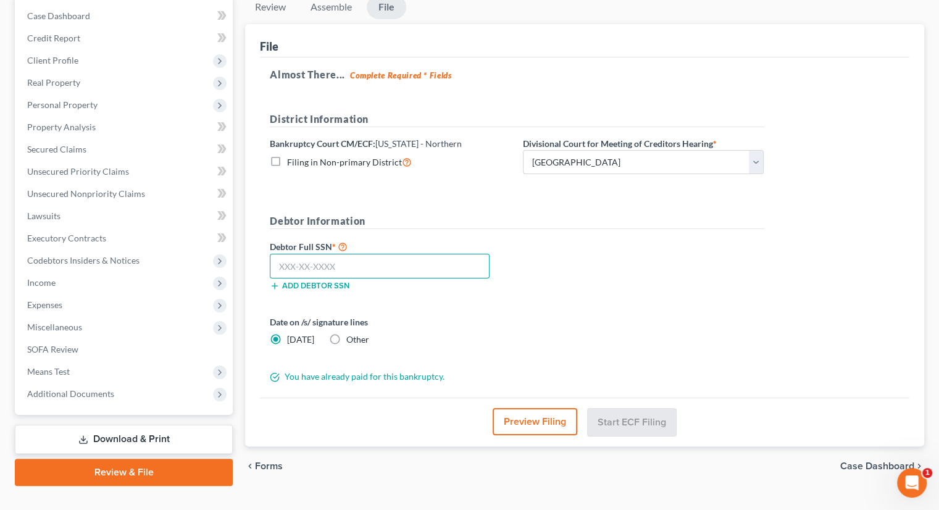
click at [436, 254] on input "text" at bounding box center [380, 266] width 220 height 25
type input "288-02-6847"
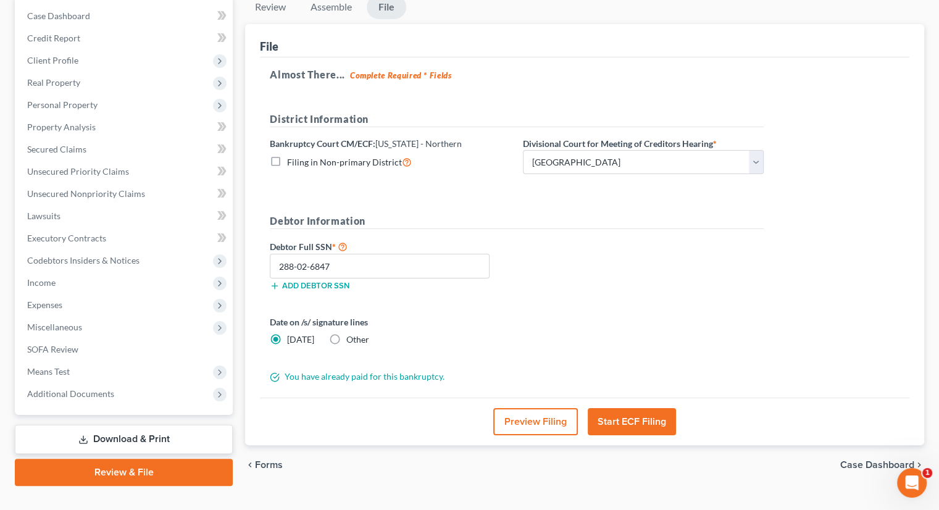
click at [642, 408] on button "Start ECF Filing" at bounding box center [632, 421] width 88 height 27
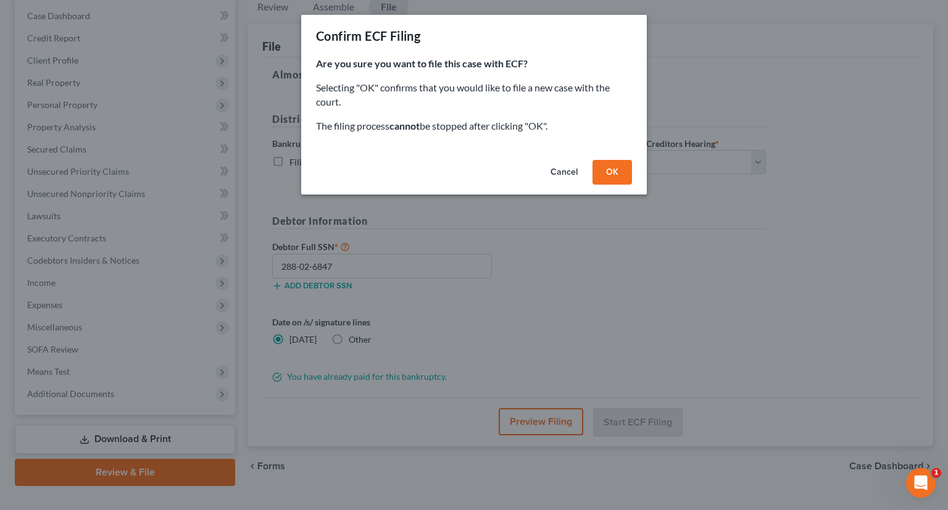
click at [599, 174] on button "OK" at bounding box center [613, 172] width 40 height 25
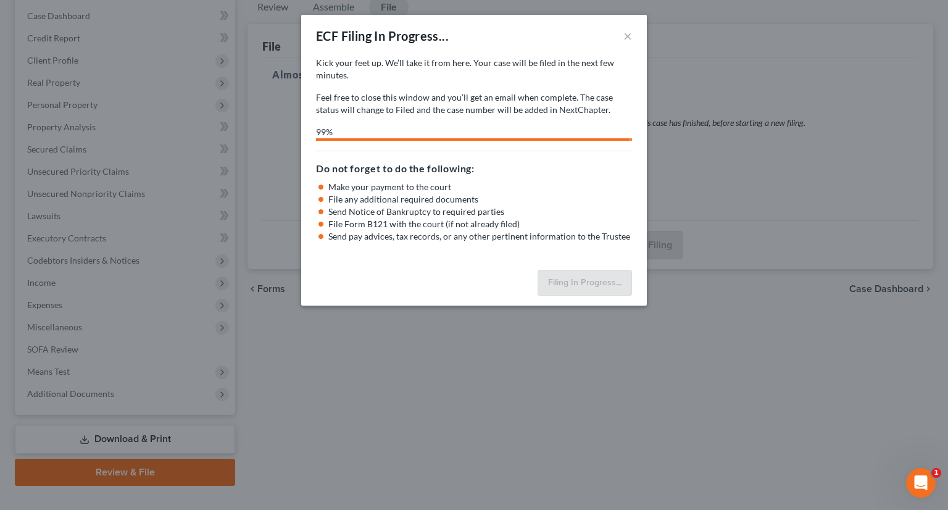
select select "3"
